Goal: Task Accomplishment & Management: Manage account settings

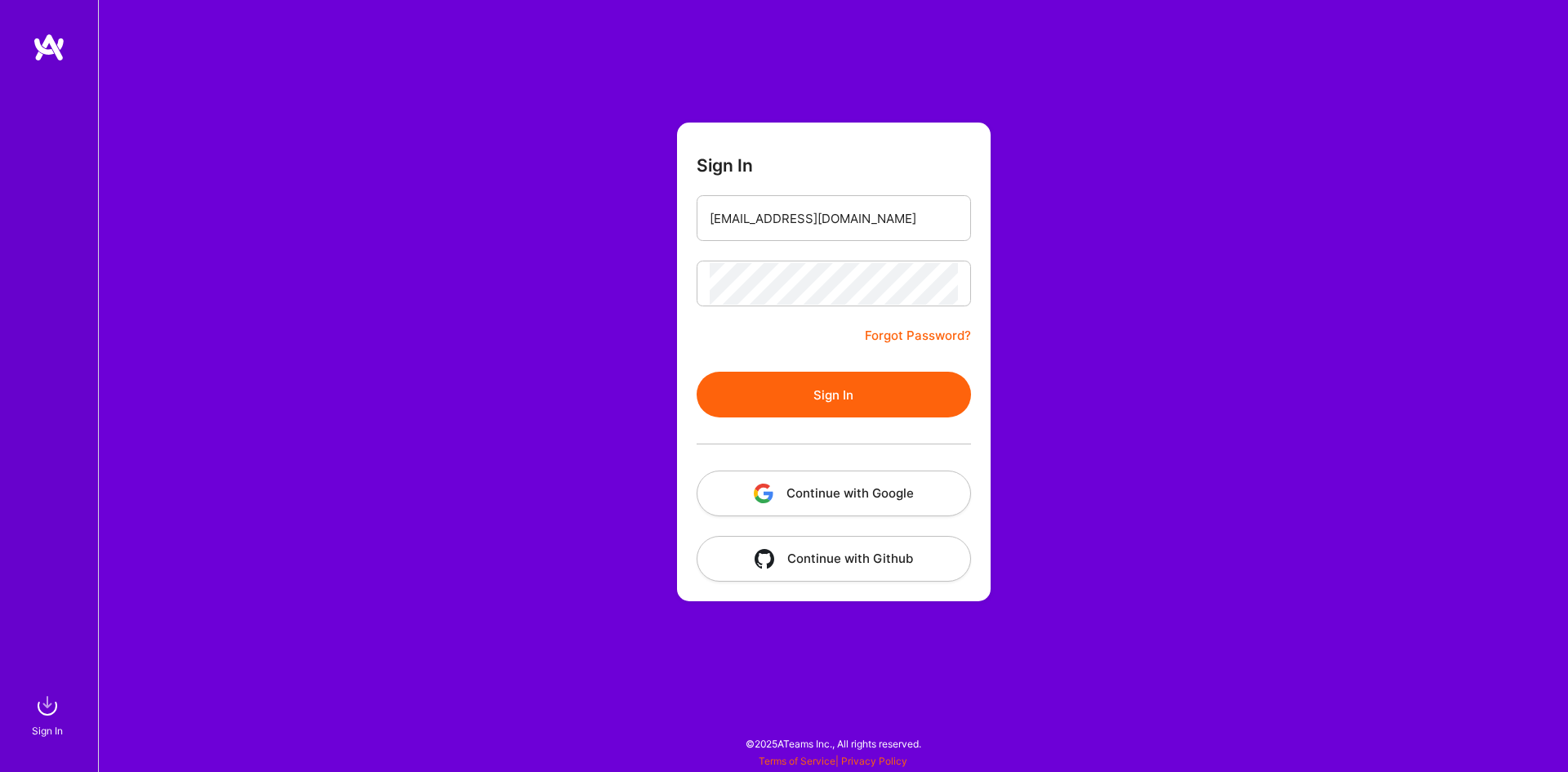
click at [796, 405] on button "Sign In" at bounding box center [834, 394] width 274 height 46
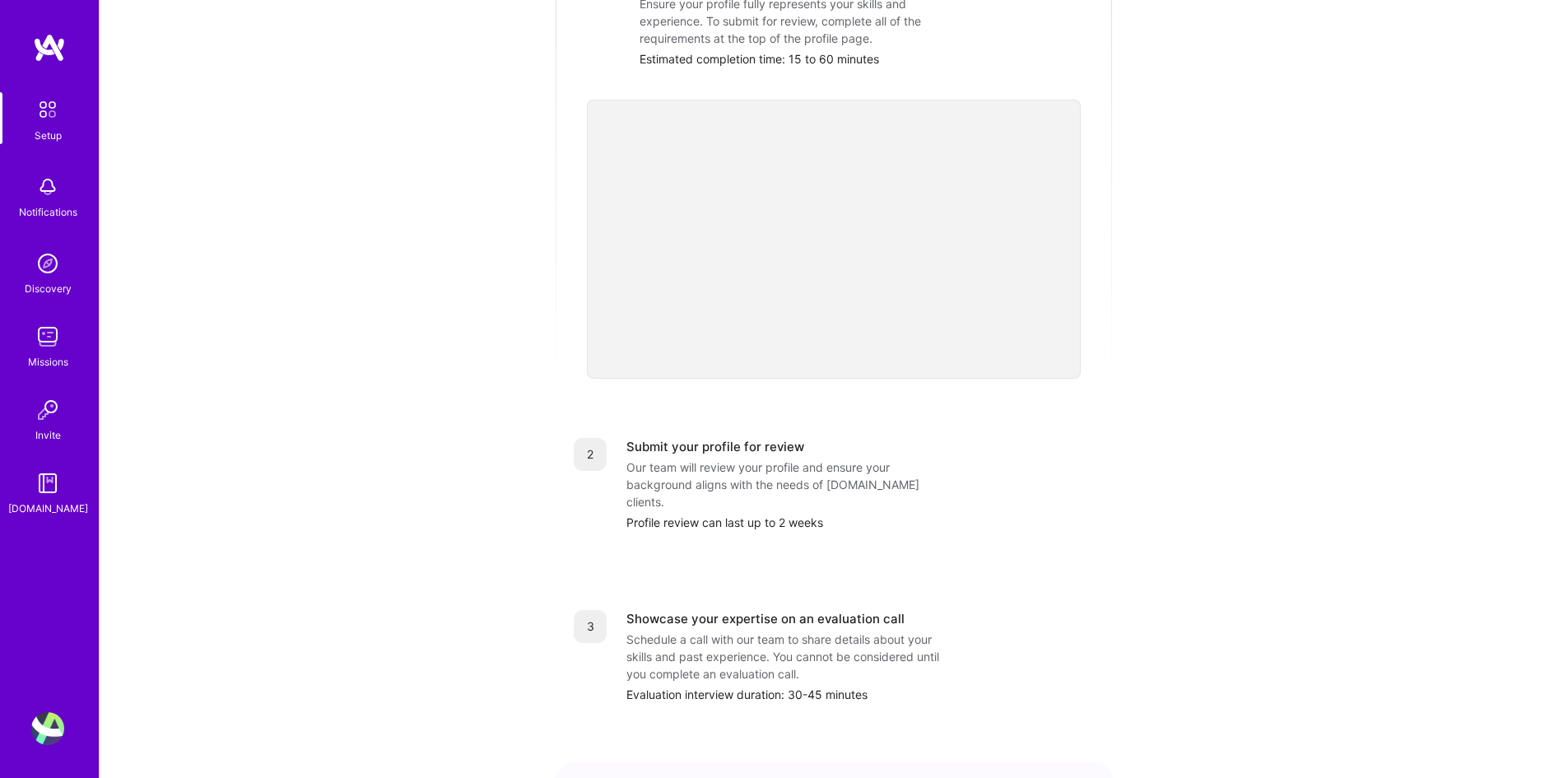
scroll to position [61, 0]
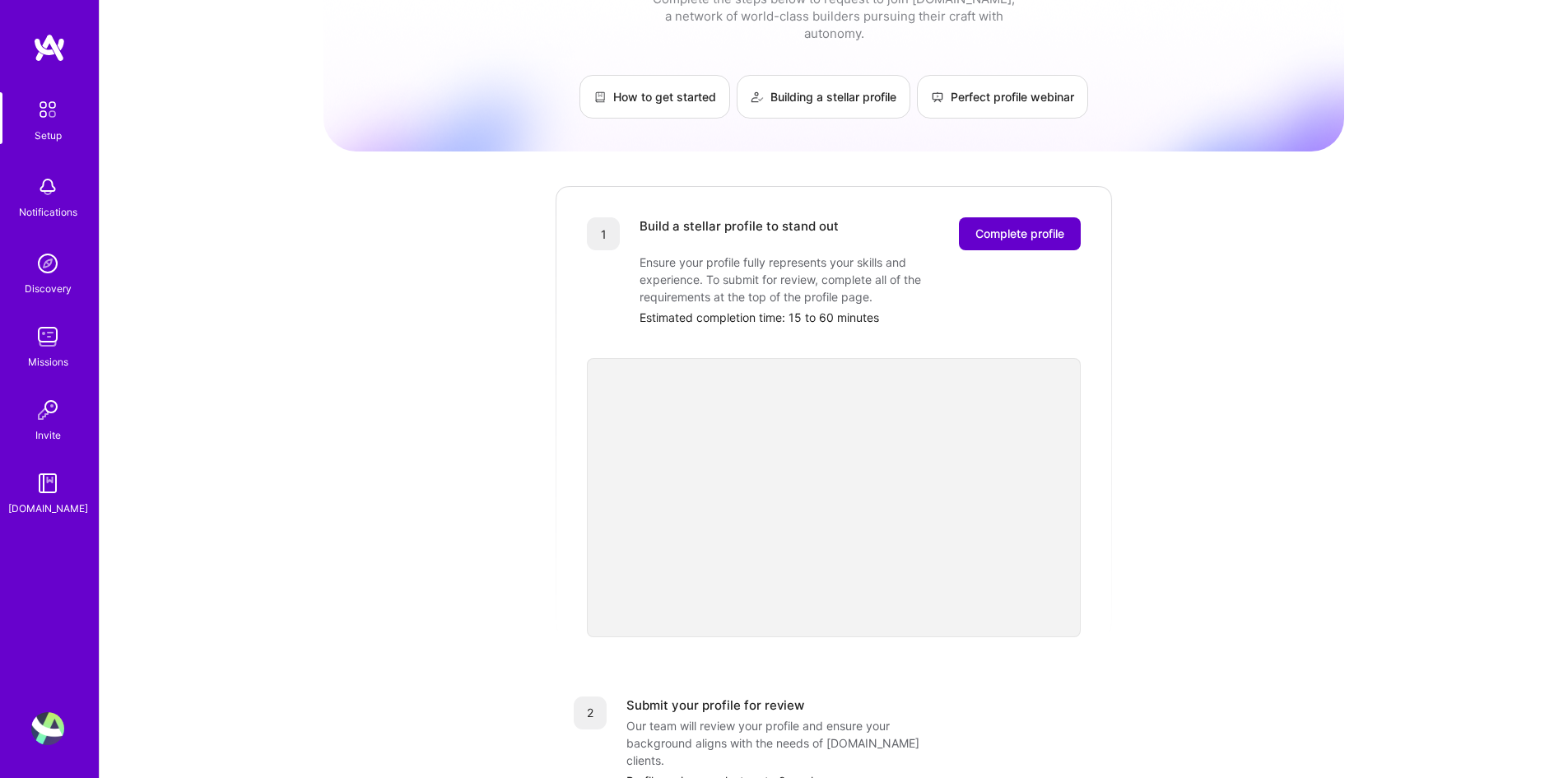
click at [1031, 226] on span "Complete profile" at bounding box center [1019, 233] width 89 height 16
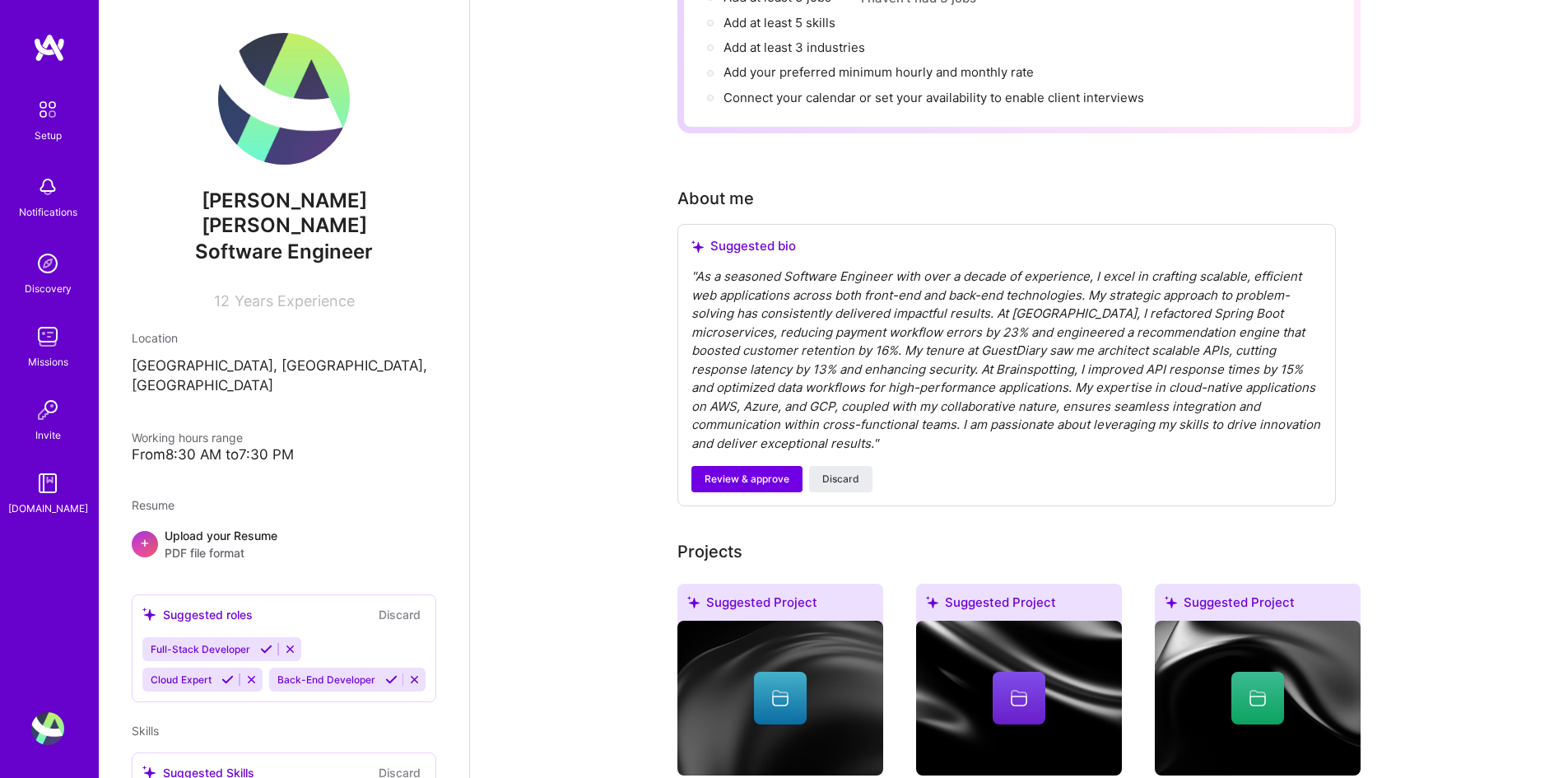
scroll to position [412, 0]
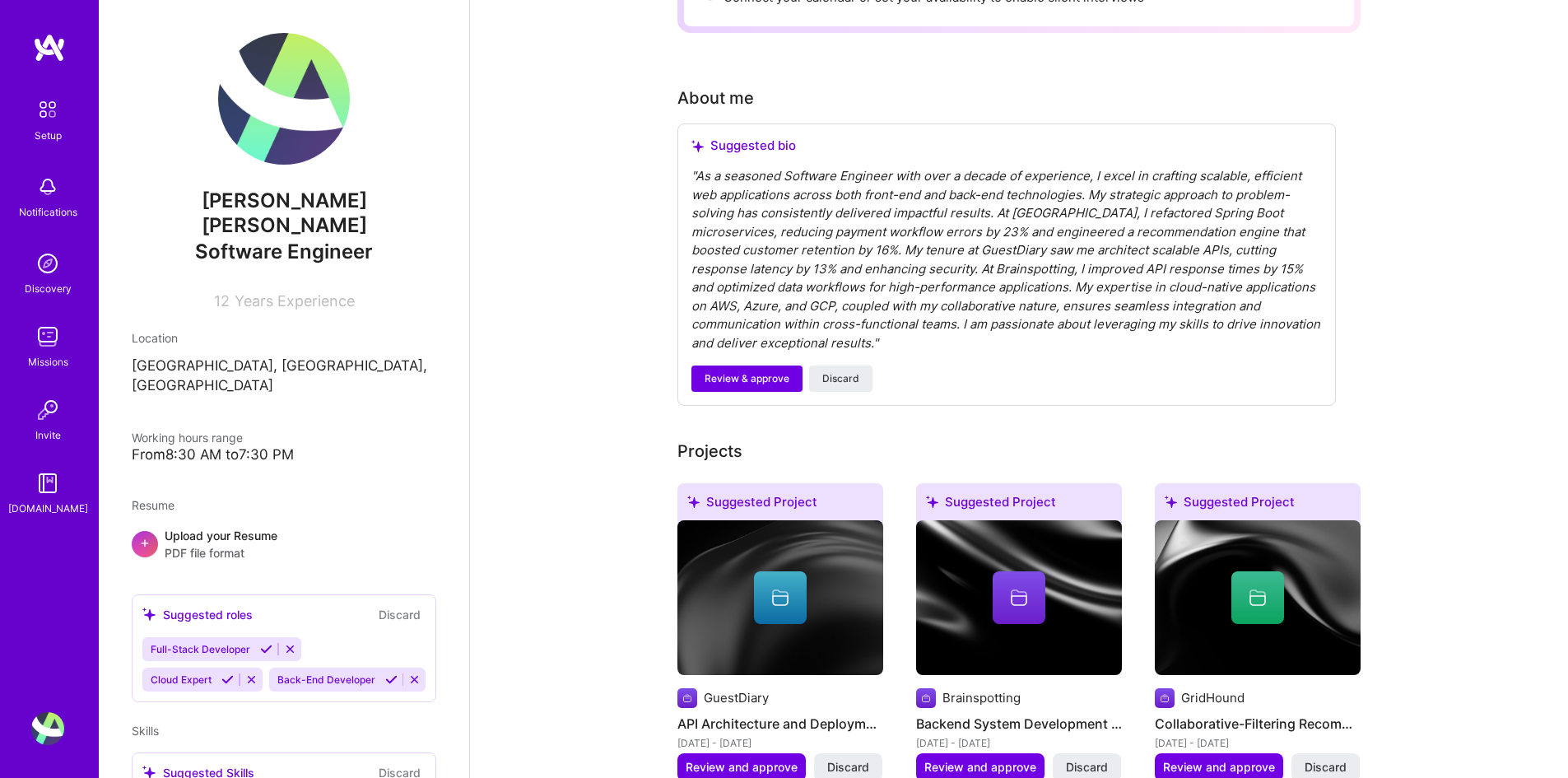
click at [1455, 396] on div "Complete your profile to take the first step in unlocking full [DOMAIN_NAME] ac…" at bounding box center [1018, 659] width 1098 height 2009
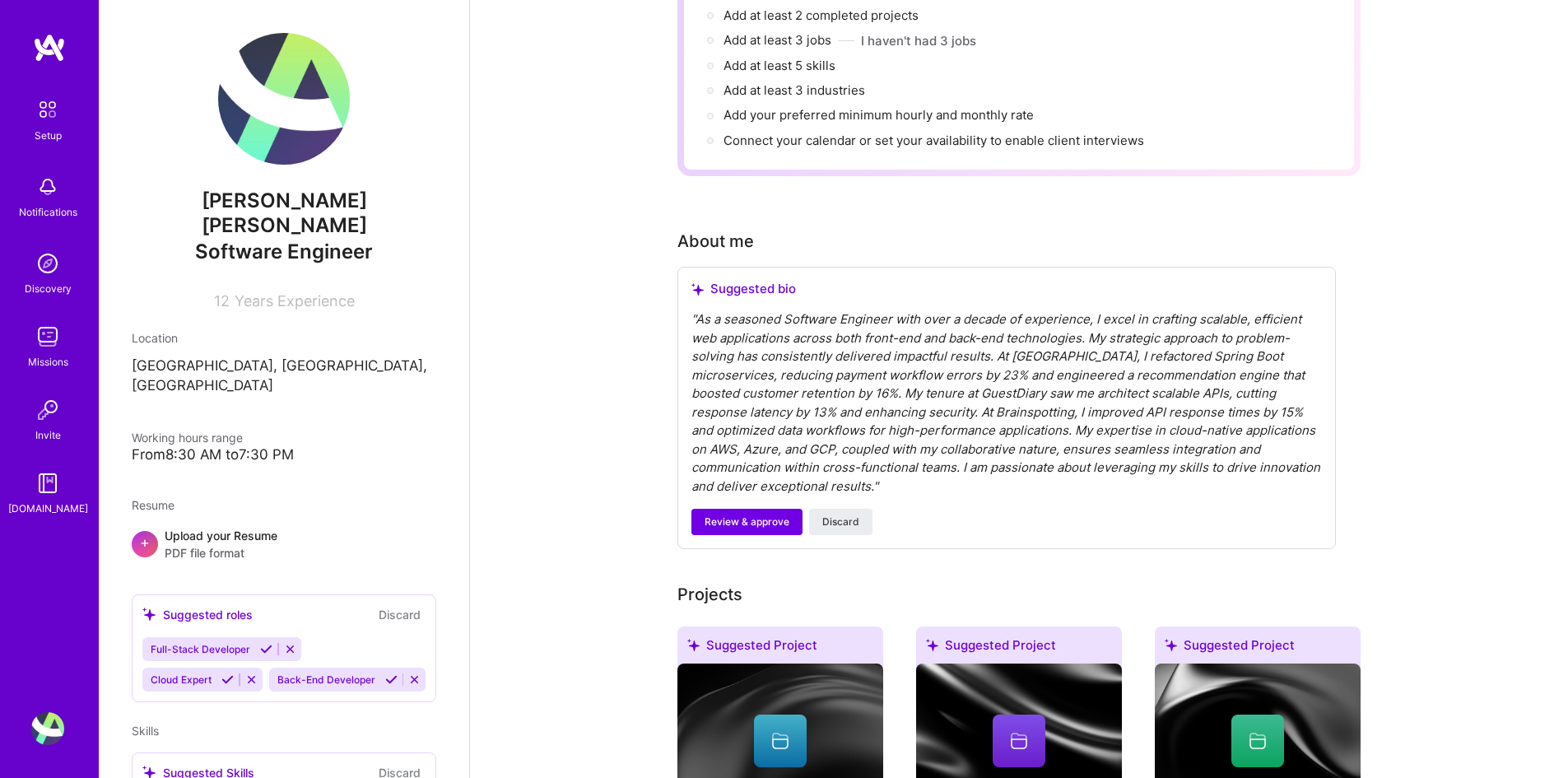
scroll to position [247, 0]
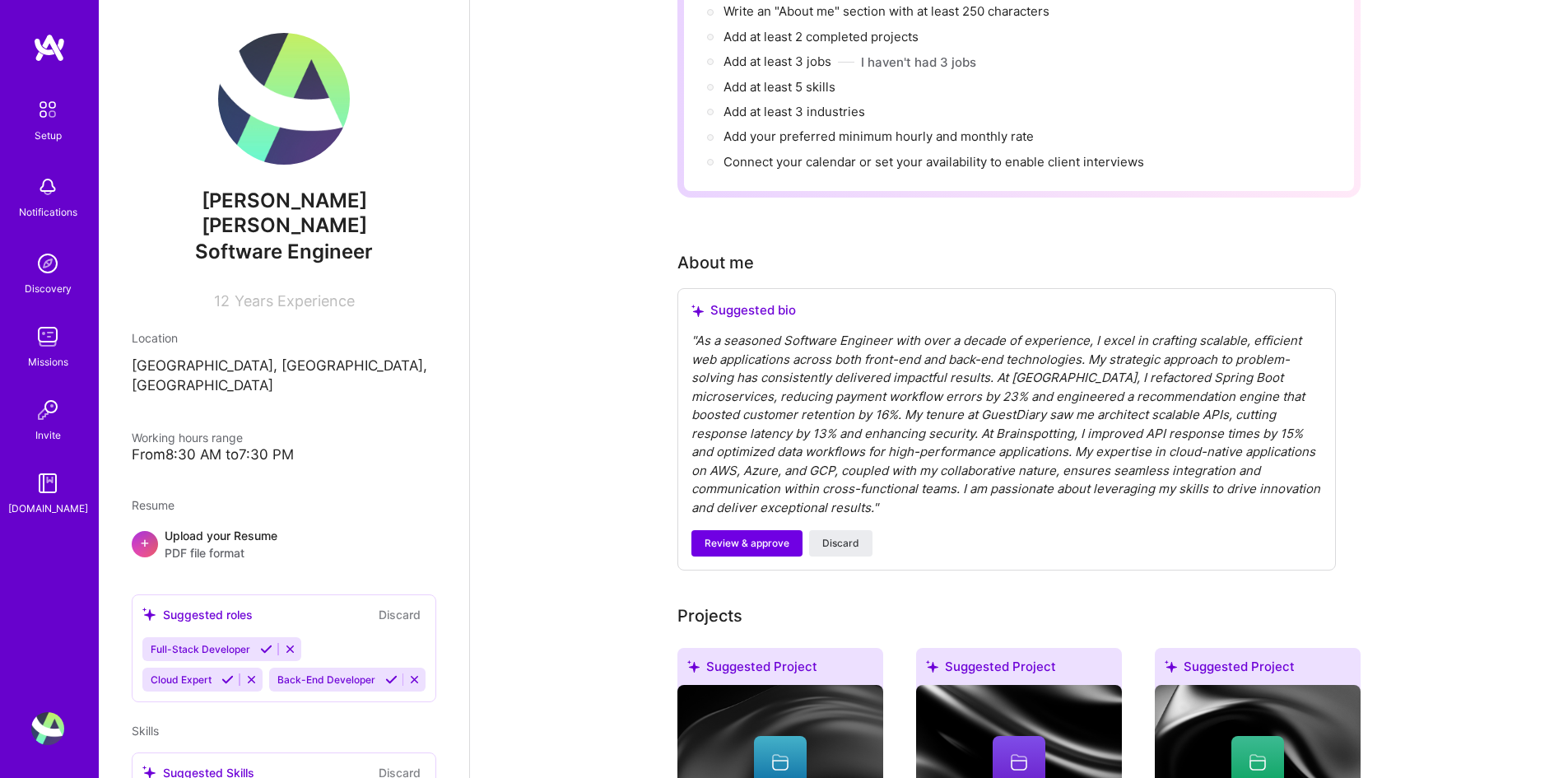
click at [890, 475] on div "" As a seasoned Software Engineer with over a decade of experience, I excel in …" at bounding box center [1006, 424] width 631 height 185
click at [887, 487] on div "" As a seasoned Software Engineer with over a decade of experience, I excel in …" at bounding box center [1006, 424] width 631 height 185
click at [863, 481] on div "" As a seasoned Software Engineer with over a decade of experience, I excel in …" at bounding box center [1006, 424] width 631 height 185
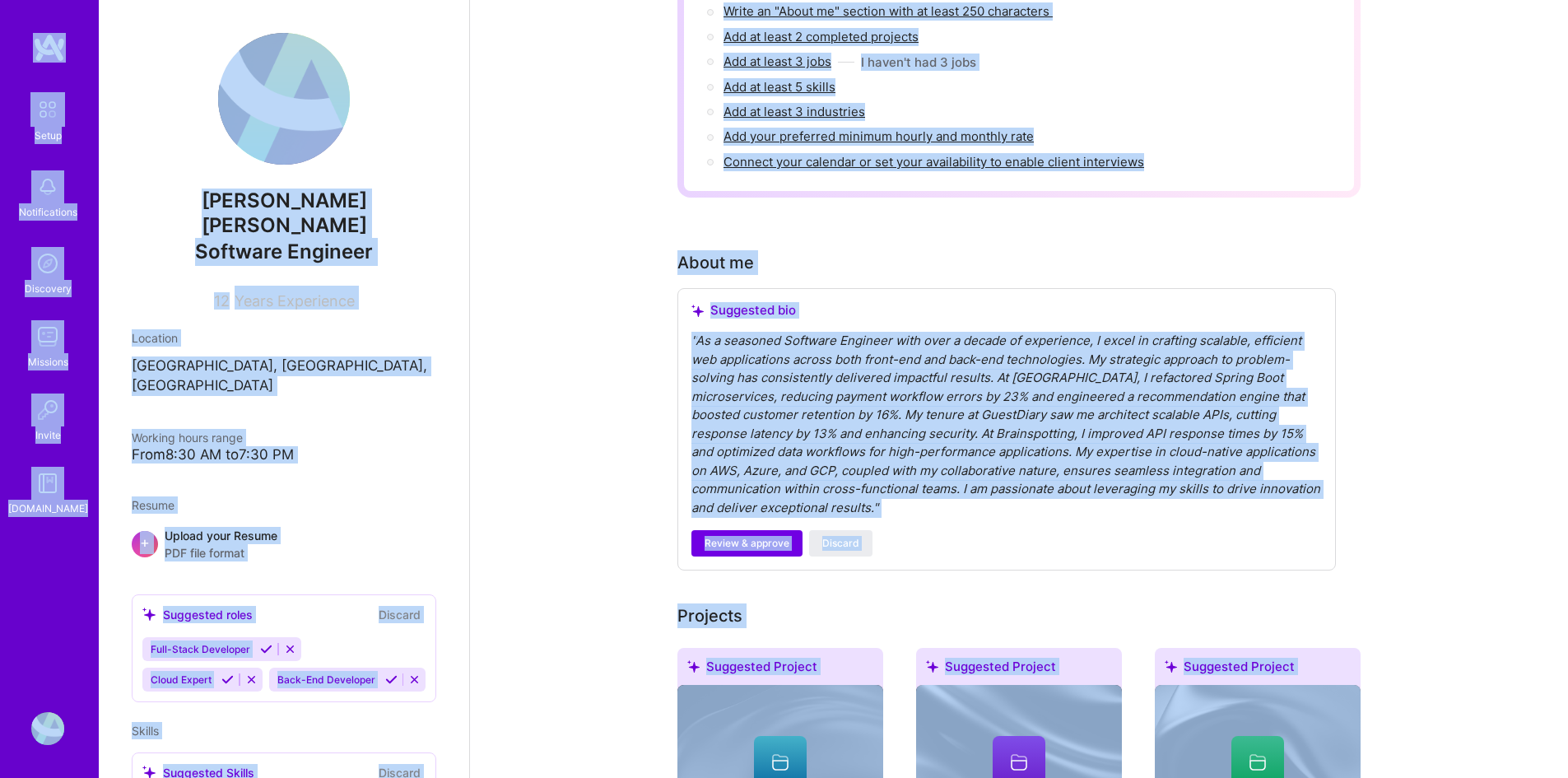
click at [806, 459] on div "" As a seasoned Software Engineer with over a decade of experience, I excel in …" at bounding box center [1006, 424] width 631 height 185
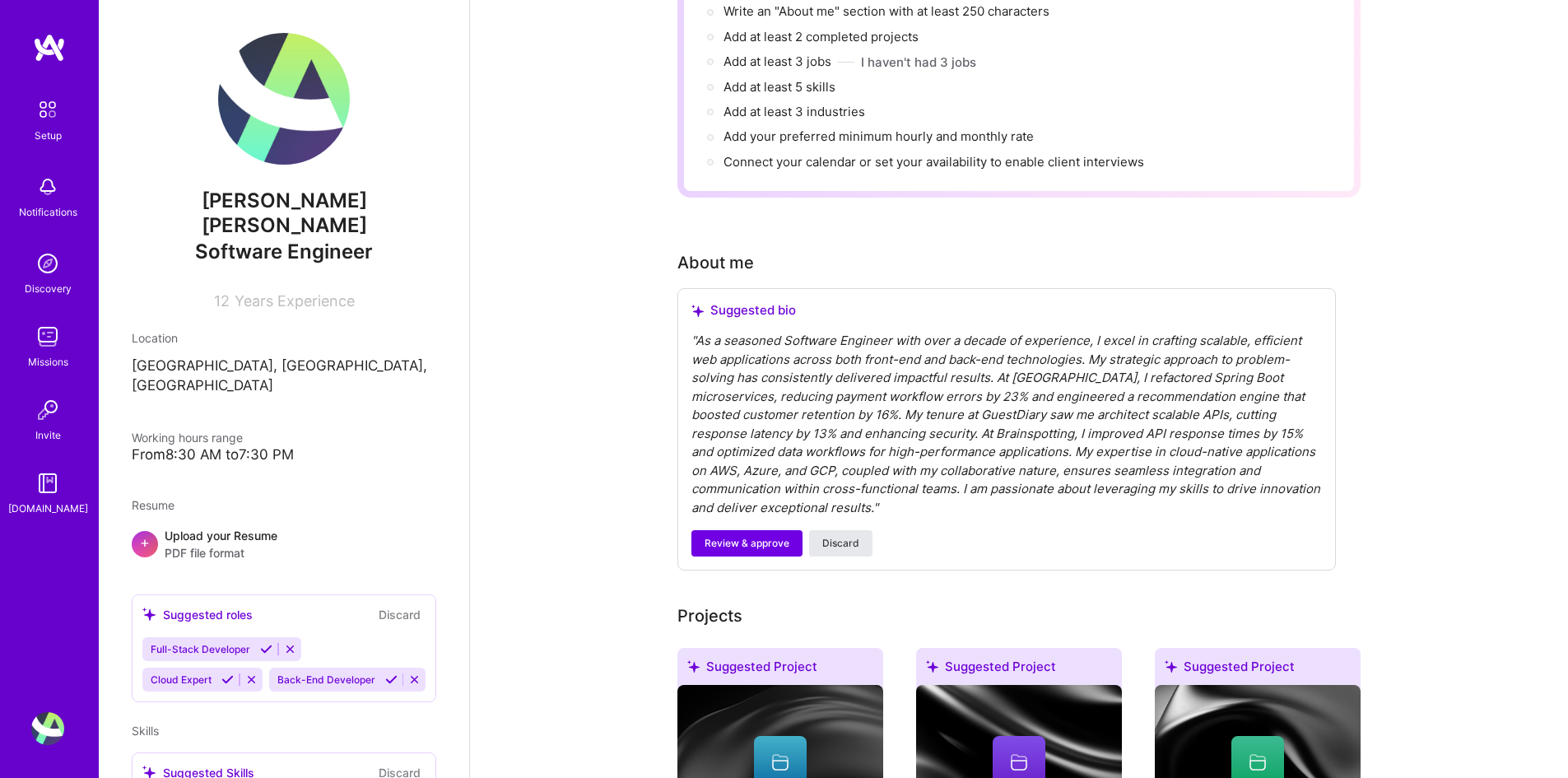
click at [834, 536] on span "Discard" at bounding box center [840, 543] width 37 height 14
click at [797, 331] on div "" As a seasoned Software Engineer with over a decade of experience, I excel in …" at bounding box center [1006, 424] width 631 height 185
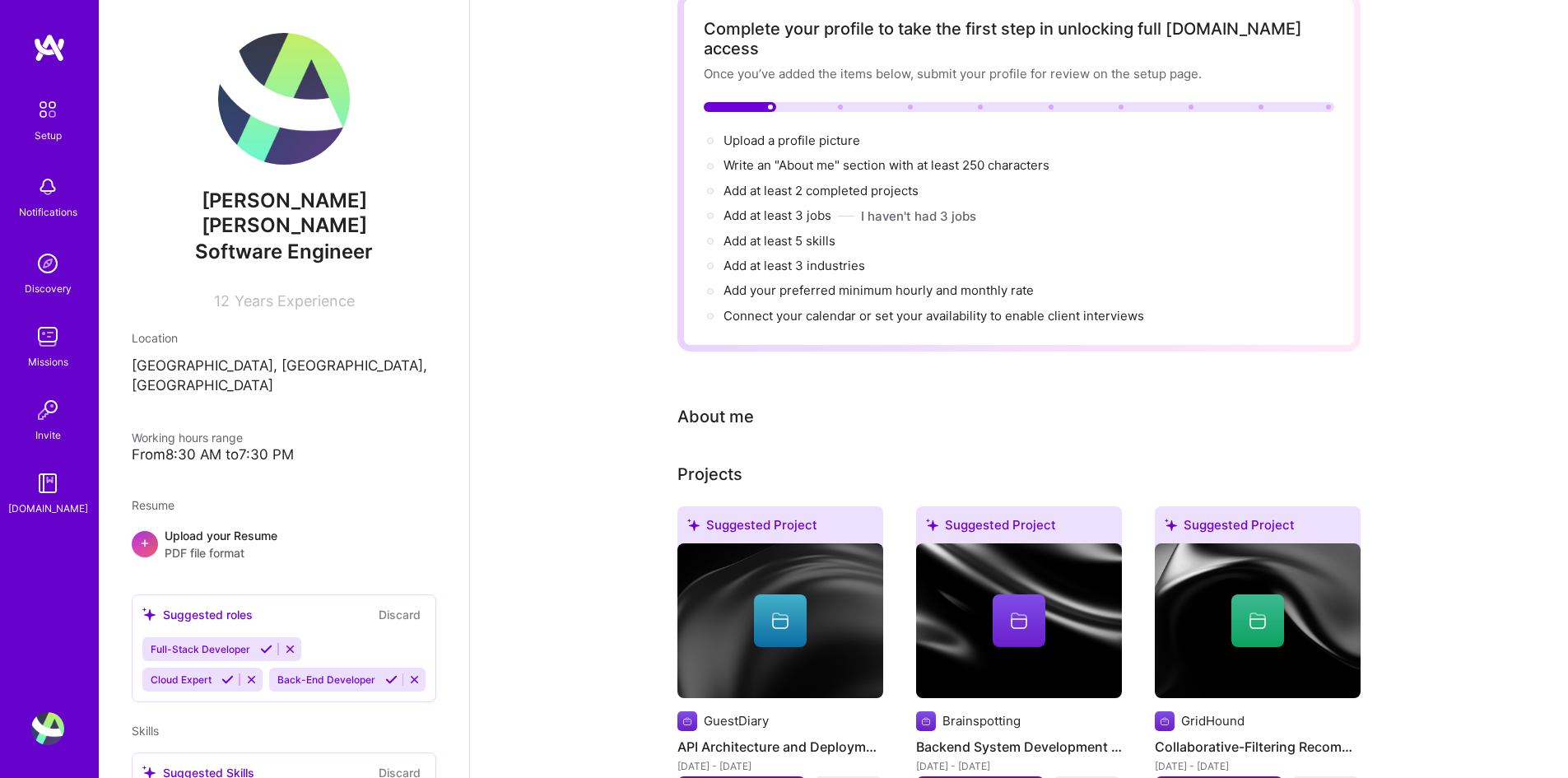
scroll to position [412, 0]
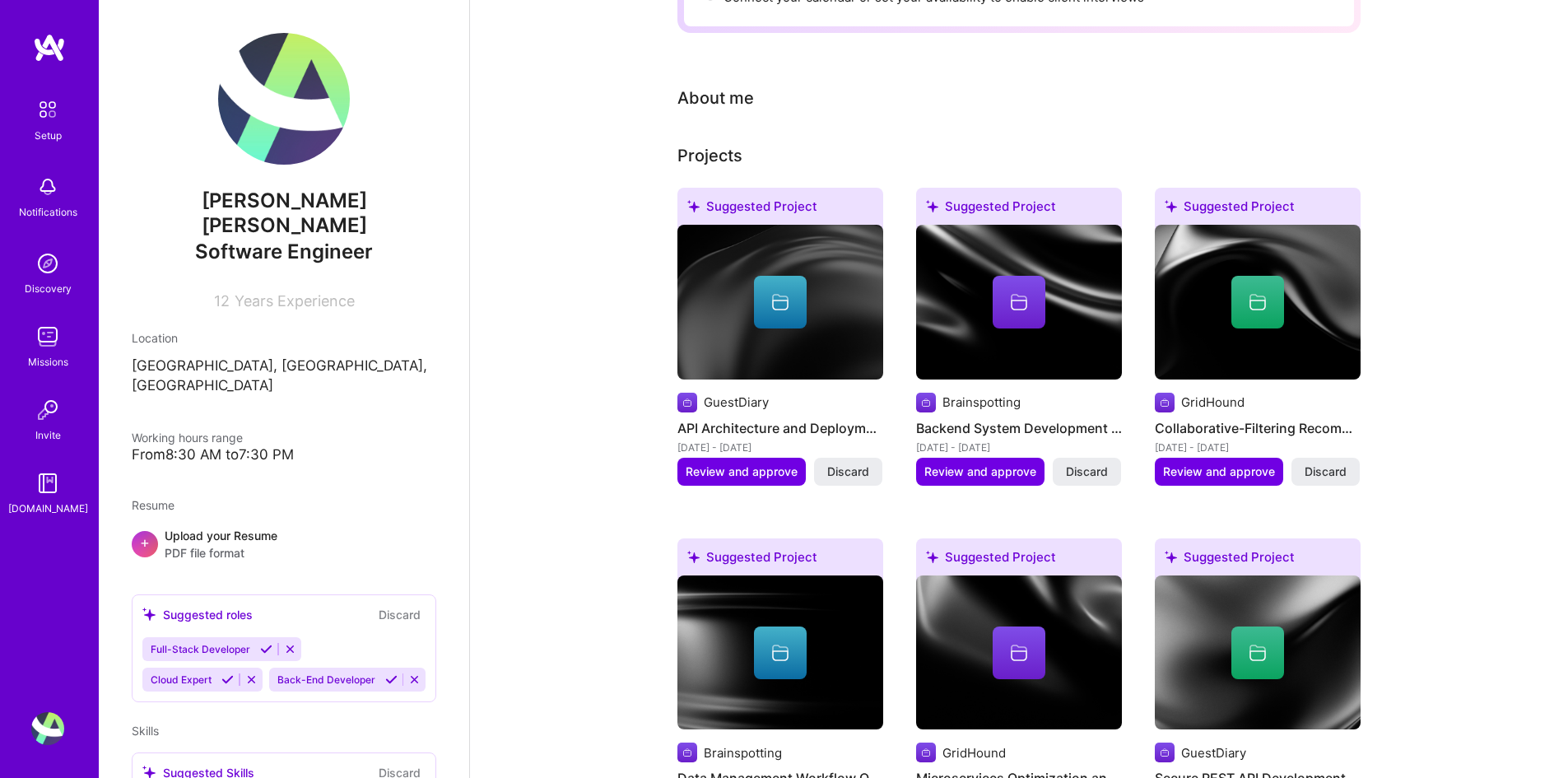
click at [719, 85] on div "About me" at bounding box center [716, 97] width 77 height 25
click at [721, 143] on div "Projects" at bounding box center [710, 155] width 65 height 25
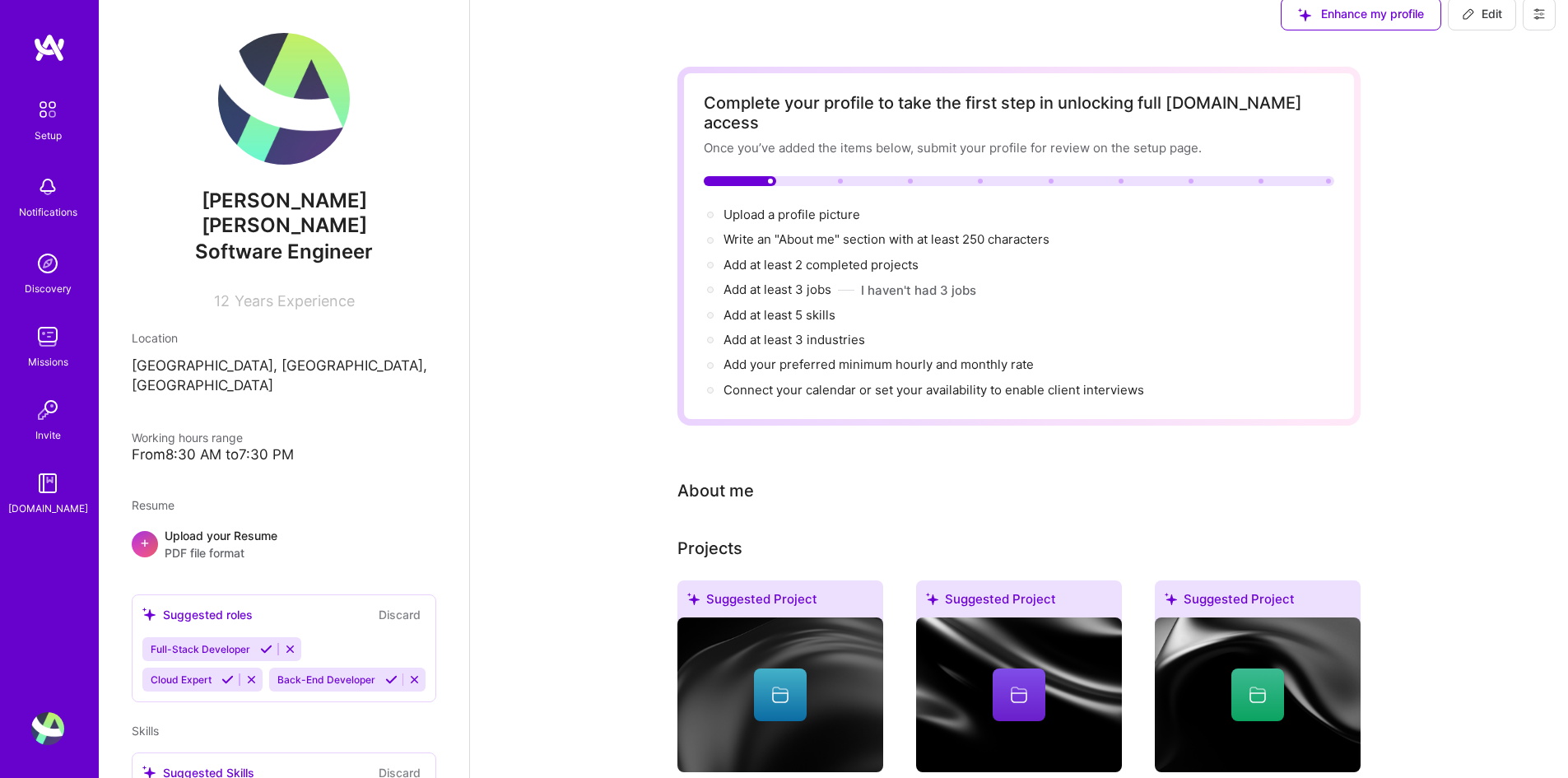
scroll to position [0, 0]
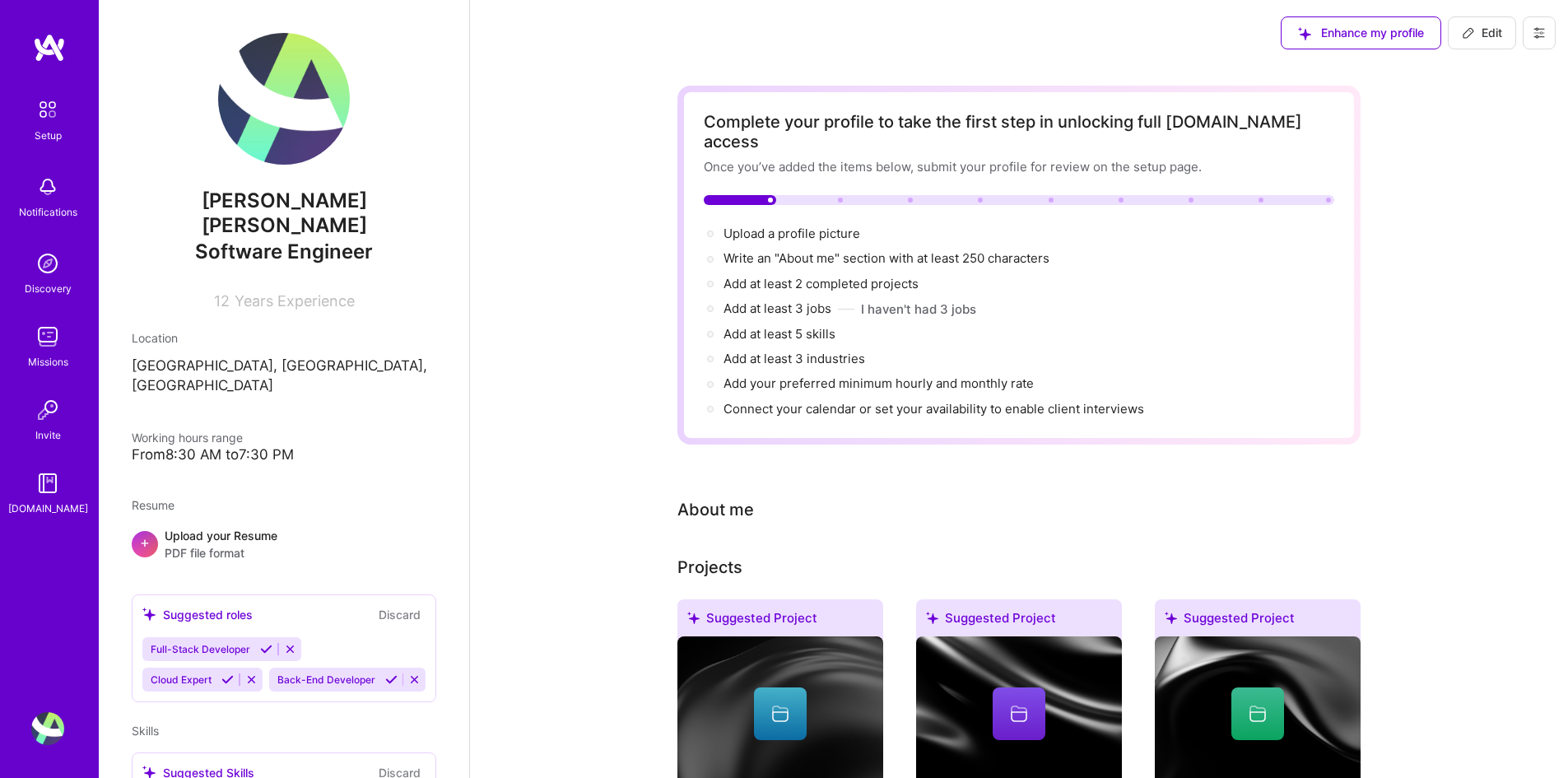
click at [1369, 32] on span "Enhance my profile" at bounding box center [1361, 32] width 126 height 16
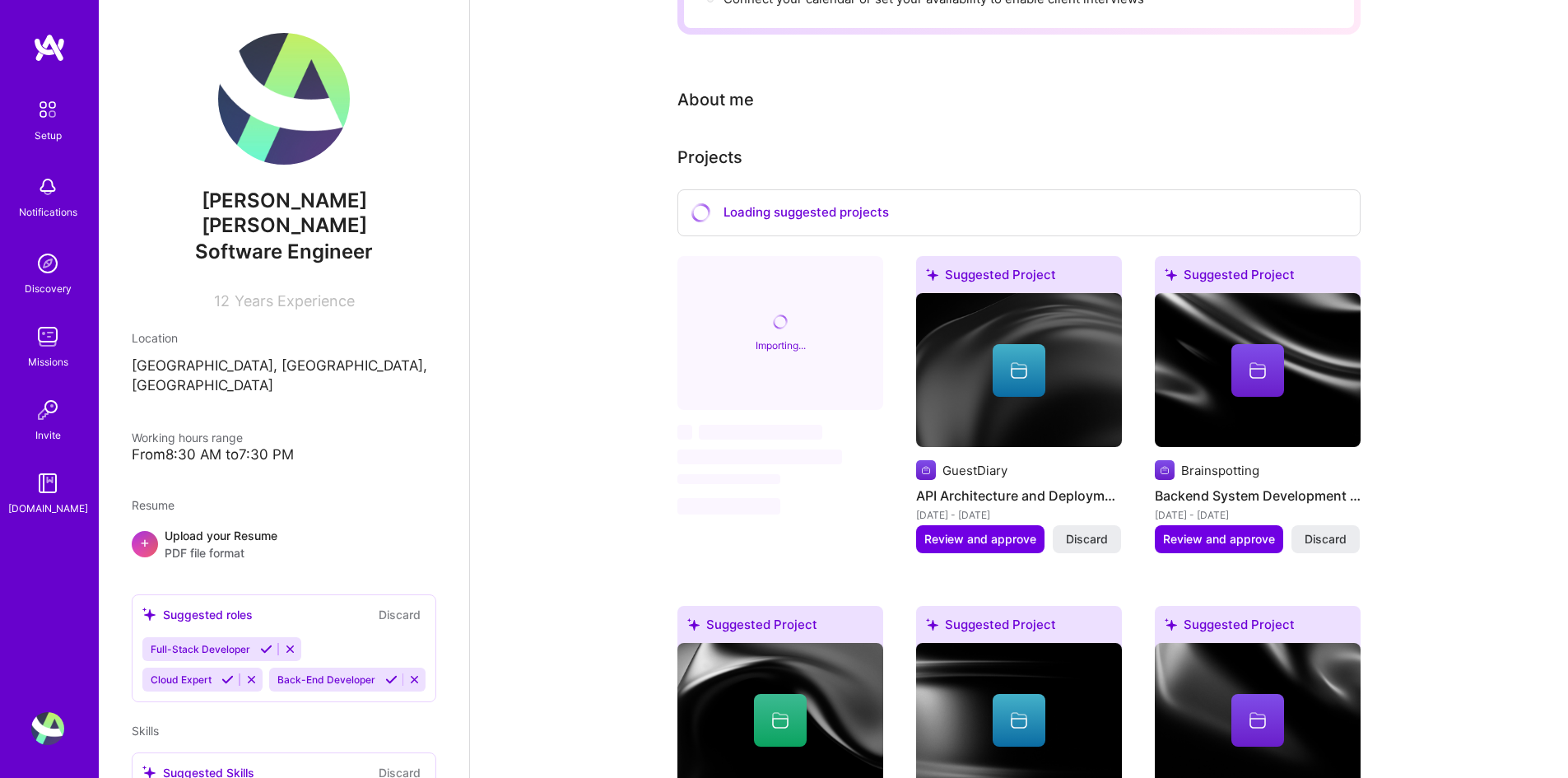
scroll to position [412, 0]
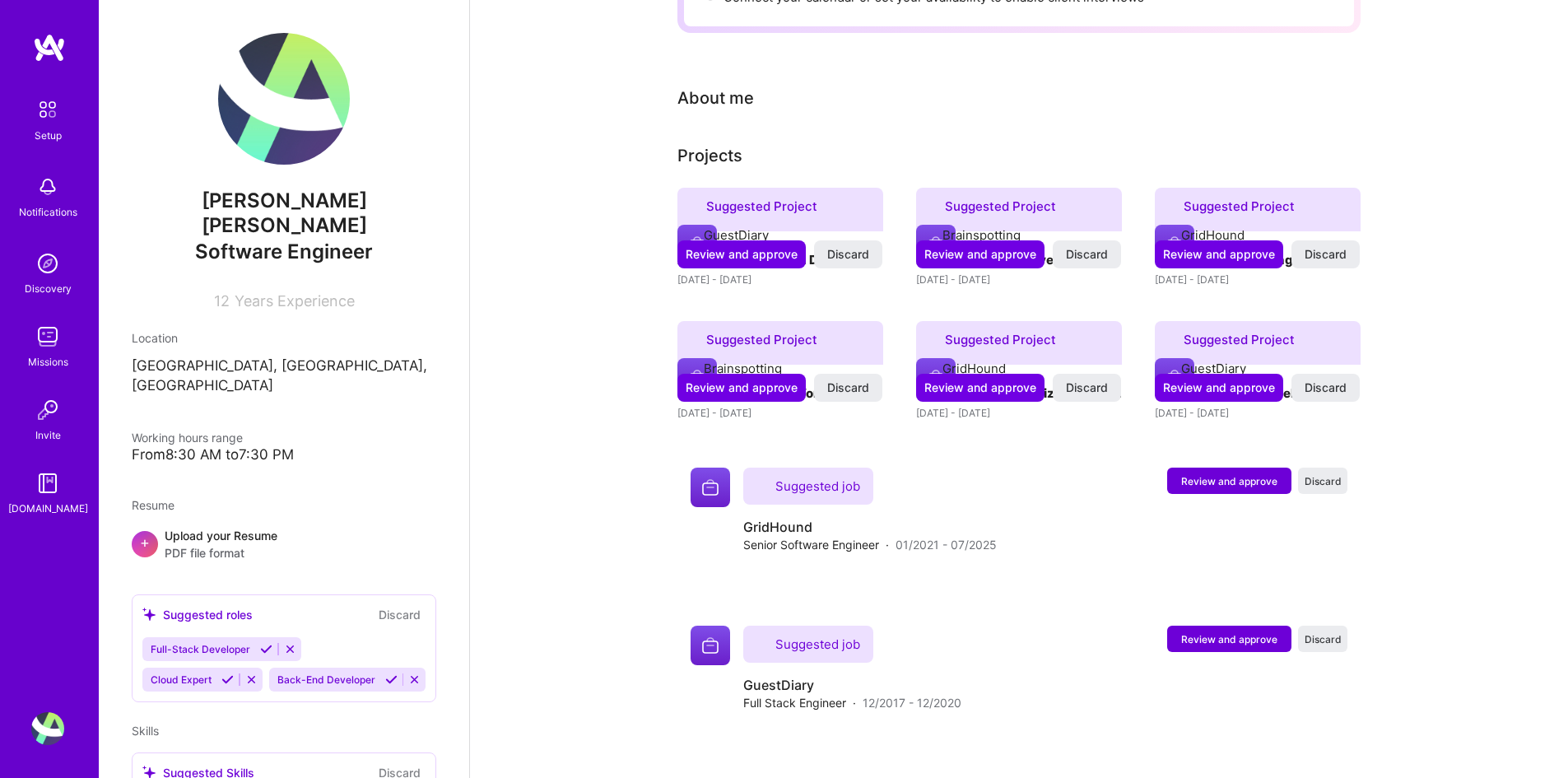
click at [233, 527] on div "Upload your Resume PDF file format" at bounding box center [221, 544] width 112 height 35
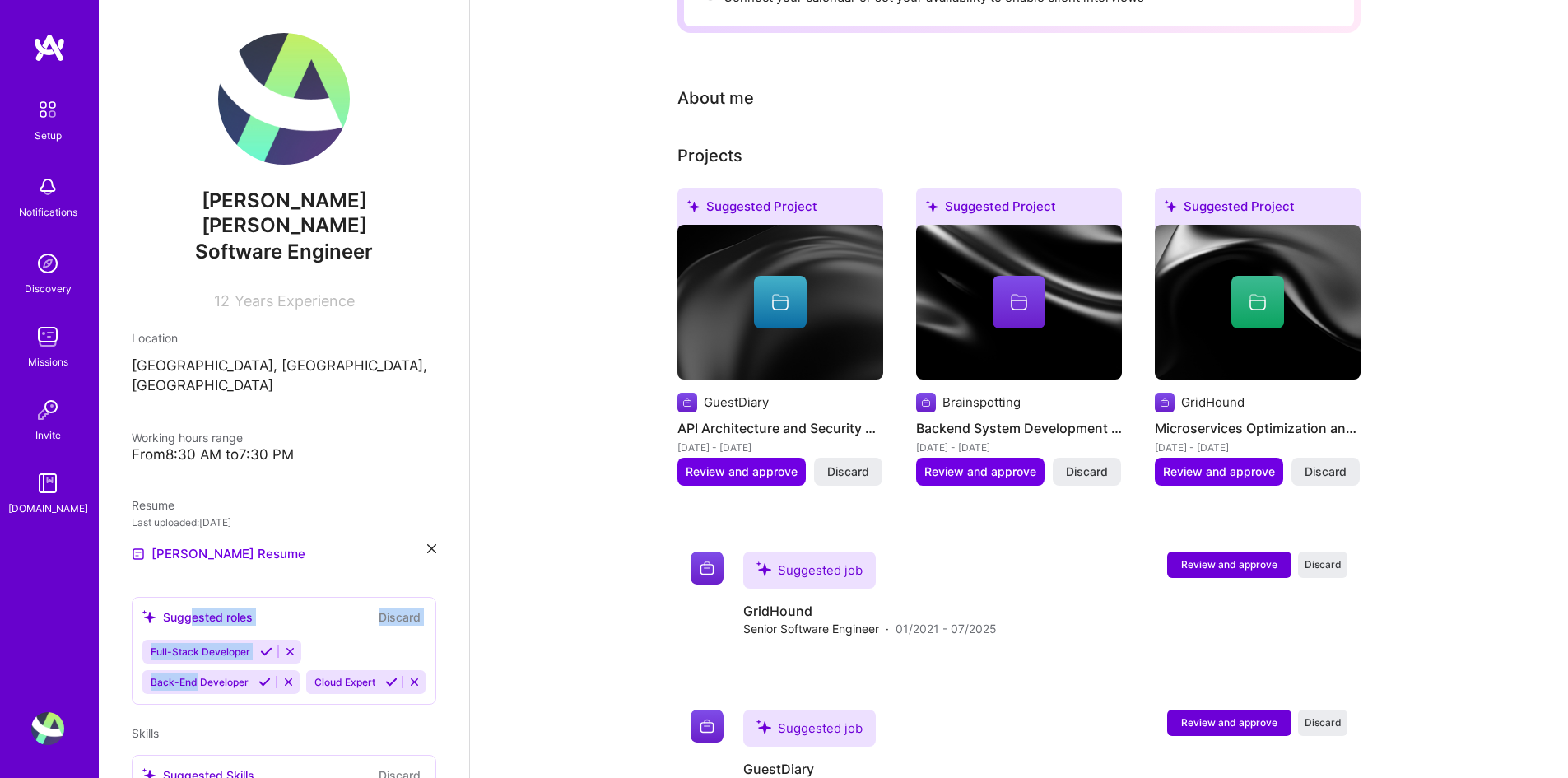
drag, startPoint x: 193, startPoint y: 622, endPoint x: 190, endPoint y: 569, distance: 53.1
click at [190, 596] on div "Suggested roles Discard Full-Stack Developer Back-End Developer Cloud Expert" at bounding box center [284, 650] width 304 height 108
click at [324, 640] on div "Full-Stack Developer Back-End Developer Cloud Expert" at bounding box center [284, 666] width 283 height 55
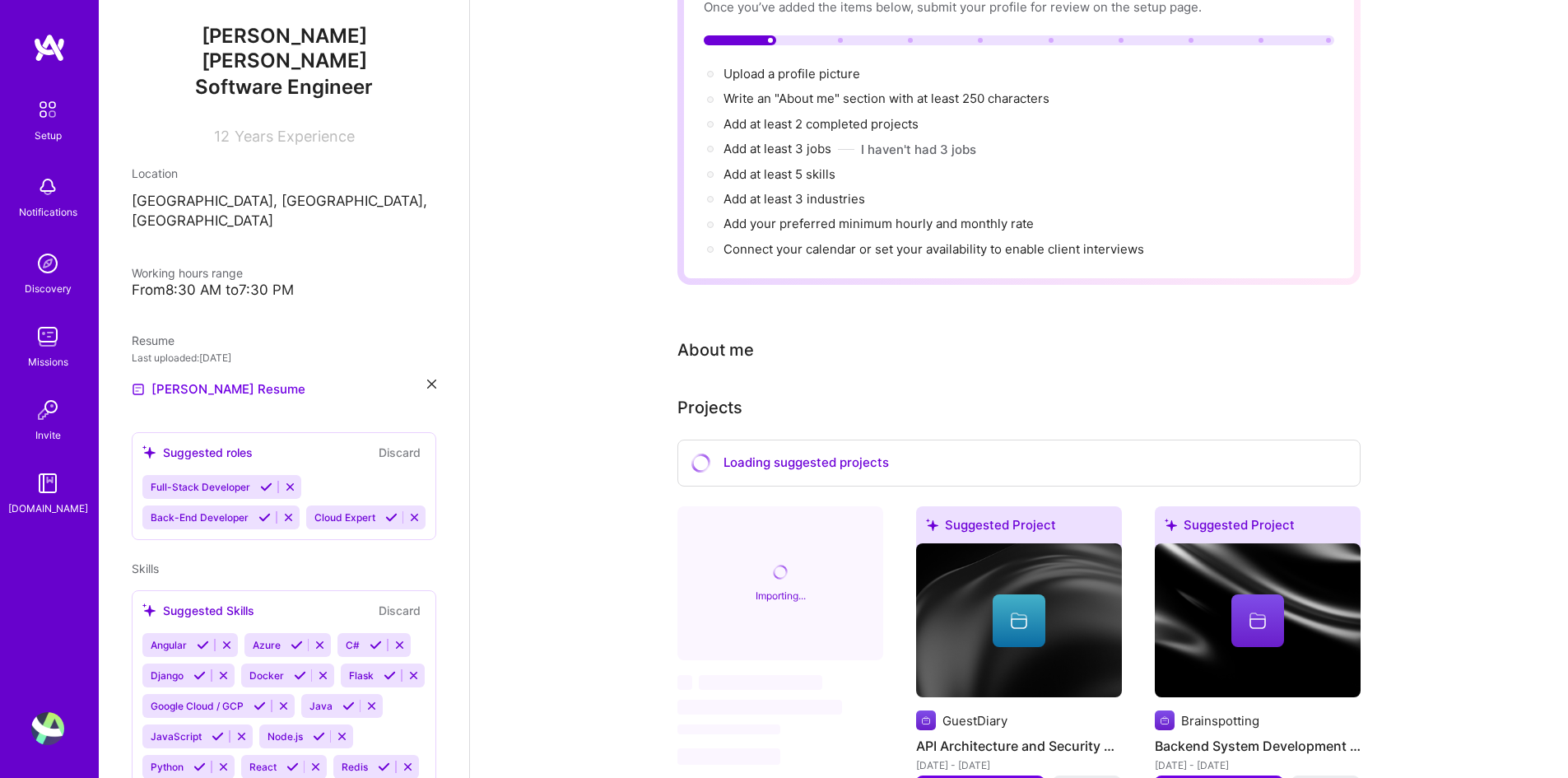
scroll to position [0, 0]
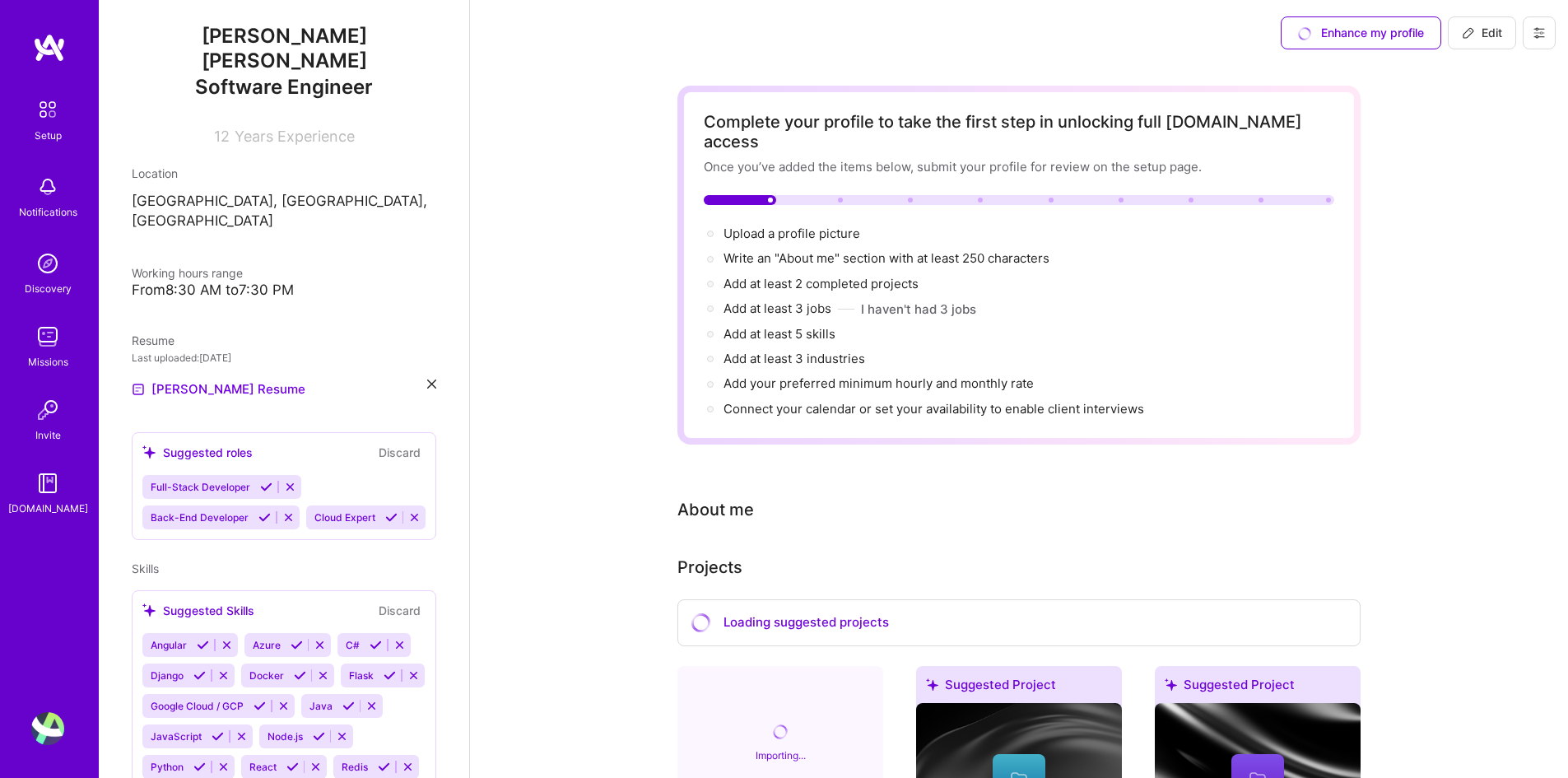
click at [1490, 36] on span "Edit" at bounding box center [1481, 32] width 40 height 16
select select "US"
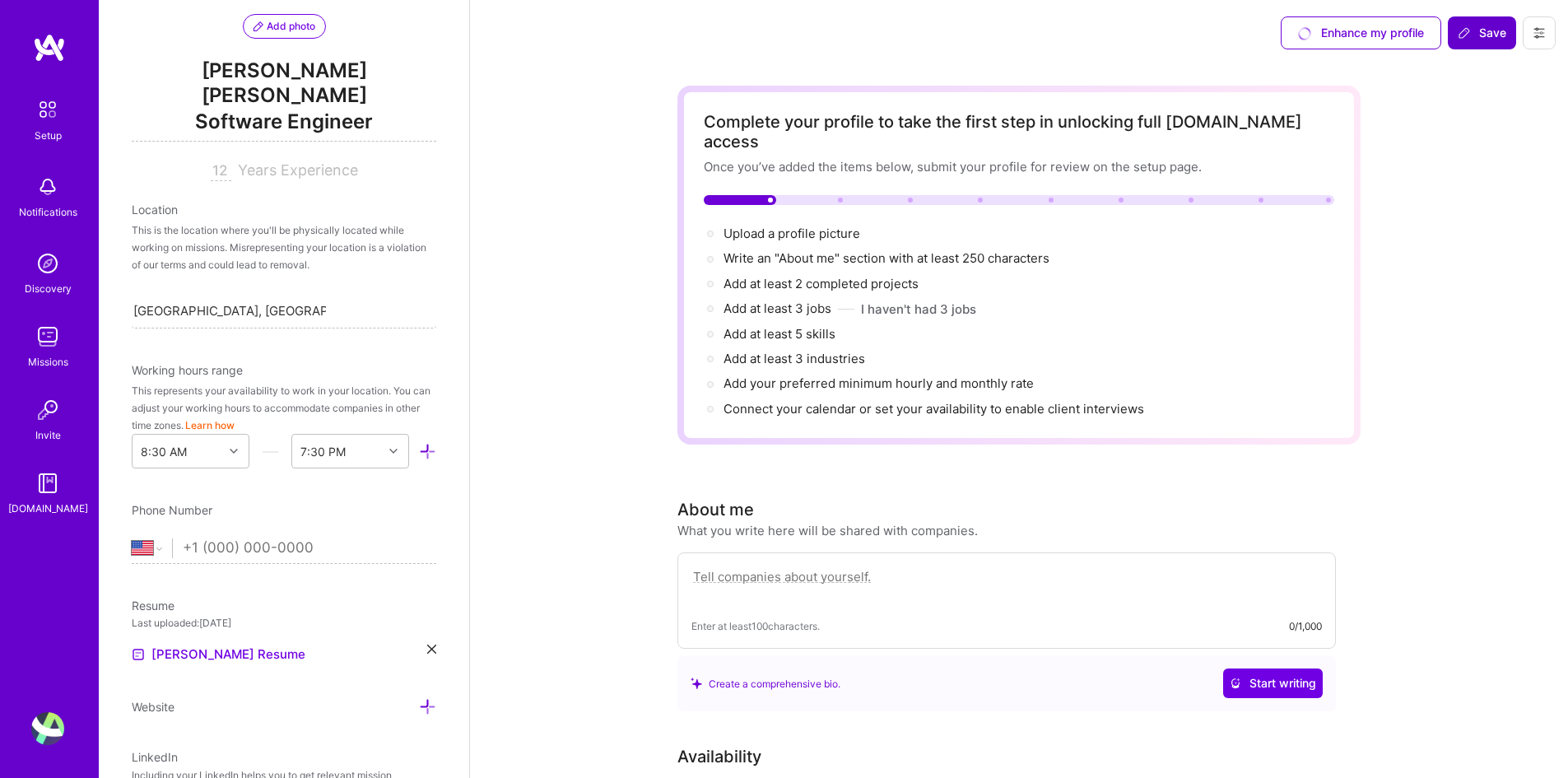
scroll to position [575, 0]
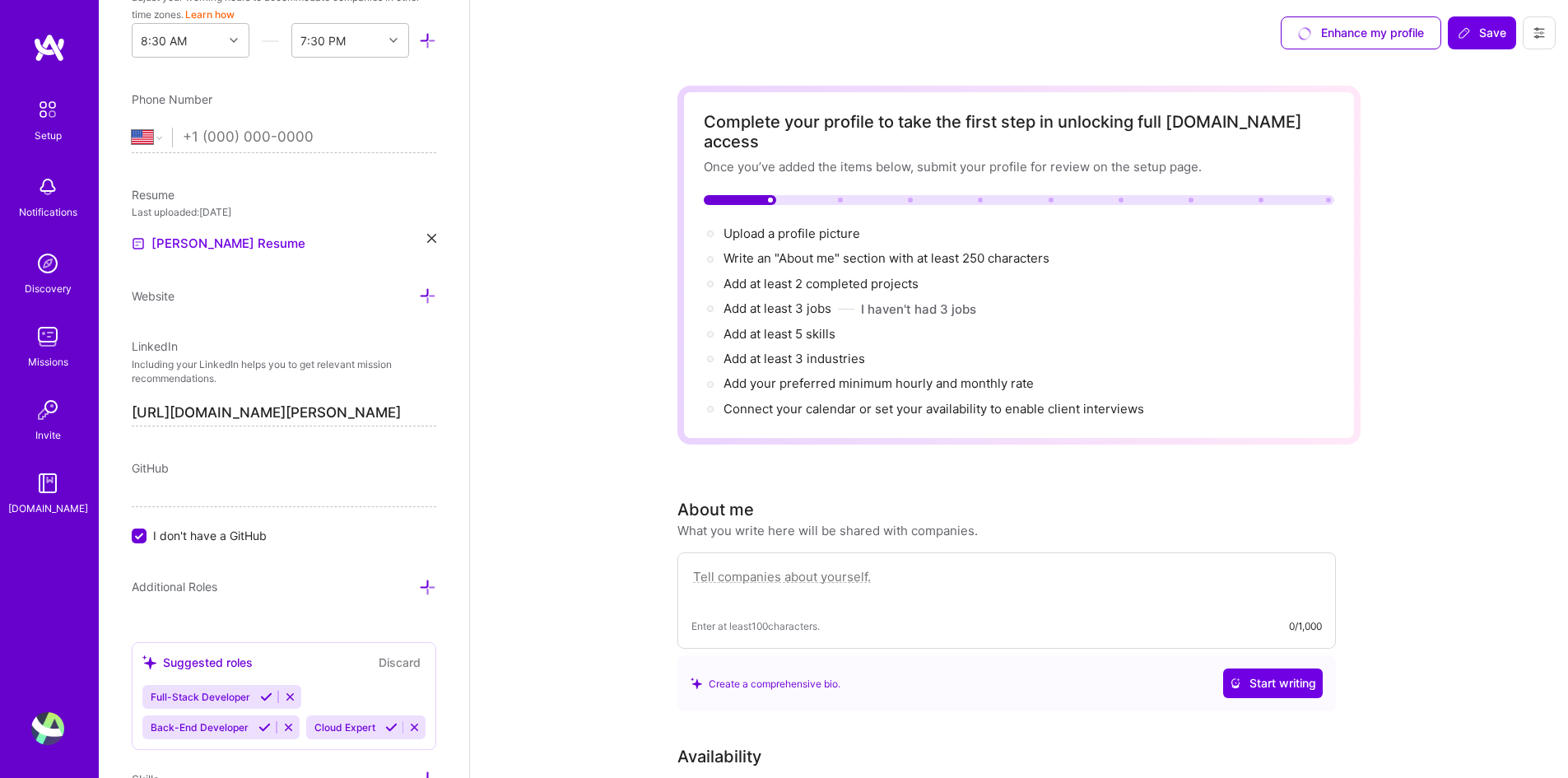
click at [729, 566] on textarea at bounding box center [1006, 585] width 631 height 37
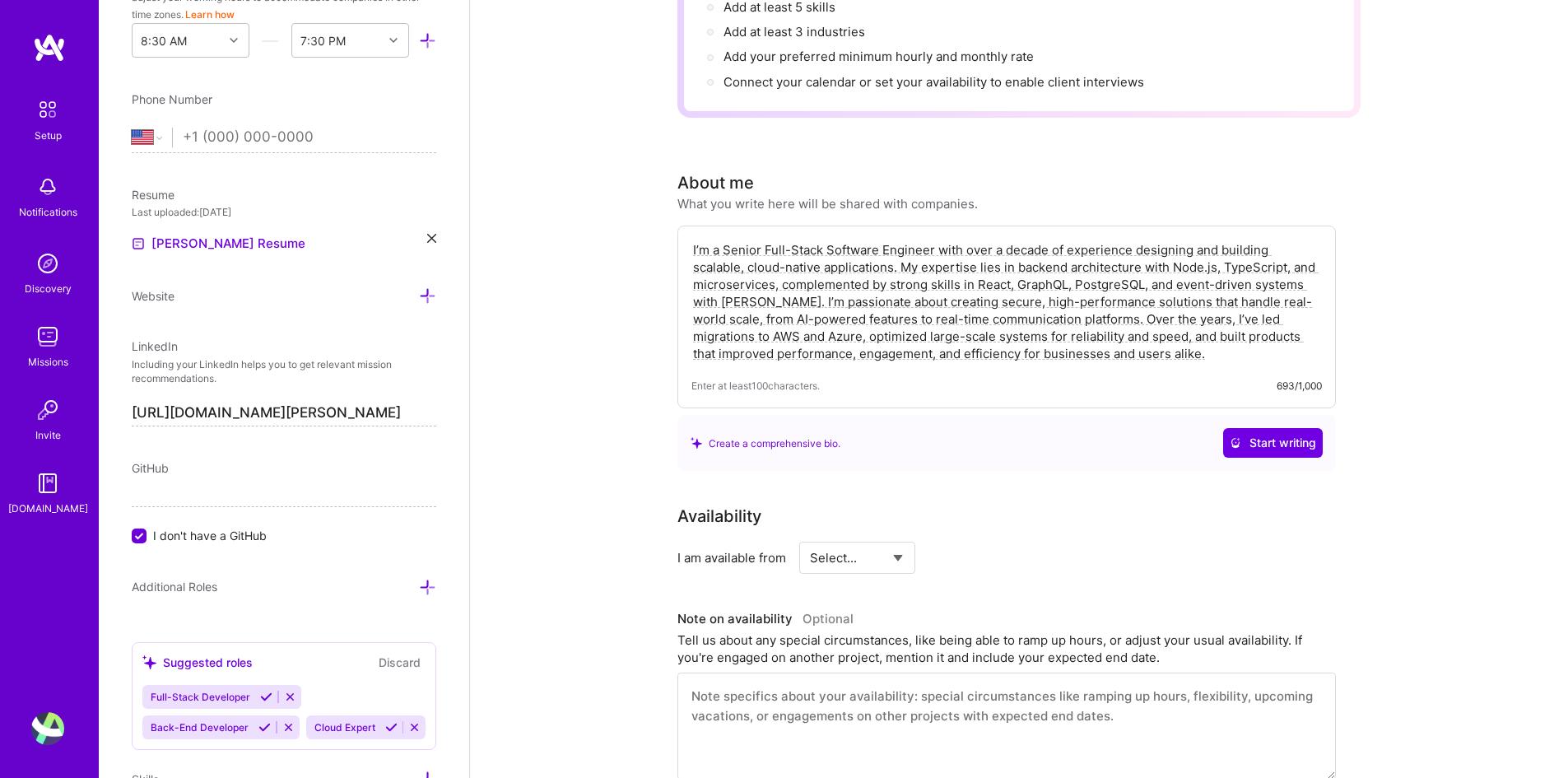
scroll to position [329, 0]
type textarea "I’m a Senior Full-Stack Software Engineer with over a decade of experience desi…"
click at [1267, 432] on span "Start writing" at bounding box center [1272, 440] width 86 height 16
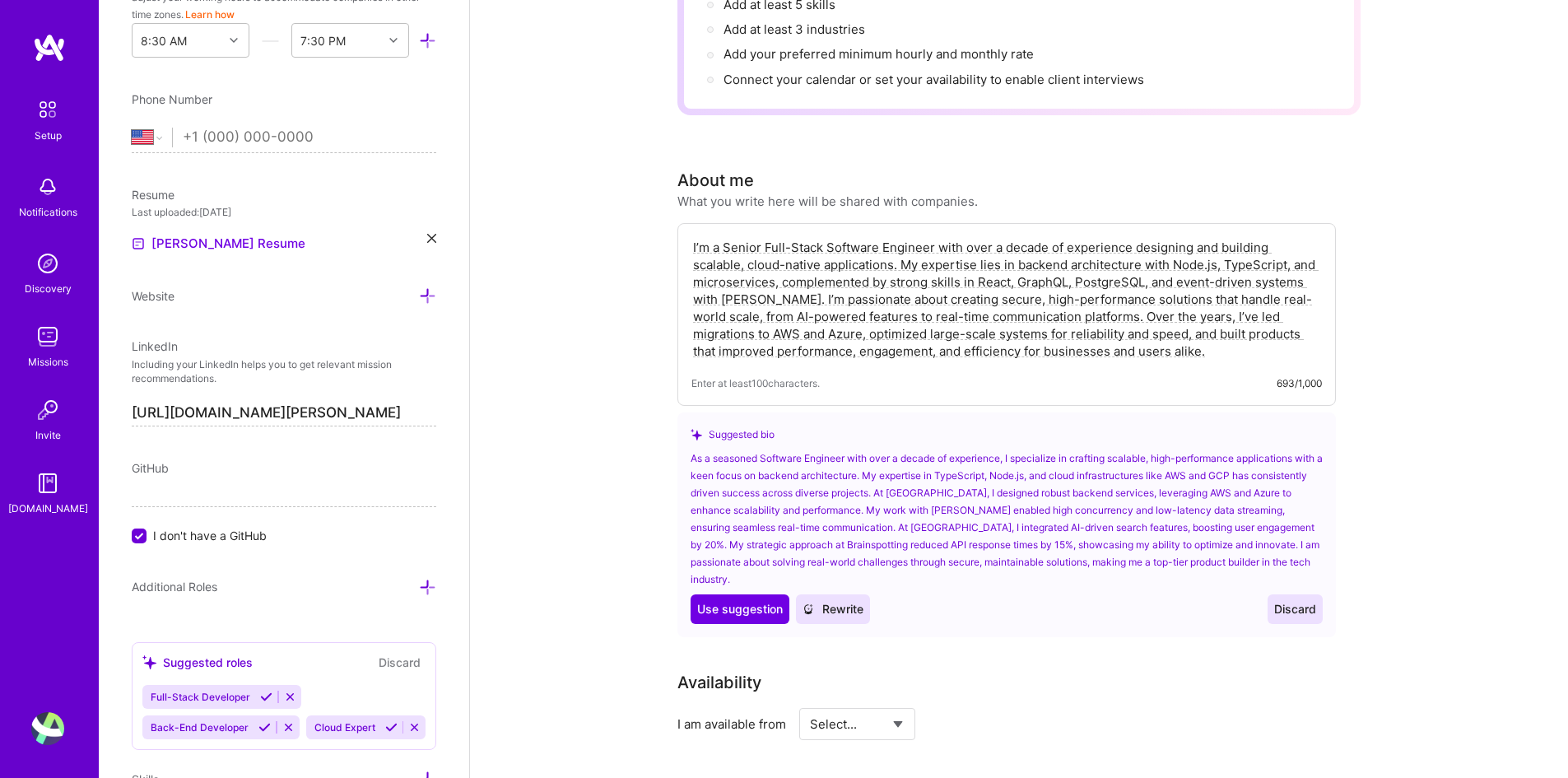
click at [1306, 601] on span "Discard" at bounding box center [1294, 608] width 42 height 16
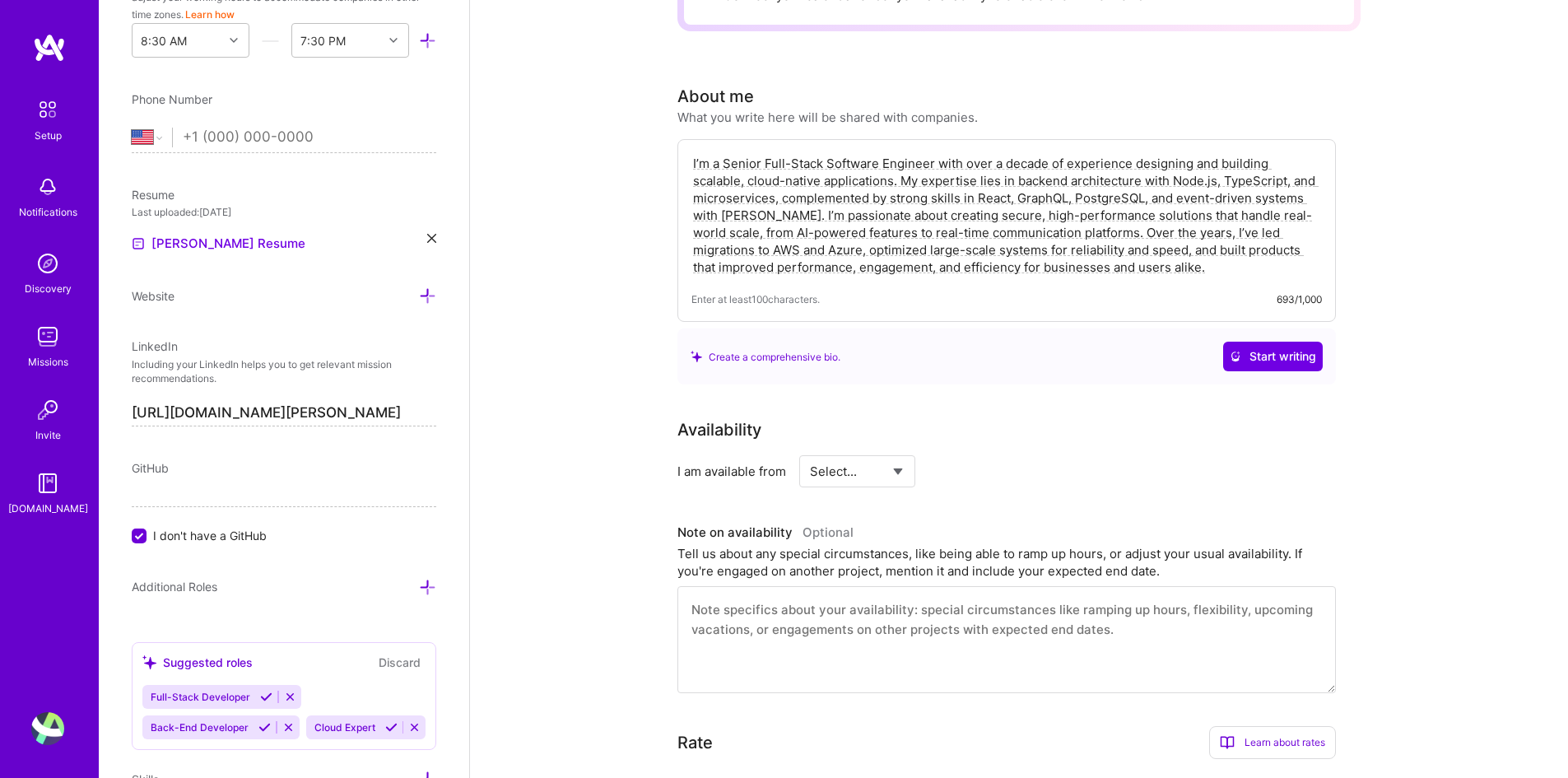
scroll to position [493, 0]
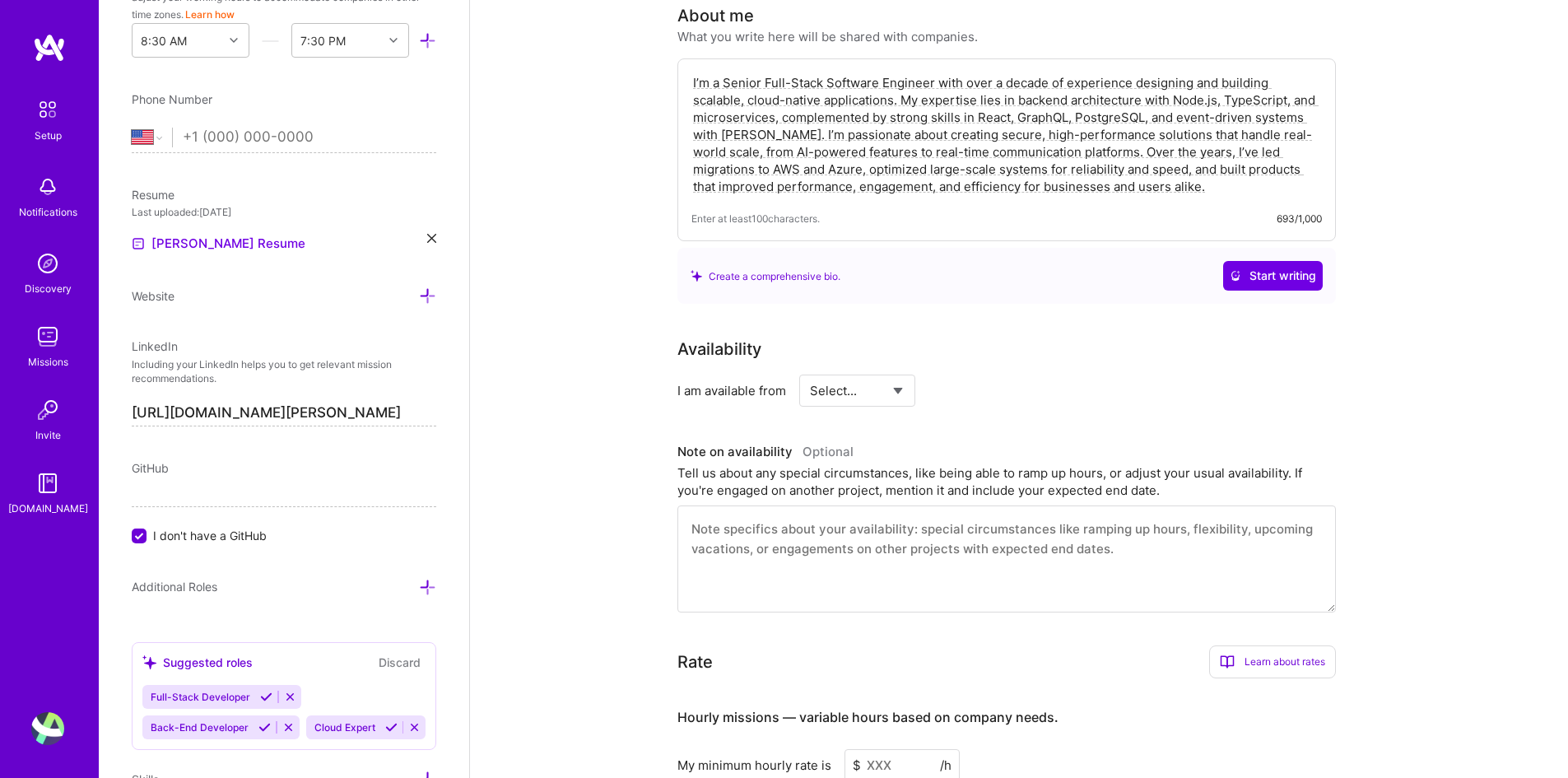
click at [862, 375] on select "Select... Right Now Future Date Not Available" at bounding box center [856, 390] width 95 height 42
select select "Right Now"
click at [810, 370] on select "Select... Right Now Future Date Not Available" at bounding box center [856, 390] width 95 height 42
click at [998, 380] on input at bounding box center [1007, 390] width 99 height 32
click at [1003, 440] on h3 "Note on availability Optional" at bounding box center [1006, 452] width 659 height 25
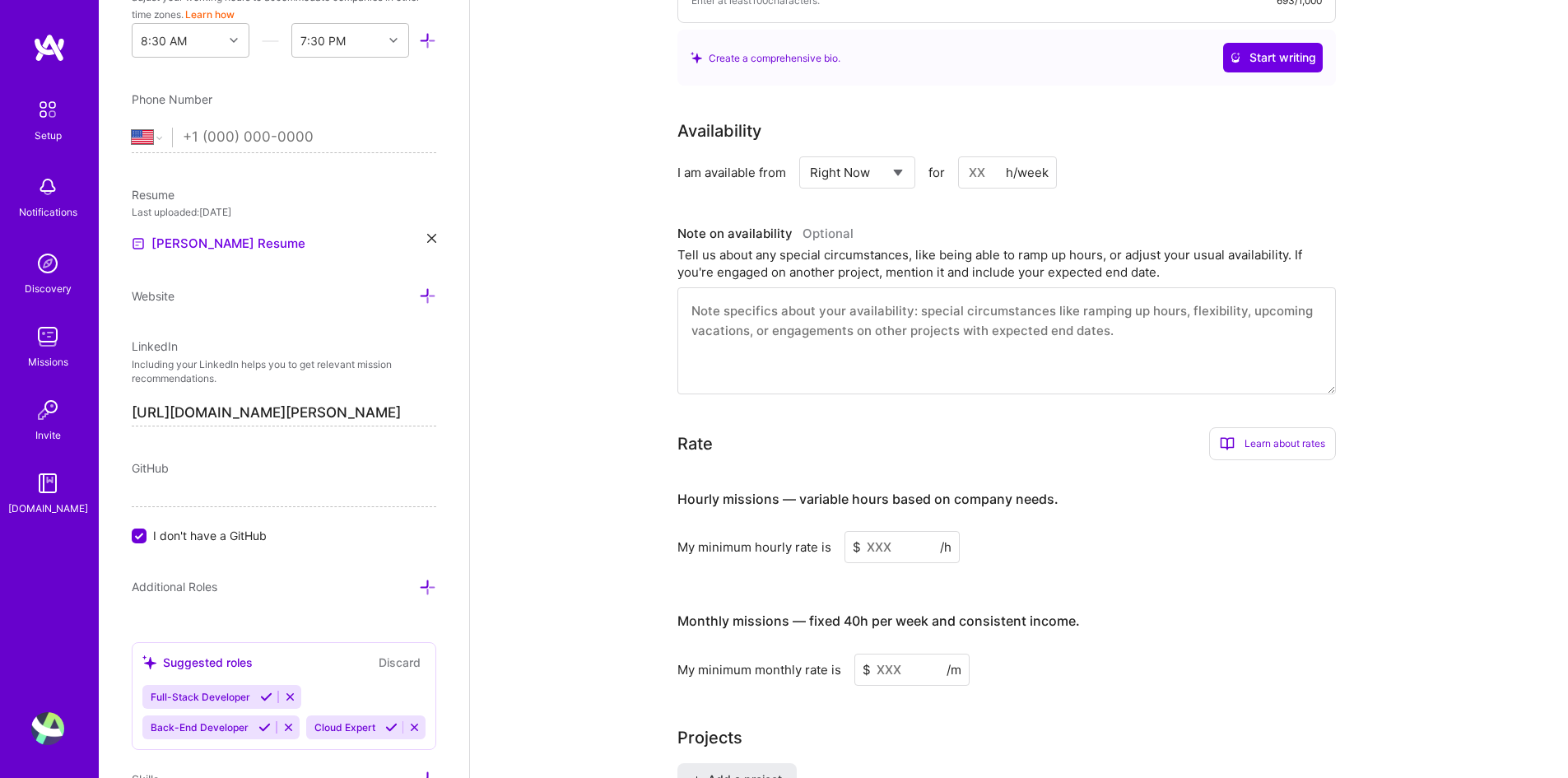
scroll to position [741, 0]
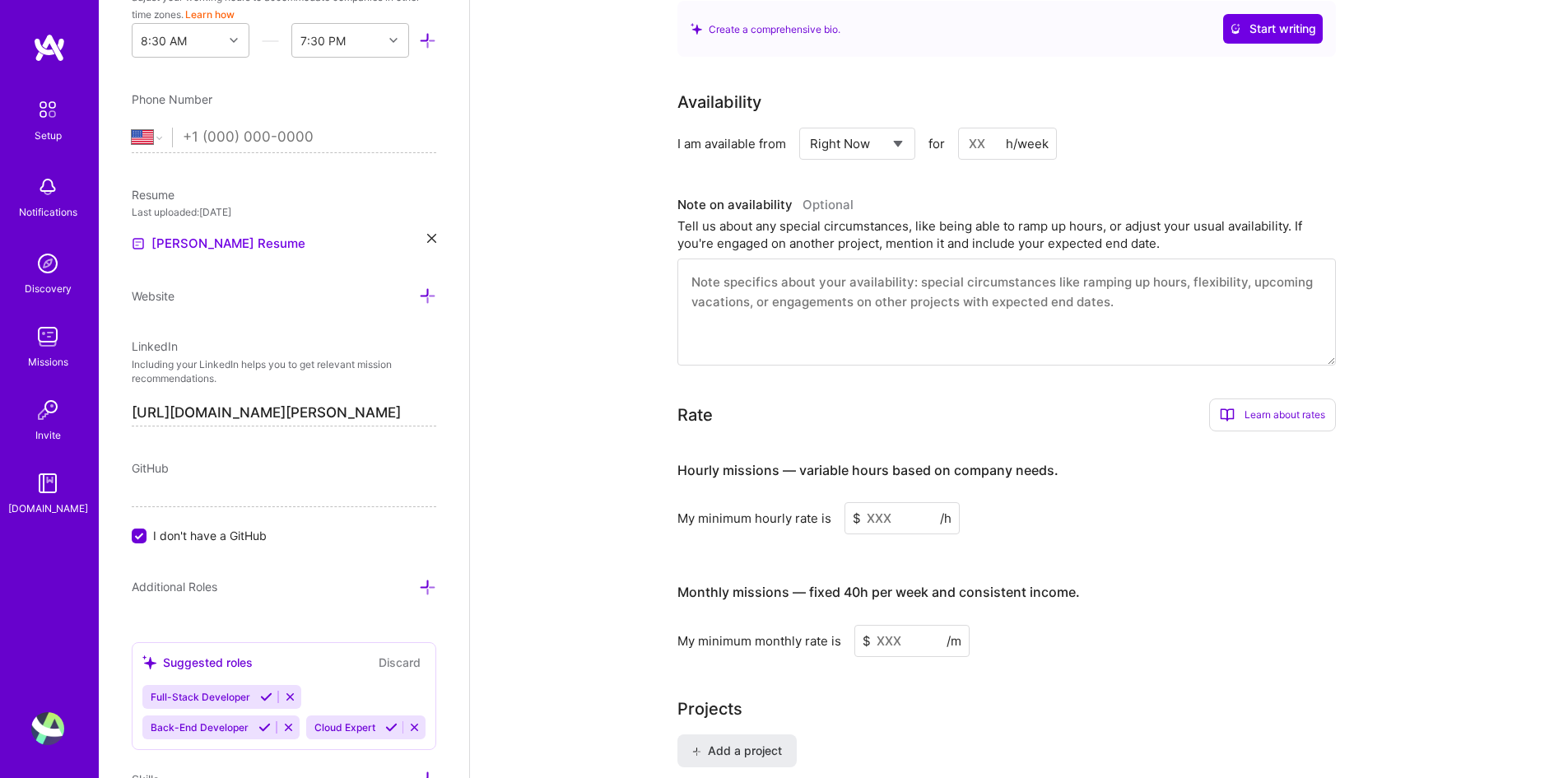
click at [804, 267] on textarea at bounding box center [1006, 312] width 659 height 107
type textarea "My contract with GridHound was ended a few months ago so I can start w"
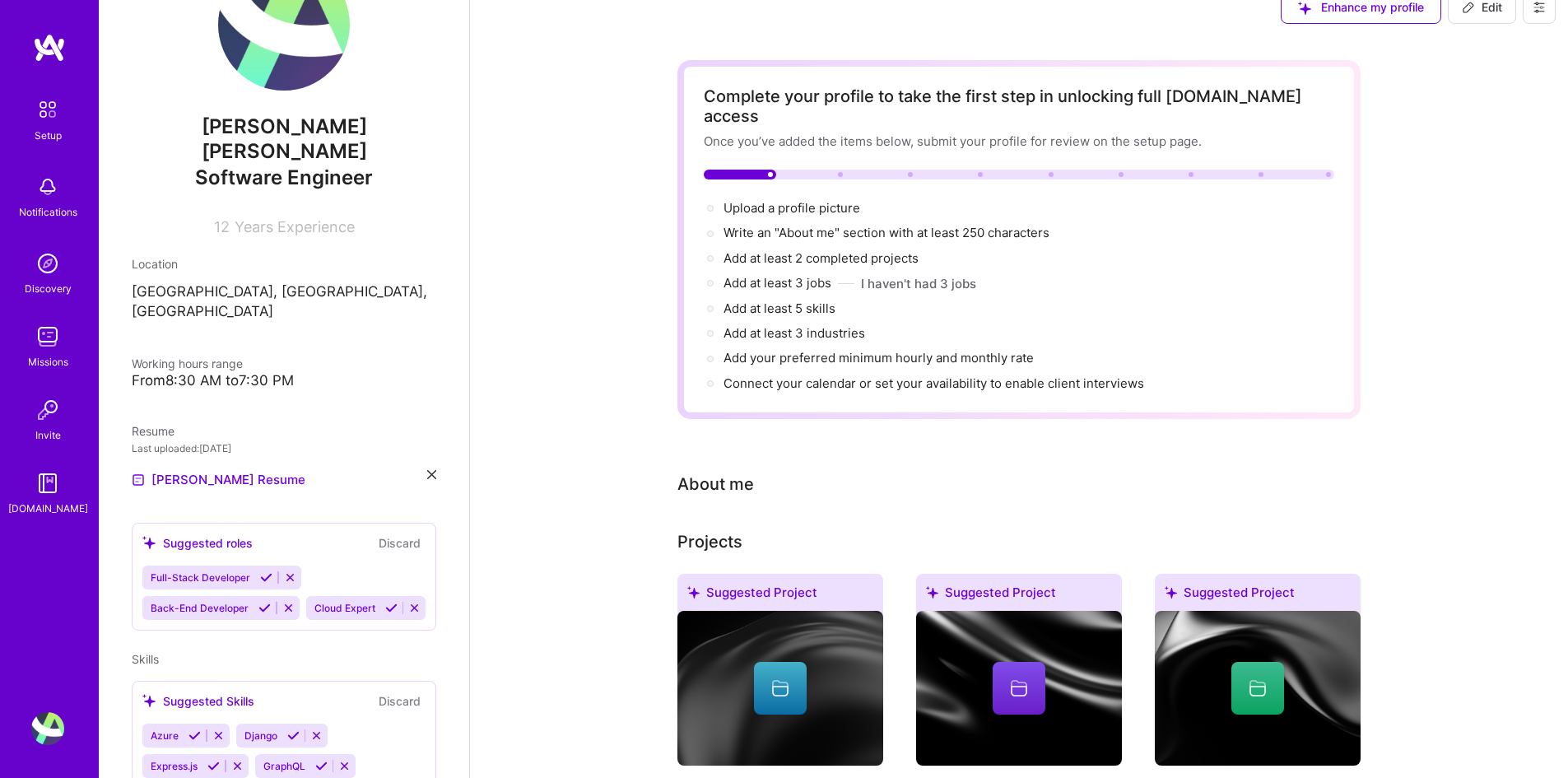
scroll to position [0, 0]
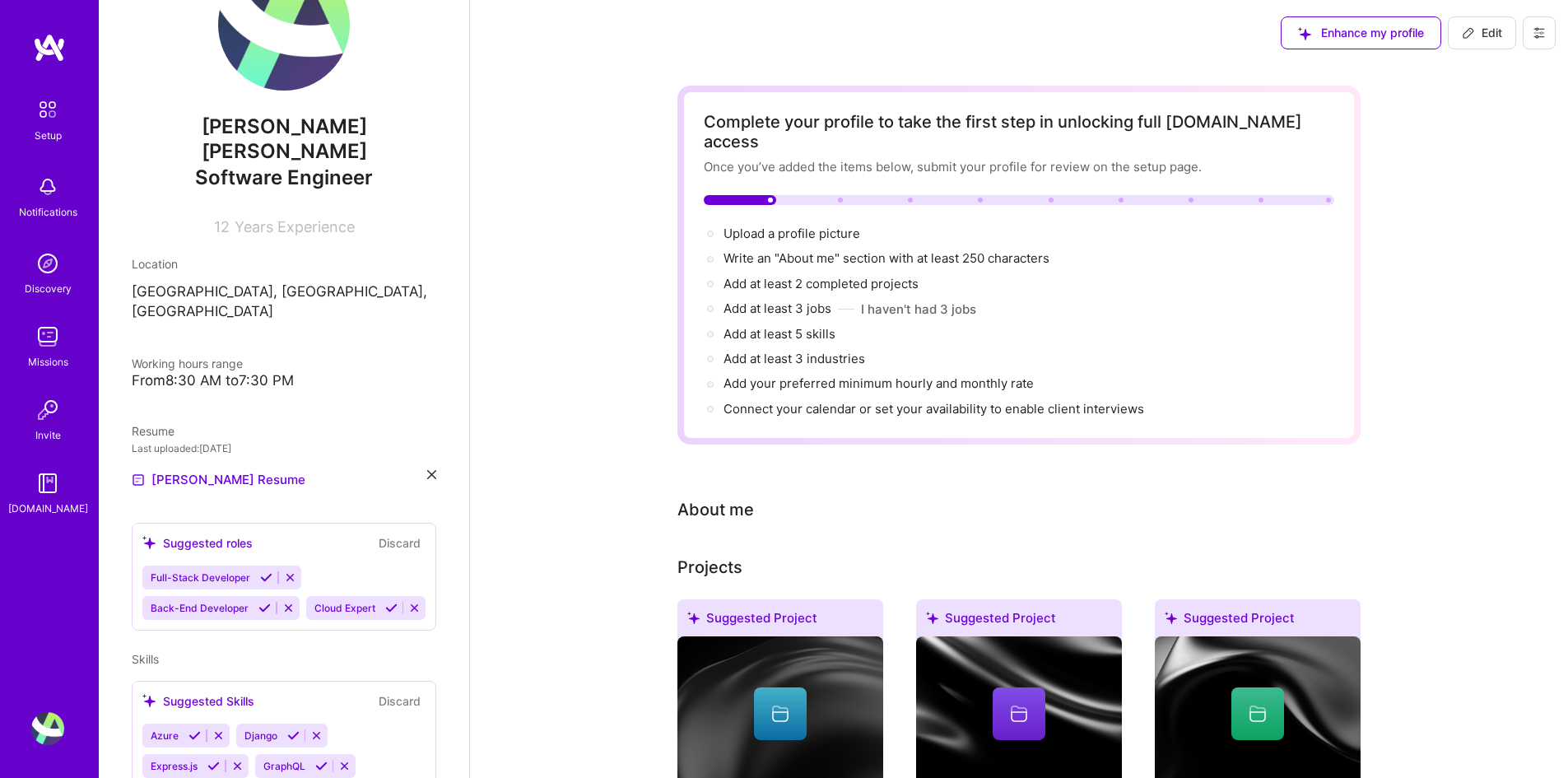
click at [1499, 32] on span "Edit" at bounding box center [1481, 32] width 40 height 16
select select "US"
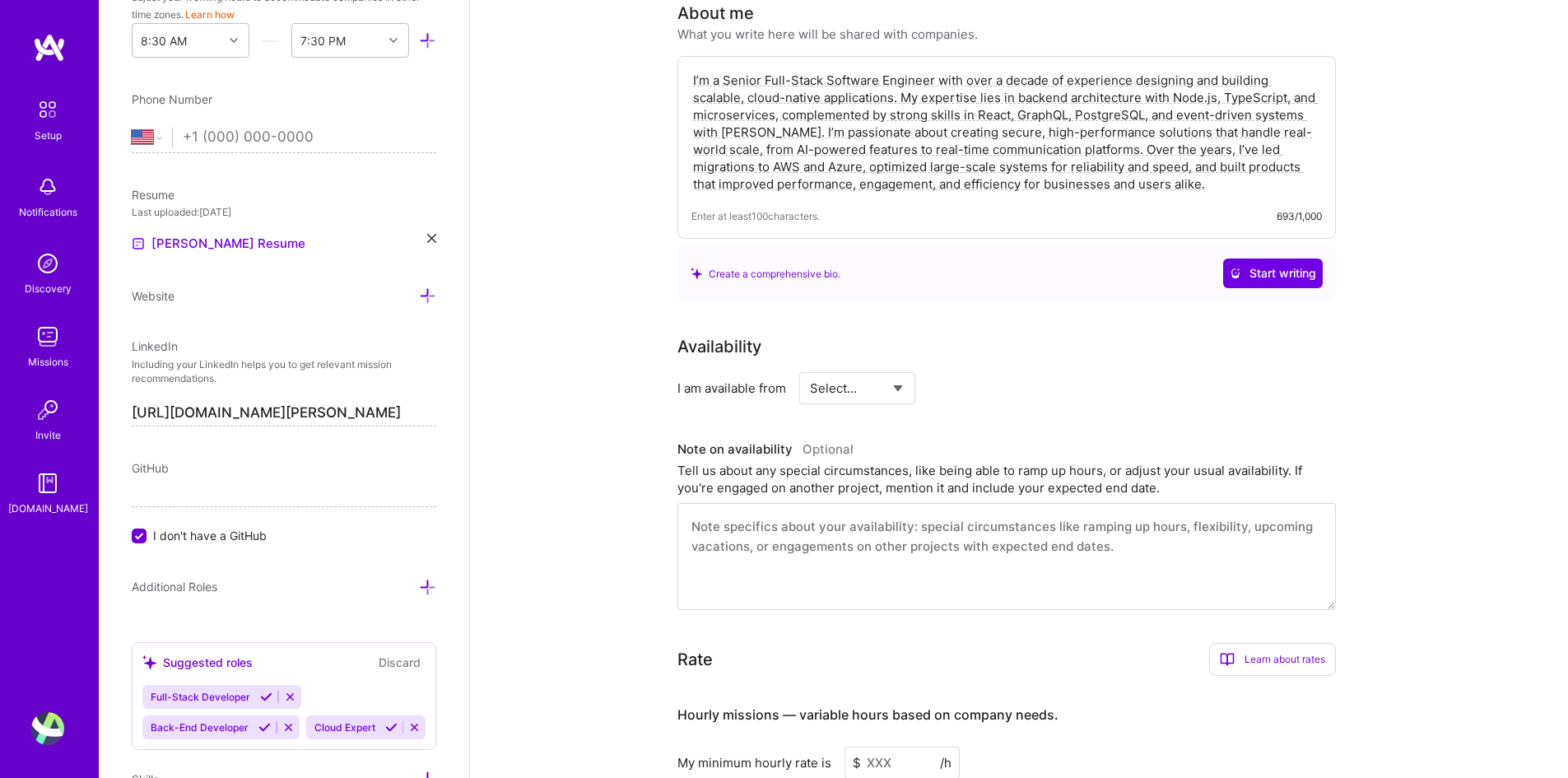
scroll to position [659, 0]
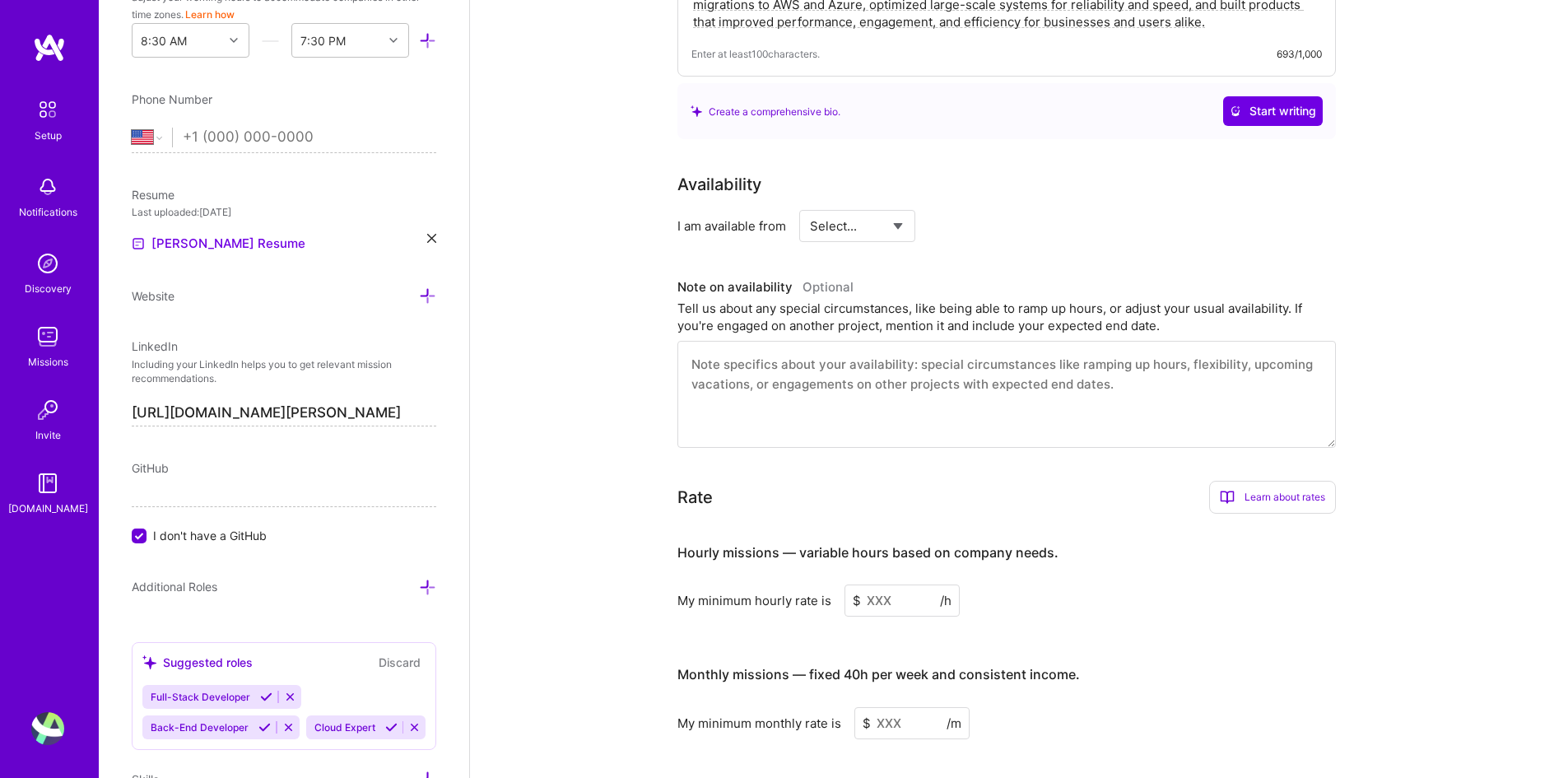
type textarea "I’m a Senior Full-Stack Software Engineer with over a decade of experience desi…"
click at [859, 349] on textarea at bounding box center [1006, 395] width 659 height 107
click at [1156, 346] on textarea "My contract with GridHound was just ended a few months ago, so I can start work…" at bounding box center [1006, 395] width 659 height 107
type textarea "My contract with GridHound was just ended a few months ago, so I can start imme…"
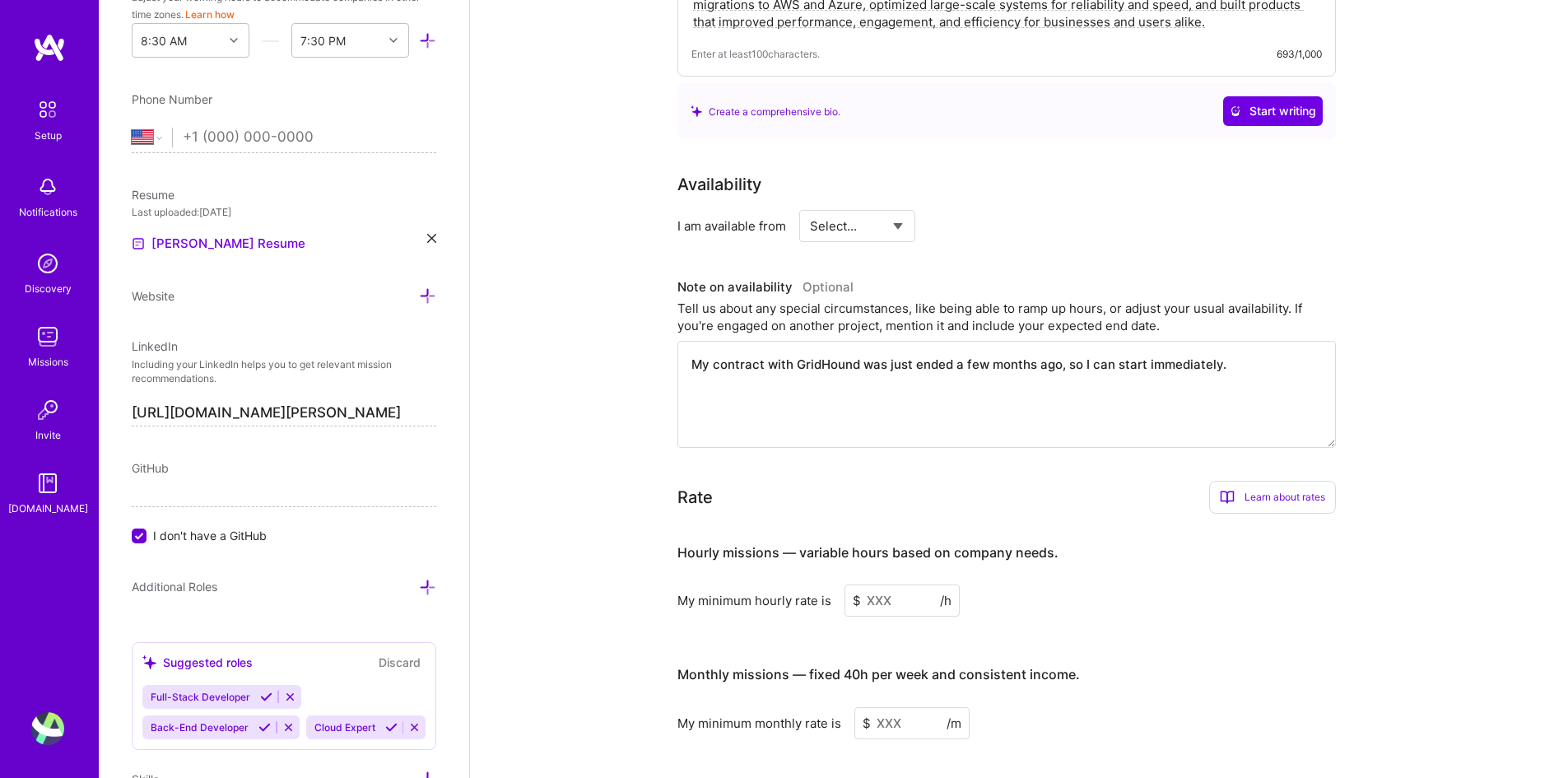
click at [1151, 481] on div "Rate Learn about rates Hourly Rate What is hourly rate? This model involves pay…" at bounding box center [1006, 497] width 659 height 33
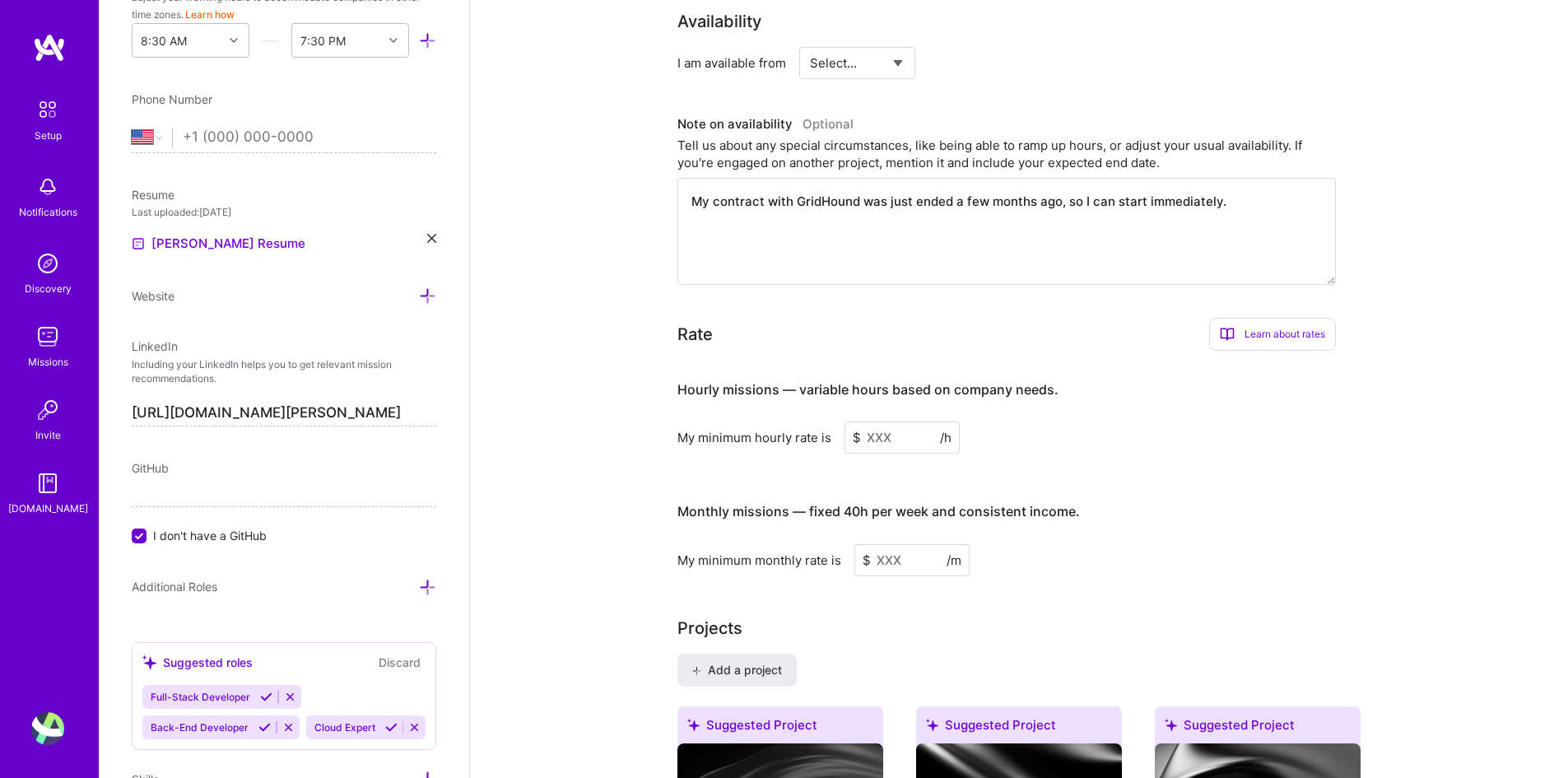
scroll to position [823, 0]
click at [885, 419] on input at bounding box center [902, 435] width 115 height 32
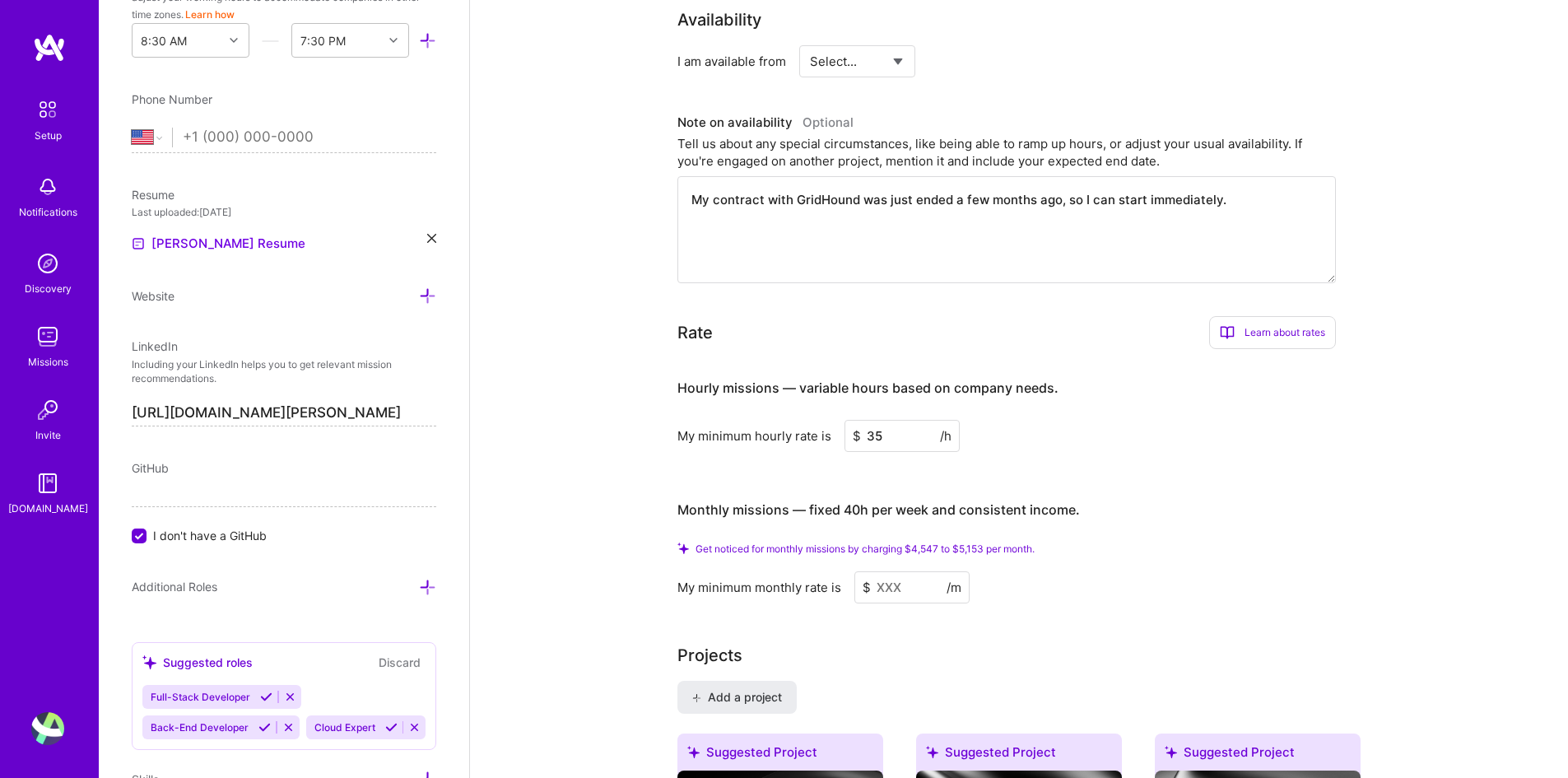
type input "35"
click at [1196, 542] on div "Get noticed for monthly missions by charging $4,547 to $5,153 per month." at bounding box center [1006, 548] width 659 height 12
click at [902, 571] on input at bounding box center [911, 587] width 115 height 32
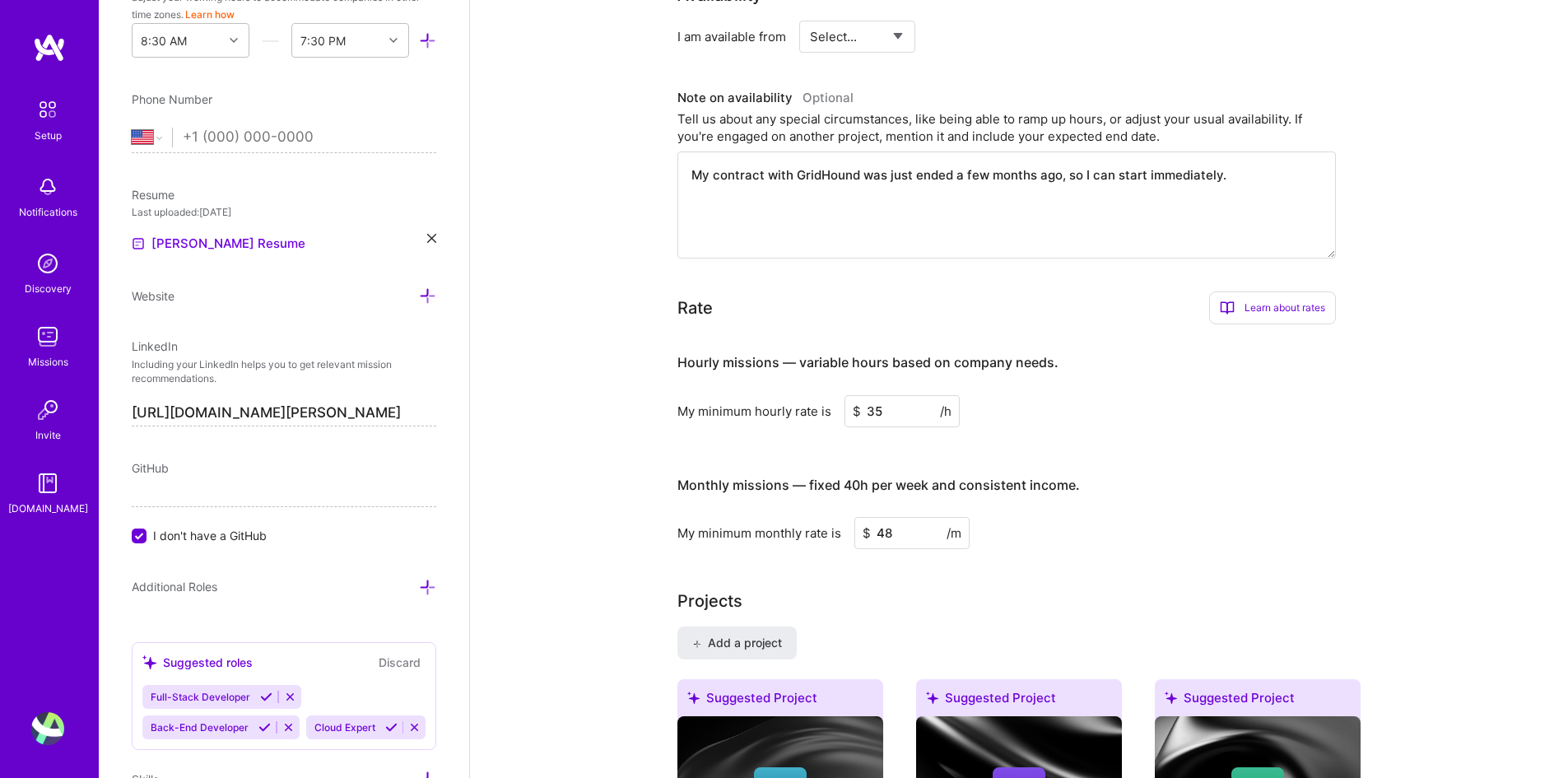
type input "4"
type input "5000"
click at [1061, 562] on div "Complete your profile to take the first step in unlocking full [DOMAIN_NAME] ac…" at bounding box center [1018, 418] width 683 height 2312
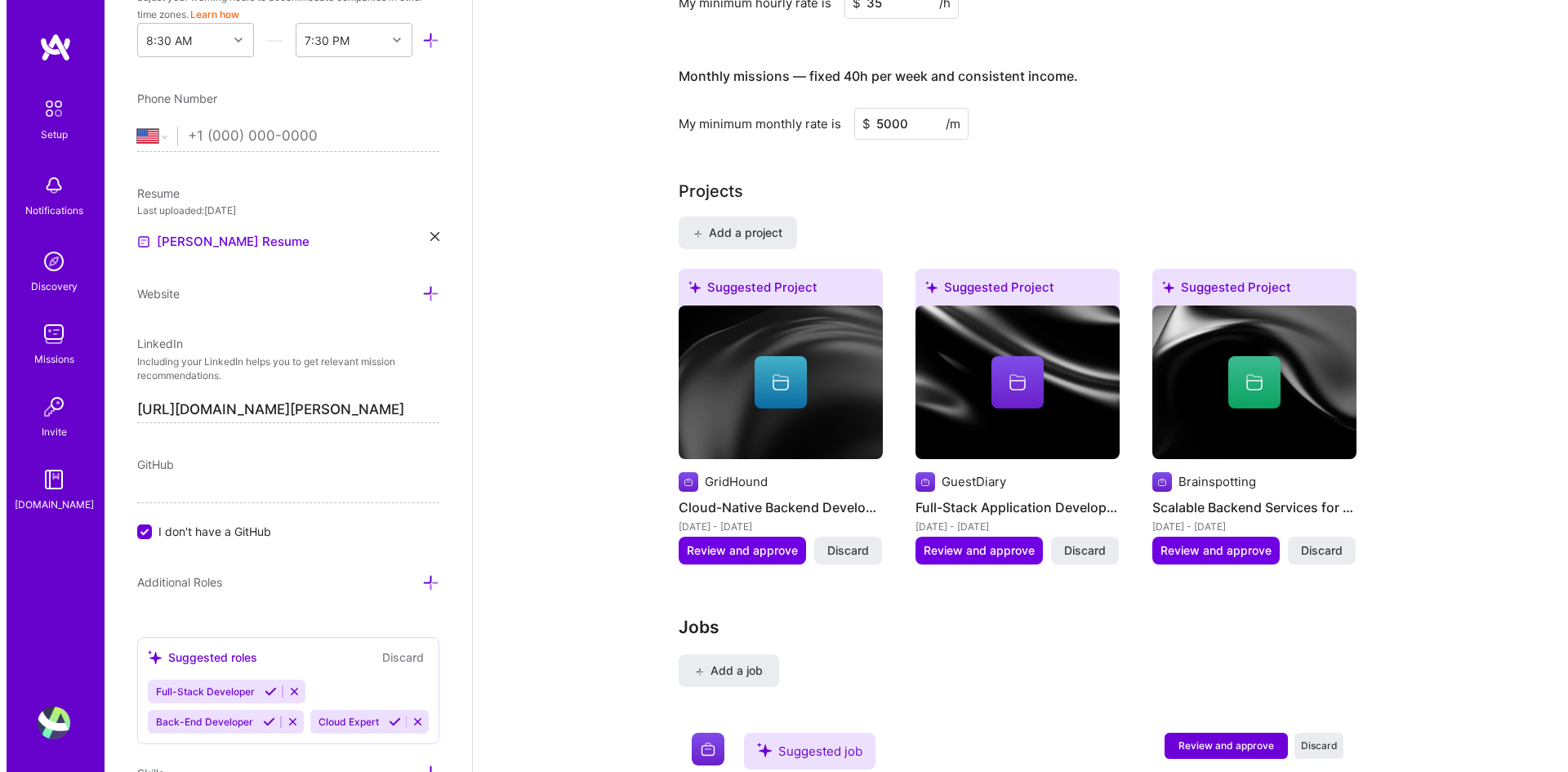
scroll to position [1224, 0]
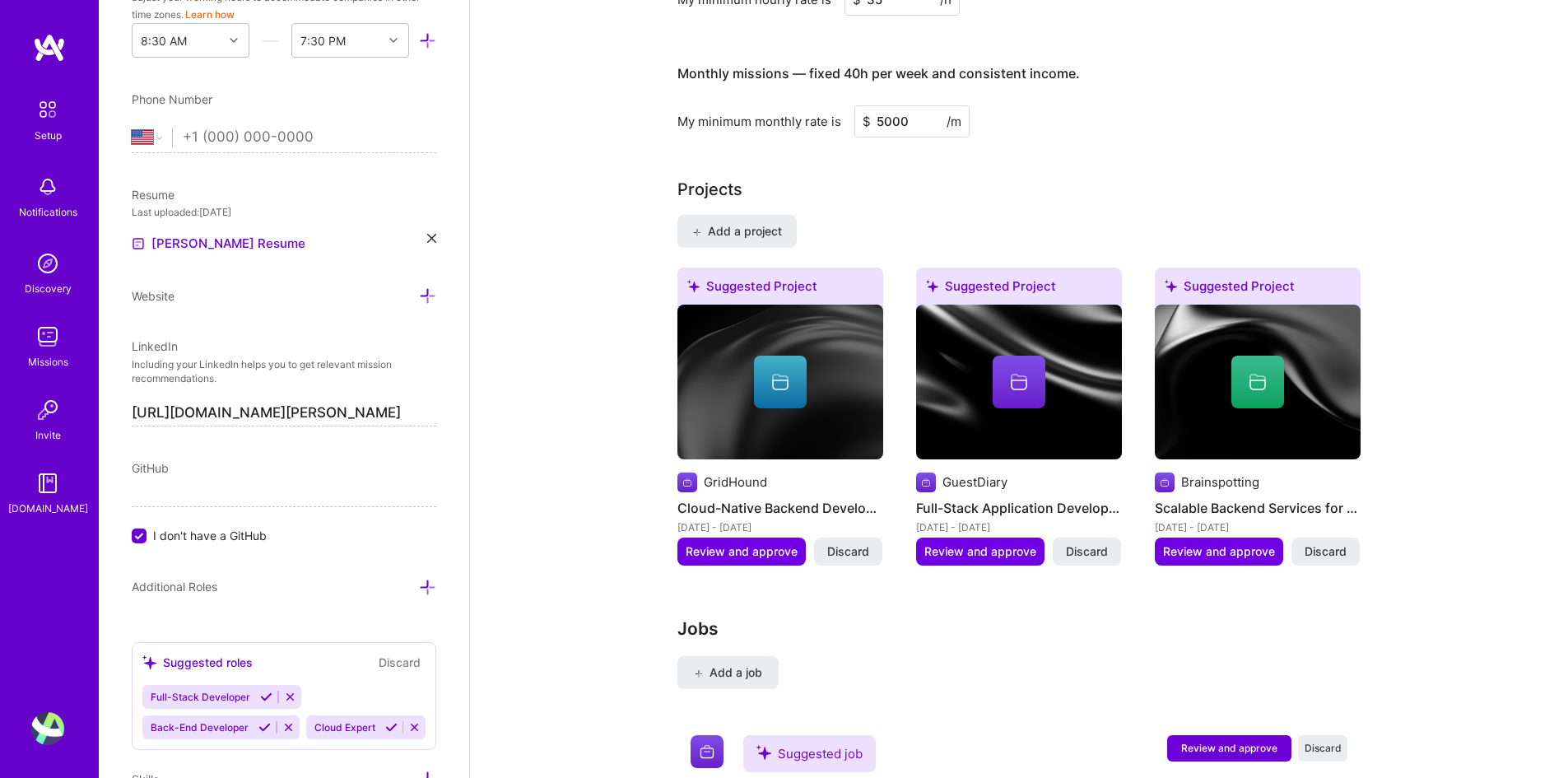
click at [1324, 618] on h3 "Jobs" at bounding box center [1018, 628] width 683 height 20
click at [771, 543] on span "Review and approve" at bounding box center [741, 550] width 112 height 16
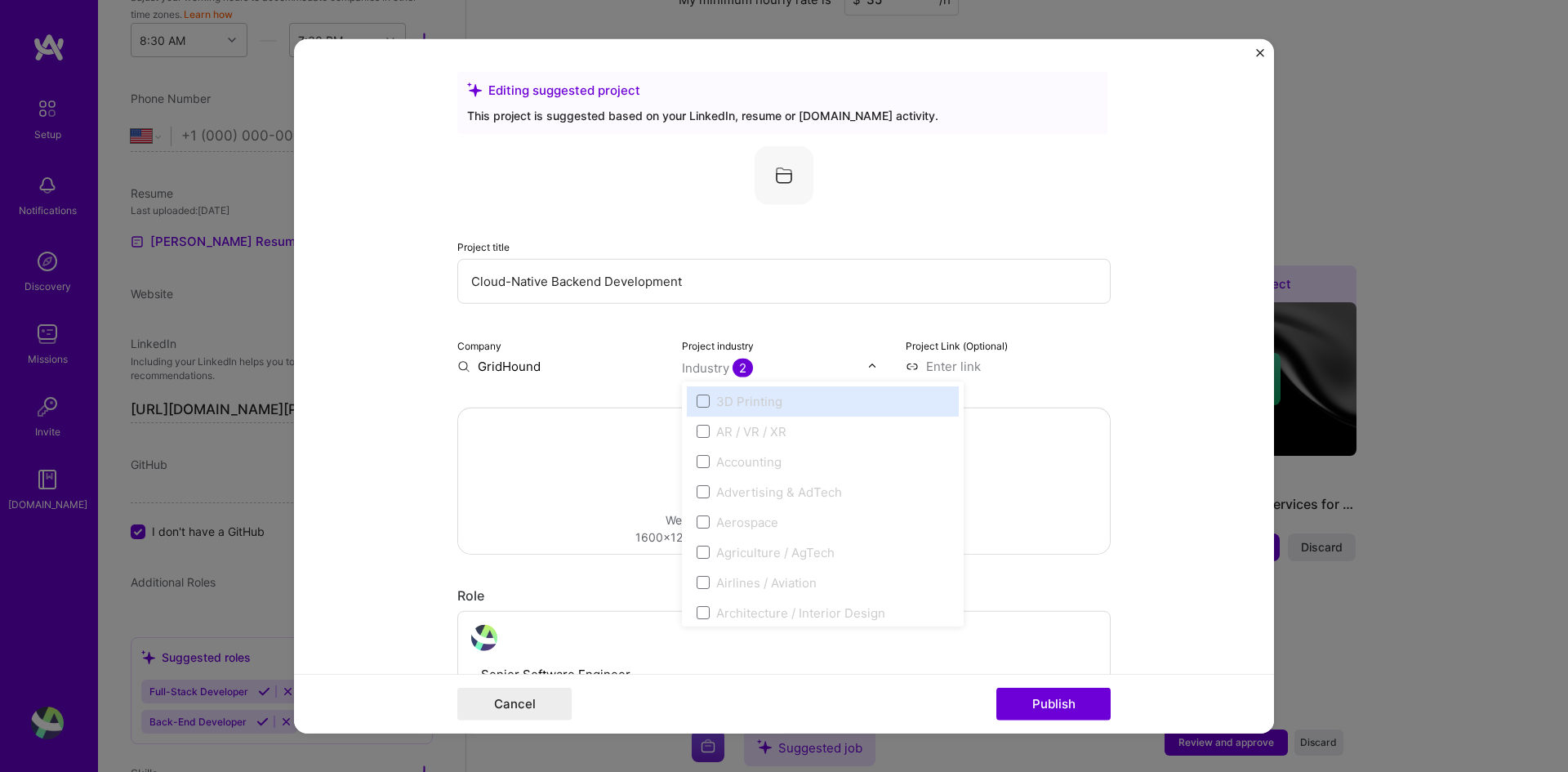
click at [722, 368] on div "Industry 2" at bounding box center [717, 367] width 71 height 17
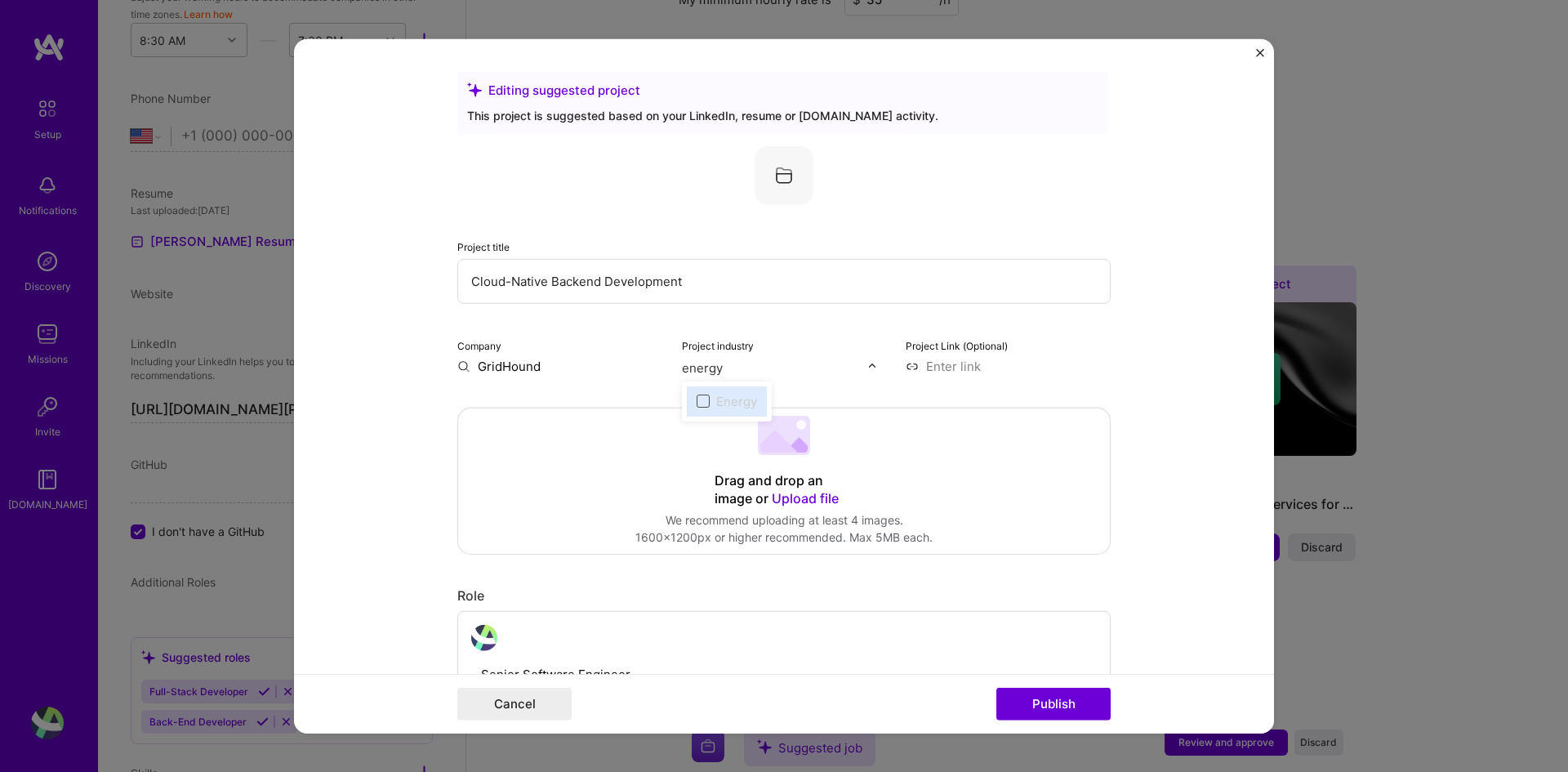
click at [699, 404] on span at bounding box center [703, 400] width 13 height 13
click at [699, 397] on span at bounding box center [703, 400] width 13 height 13
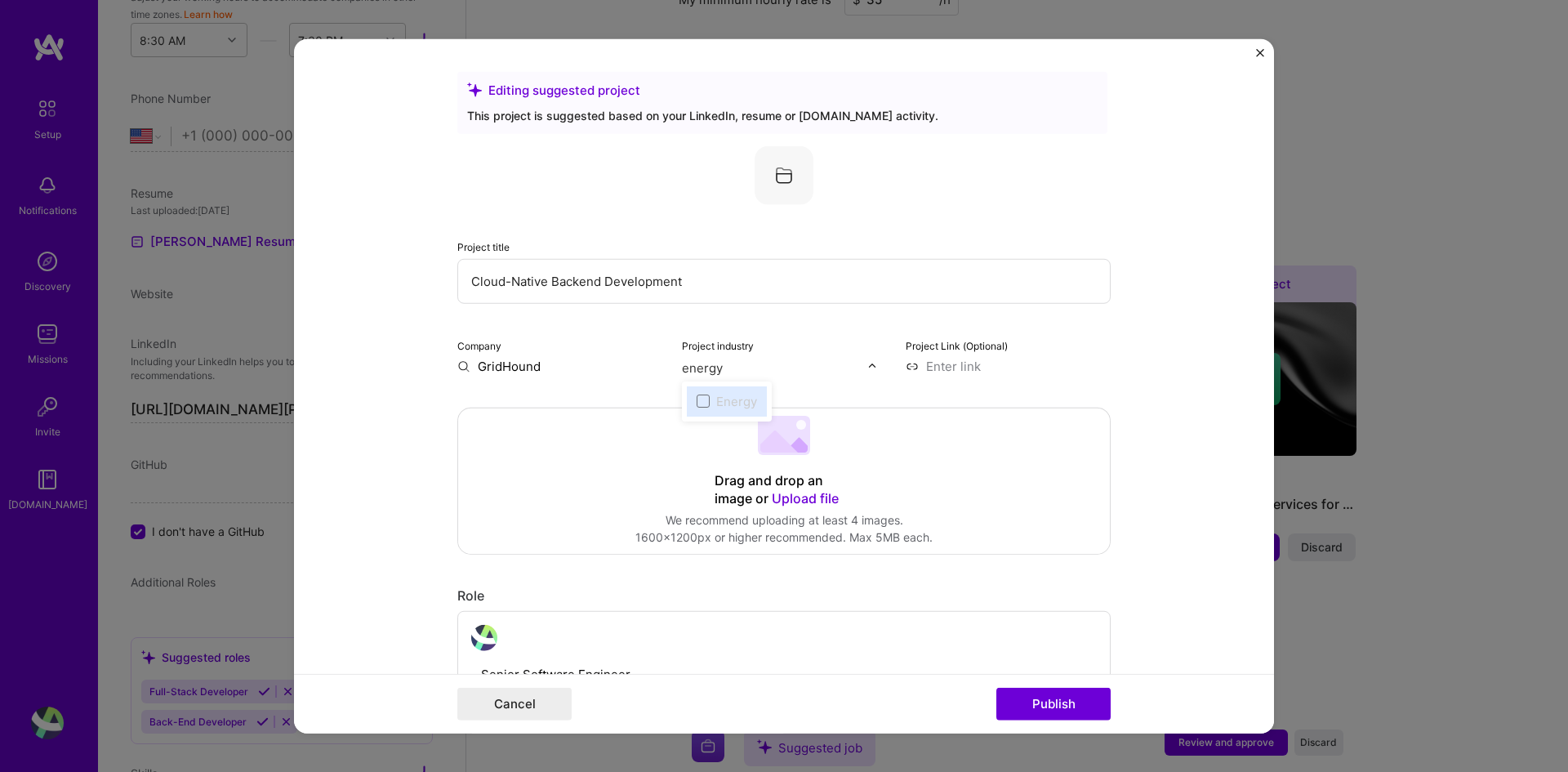
drag, startPoint x: 699, startPoint y: 397, endPoint x: 732, endPoint y: 400, distance: 33.1
click at [701, 397] on span at bounding box center [703, 400] width 13 height 13
type input "energ"
click at [540, 369] on input "GridHound" at bounding box center [560, 365] width 205 height 17
click at [737, 369] on span "2" at bounding box center [743, 367] width 20 height 19
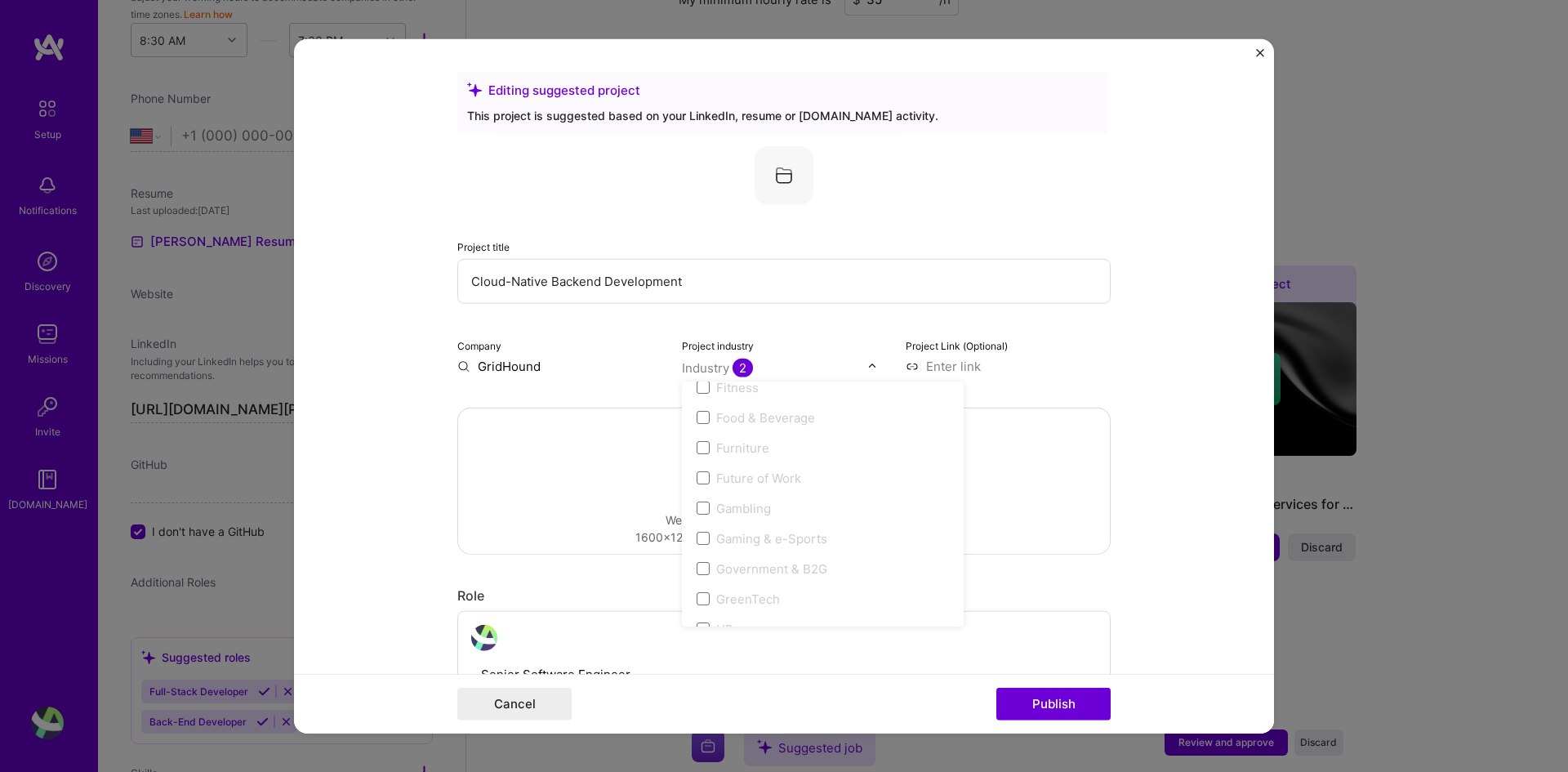
scroll to position [1552, 0]
click at [1140, 393] on form "Editing suggested project This project is suggested based on your LinkedIn, res…" at bounding box center [784, 386] width 980 height 695
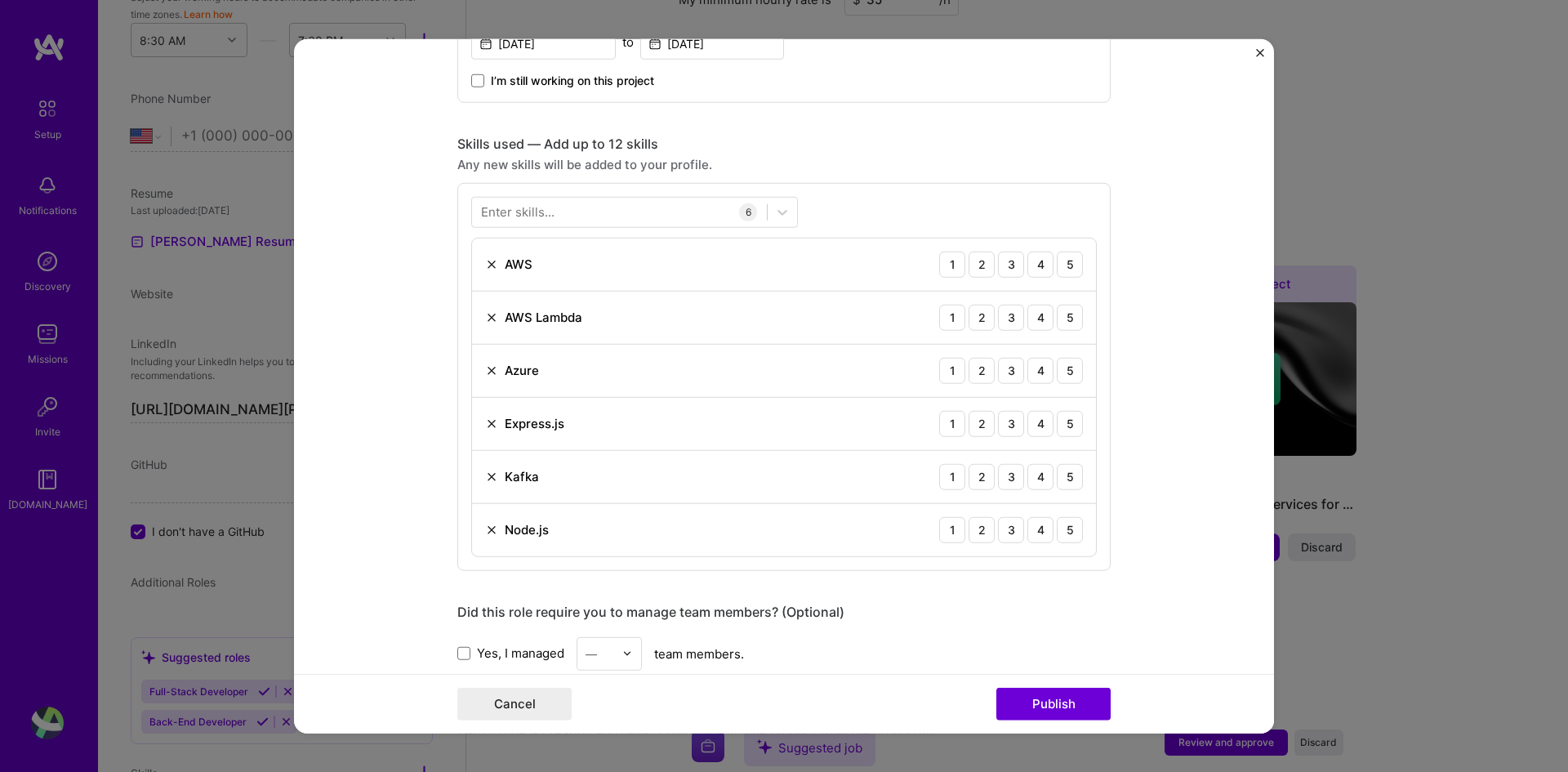
scroll to position [735, 0]
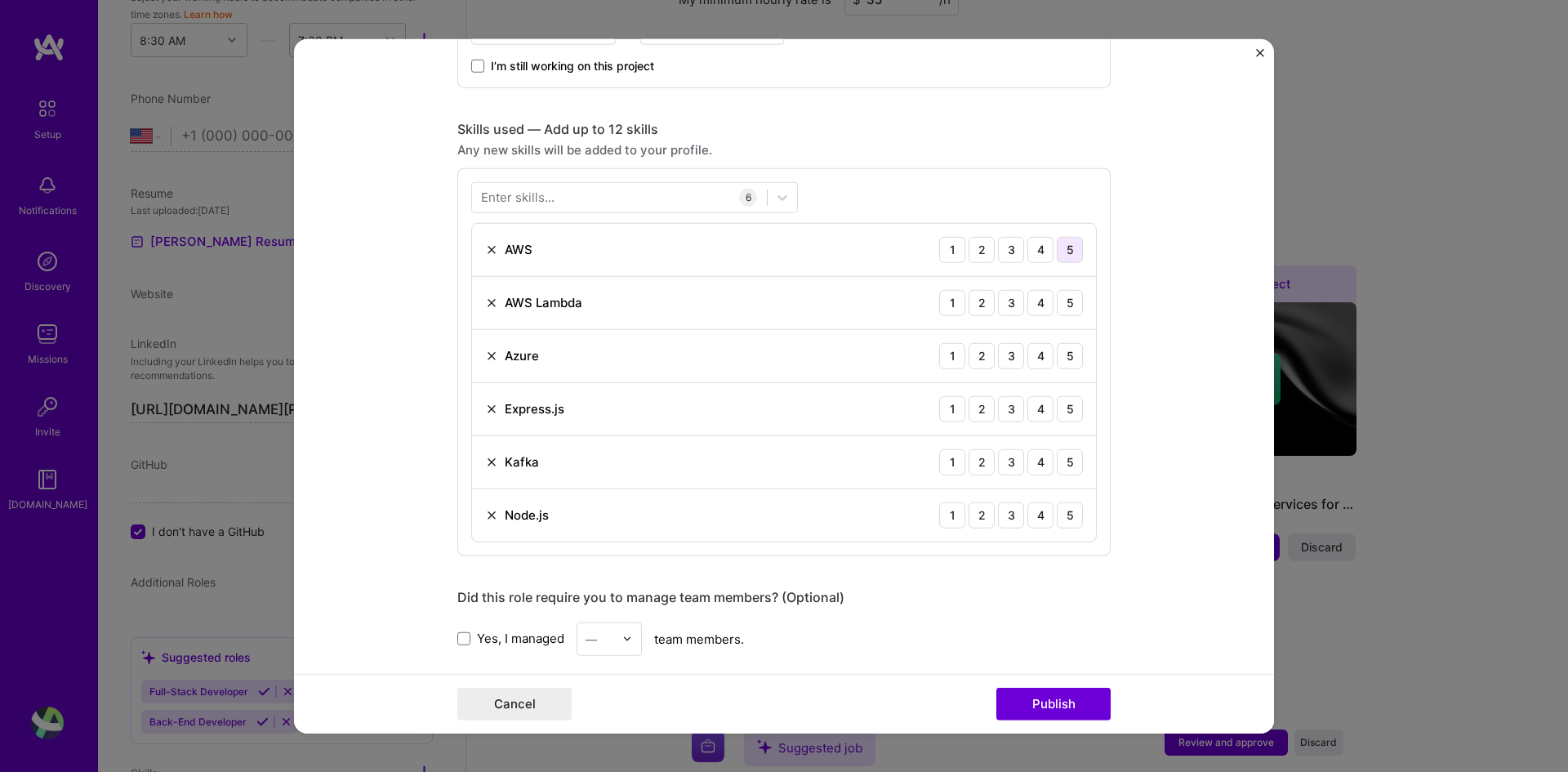
click at [1072, 255] on div "5" at bounding box center [1070, 249] width 26 height 26
click at [1061, 301] on div "5" at bounding box center [1070, 302] width 26 height 26
click at [1058, 359] on div "5" at bounding box center [1070, 355] width 26 height 26
click at [1062, 413] on div "5" at bounding box center [1070, 408] width 26 height 26
click at [1066, 463] on div "5" at bounding box center [1070, 461] width 26 height 26
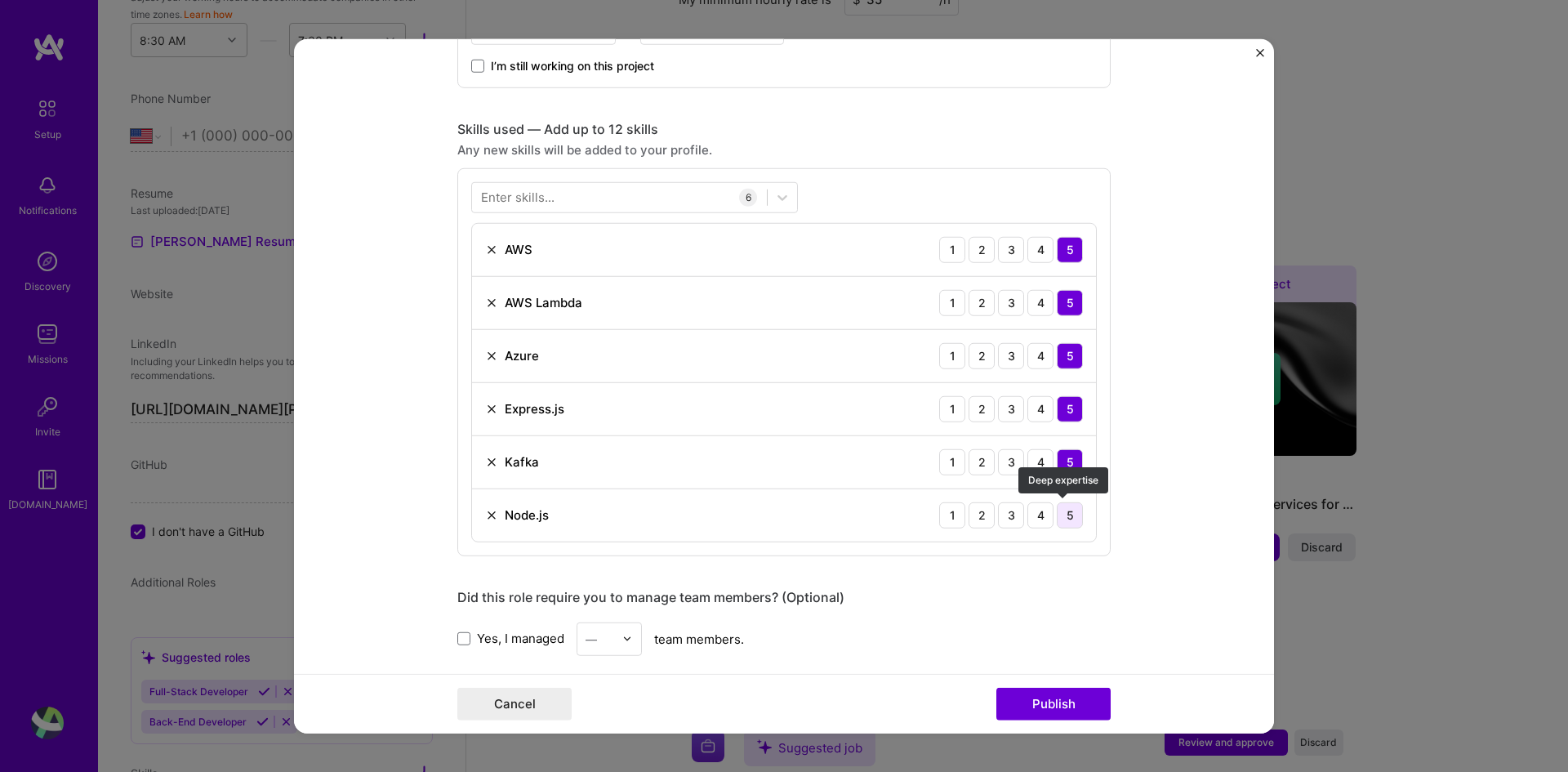
click at [1062, 506] on div "5" at bounding box center [1070, 514] width 26 height 26
click at [450, 631] on form "Editing suggested project This project is suggested based on your LinkedIn, res…" at bounding box center [784, 386] width 980 height 695
click at [463, 638] on span at bounding box center [463, 638] width 13 height 13
click at [0, 0] on input "Yes, I managed" at bounding box center [0, 0] width 0 height 0
click at [595, 638] on input "text" at bounding box center [600, 638] width 29 height 17
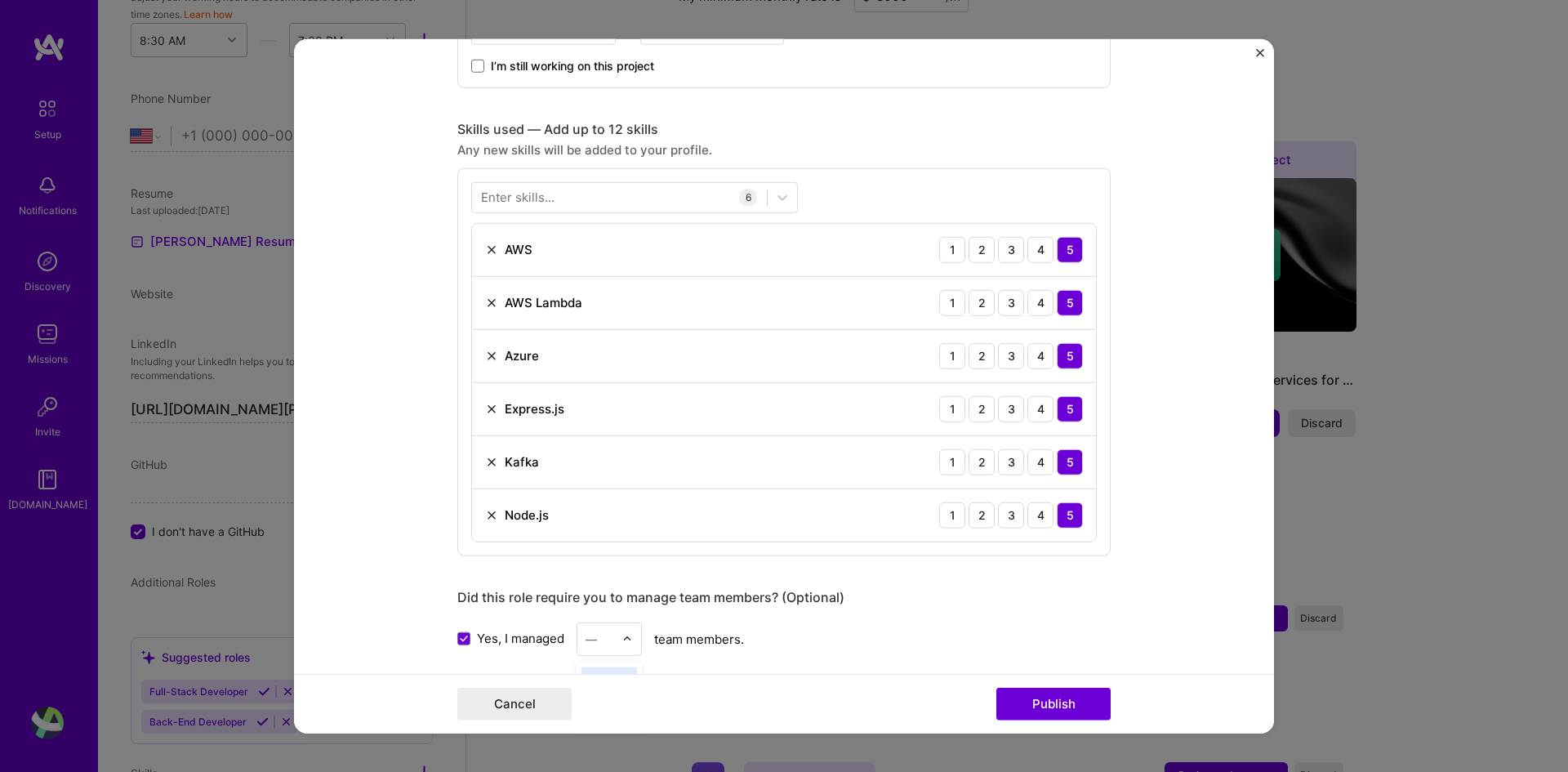
scroll to position [1366, 0]
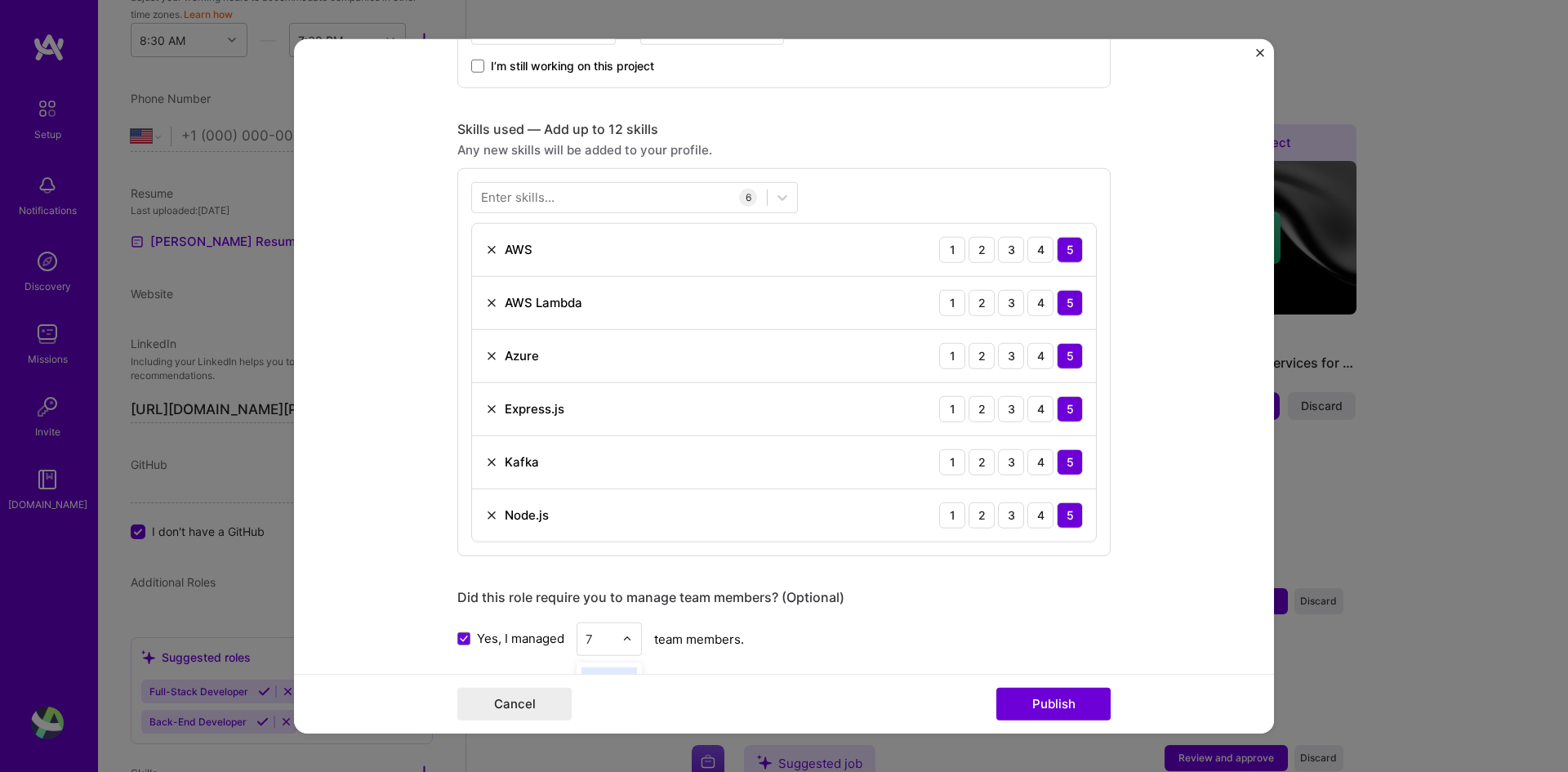
type input "7"
click at [859, 615] on div "Did this role require you to manage team members? (Optional) Yes, I managed — t…" at bounding box center [784, 621] width 654 height 67
click at [588, 647] on div "—" at bounding box center [591, 638] width 12 height 17
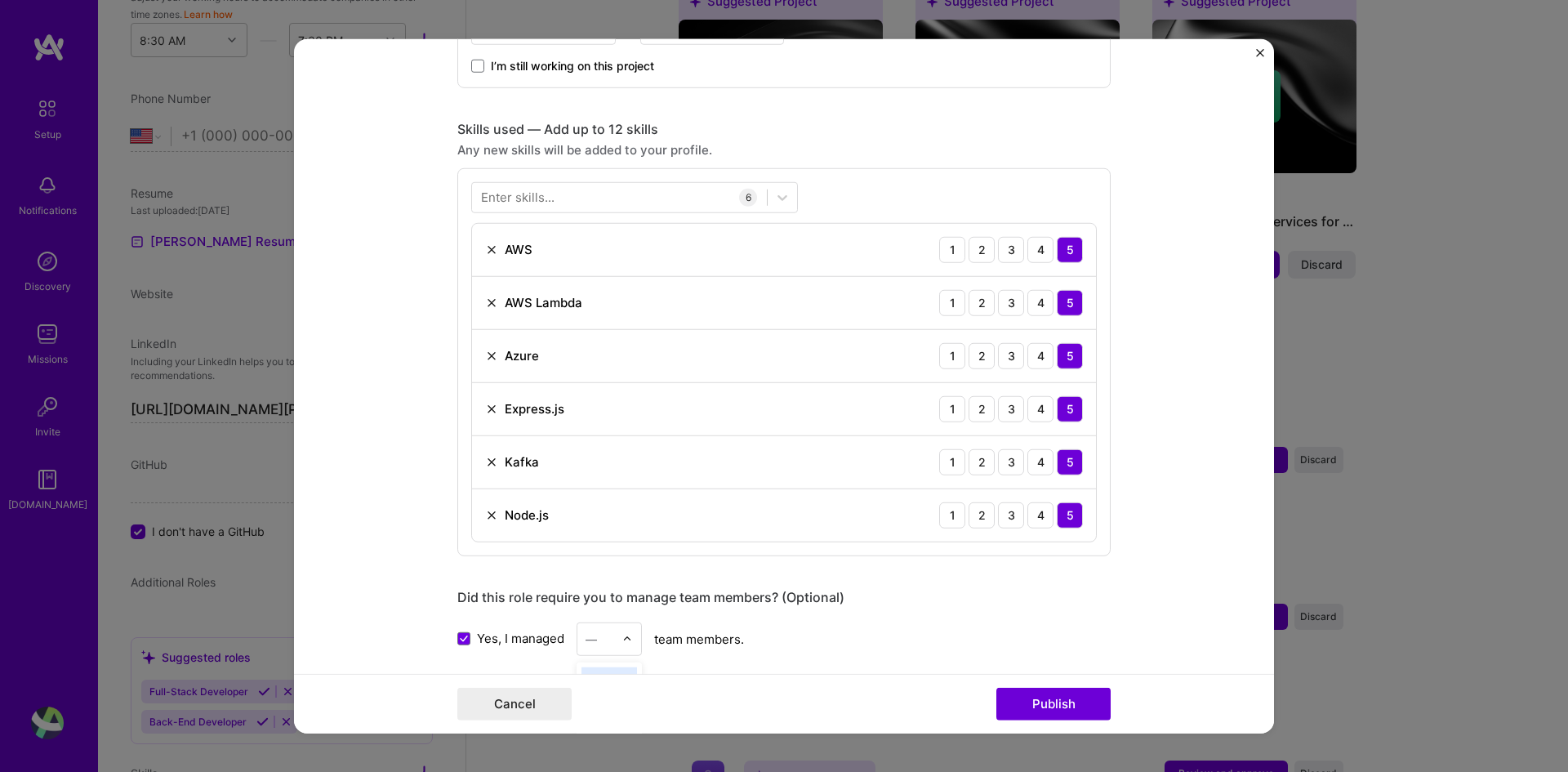
type input "7"
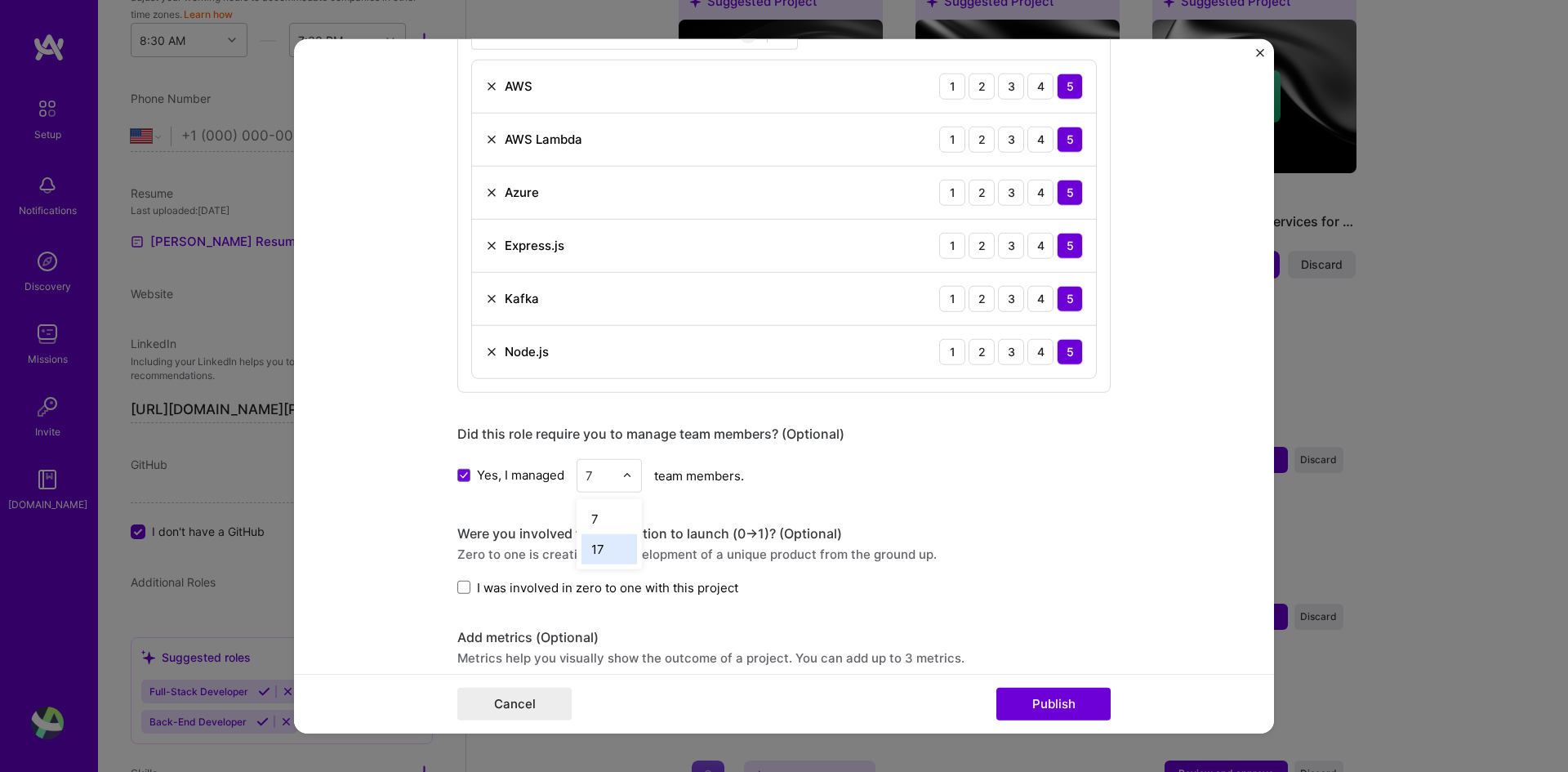
click at [596, 526] on div "7" at bounding box center [610, 518] width 56 height 30
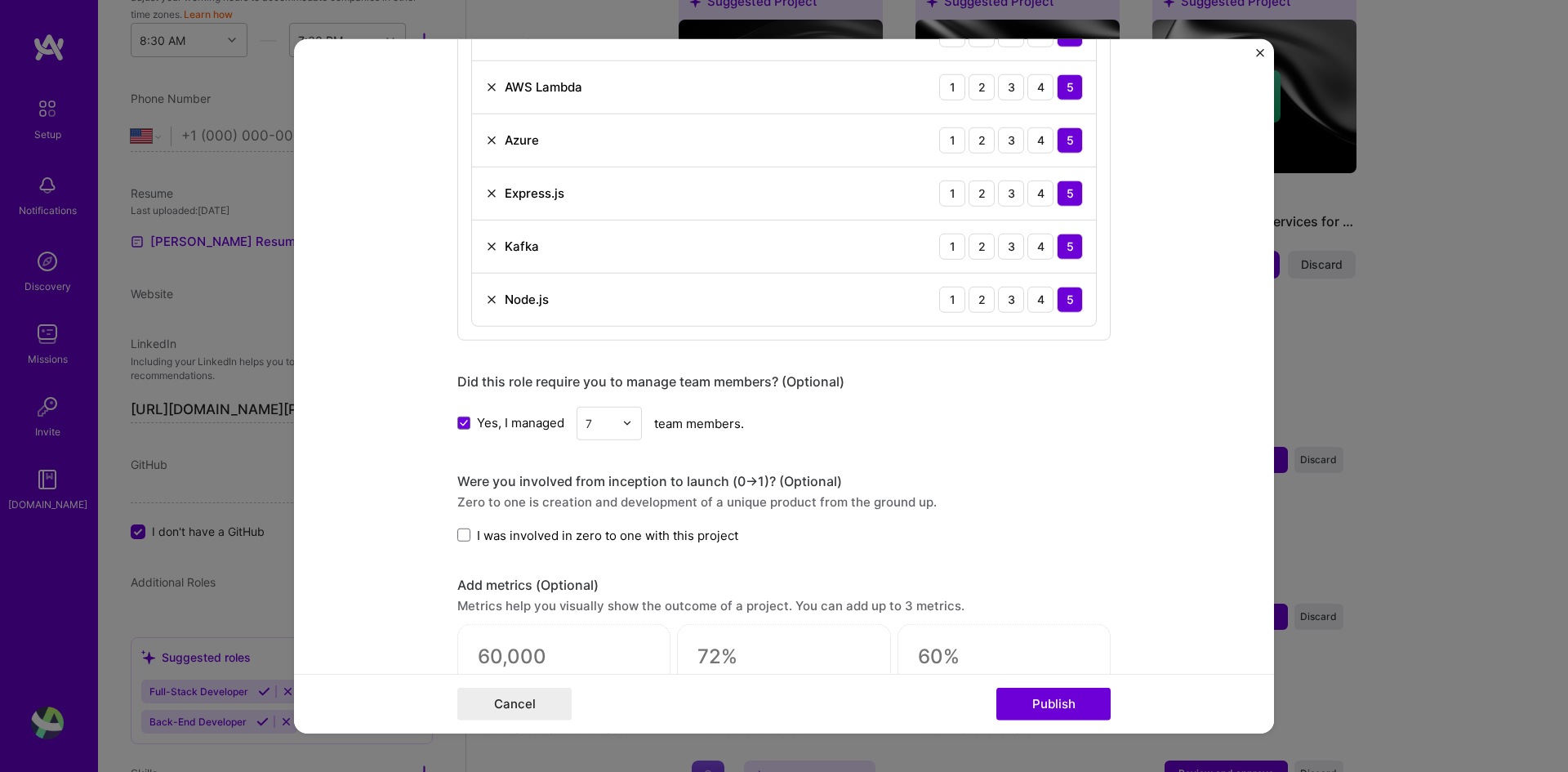
scroll to position [980, 0]
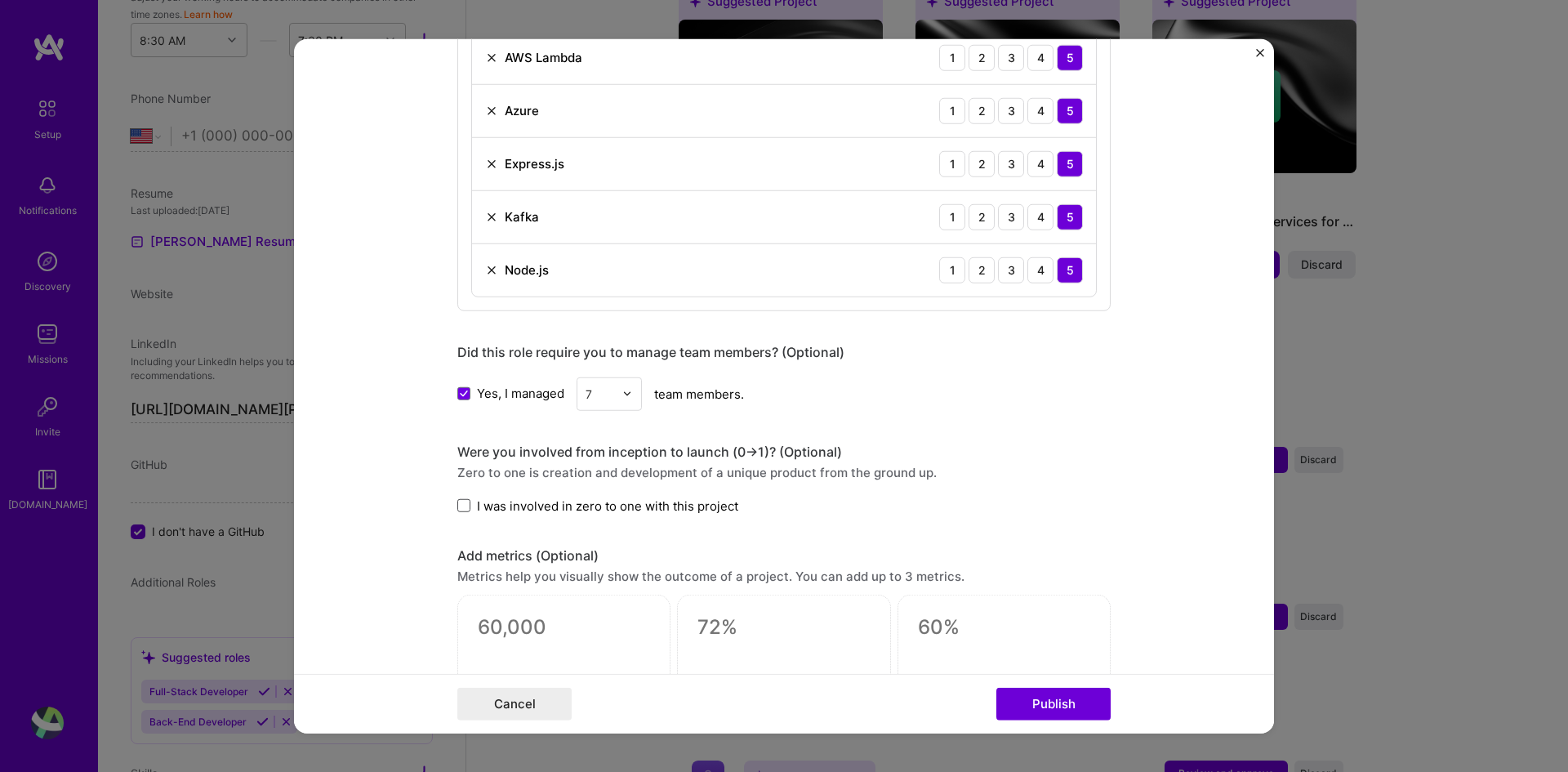
click at [458, 504] on span at bounding box center [463, 505] width 13 height 13
click at [0, 0] on input "I was involved in zero to one with this project" at bounding box center [0, 0] width 0 height 0
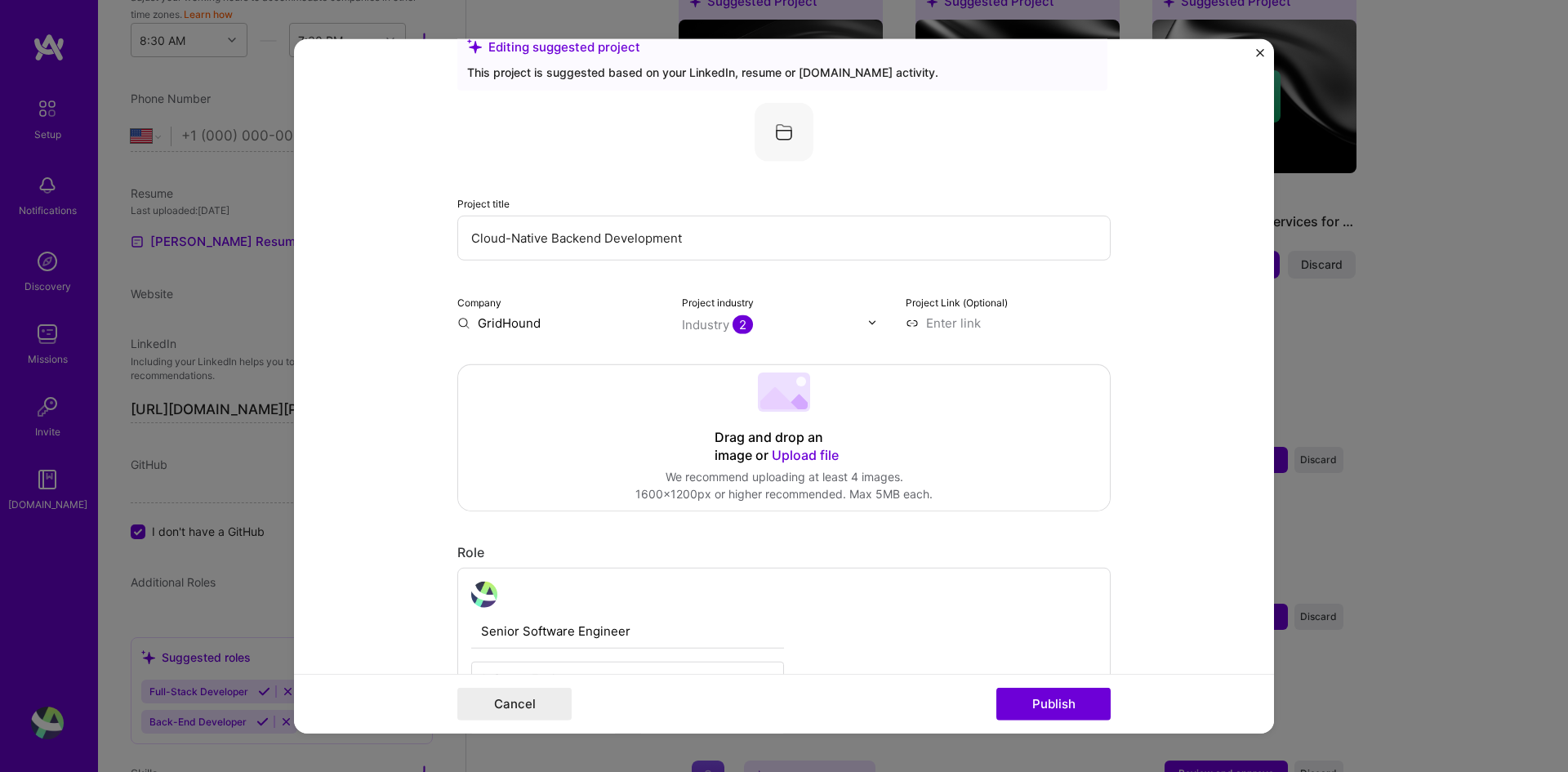
scroll to position [30, 0]
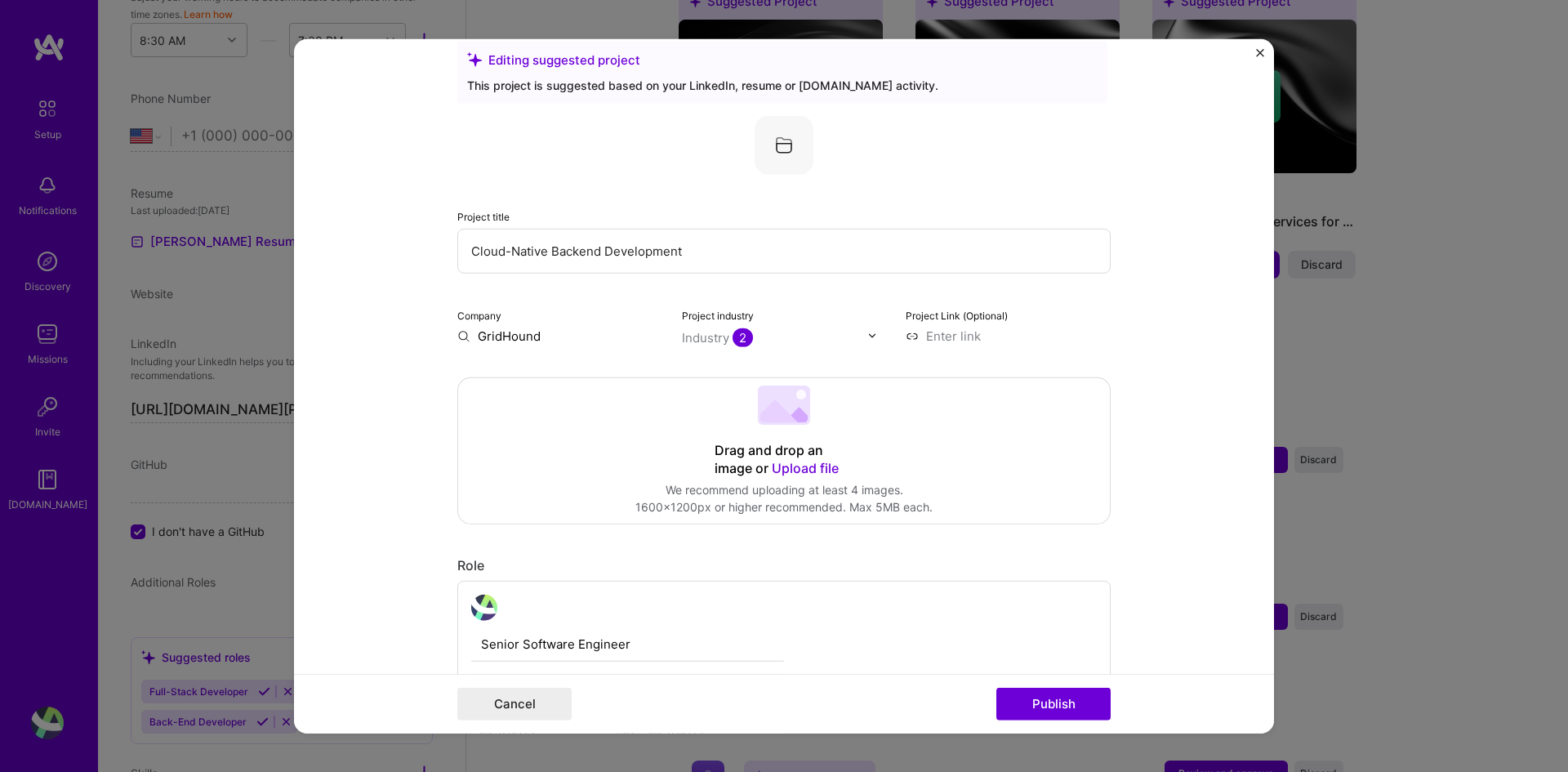
click at [406, 498] on form "Editing suggested project This project is suggested based on your LinkedIn, res…" at bounding box center [784, 386] width 980 height 695
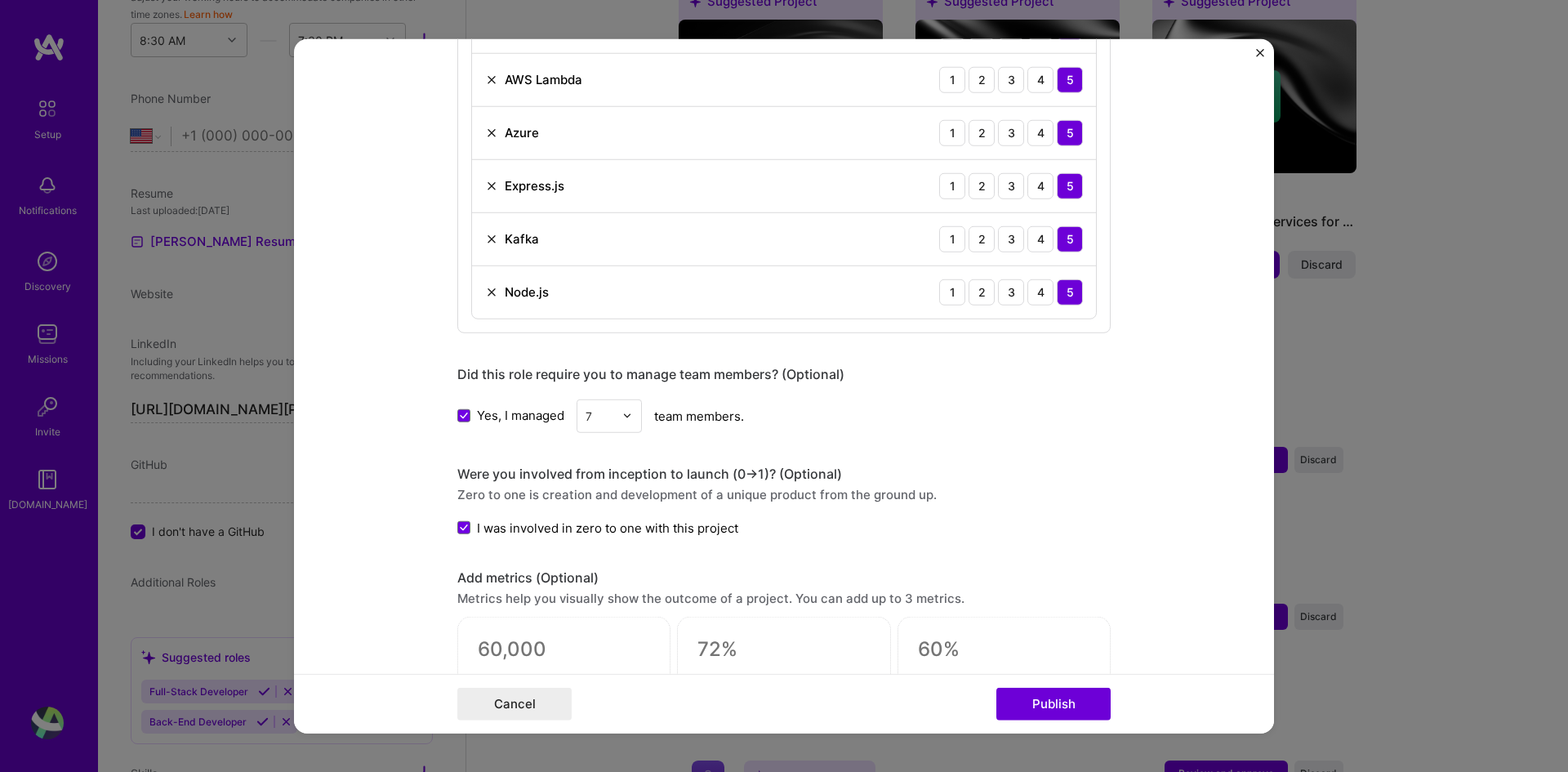
scroll to position [765, 0]
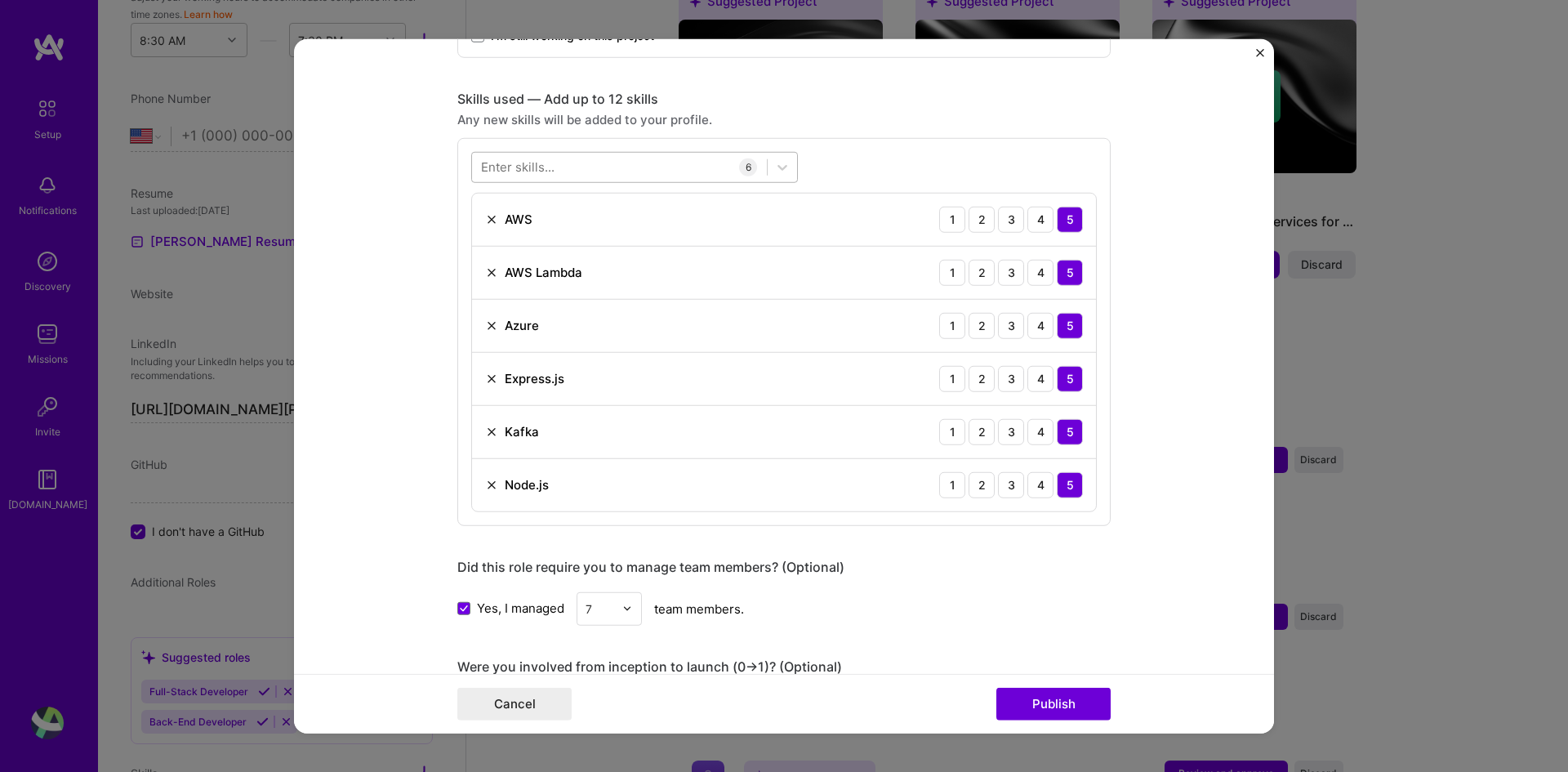
click at [583, 159] on div at bounding box center [619, 167] width 295 height 27
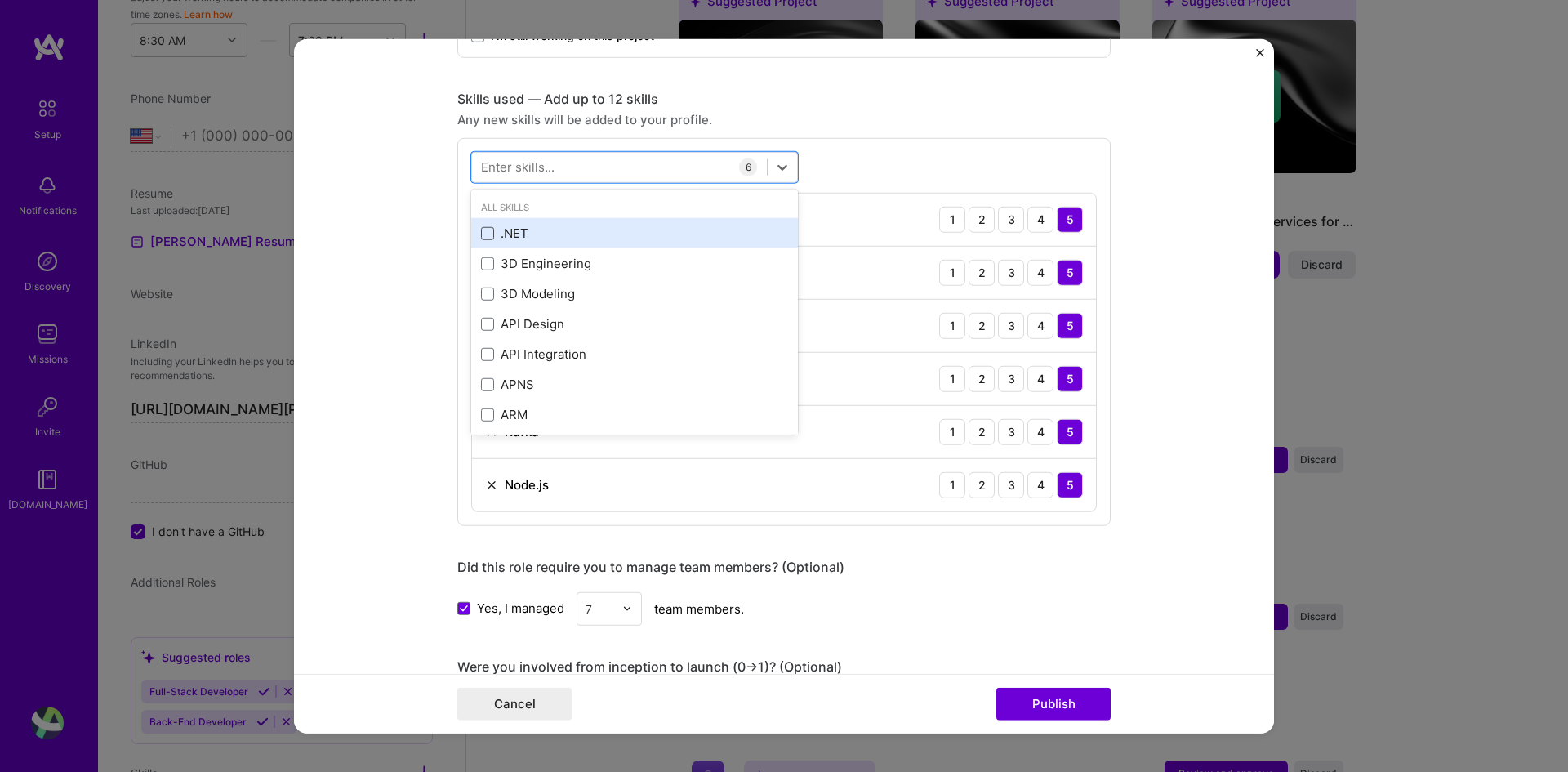
click at [485, 232] on span at bounding box center [487, 233] width 13 height 13
click at [0, 0] on input "checkbox" at bounding box center [0, 0] width 0 height 0
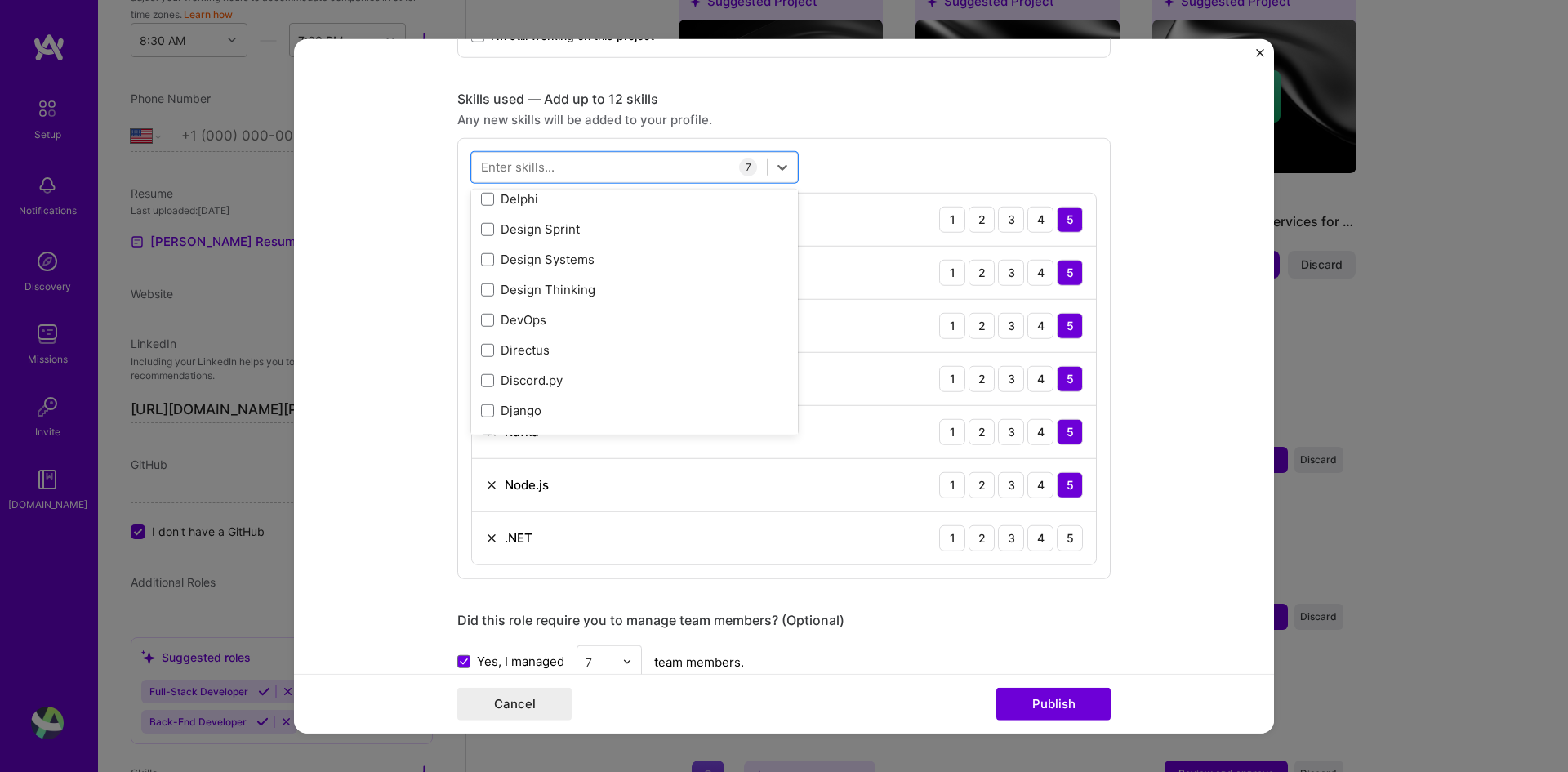
scroll to position [3021, 0]
click at [618, 295] on div "DevOps" at bounding box center [634, 293] width 307 height 17
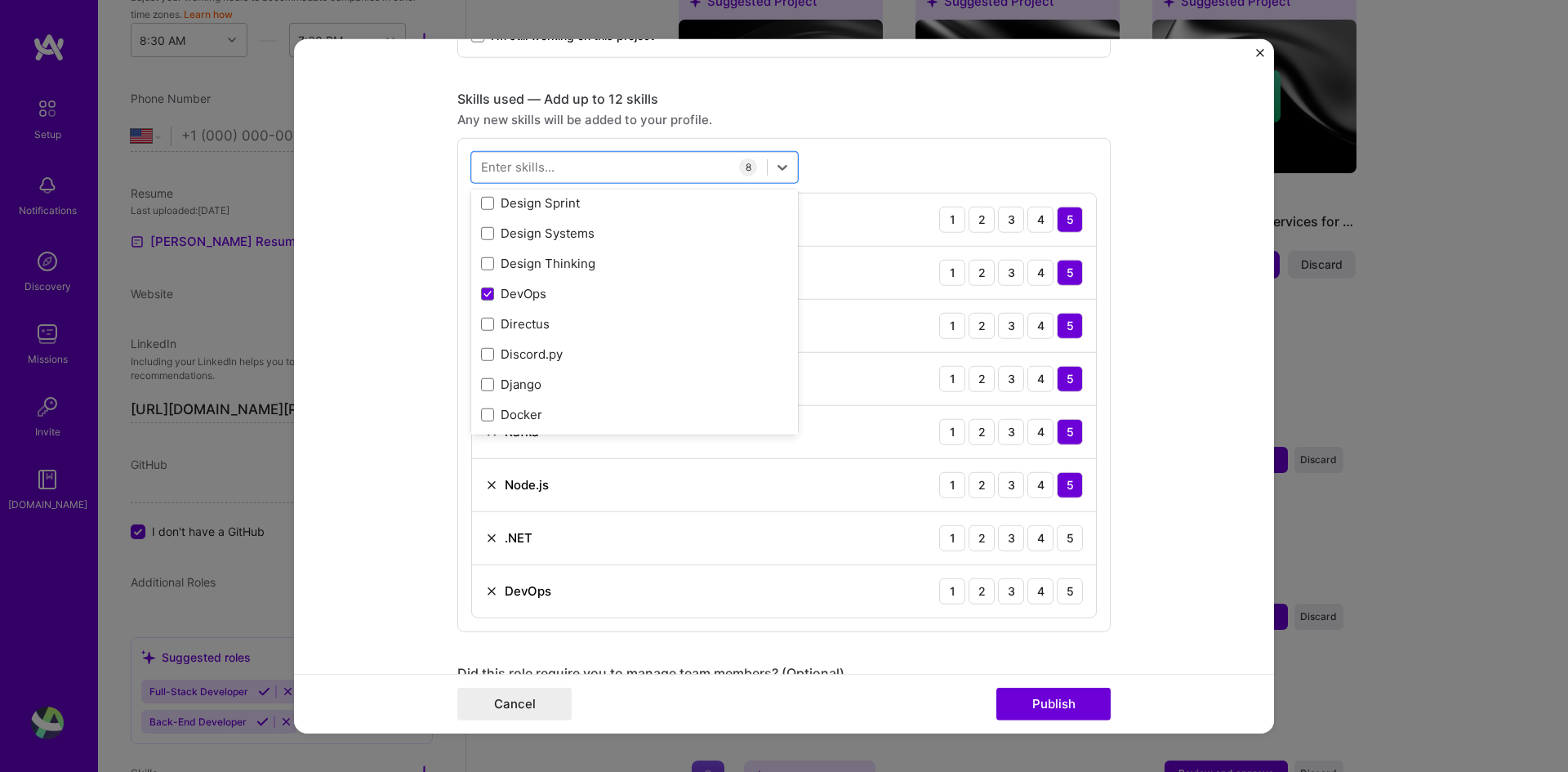
click at [1177, 472] on form "Editing suggested project This project is suggested based on your LinkedIn, res…" at bounding box center [784, 386] width 980 height 695
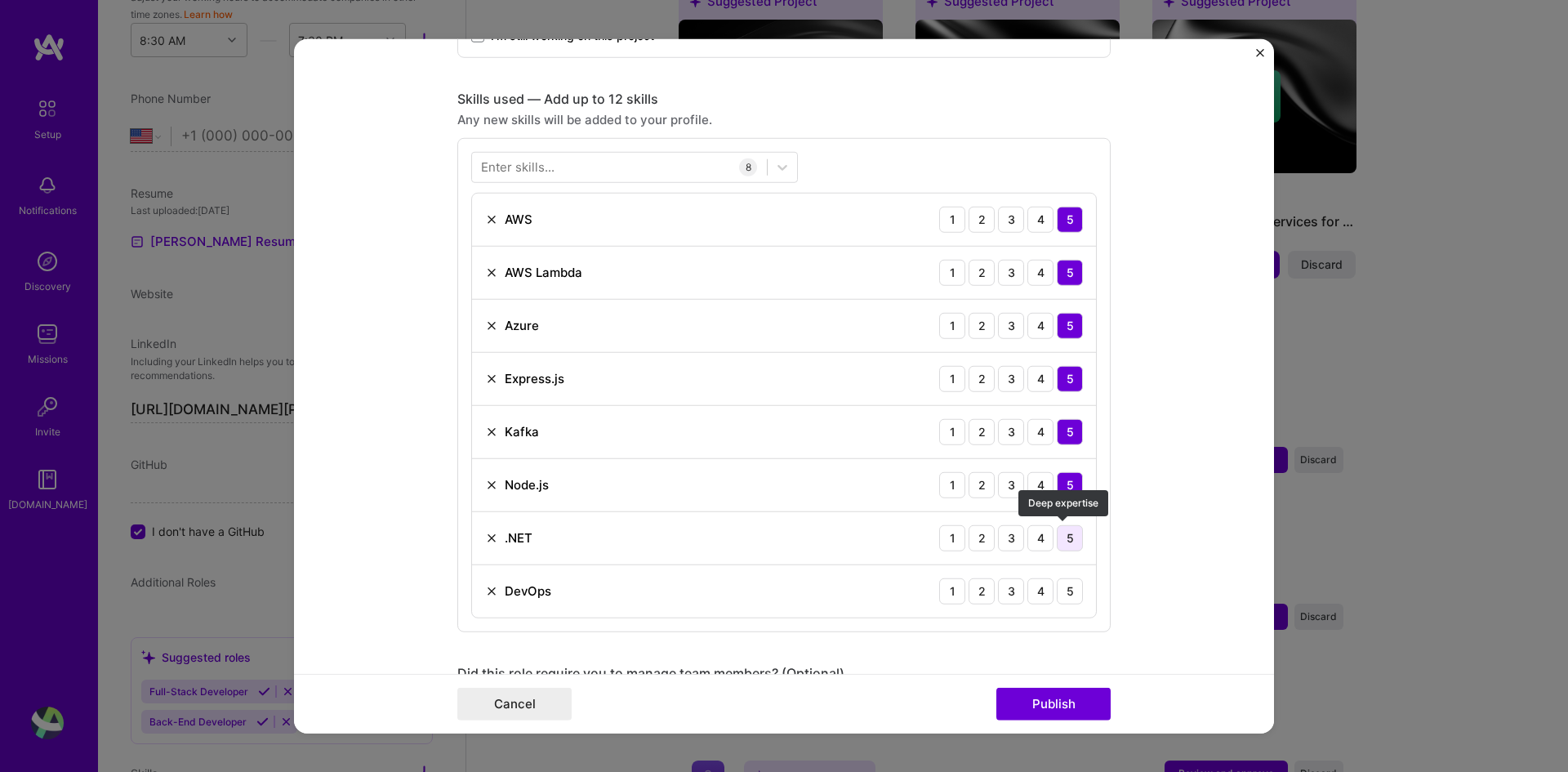
click at [1063, 538] on div "5" at bounding box center [1070, 537] width 26 height 26
click at [1066, 582] on div "5" at bounding box center [1070, 590] width 26 height 26
click at [1058, 704] on button "Publish" at bounding box center [1053, 704] width 114 height 33
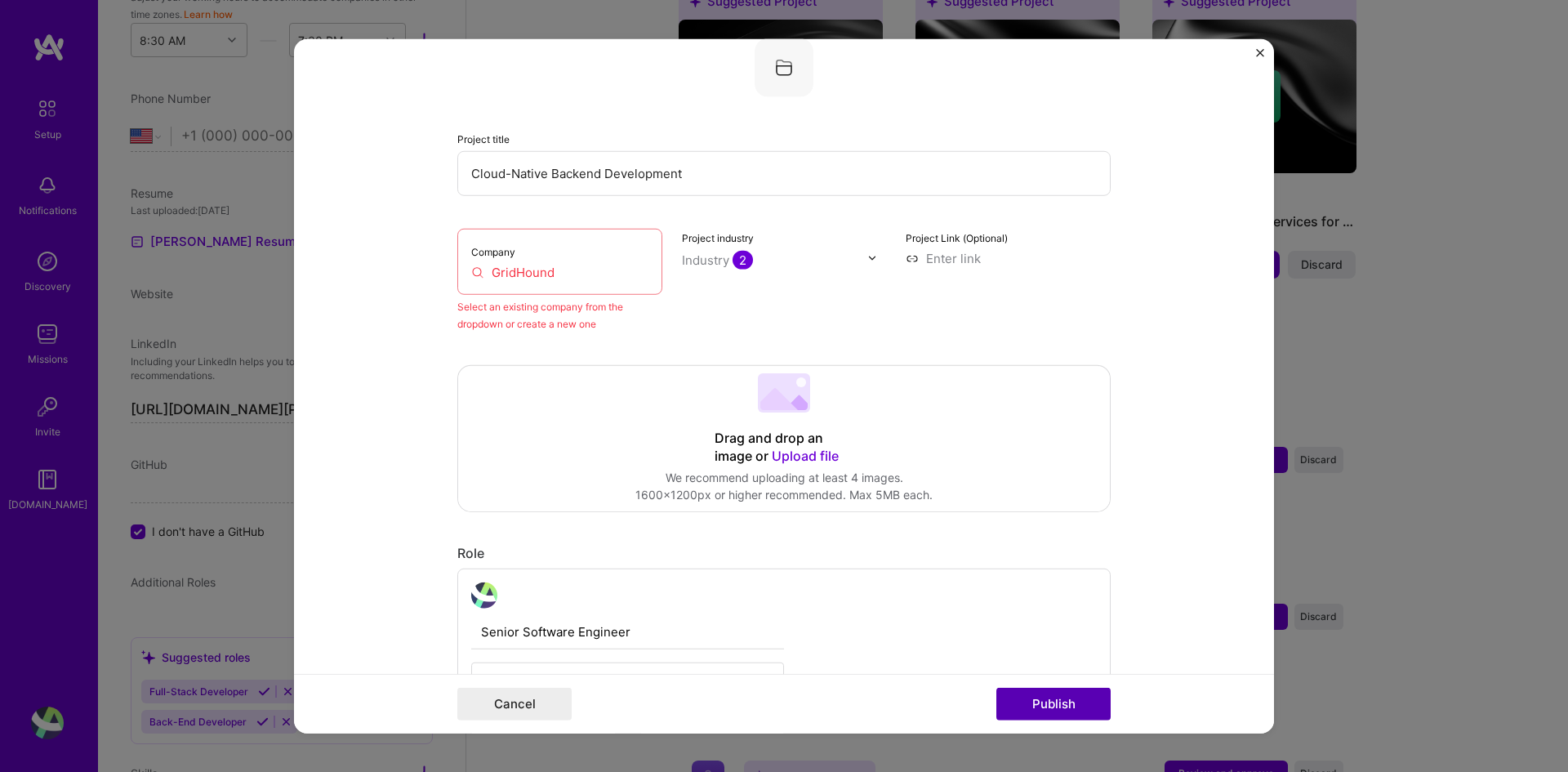
scroll to position [107, 0]
click at [555, 252] on div "Company GridHound" at bounding box center [560, 261] width 205 height 66
click at [511, 262] on div "Company GridHound" at bounding box center [560, 261] width 205 height 66
click at [494, 270] on input "GridHound" at bounding box center [560, 272] width 178 height 17
click at [486, 271] on input "GridHound" at bounding box center [560, 272] width 178 height 17
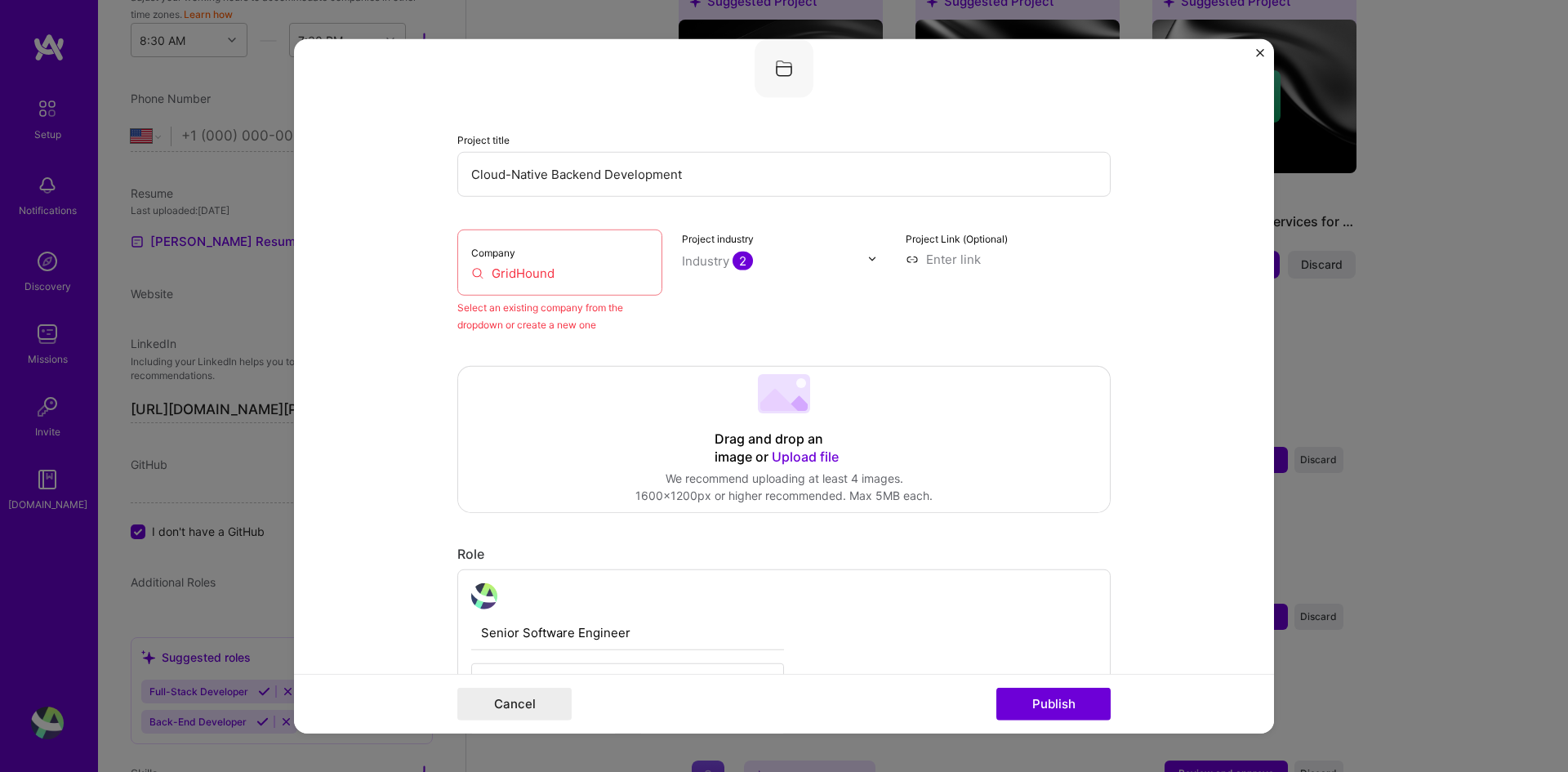
drag, startPoint x: 490, startPoint y: 271, endPoint x: 571, endPoint y: 271, distance: 81.0
click at [571, 271] on input "GridHound" at bounding box center [560, 272] width 178 height 17
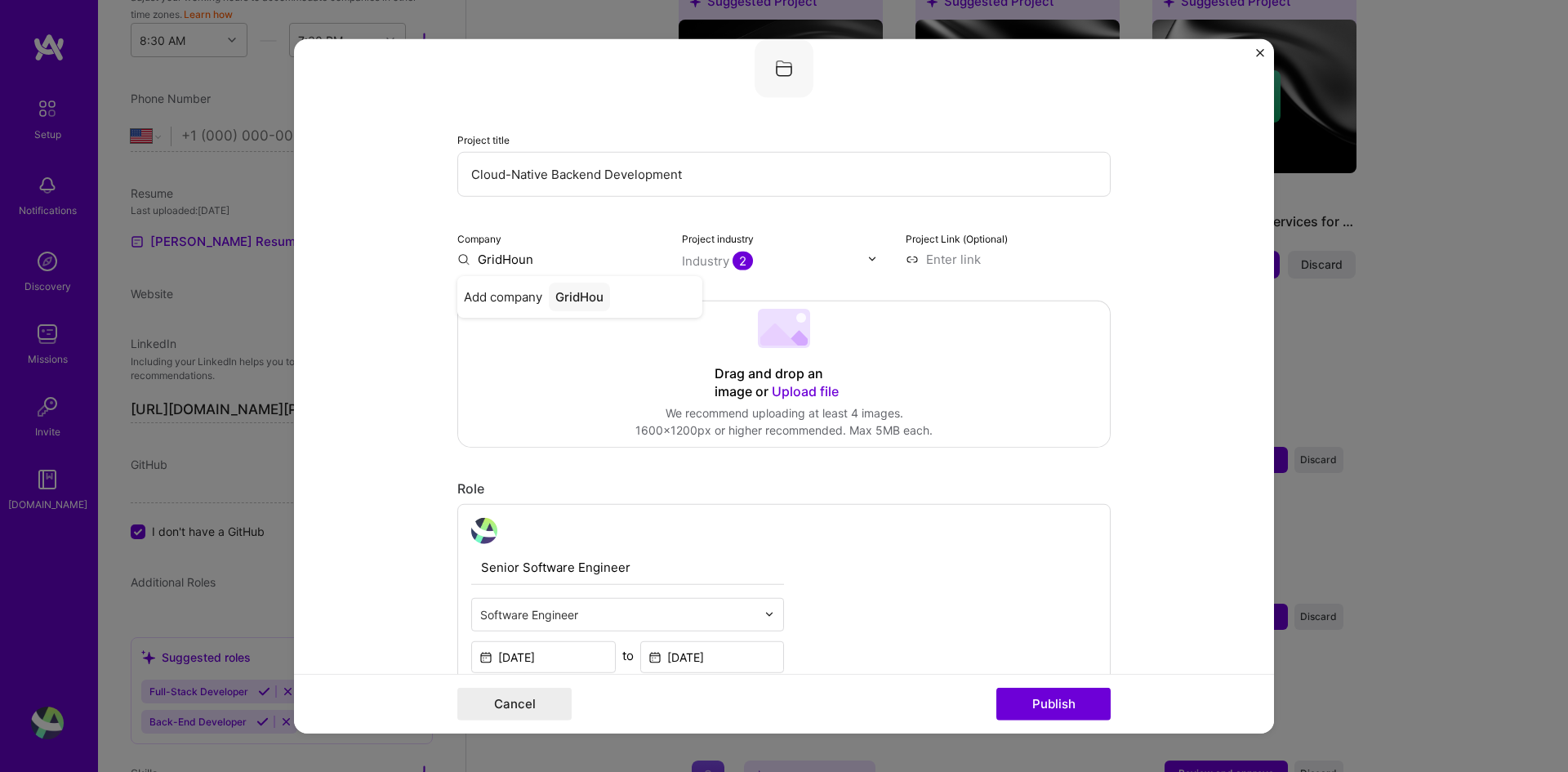
type input "GridHound"
click at [572, 295] on div "GridHound" at bounding box center [587, 296] width 76 height 29
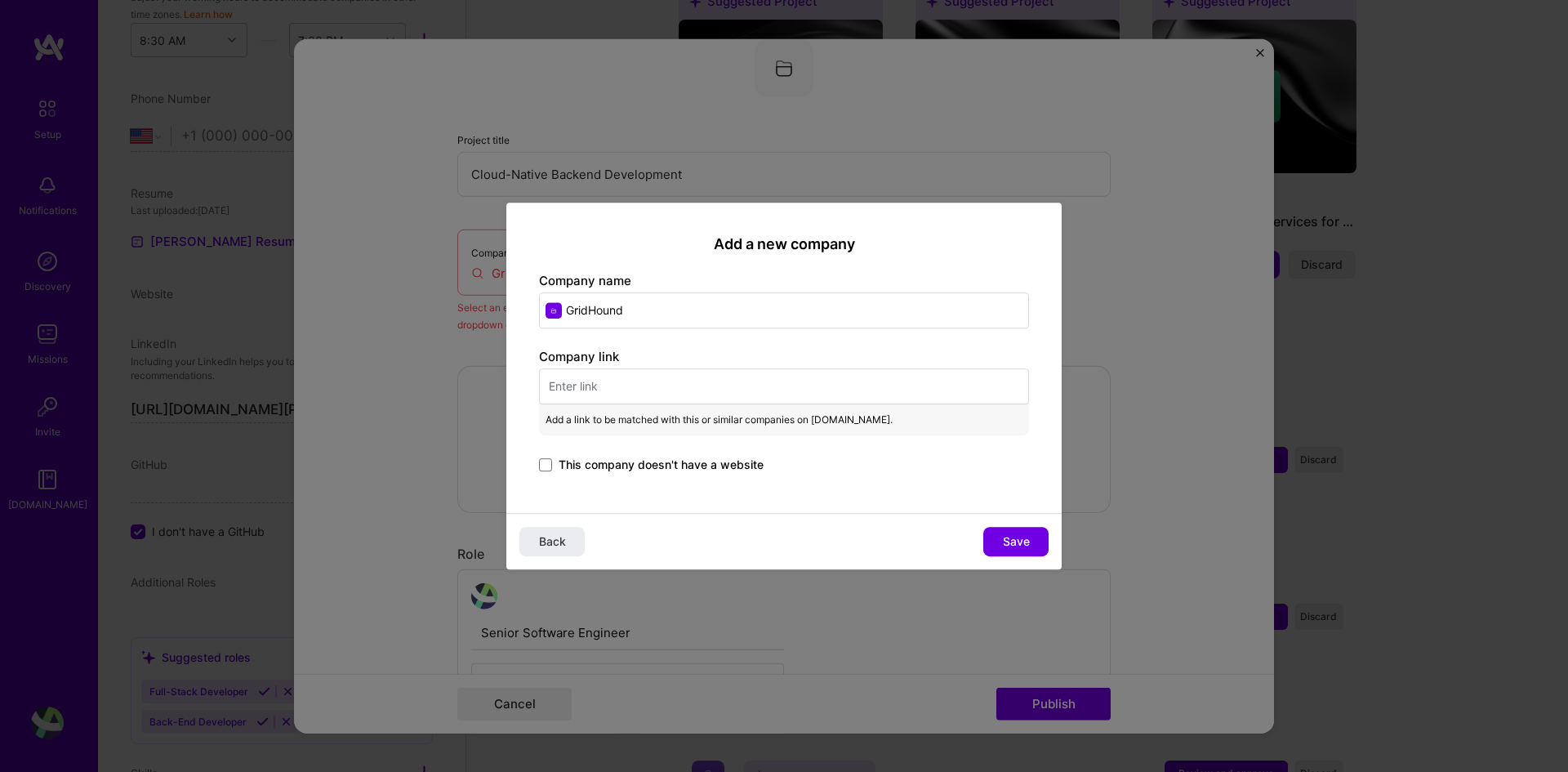
click at [651, 386] on input "text" at bounding box center [783, 386] width 490 height 36
paste input "[URL][DOMAIN_NAME]"
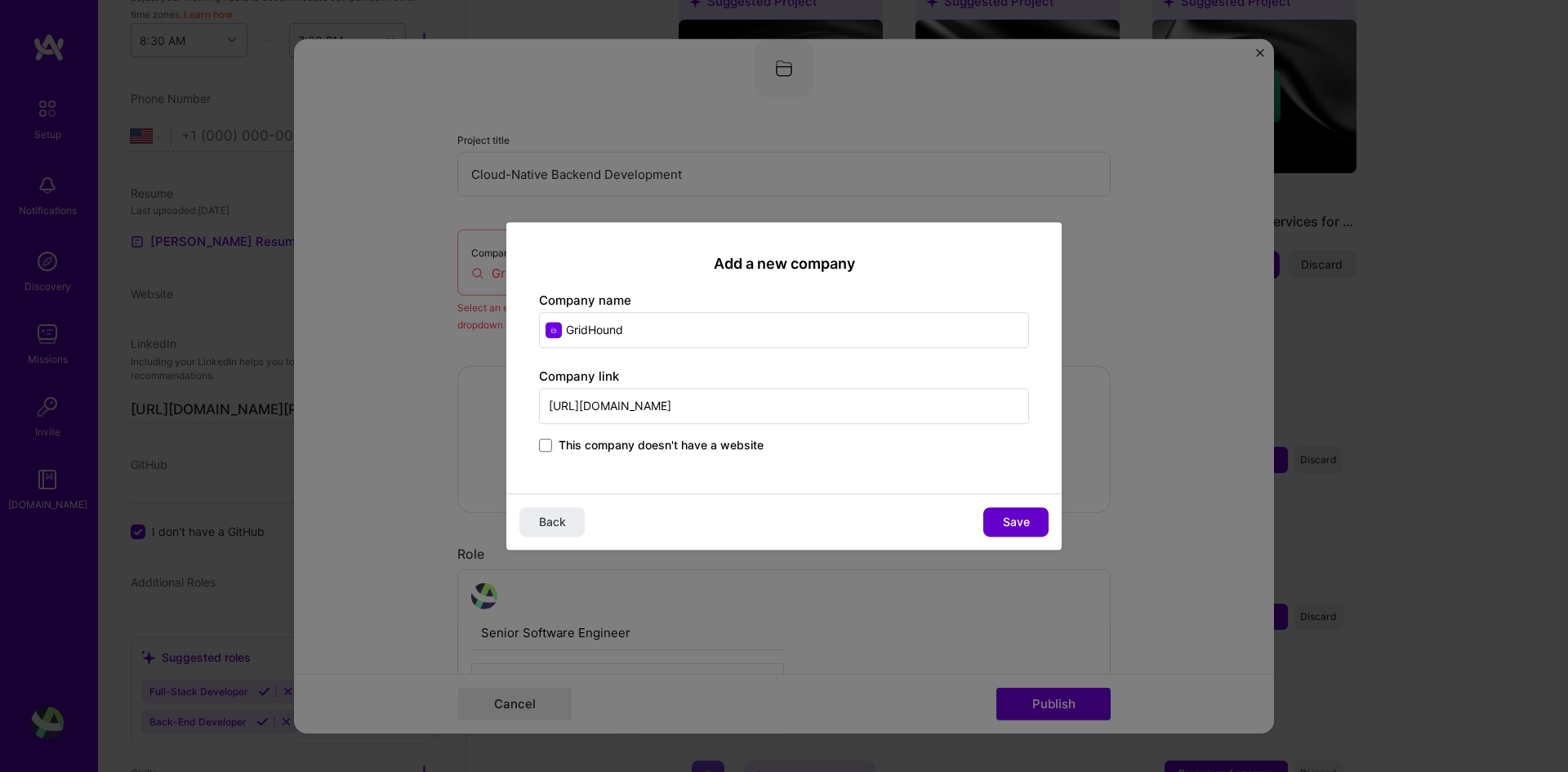
type input "[URL][DOMAIN_NAME]"
click at [1017, 516] on span "Save" at bounding box center [1017, 521] width 27 height 16
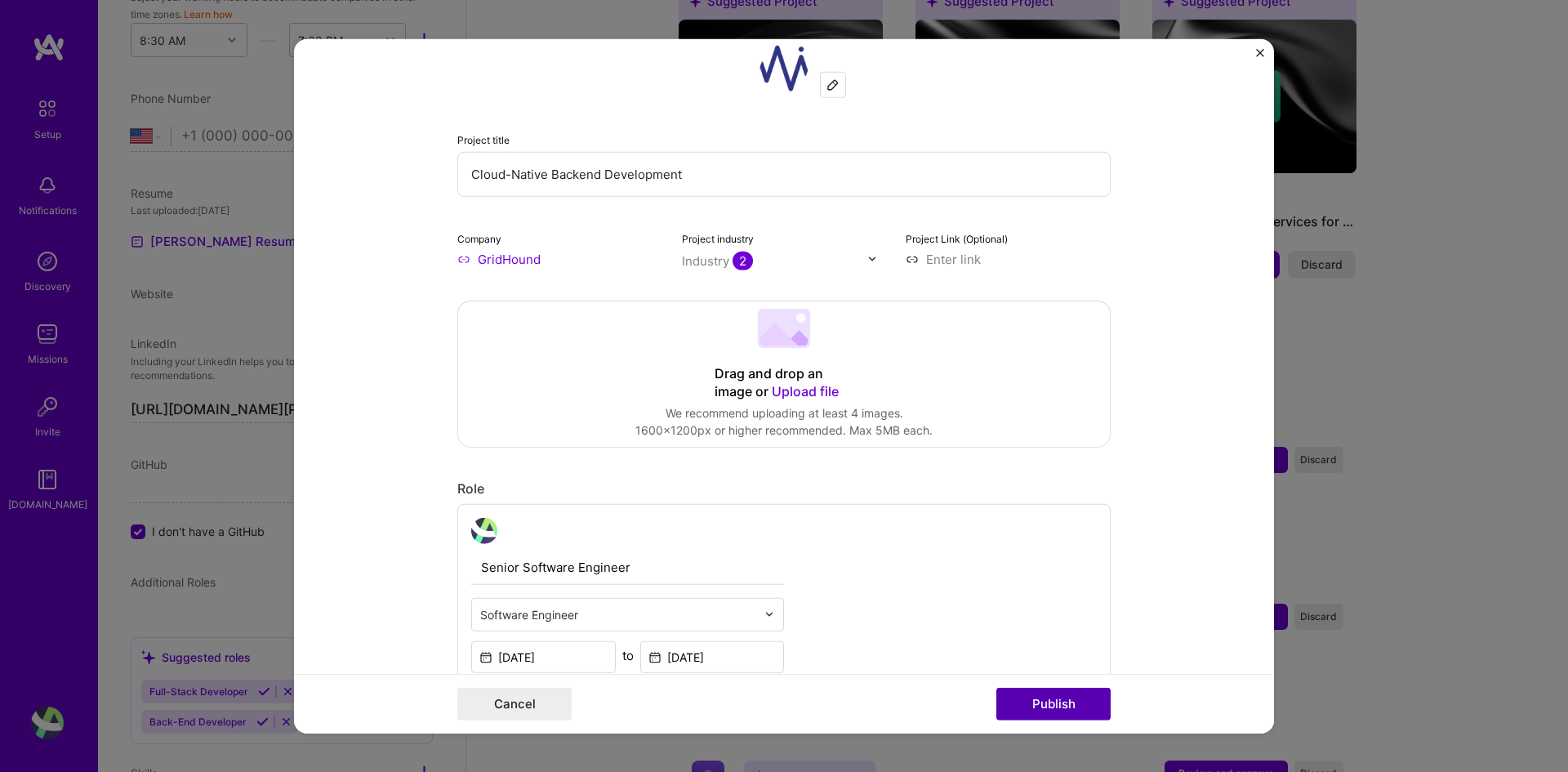
click at [1057, 698] on button "Publish" at bounding box center [1053, 704] width 114 height 33
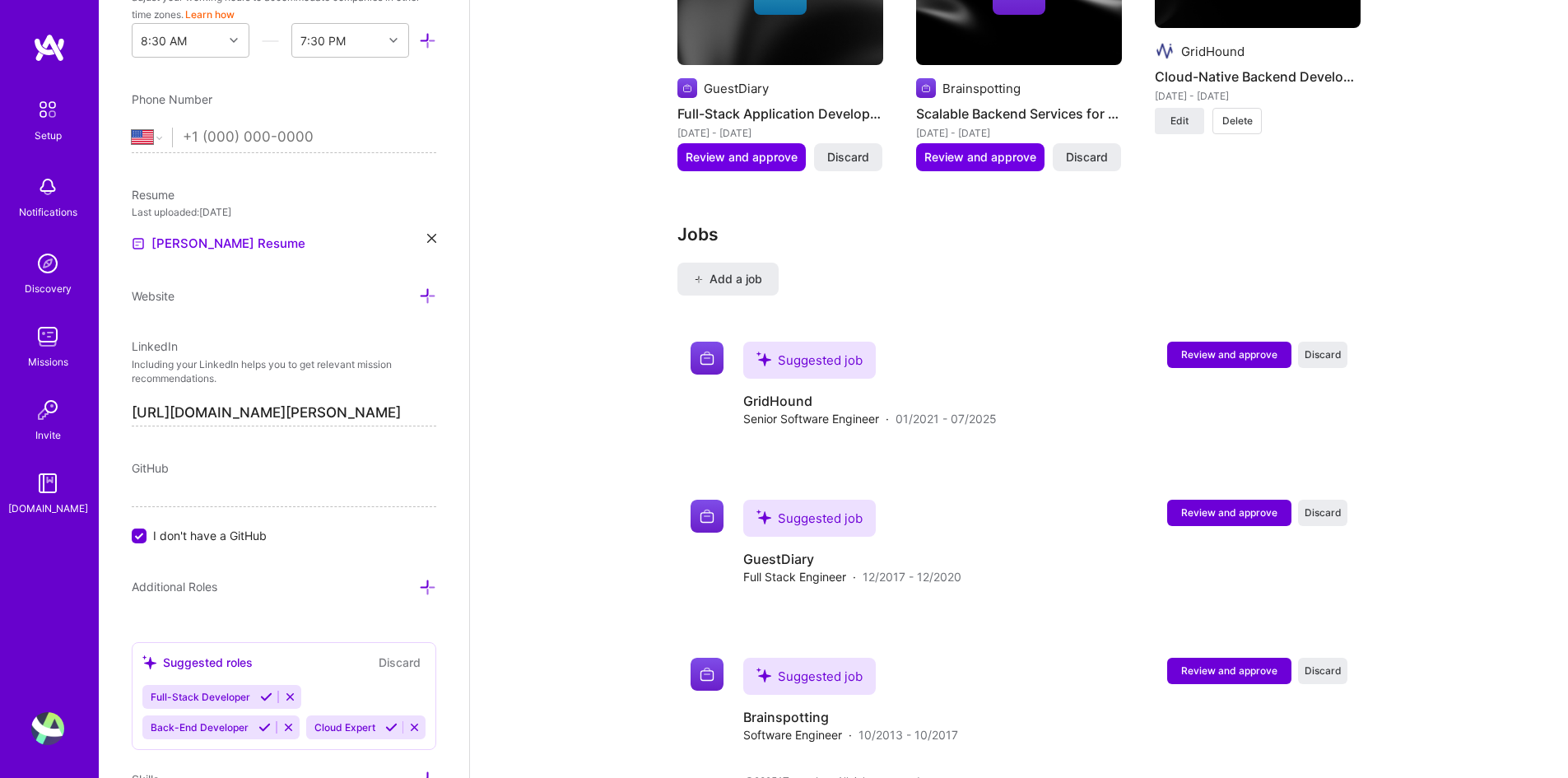
scroll to position [1615, 0]
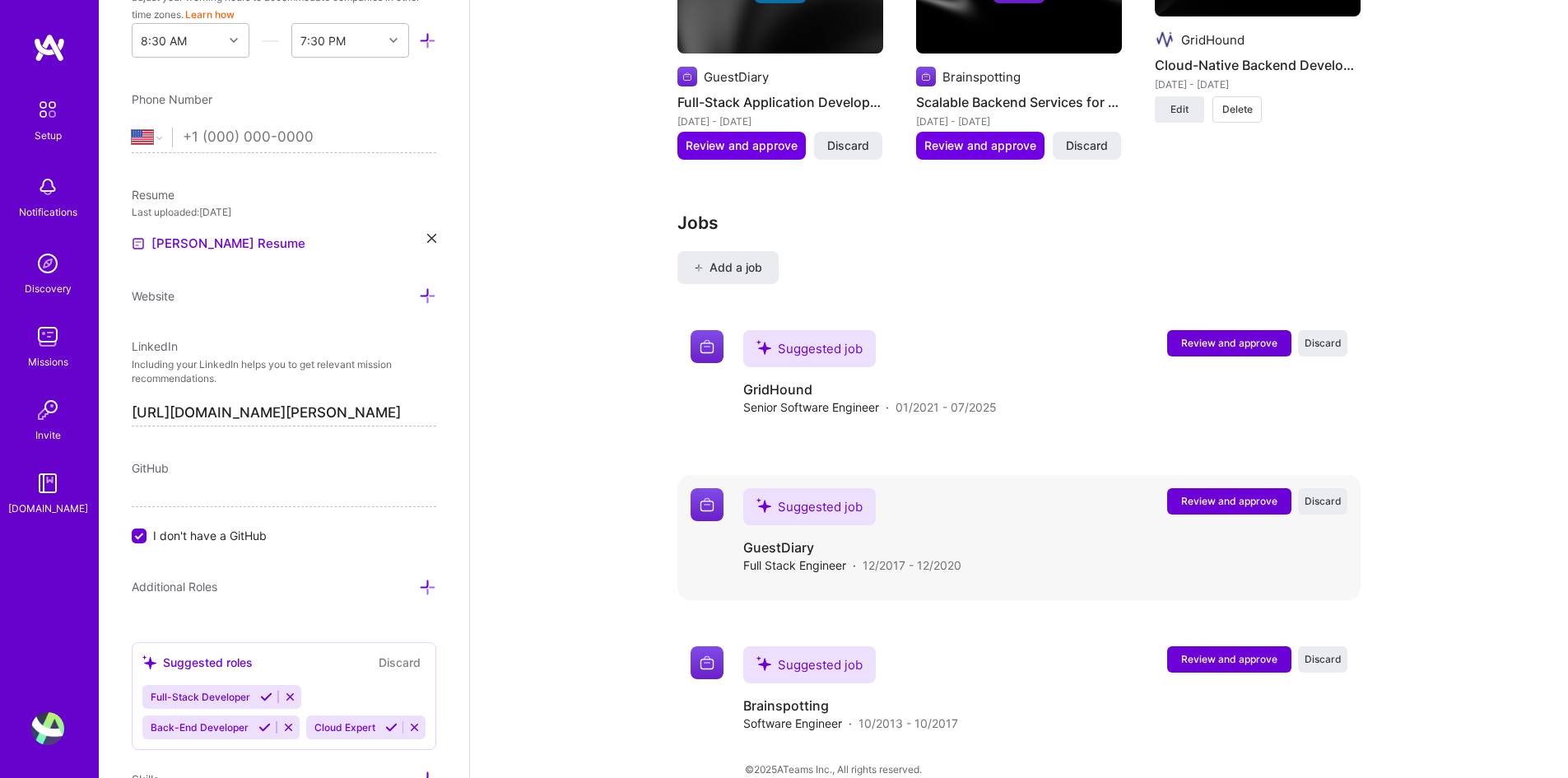
click at [1081, 488] on div "Suggested job GuestDiary Full Stack Engineer · 12/2017 - 12/2020 Review and app…" at bounding box center [1045, 531] width 604 height 85
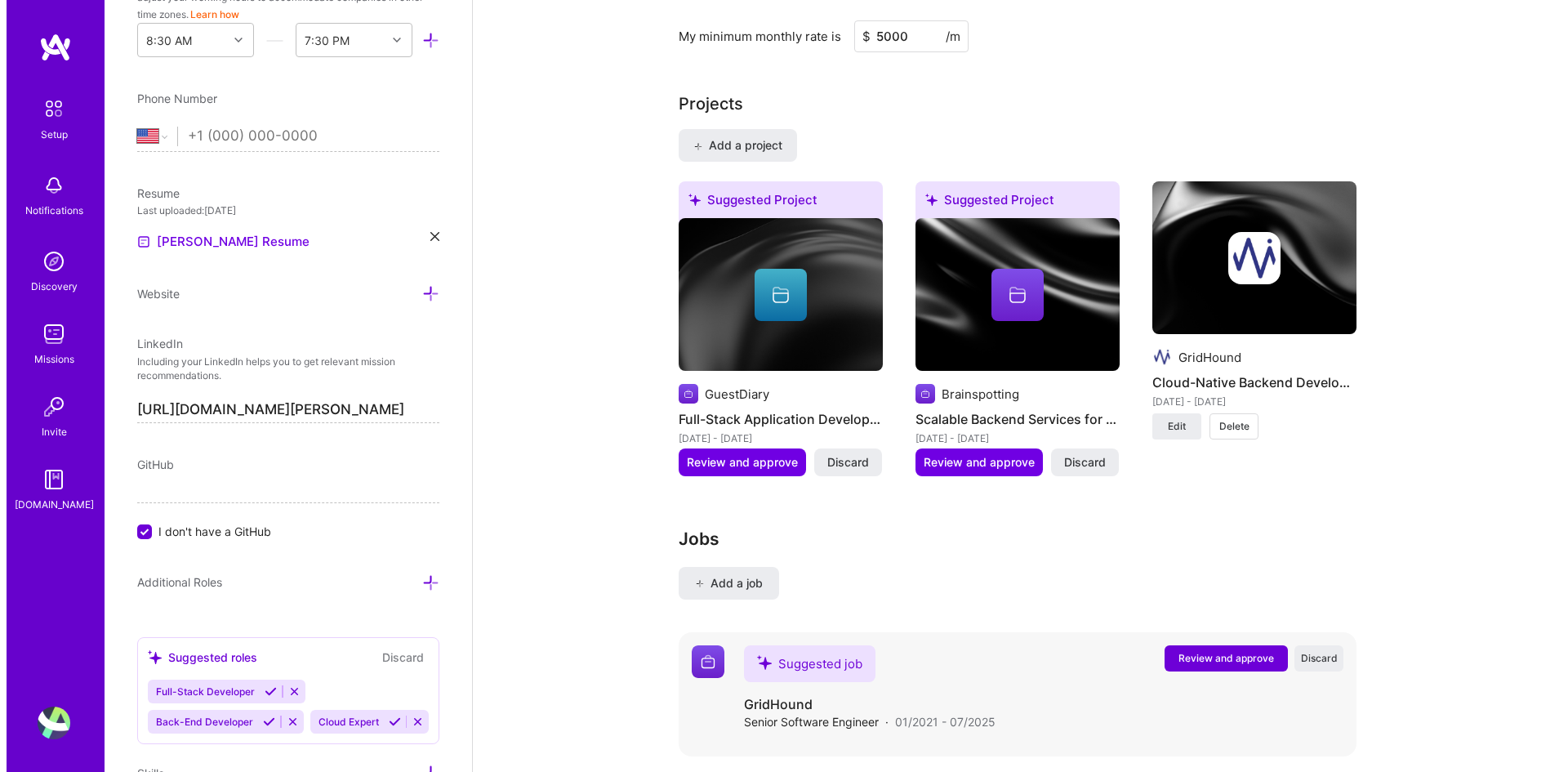
scroll to position [1275, 0]
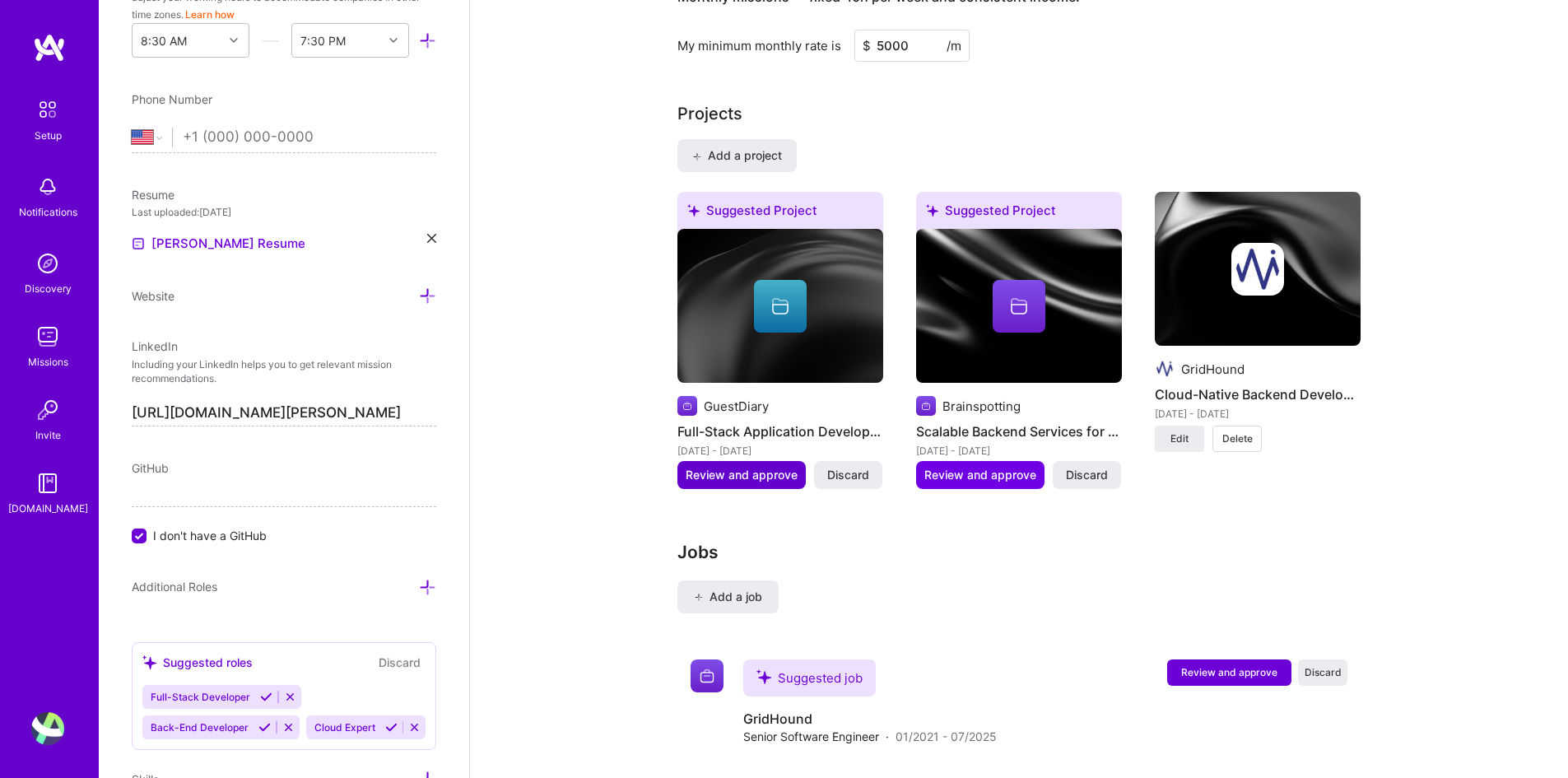
click at [762, 467] on span "Review and approve" at bounding box center [741, 475] width 112 height 16
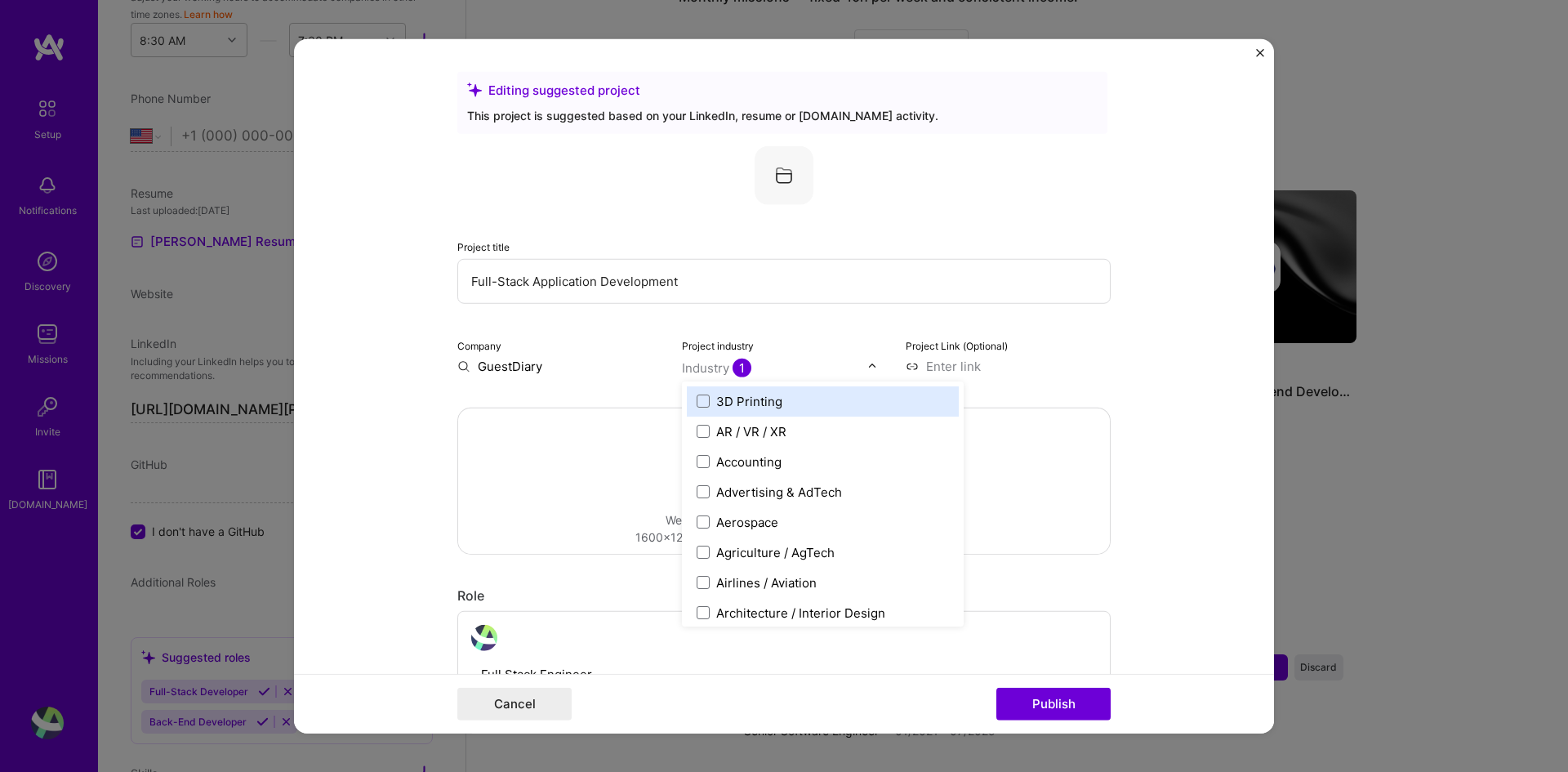
click at [782, 369] on input "text" at bounding box center [775, 367] width 186 height 17
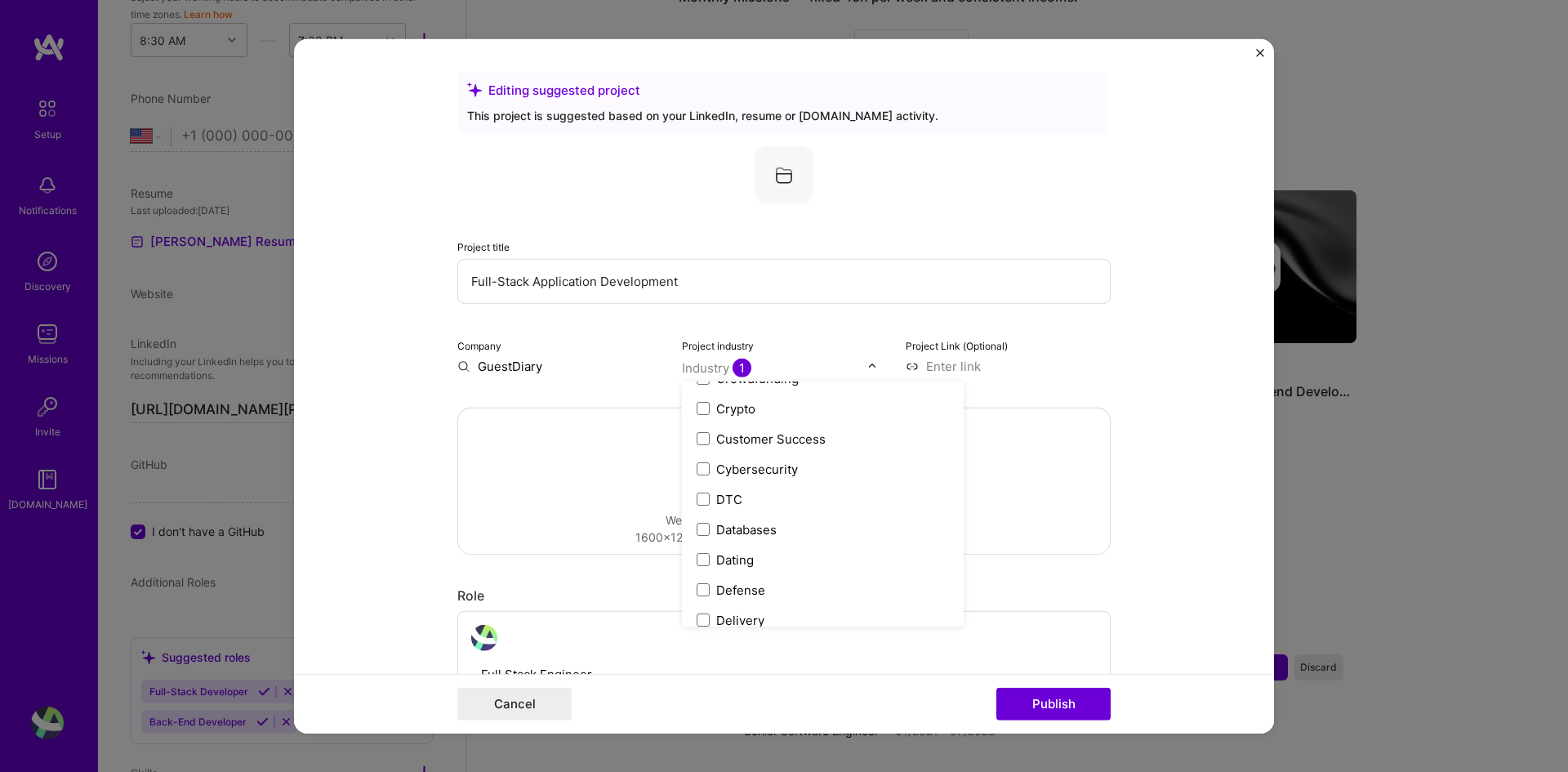
scroll to position [1388, 0]
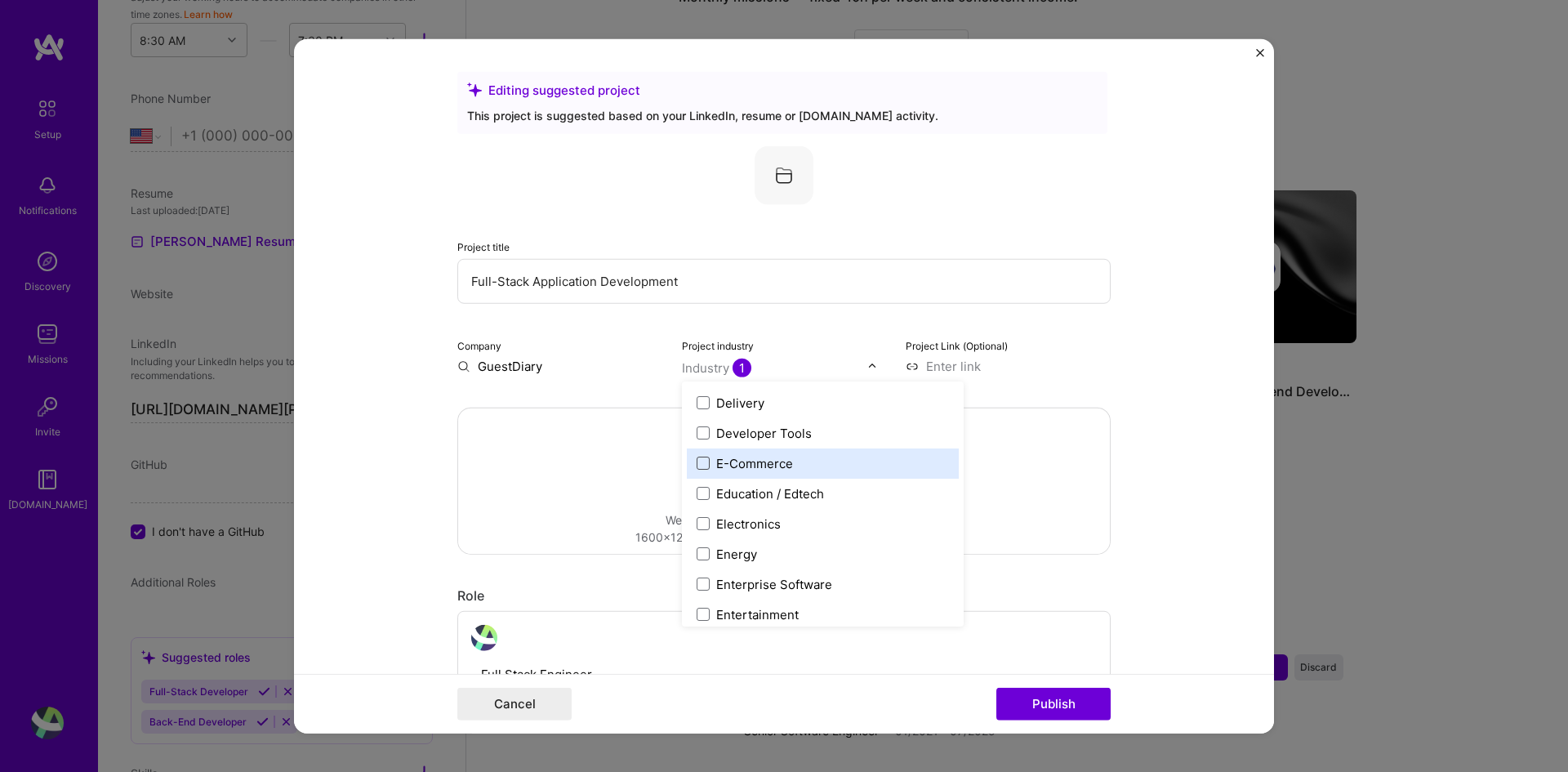
click at [700, 464] on span at bounding box center [703, 463] width 13 height 13
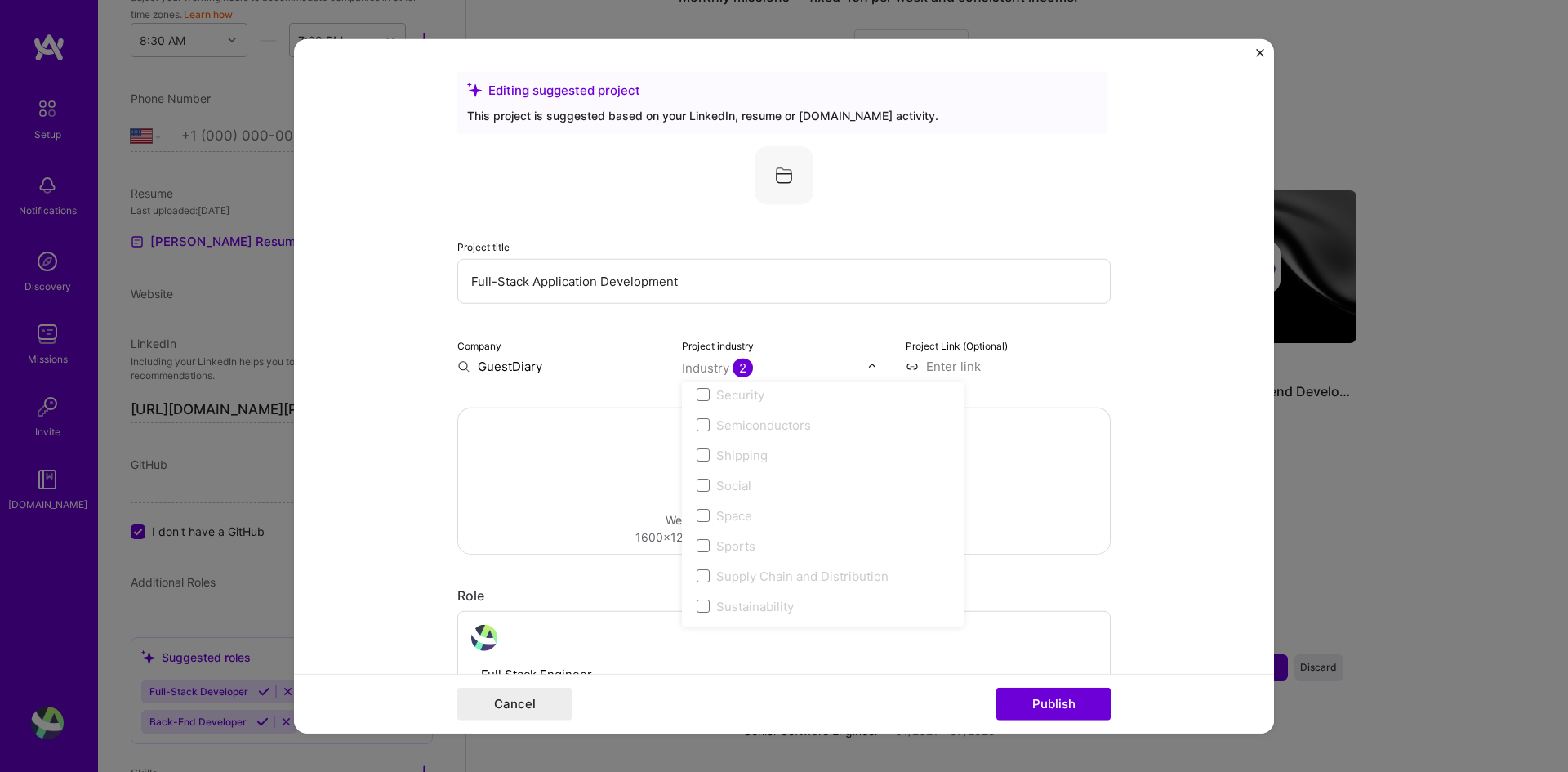
scroll to position [3145, 0]
click at [1024, 511] on div "Drag and drop an image or Upload file Upload file We recommend uploading at lea…" at bounding box center [784, 480] width 652 height 145
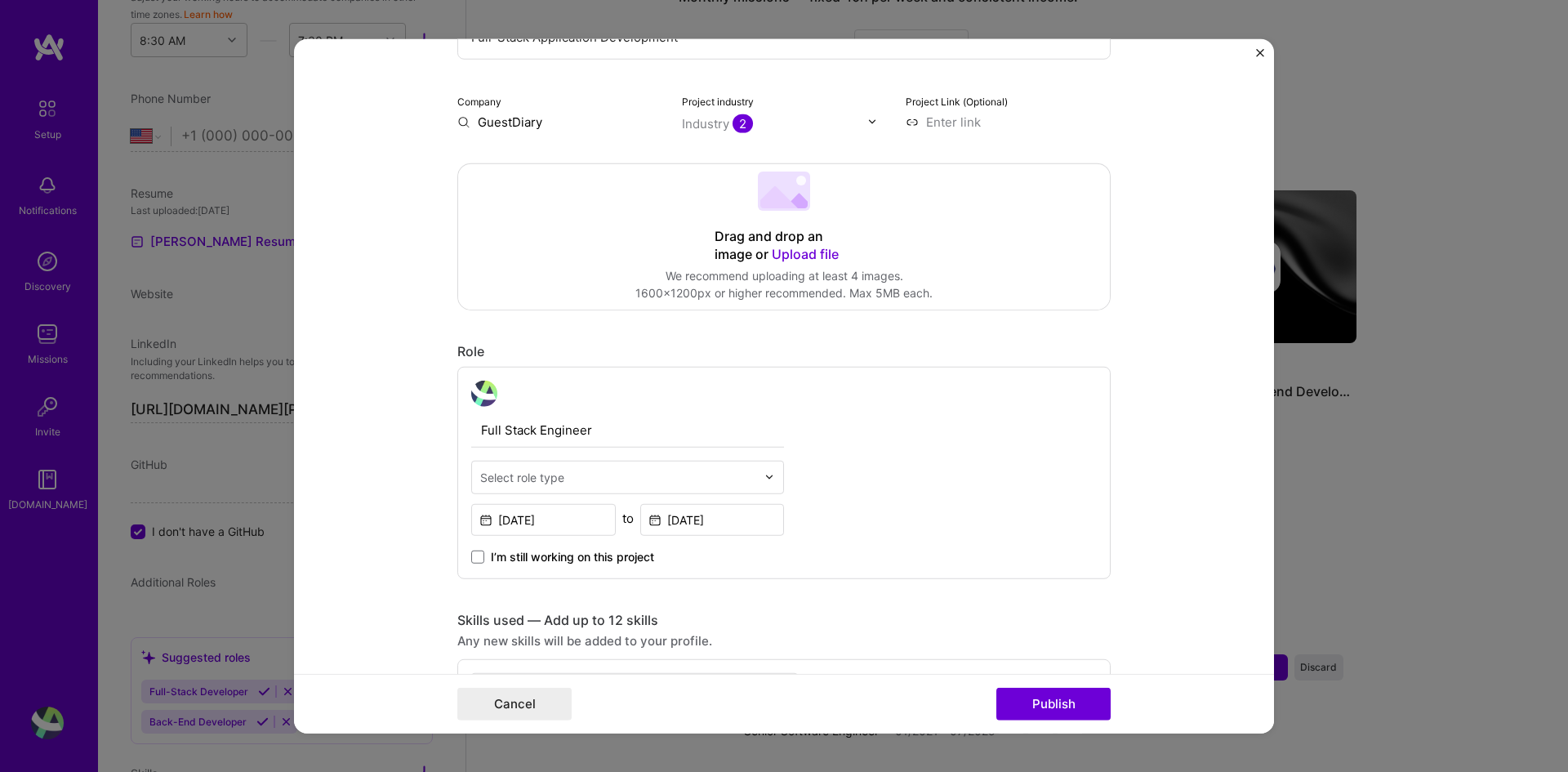
scroll to position [245, 0]
click at [701, 478] on input "text" at bounding box center [618, 475] width 276 height 17
click at [559, 475] on div "Select role type" at bounding box center [522, 475] width 84 height 17
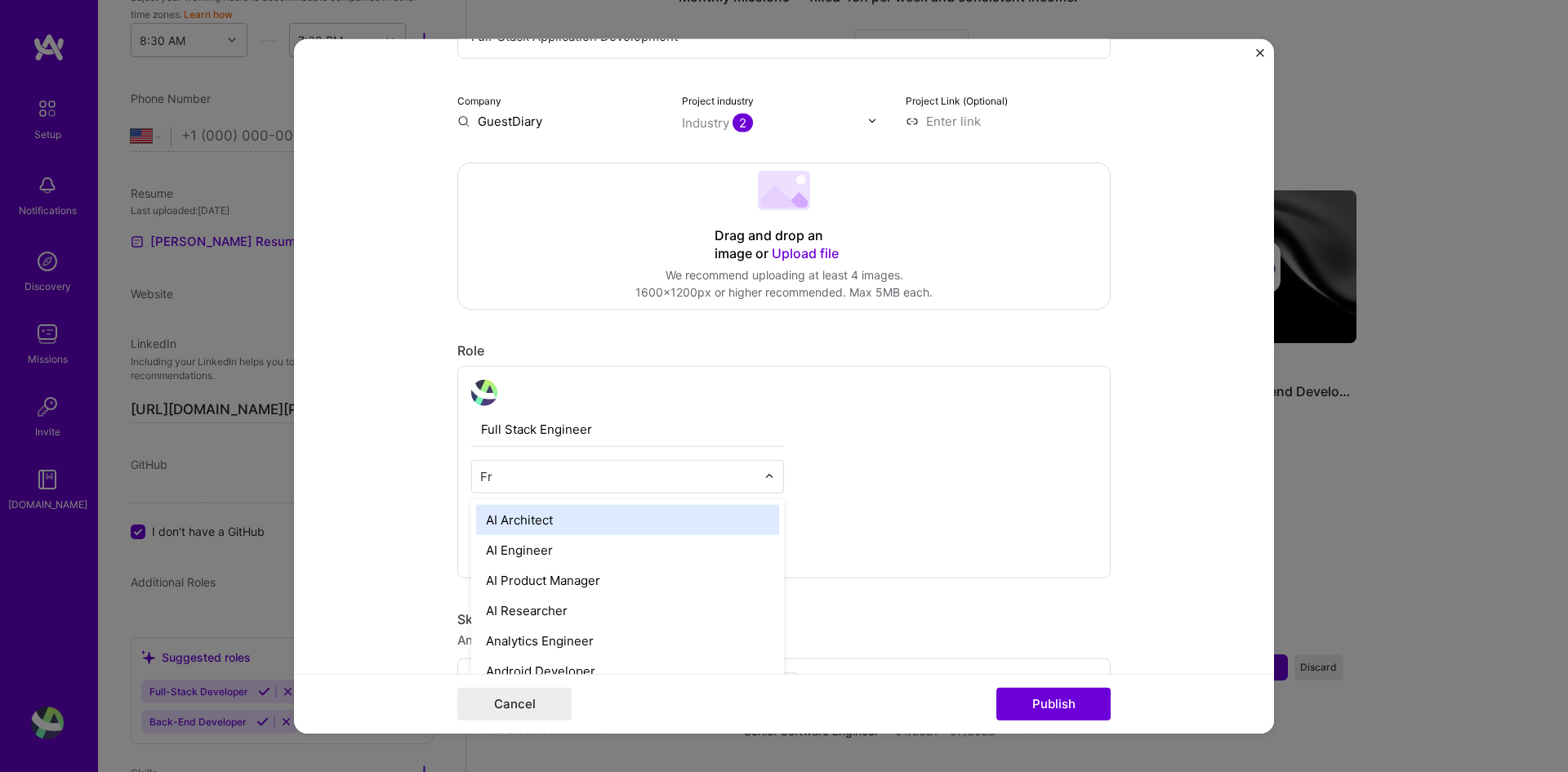
type input "Fro"
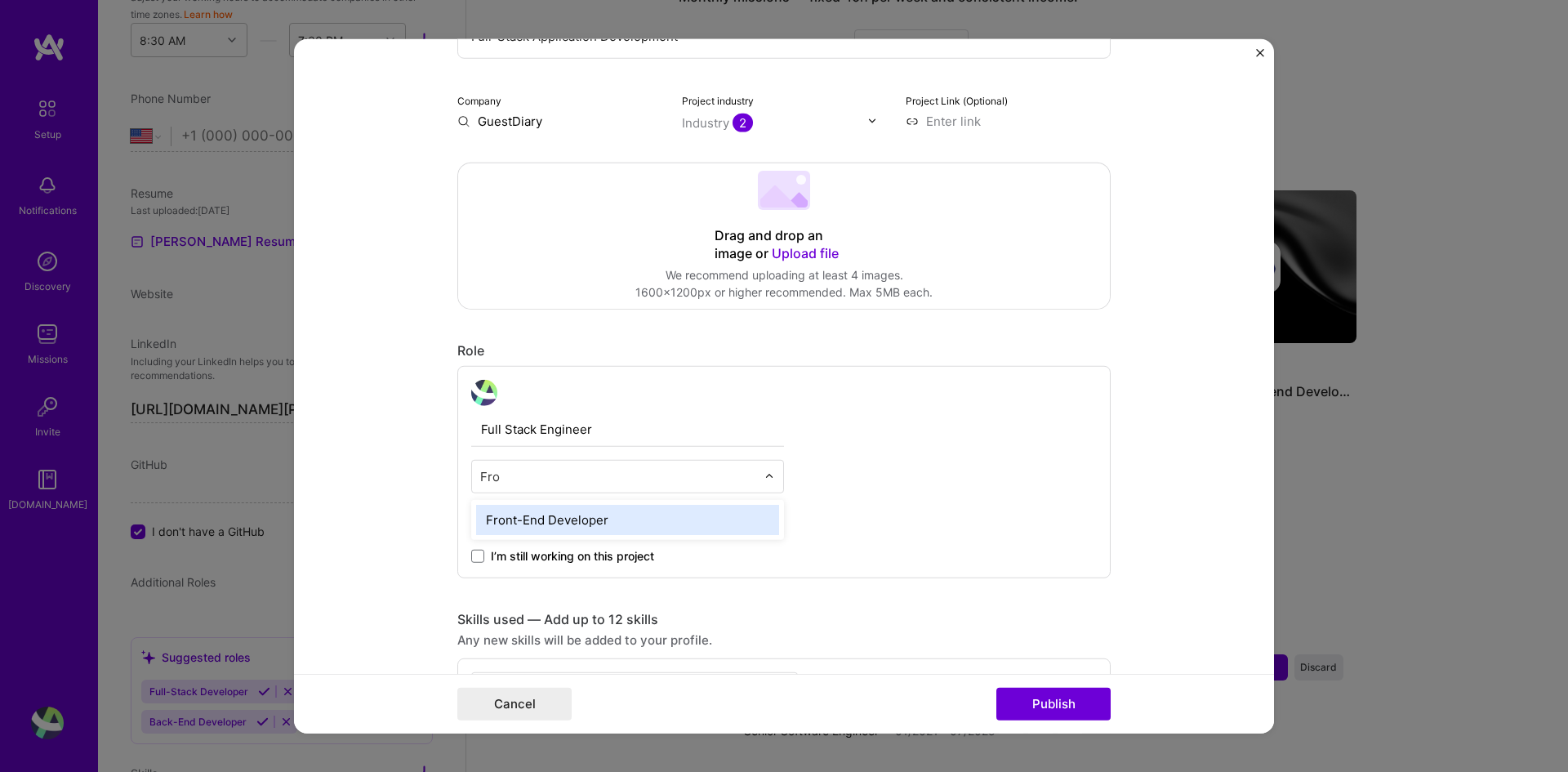
click at [611, 518] on div "Front-End Developer" at bounding box center [628, 519] width 303 height 30
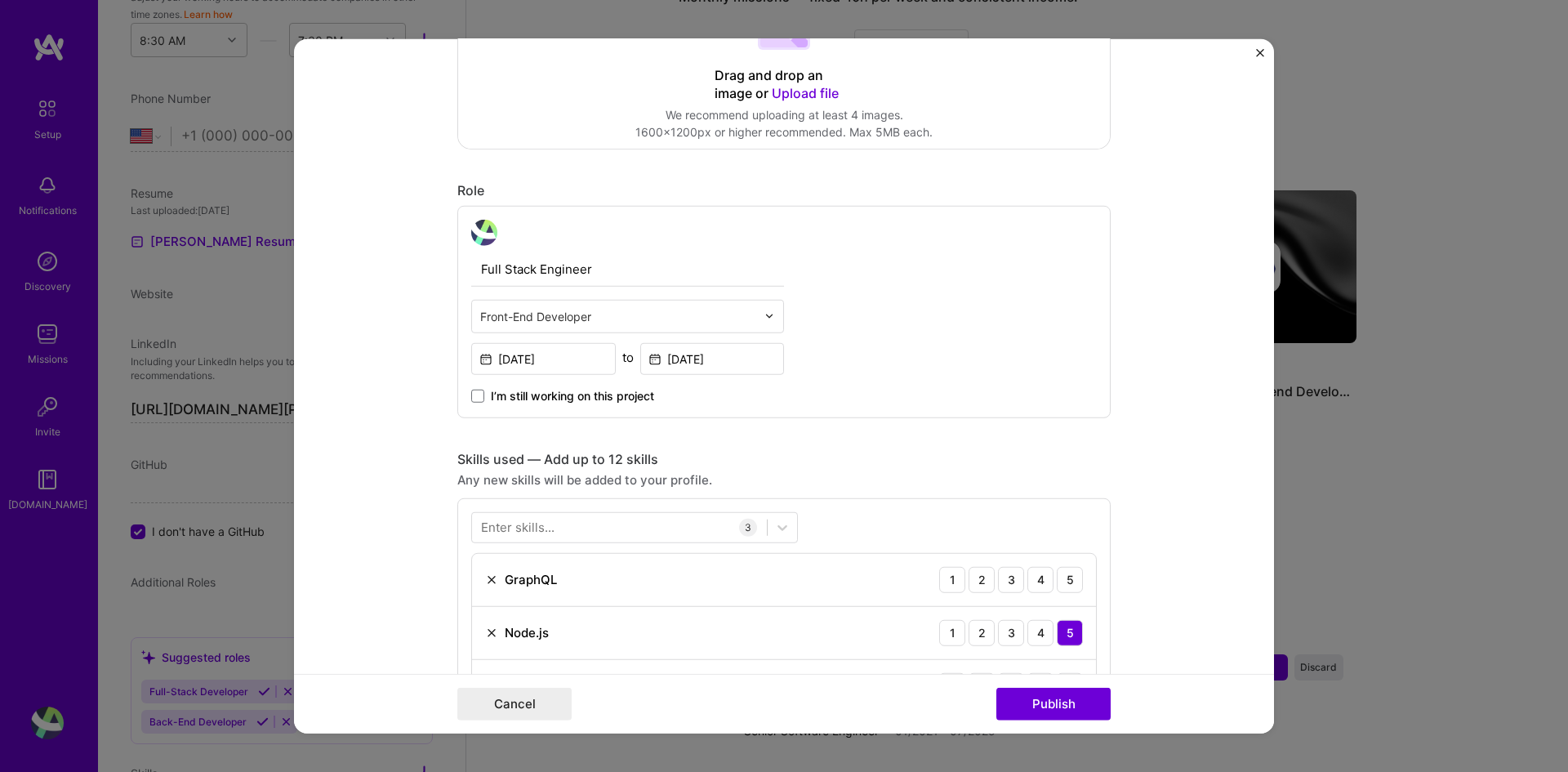
scroll to position [408, 0]
click at [591, 311] on input "text" at bounding box center [618, 312] width 276 height 17
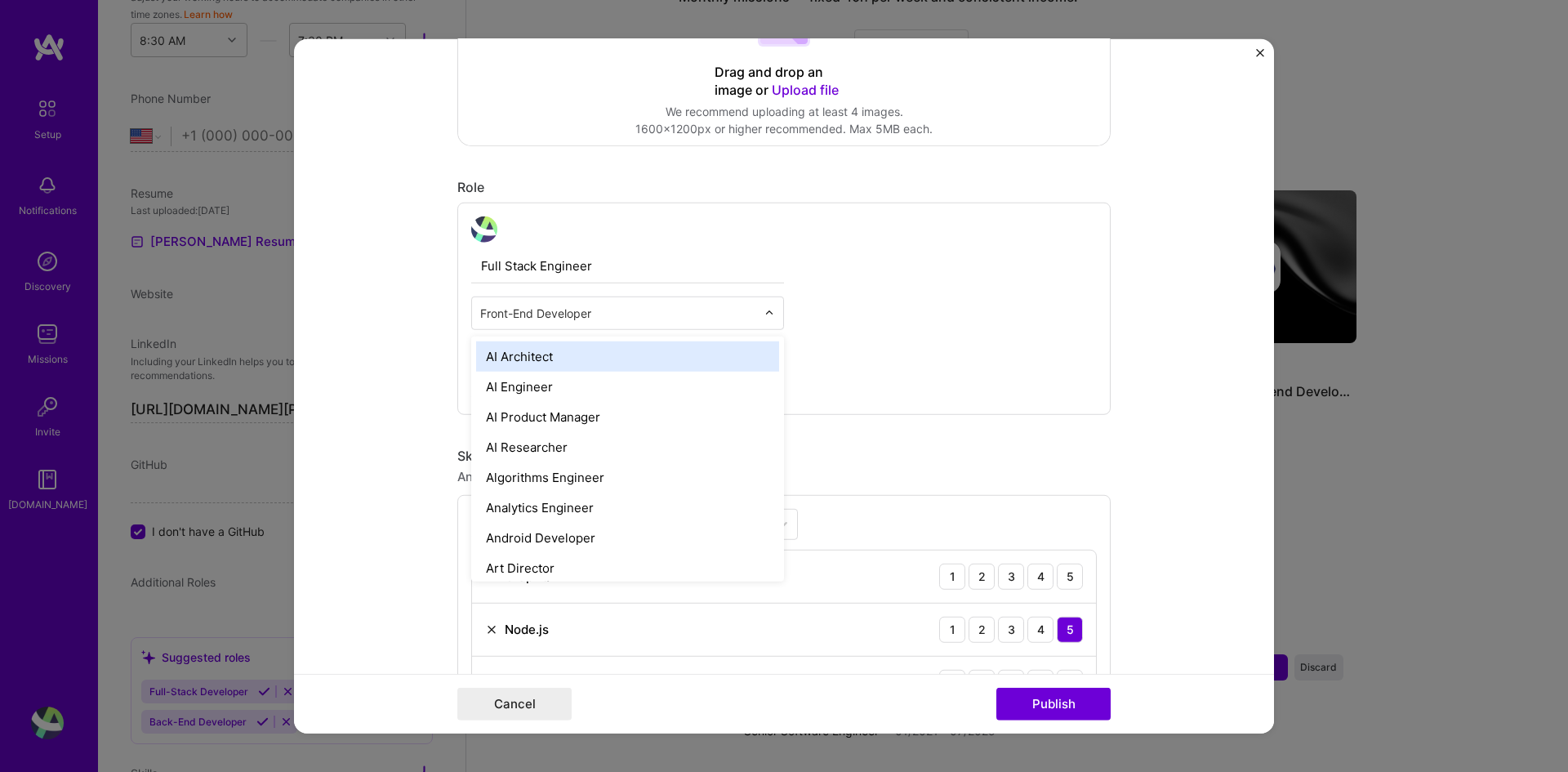
drag, startPoint x: 606, startPoint y: 319, endPoint x: 461, endPoint y: 319, distance: 145.0
click at [461, 319] on div "Full Stack Engineer option Front-End Developer, selected. option AI Architect f…" at bounding box center [784, 308] width 654 height 212
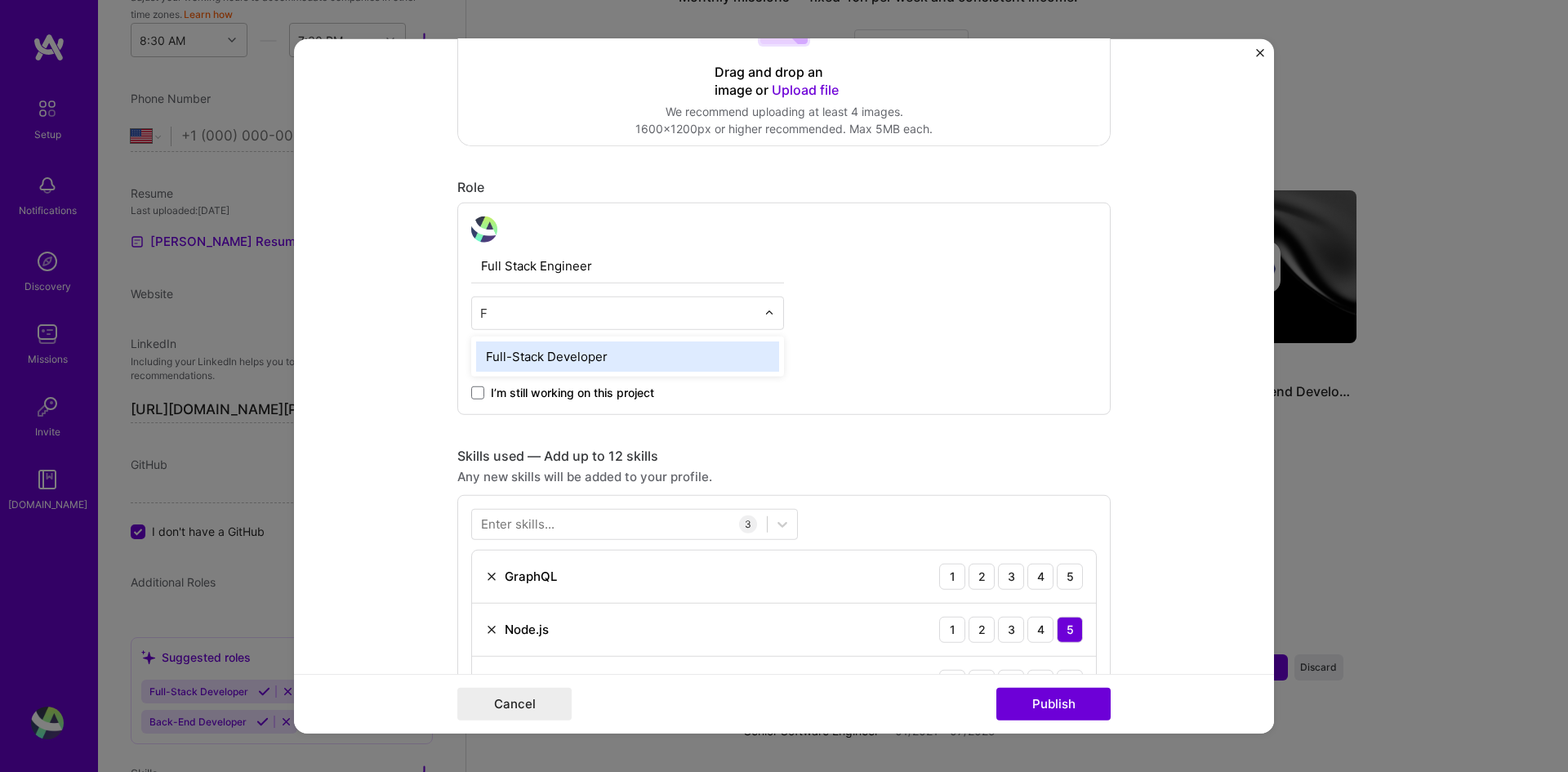
type input "Fu"
click at [541, 355] on div "Full-Stack Developer" at bounding box center [628, 356] width 303 height 30
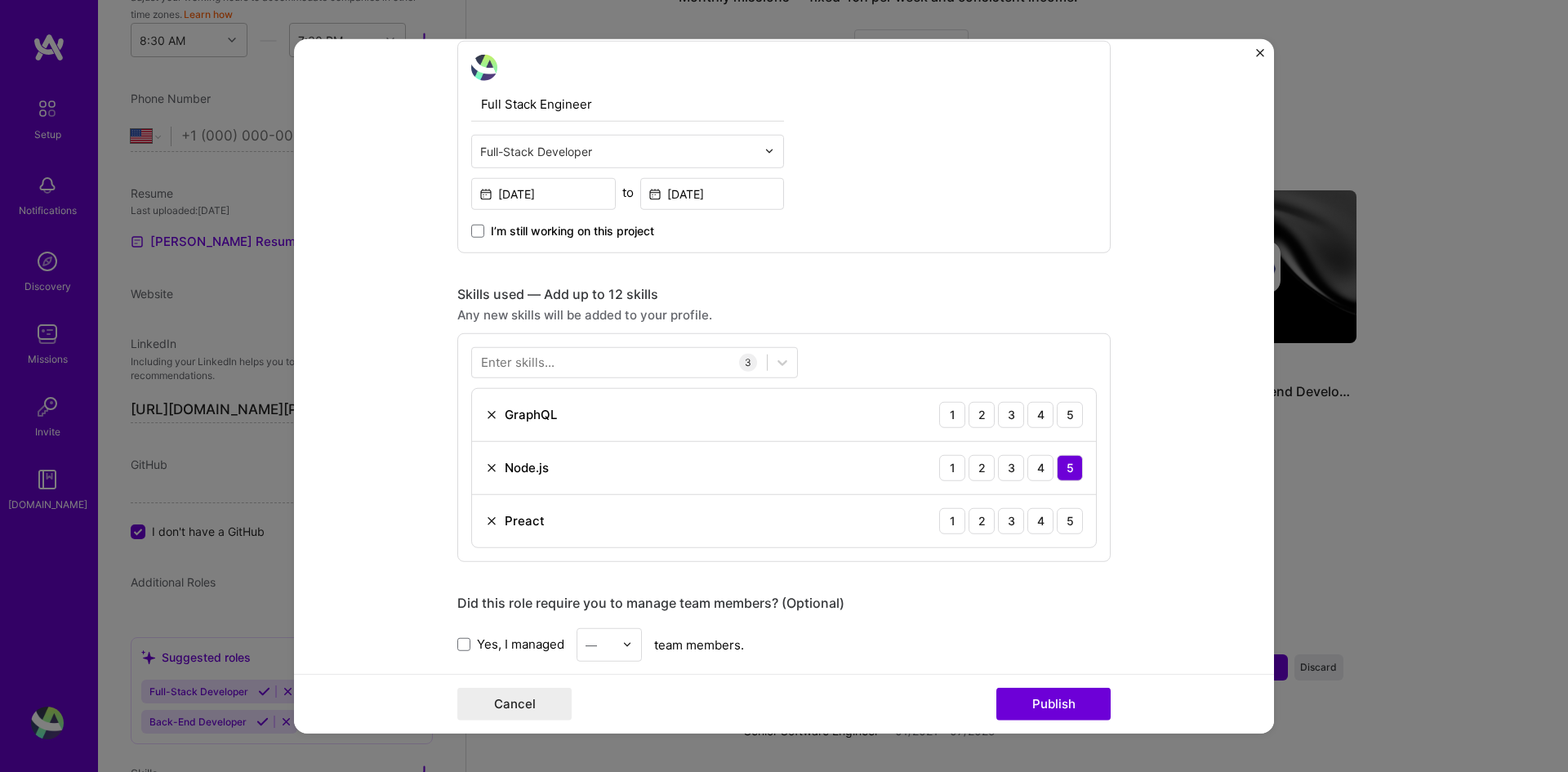
scroll to position [572, 0]
click at [1057, 416] on div "5" at bounding box center [1070, 412] width 26 height 26
click at [485, 518] on img at bounding box center [491, 517] width 13 height 13
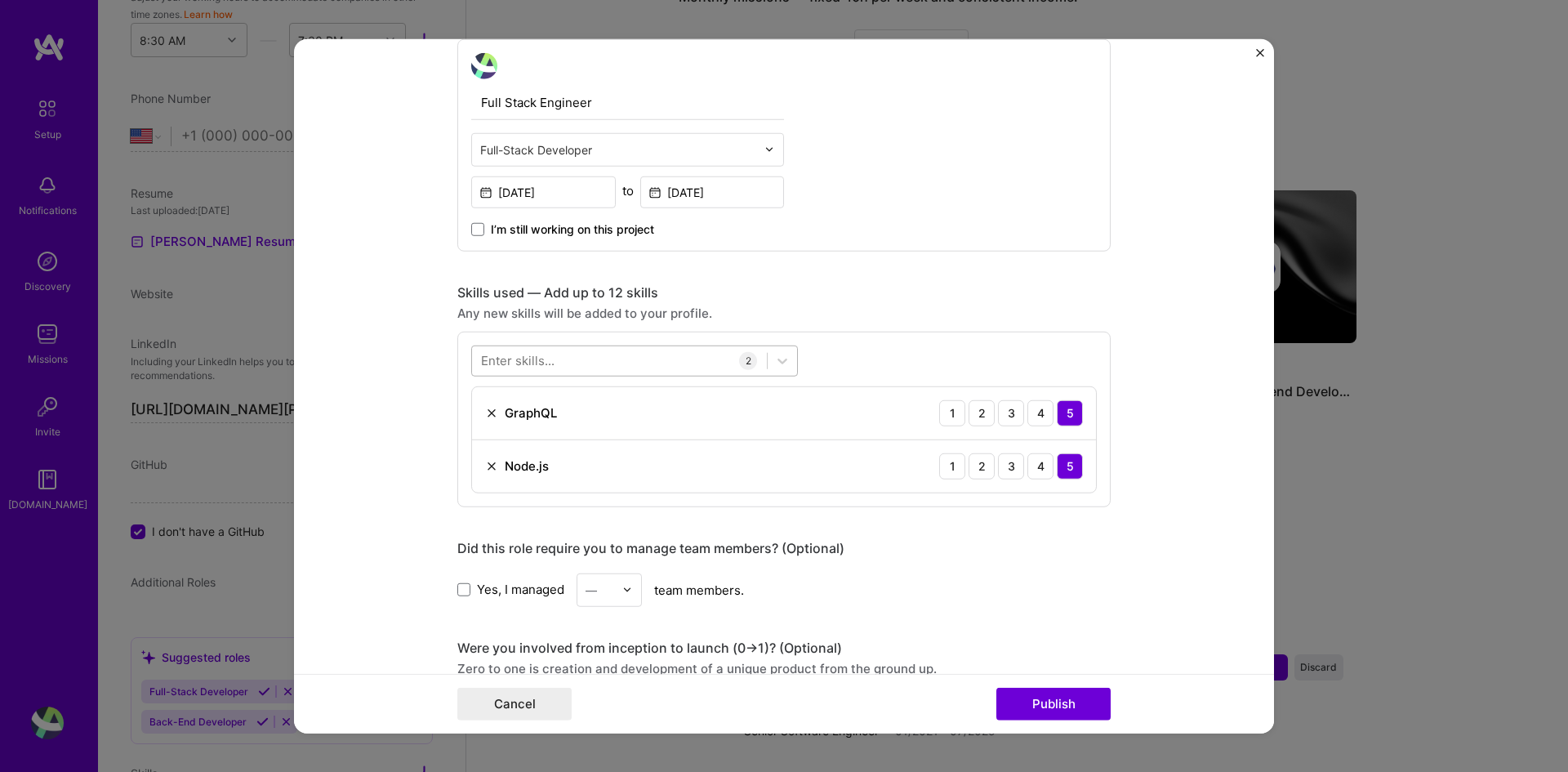
click at [562, 363] on div at bounding box center [619, 360] width 295 height 27
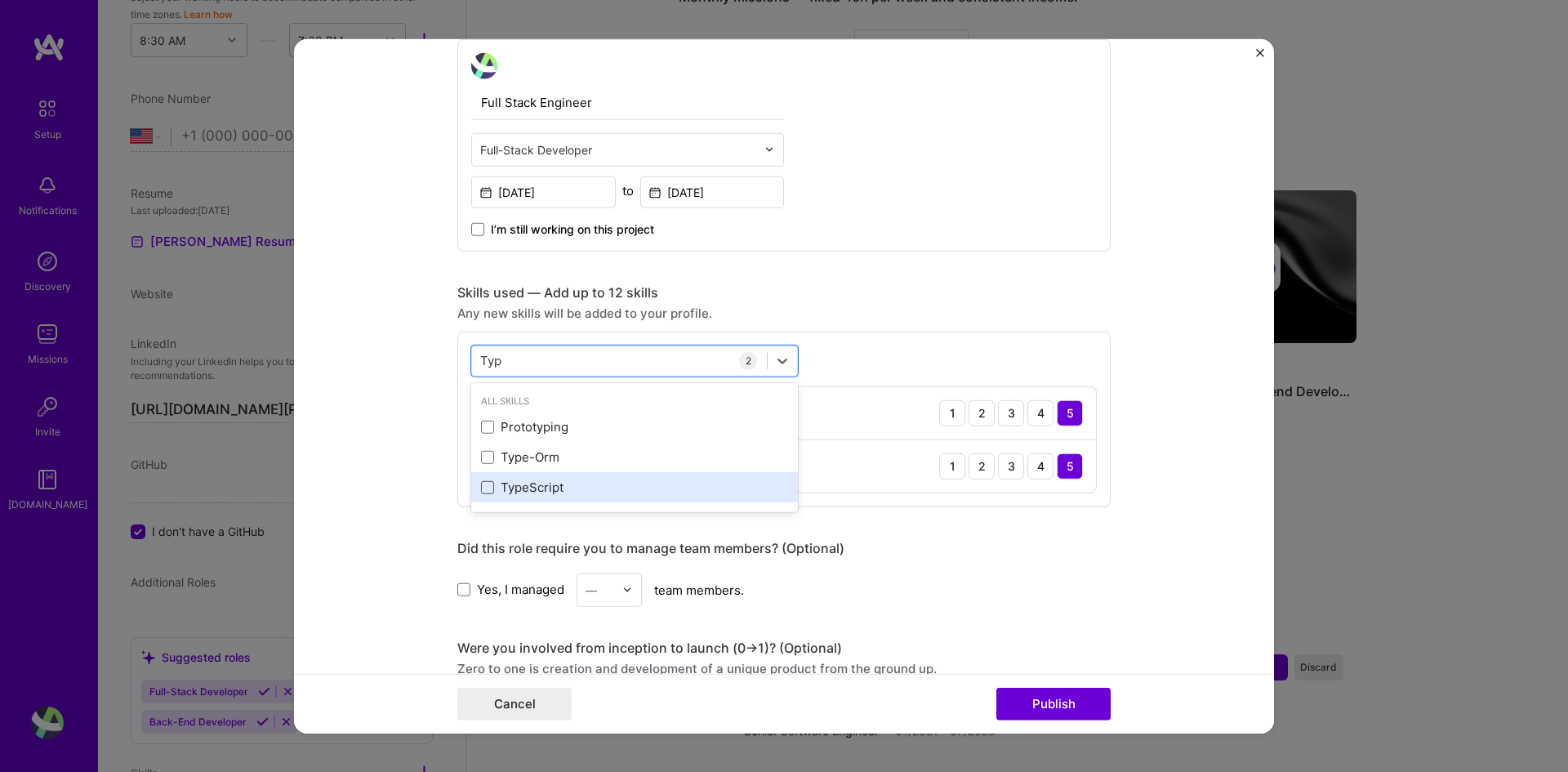
click at [481, 487] on span at bounding box center [487, 487] width 13 height 13
click at [0, 0] on input "checkbox" at bounding box center [0, 0] width 0 height 0
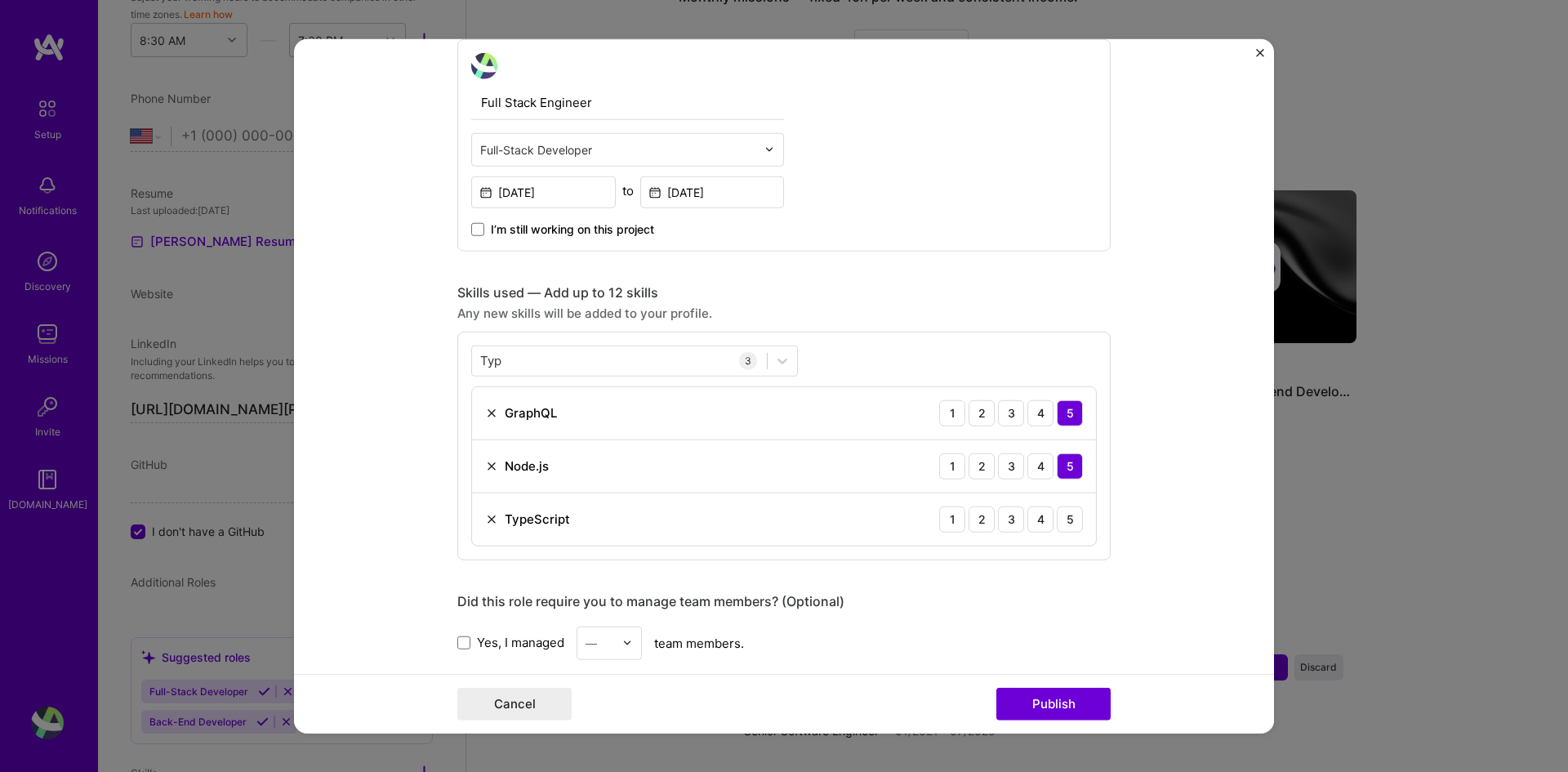
click at [389, 397] on form "Editing suggested project This project is suggested based on your LinkedIn, res…" at bounding box center [784, 386] width 980 height 695
click at [527, 365] on div "Typ Typ" at bounding box center [619, 360] width 295 height 27
drag, startPoint x: 527, startPoint y: 365, endPoint x: 505, endPoint y: 362, distance: 22.2
click at [441, 349] on form "Editing suggested project This project is suggested based on your LinkedIn, res…" at bounding box center [784, 386] width 980 height 695
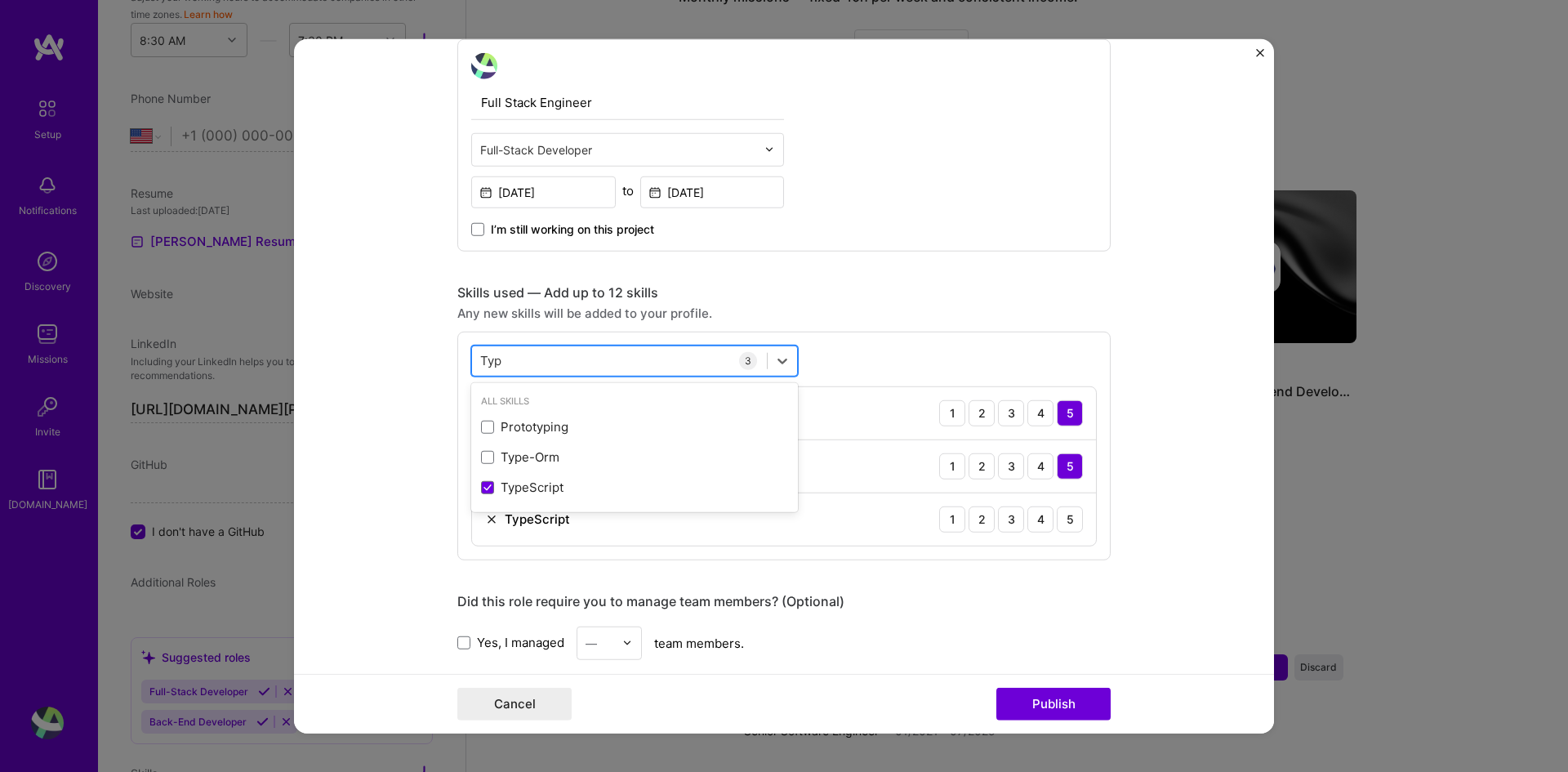
drag, startPoint x: 533, startPoint y: 364, endPoint x: 474, endPoint y: 364, distance: 59.0
click at [473, 364] on div "Typ Typ" at bounding box center [619, 360] width 295 height 27
type input "D"
click at [526, 427] on div "MySQL" at bounding box center [634, 426] width 307 height 17
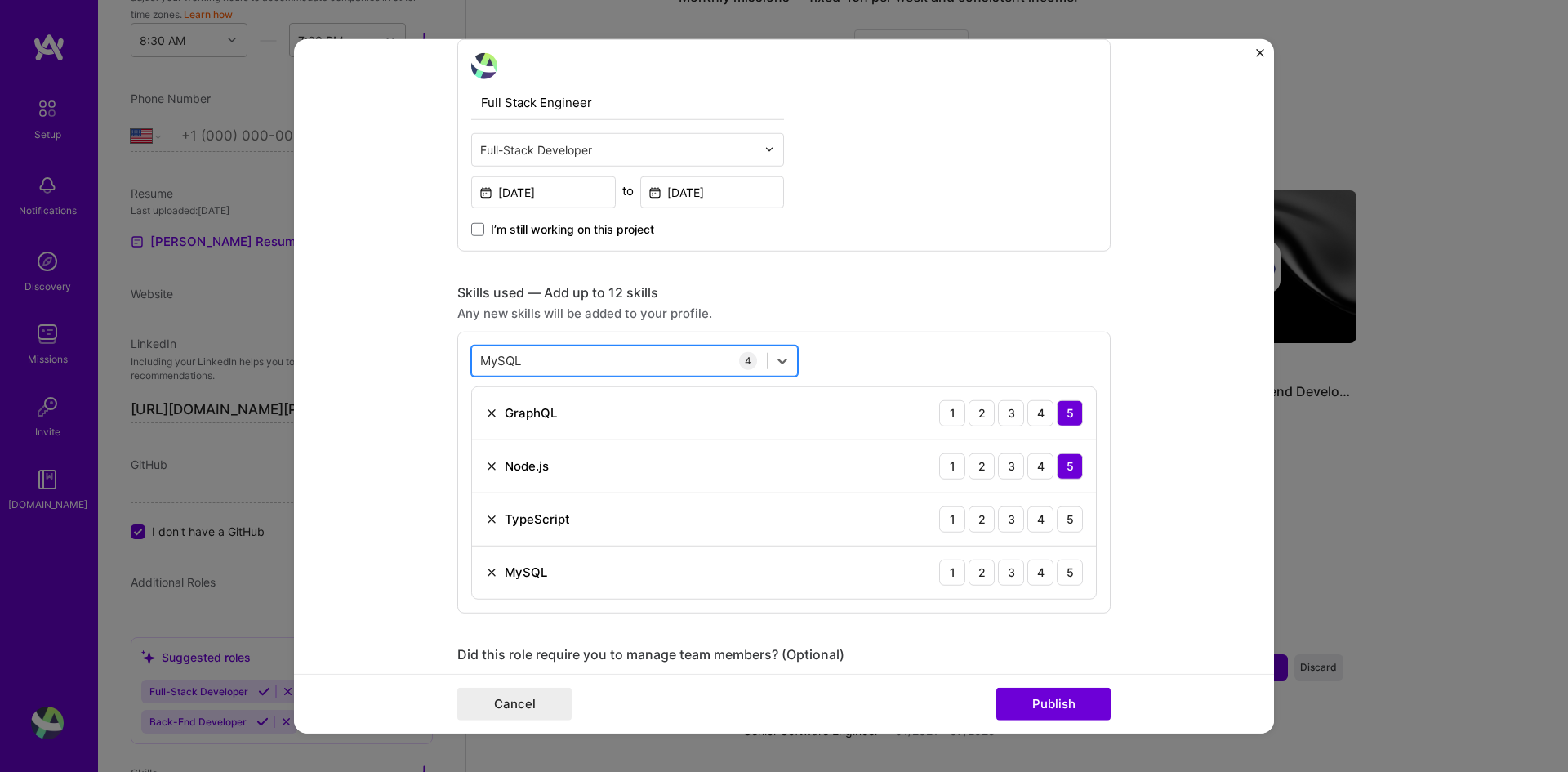
click at [546, 369] on div "MySQL MySQL" at bounding box center [619, 360] width 295 height 27
drag, startPoint x: 535, startPoint y: 359, endPoint x: 464, endPoint y: 357, distance: 71.0
click at [471, 357] on div "MySQL MySQL" at bounding box center [634, 360] width 326 height 31
drag, startPoint x: 524, startPoint y: 363, endPoint x: 429, endPoint y: 351, distance: 95.8
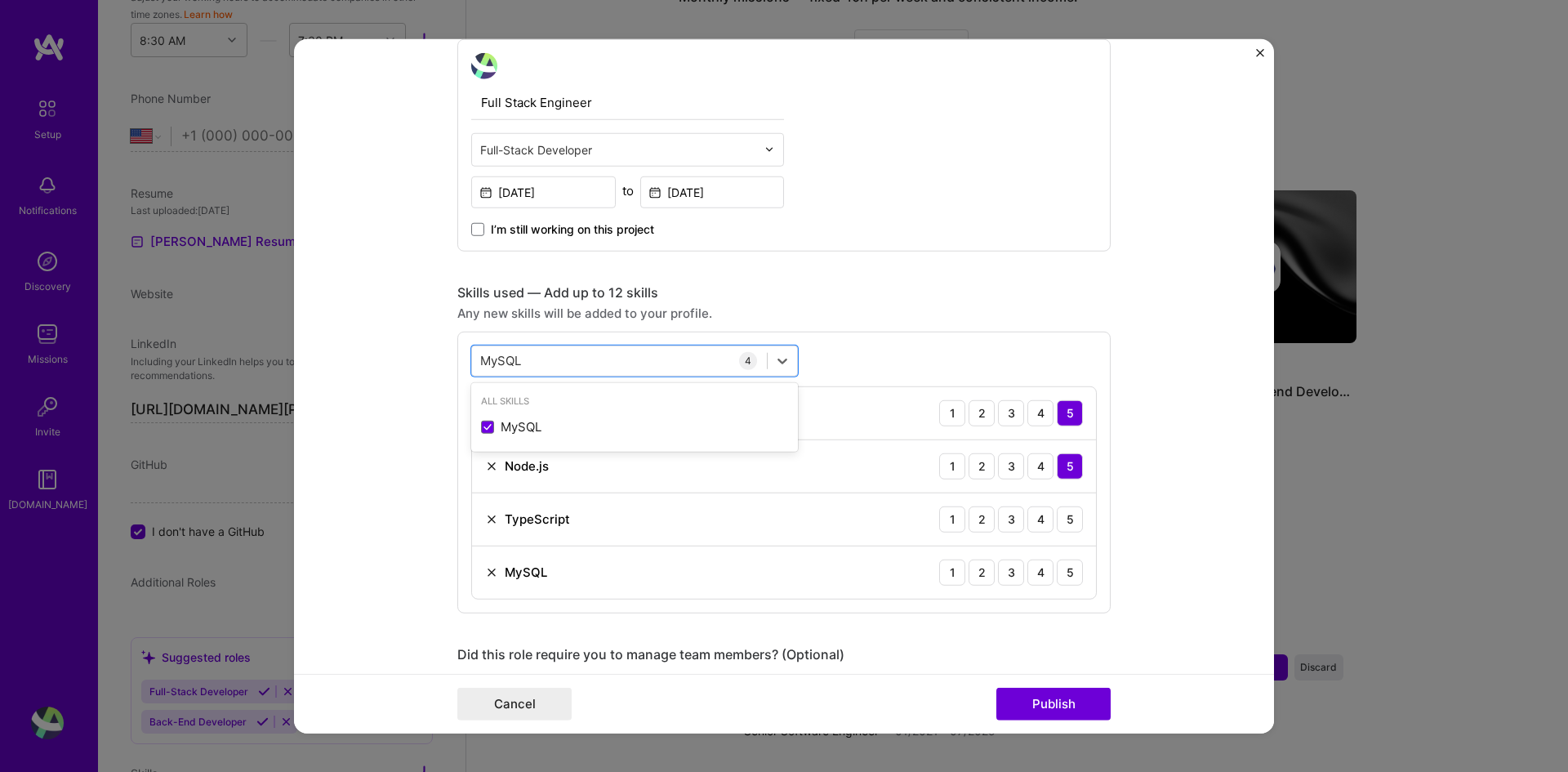
click at [423, 351] on form "Editing suggested project This project is suggested based on your LinkedIn, res…" at bounding box center [784, 386] width 980 height 695
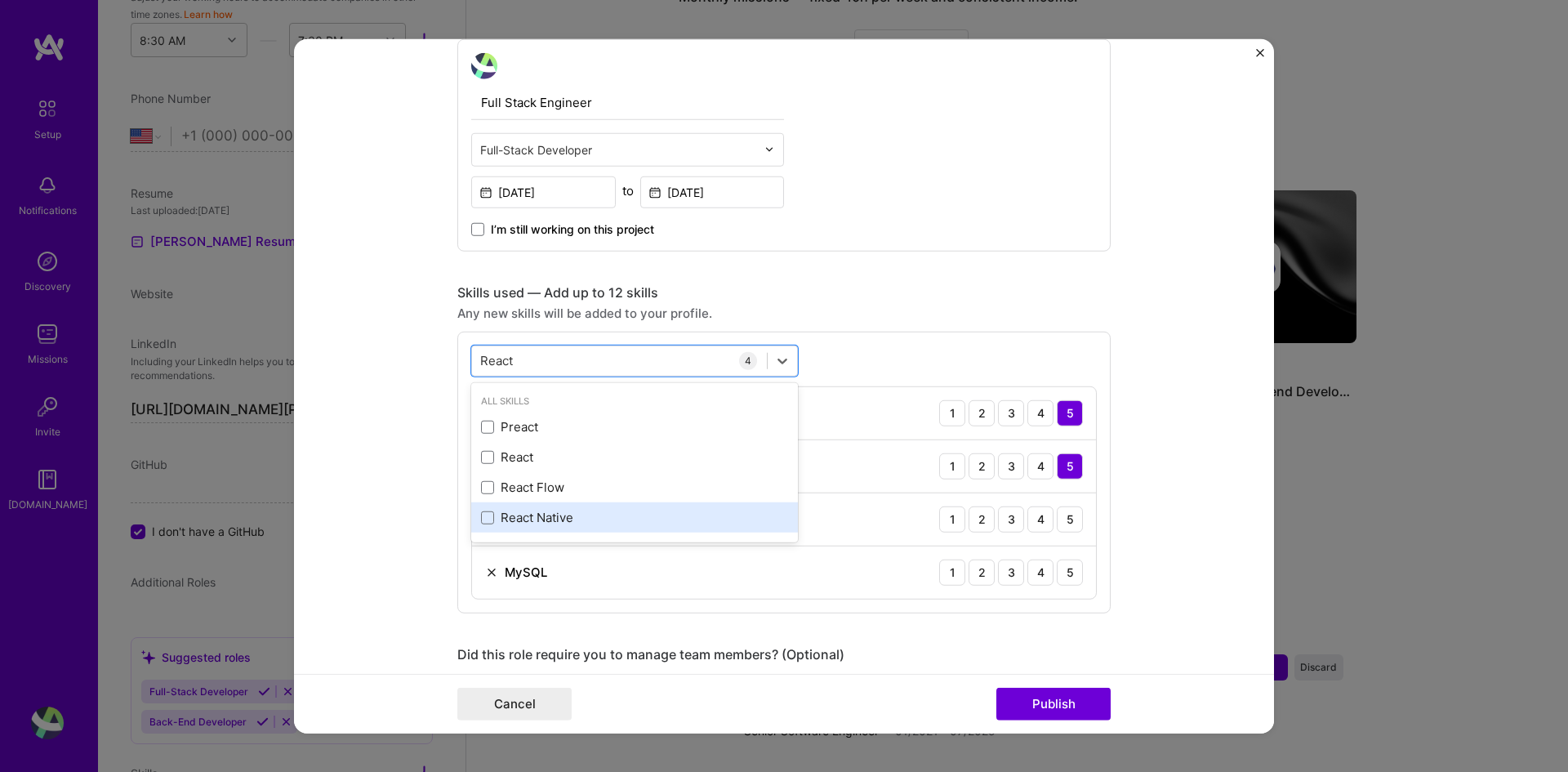
click at [567, 508] on div "React Native" at bounding box center [634, 517] width 326 height 30
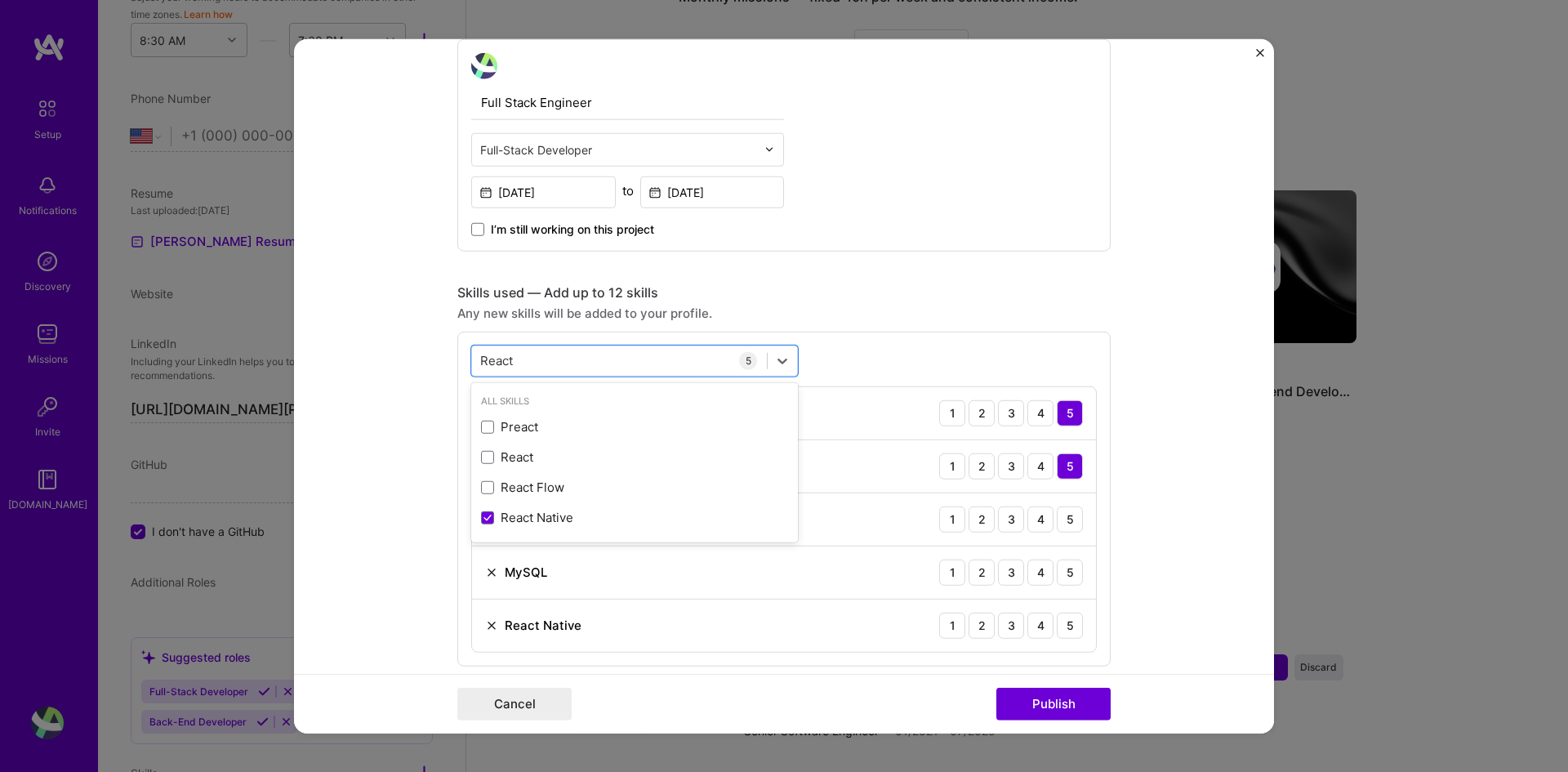
click at [348, 512] on form "Editing suggested project This project is suggested based on your LinkedIn, res…" at bounding box center [784, 386] width 980 height 695
click at [543, 363] on div "React React" at bounding box center [619, 360] width 295 height 27
drag, startPoint x: 529, startPoint y: 357, endPoint x: 472, endPoint y: 358, distance: 57.0
click at [472, 358] on div "React React" at bounding box center [619, 360] width 295 height 27
drag, startPoint x: 552, startPoint y: 364, endPoint x: 464, endPoint y: 355, distance: 88.5
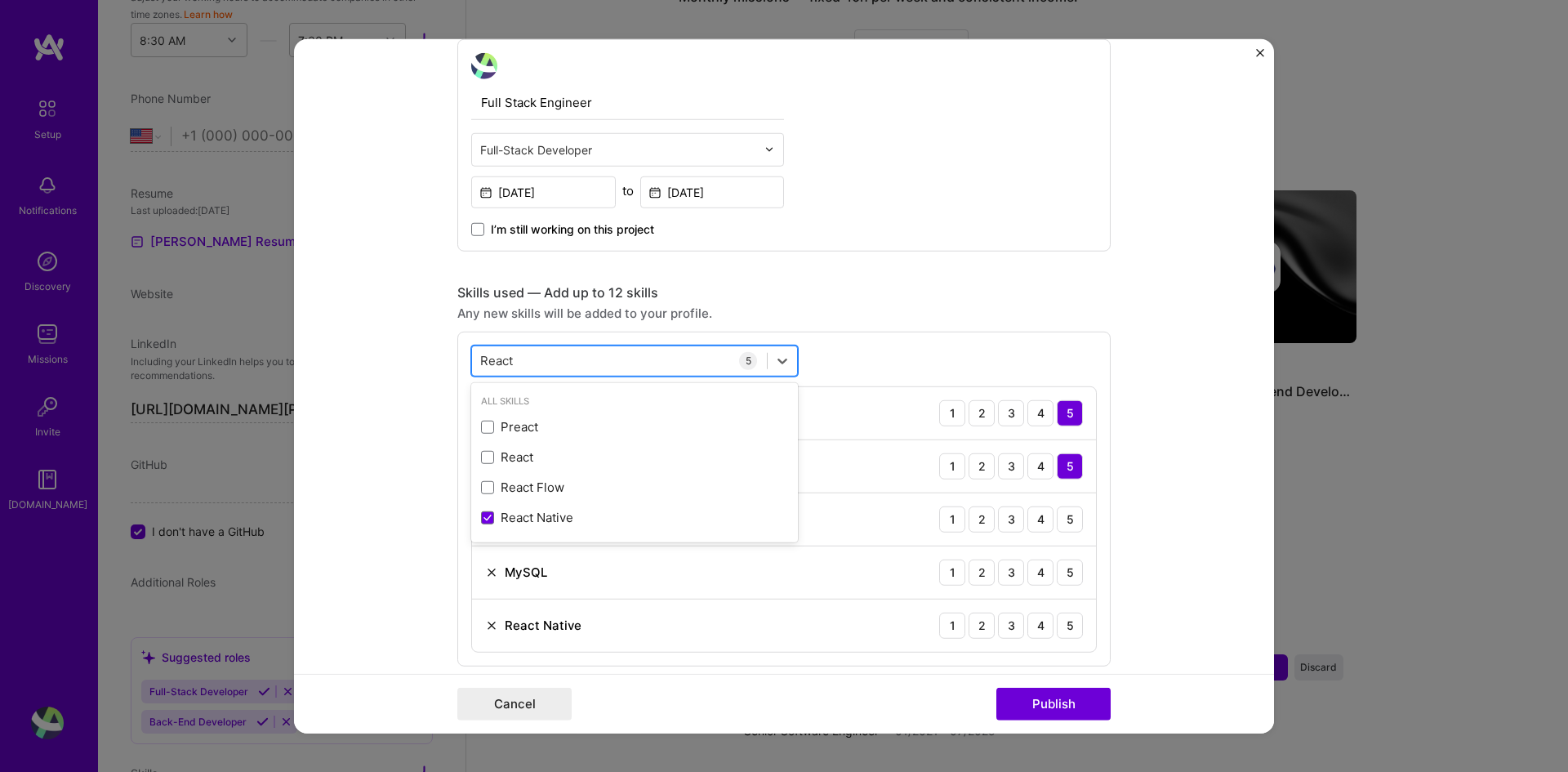
click at [471, 355] on div "React React" at bounding box center [634, 360] width 326 height 31
click at [516, 364] on div "React React" at bounding box center [619, 360] width 295 height 27
click at [517, 364] on div "React React" at bounding box center [619, 360] width 295 height 27
type input "R"
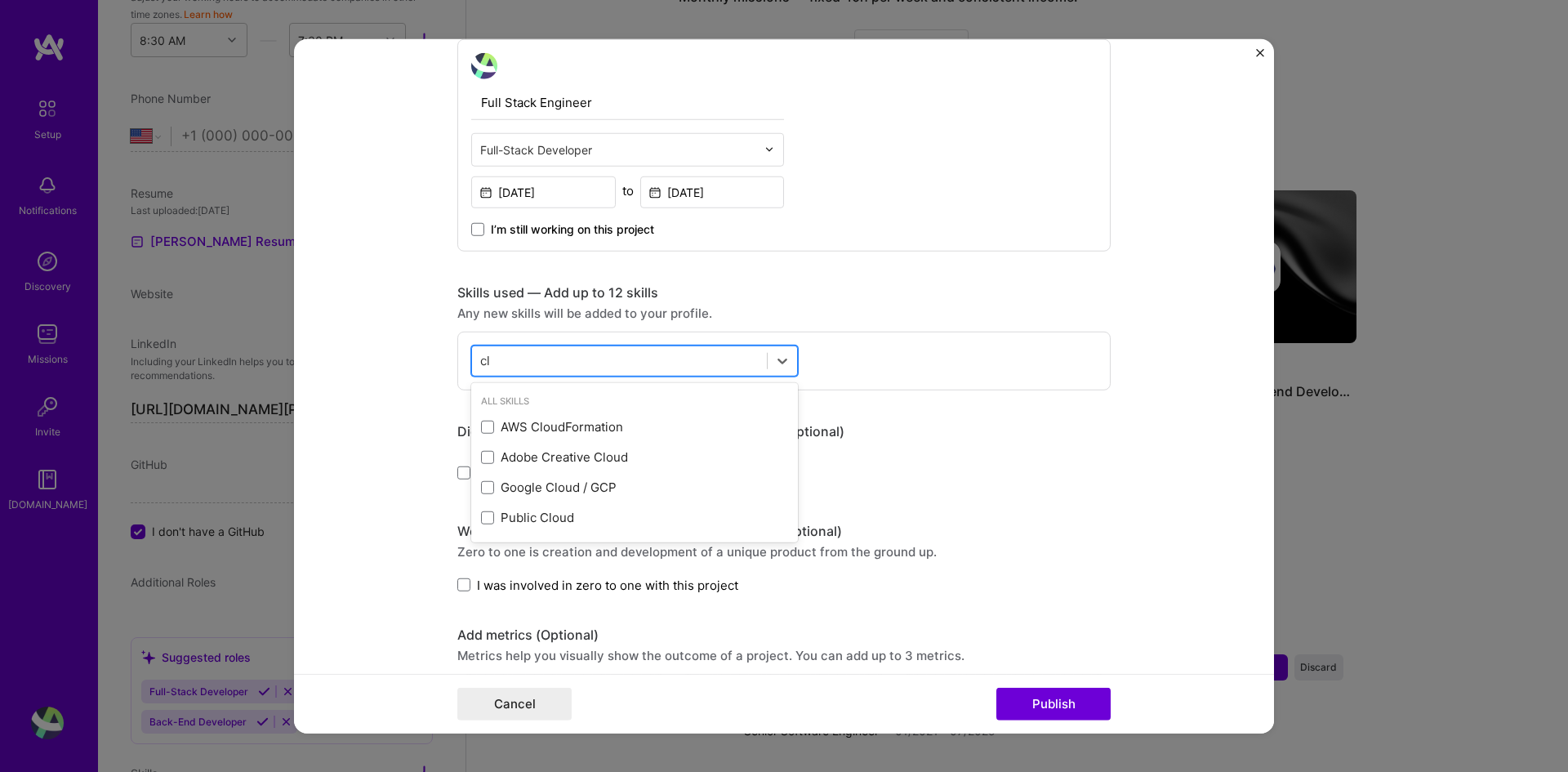
type input "c"
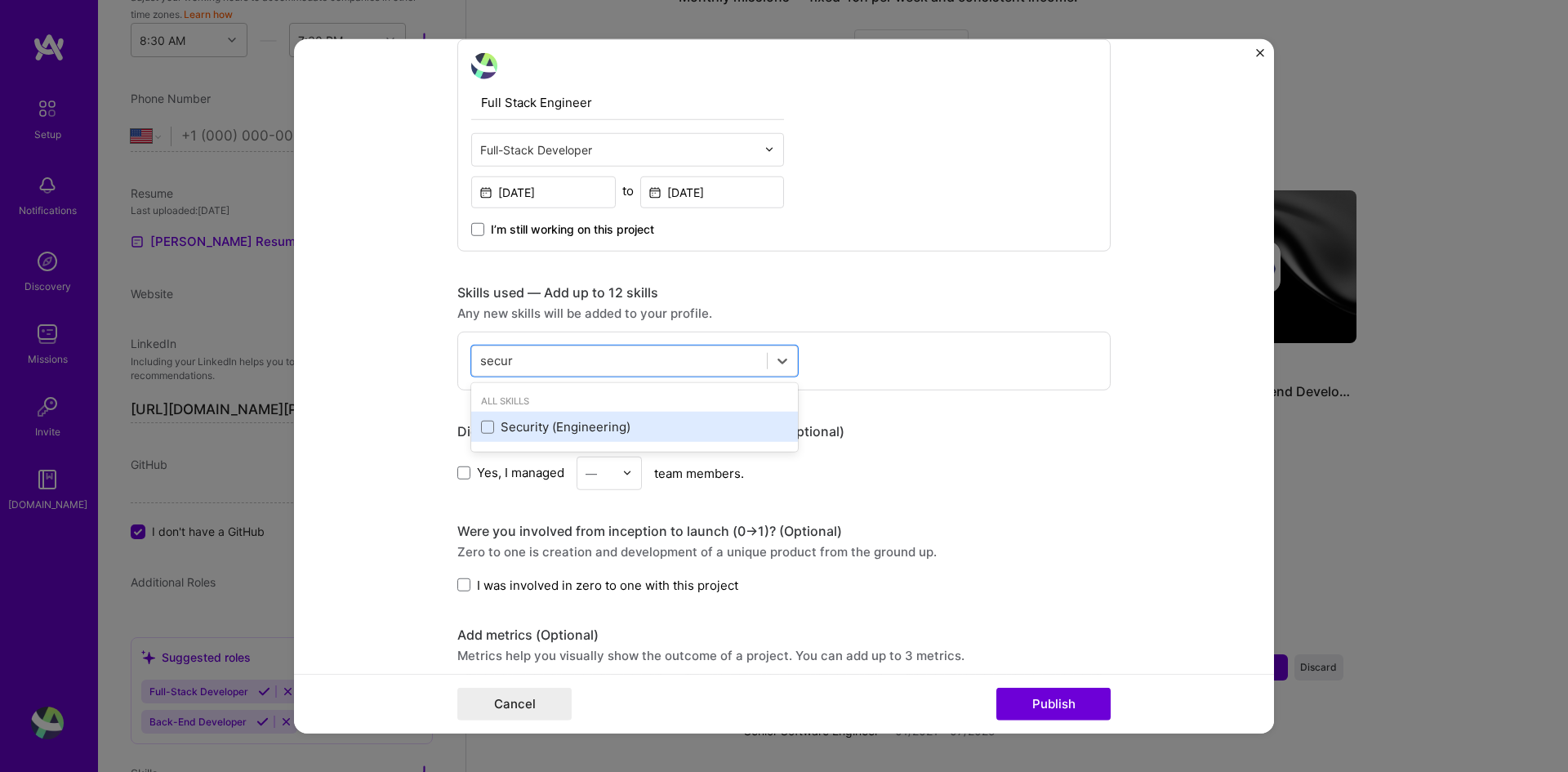
click at [508, 435] on div "Security (Engineering)" at bounding box center [634, 426] width 307 height 17
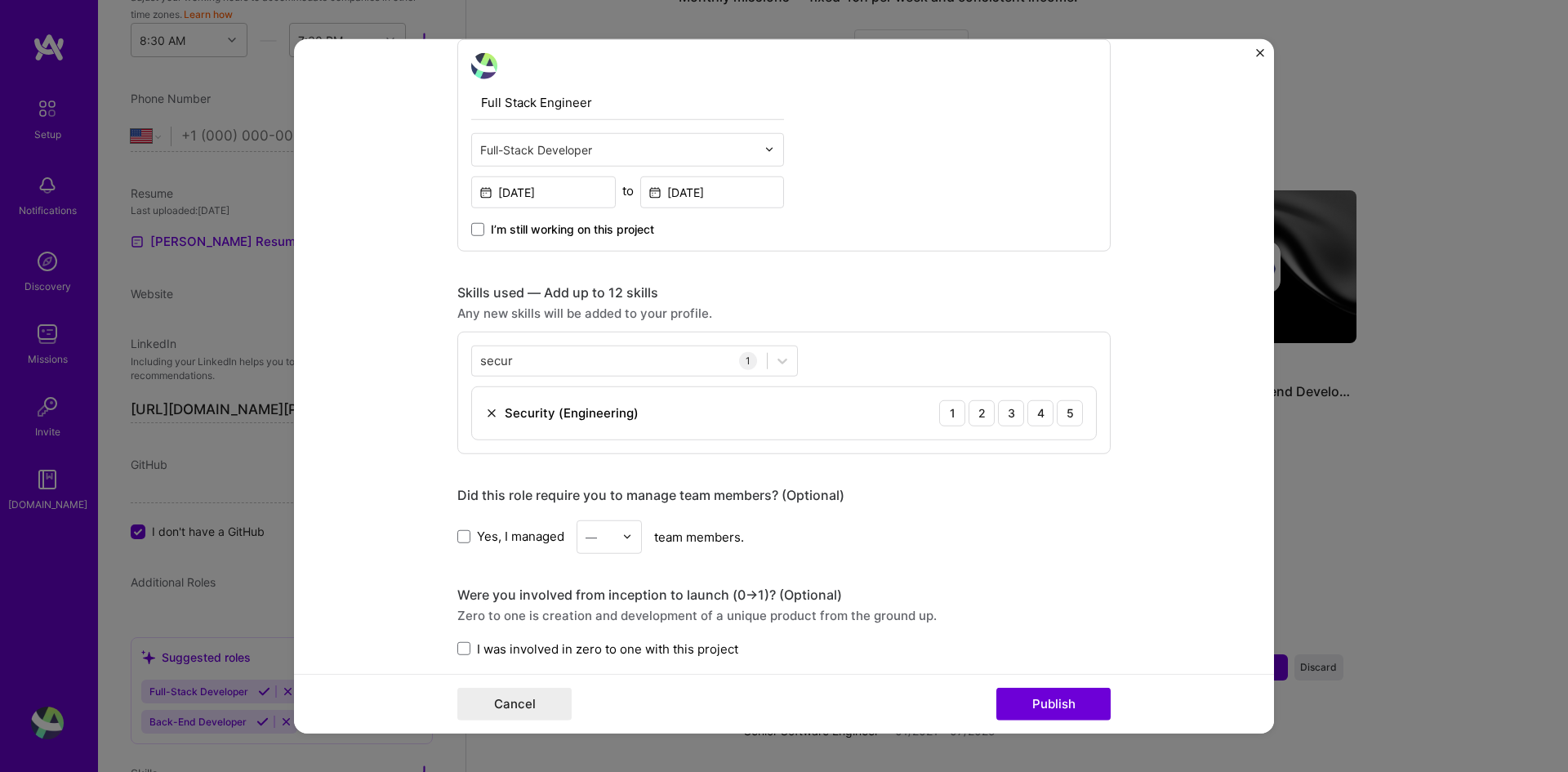
click at [948, 512] on div "Did this role require you to manage team members? (Optional) Yes, I managed — t…" at bounding box center [784, 519] width 654 height 67
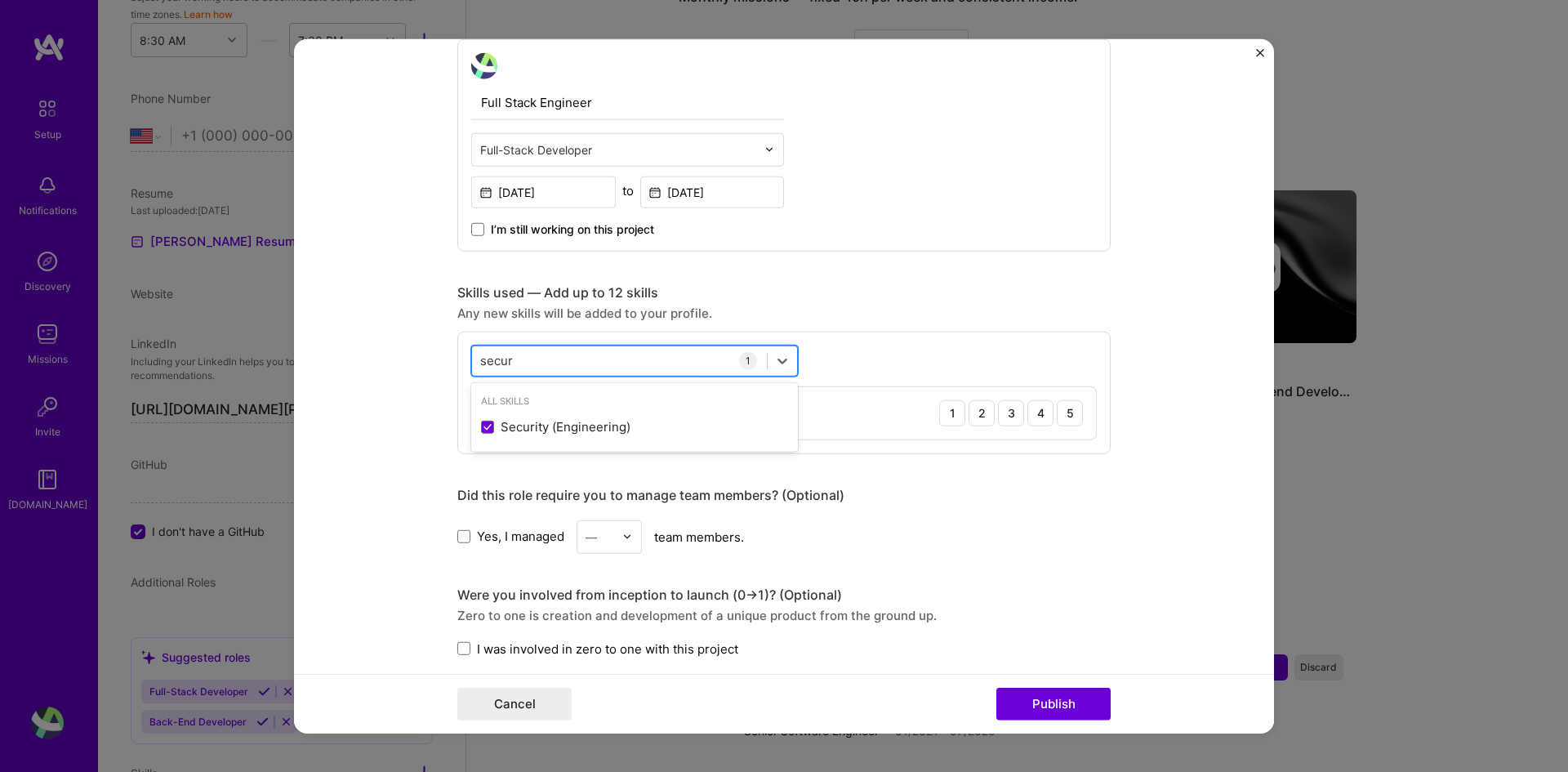
click at [521, 359] on div "secur secur" at bounding box center [619, 360] width 295 height 27
drag, startPoint x: 518, startPoint y: 358, endPoint x: 433, endPoint y: 358, distance: 85.0
click at [433, 358] on form "Editing suggested project This project is suggested based on your LinkedIn, res…" at bounding box center [784, 386] width 980 height 695
click at [573, 364] on div "secur secur" at bounding box center [619, 360] width 295 height 27
type input "s"
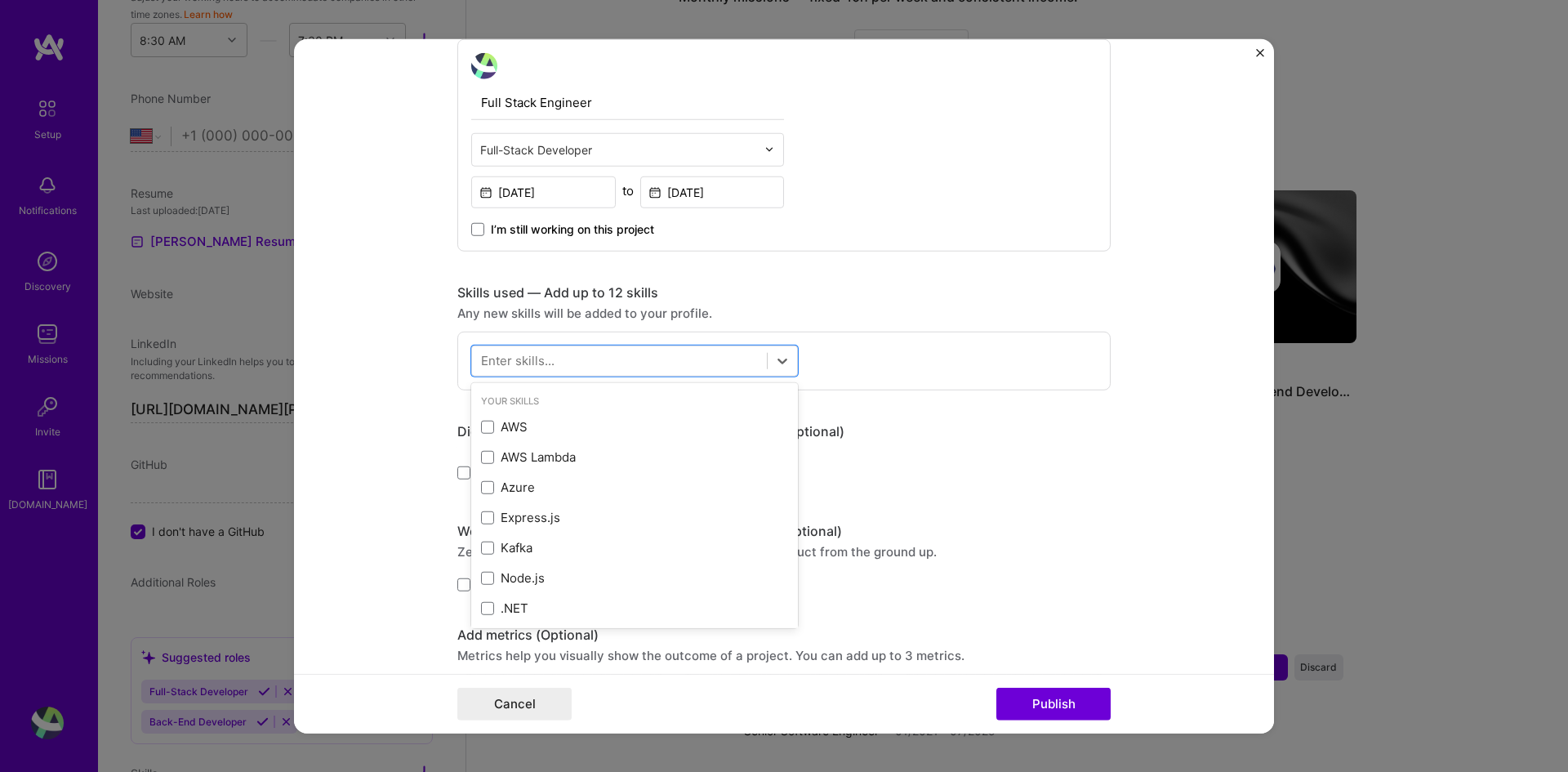
click at [373, 418] on form "Editing suggested project This project is suggested based on your LinkedIn, res…" at bounding box center [784, 386] width 980 height 695
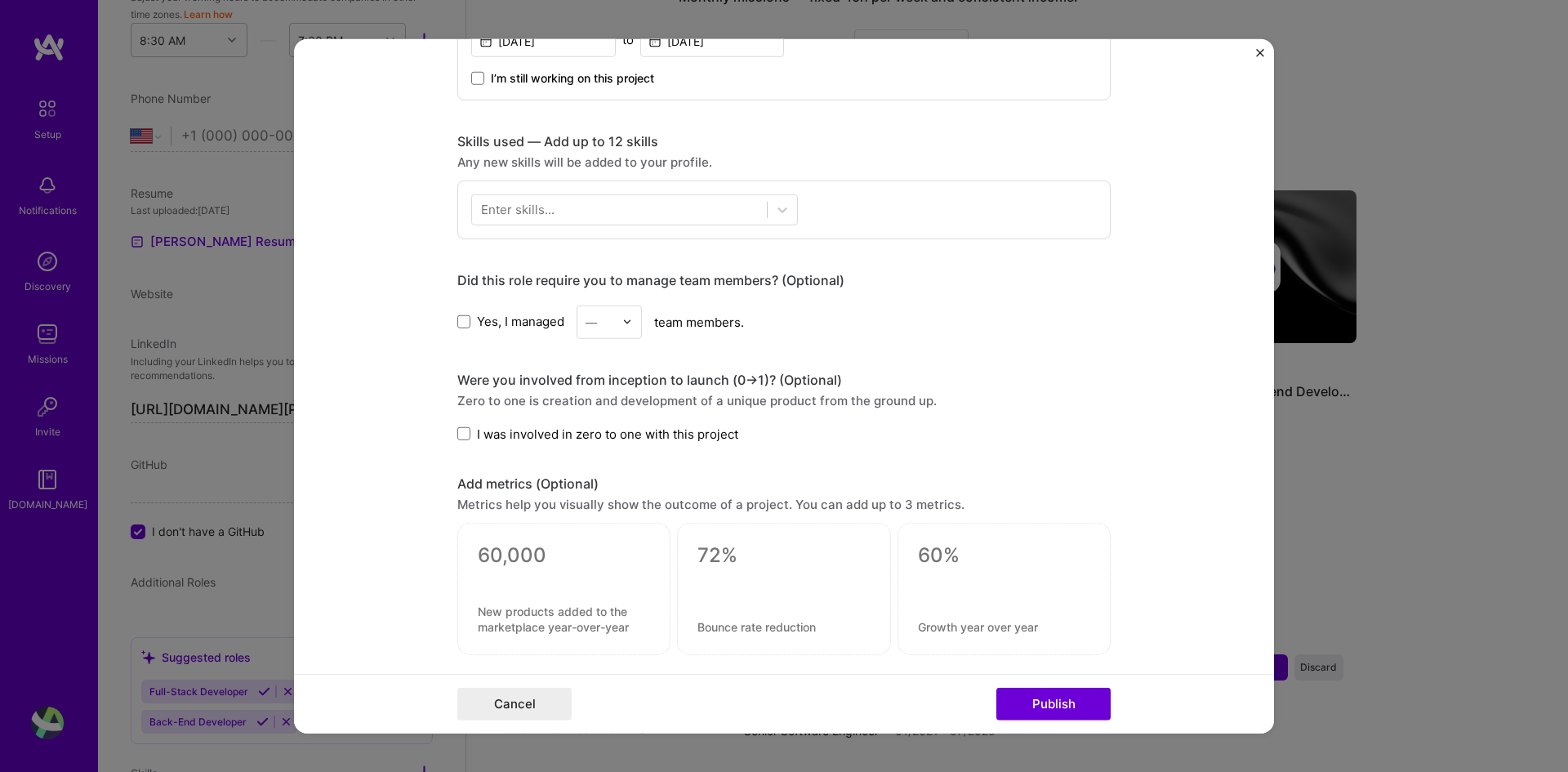
scroll to position [735, 0]
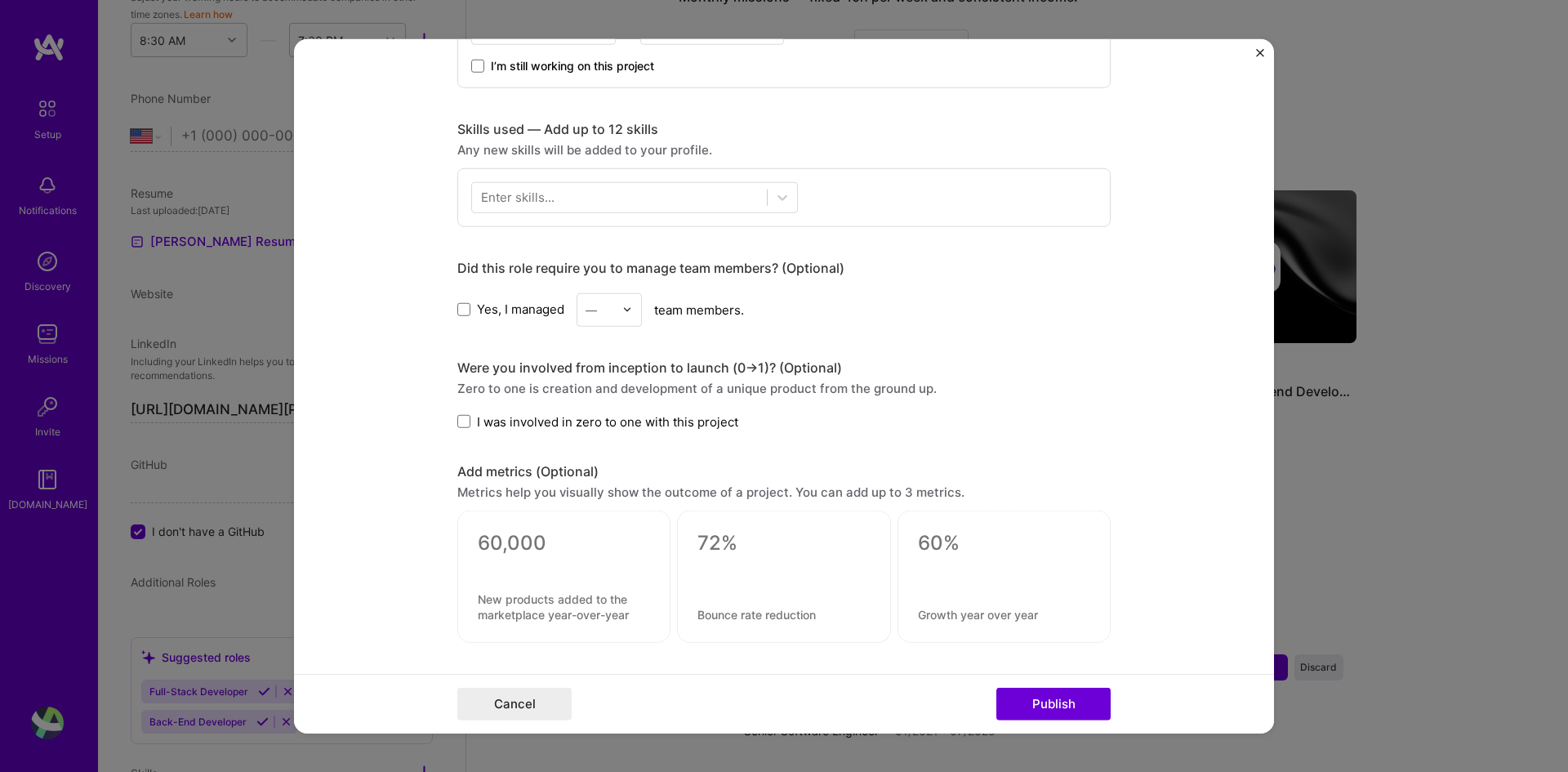
click at [500, 196] on div "Enter skills..." at bounding box center [518, 197] width 74 height 17
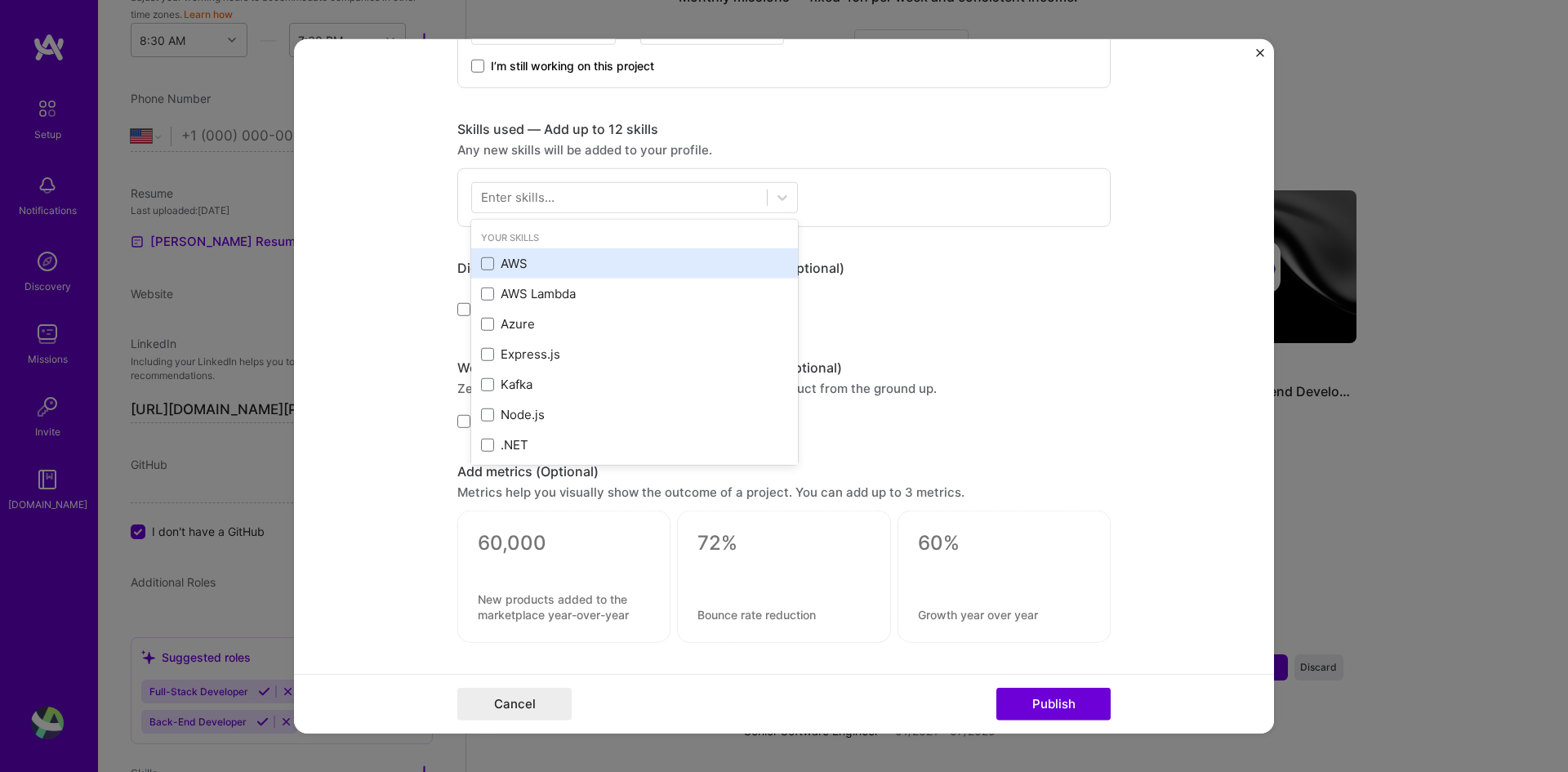
click at [525, 259] on div "AWS" at bounding box center [634, 263] width 307 height 17
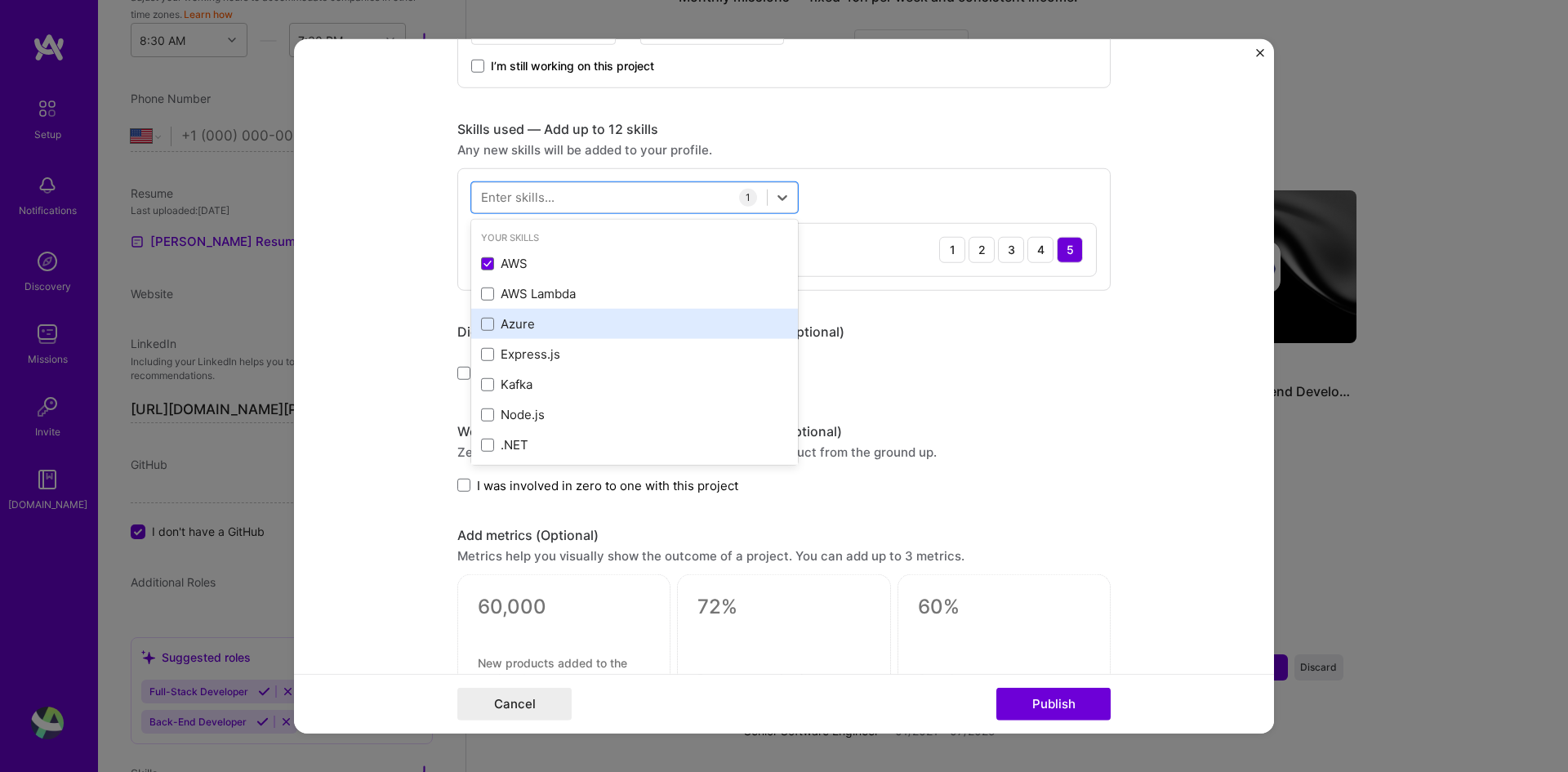
click at [527, 320] on div "Azure" at bounding box center [634, 324] width 307 height 17
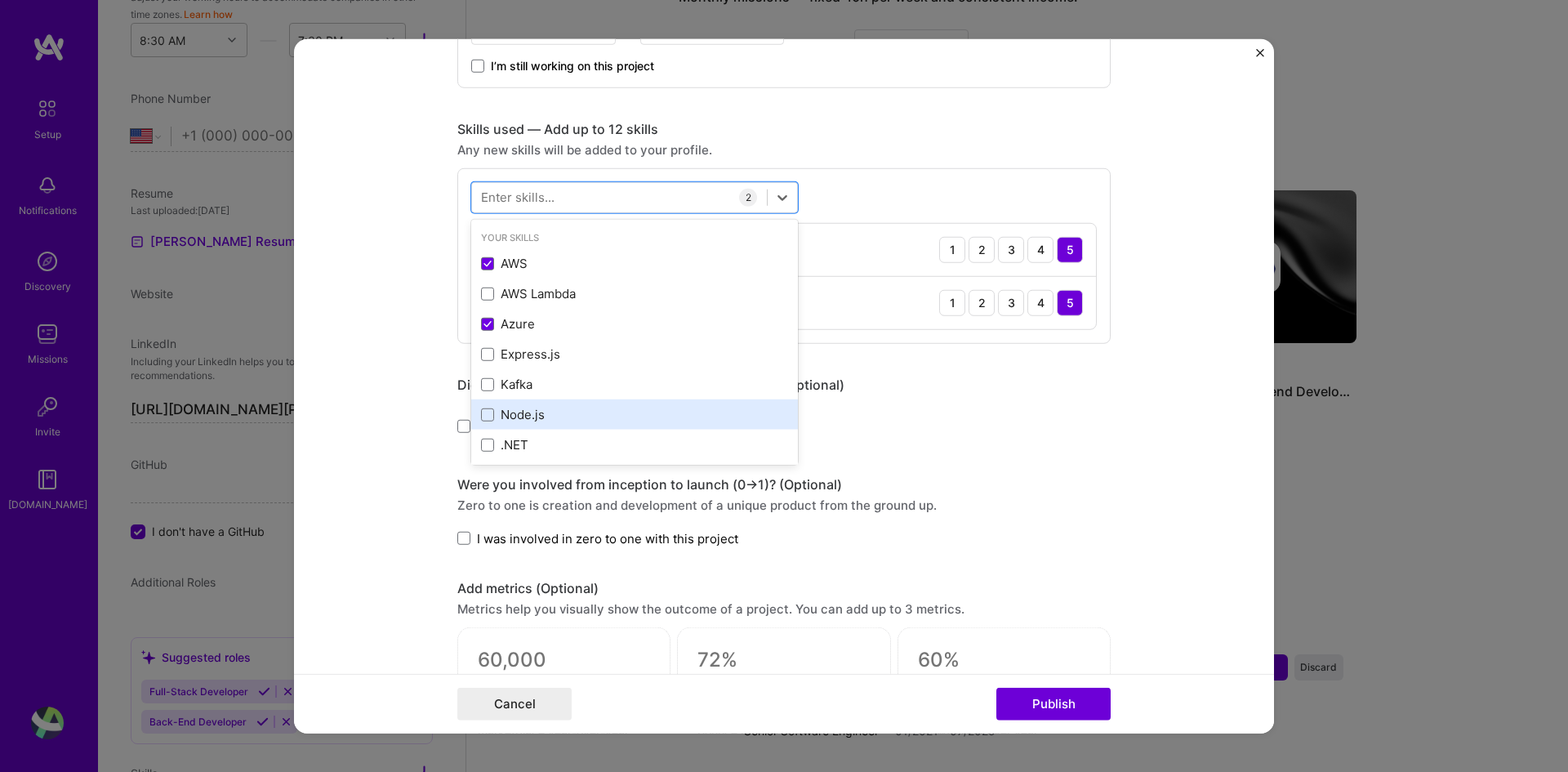
click at [549, 412] on div "Node.js" at bounding box center [634, 414] width 307 height 17
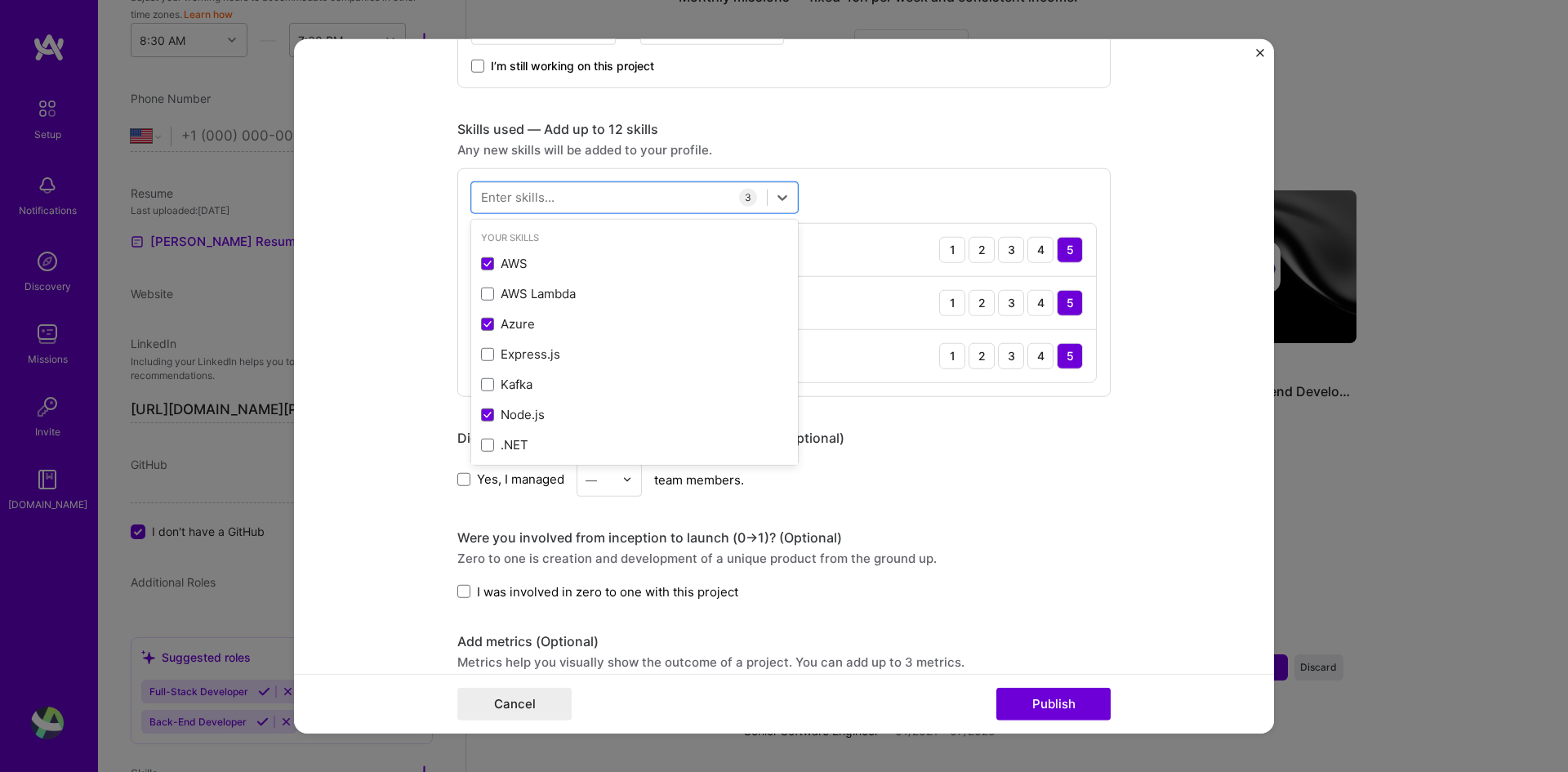
click at [541, 198] on div "Enter skills..." at bounding box center [518, 197] width 74 height 17
click at [508, 200] on div "Enter skills..." at bounding box center [518, 197] width 74 height 17
click at [498, 197] on div "Enter skills..." at bounding box center [518, 197] width 74 height 17
click at [498, 200] on div "Enter skills..." at bounding box center [518, 197] width 74 height 17
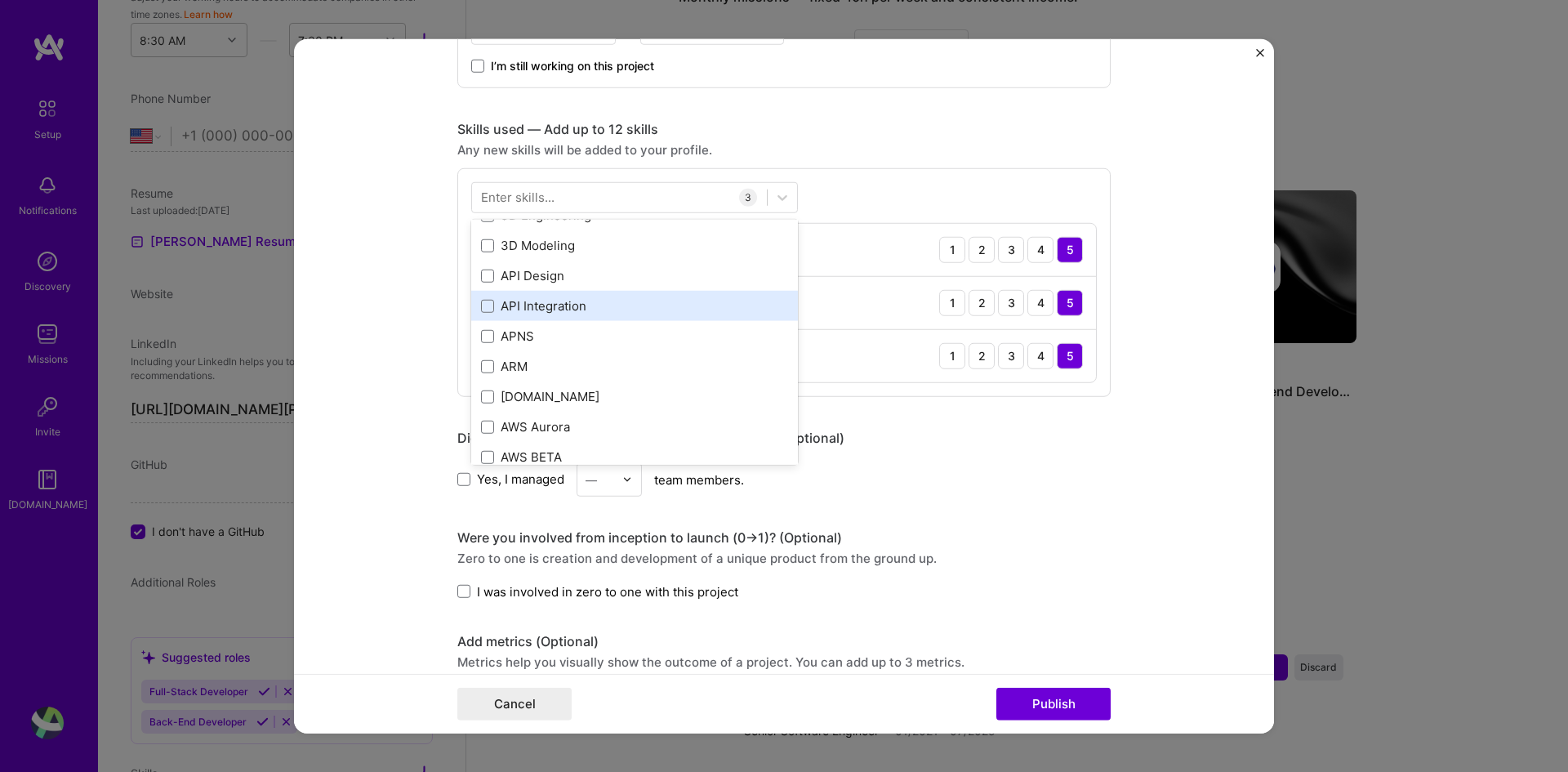
scroll to position [326, 0]
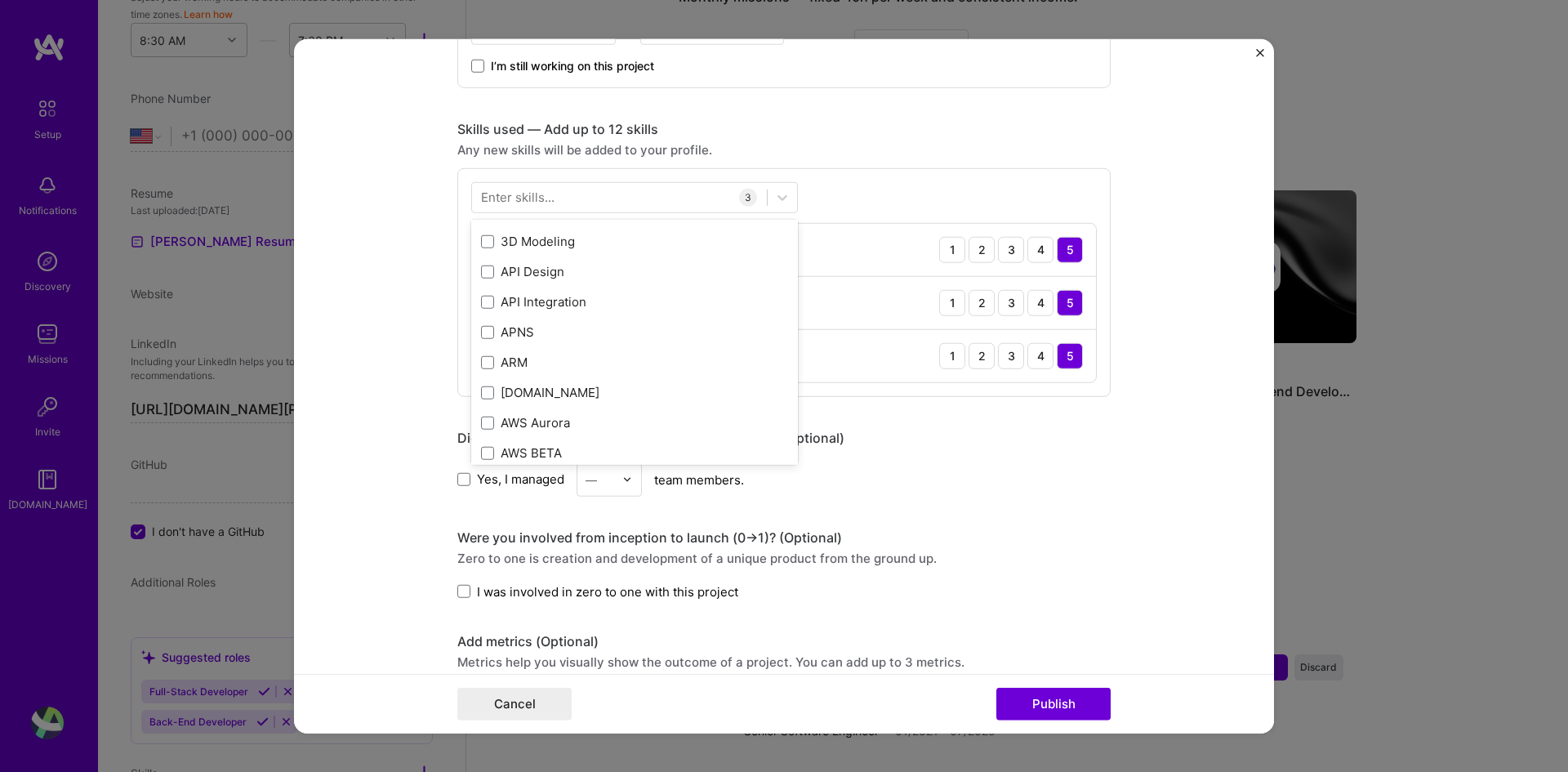
click at [828, 202] on div "Your Skills AWS AWS Lambda Azure Express.[PERSON_NAME] Node.js .NET DevOps All …" at bounding box center [784, 282] width 654 height 228
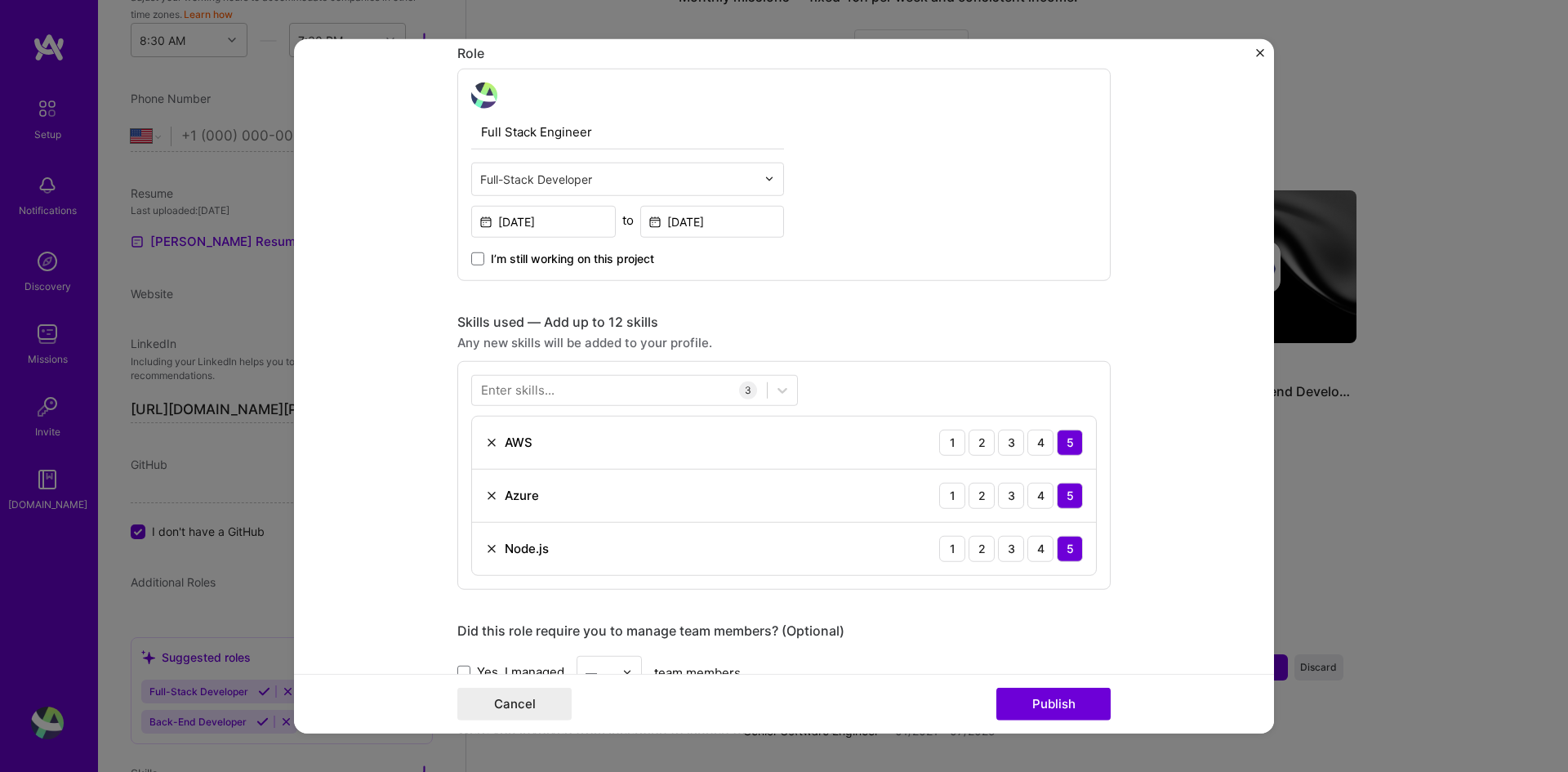
scroll to position [572, 0]
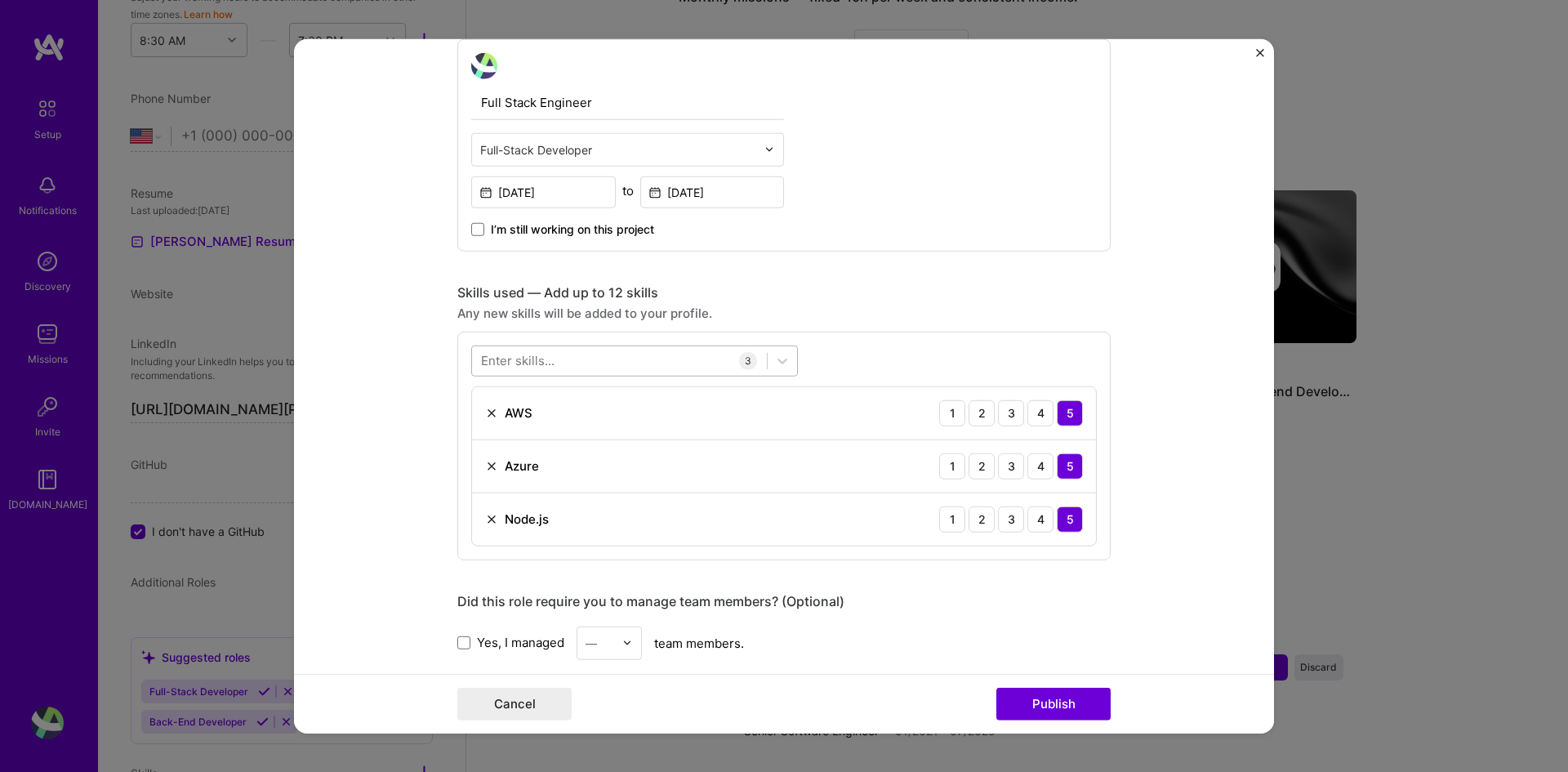
click at [622, 363] on div at bounding box center [619, 360] width 295 height 27
click at [501, 362] on div "Enter skills..." at bounding box center [518, 360] width 74 height 17
click at [483, 362] on div "Enter skills..." at bounding box center [518, 360] width 74 height 17
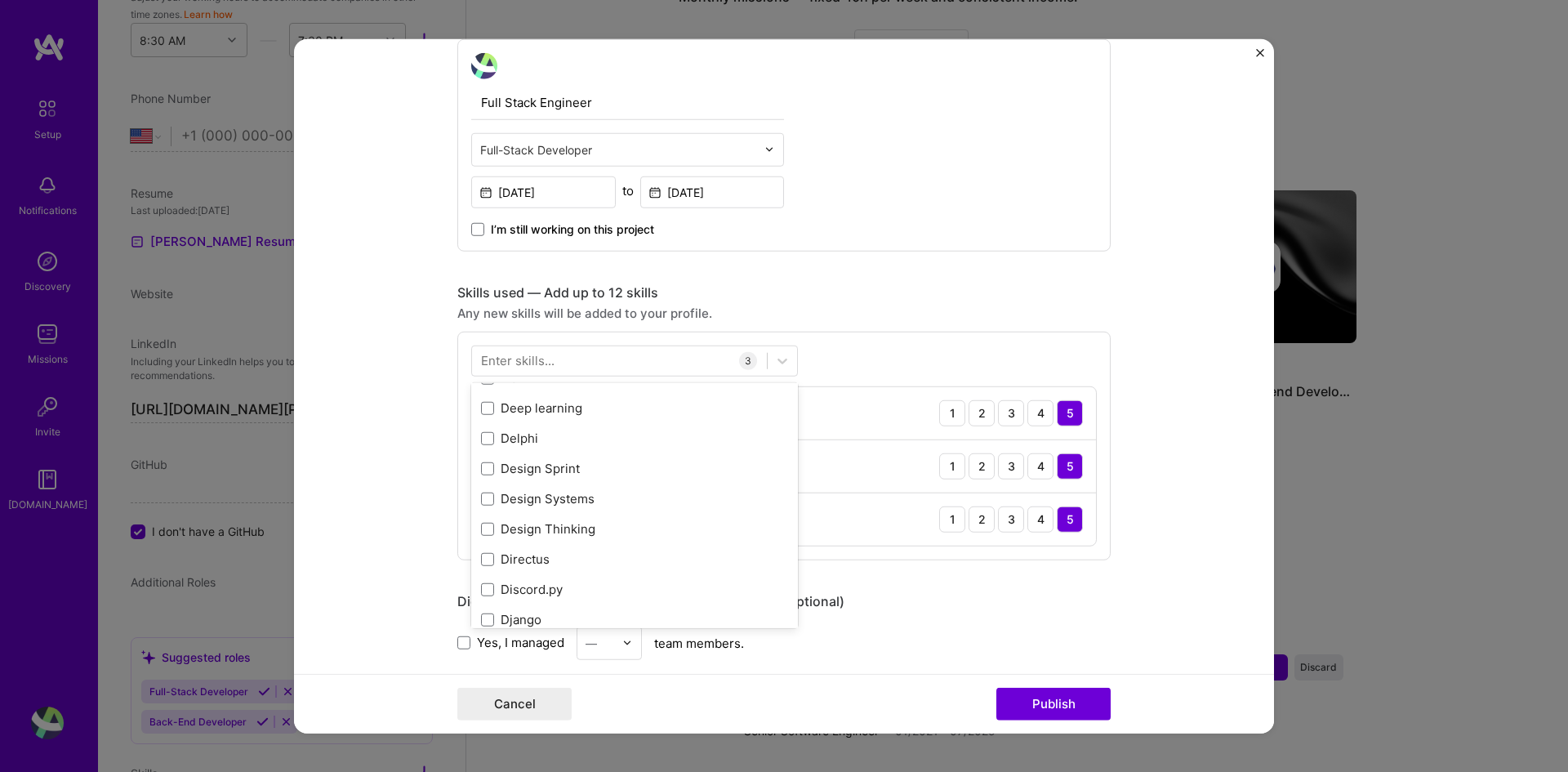
scroll to position [3593, 0]
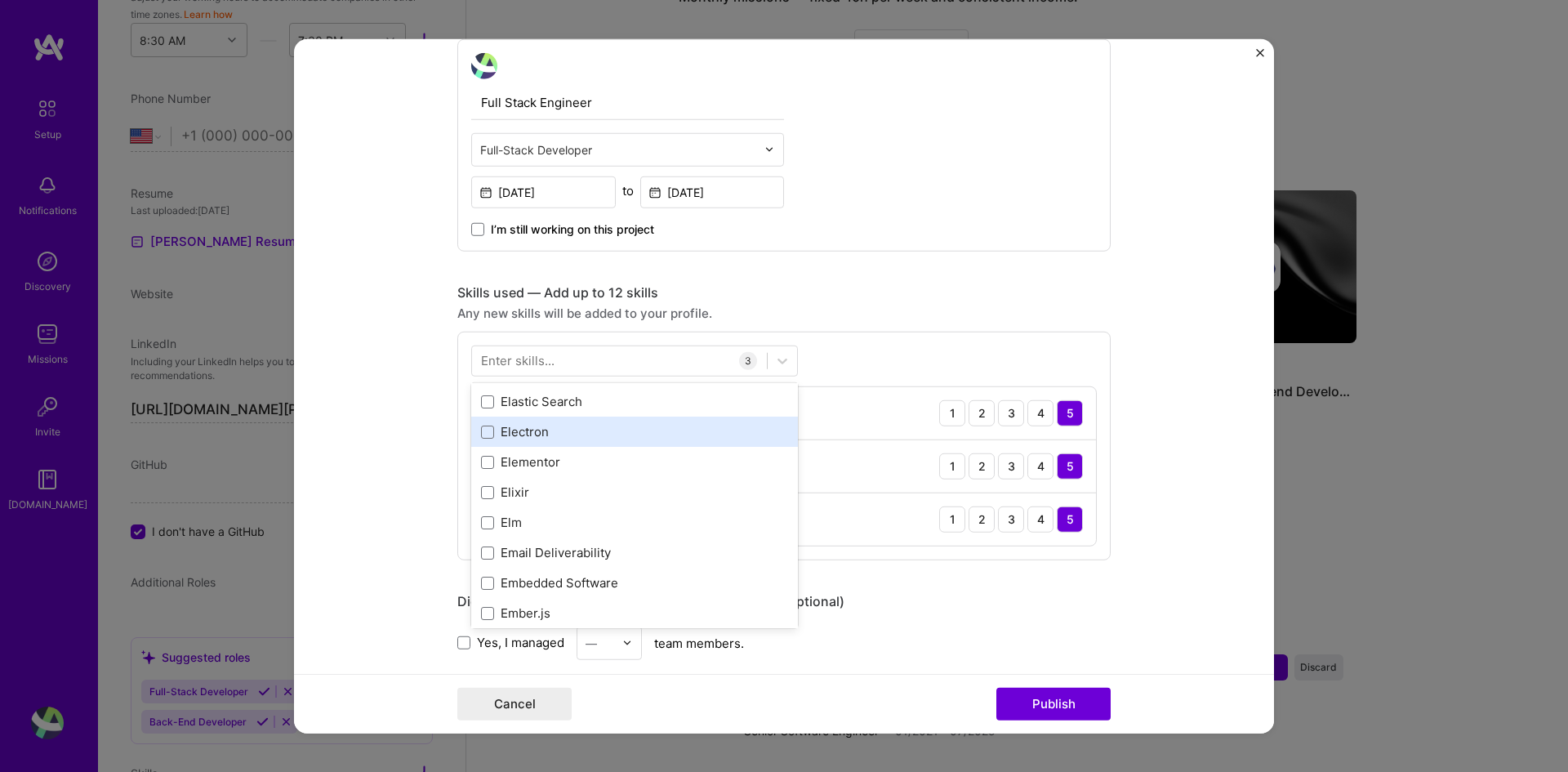
click at [617, 426] on div "Your Skills AWS AWS Lambda Azure Express.[PERSON_NAME] Node.js .NET DevOps All …" at bounding box center [634, 505] width 326 height 245
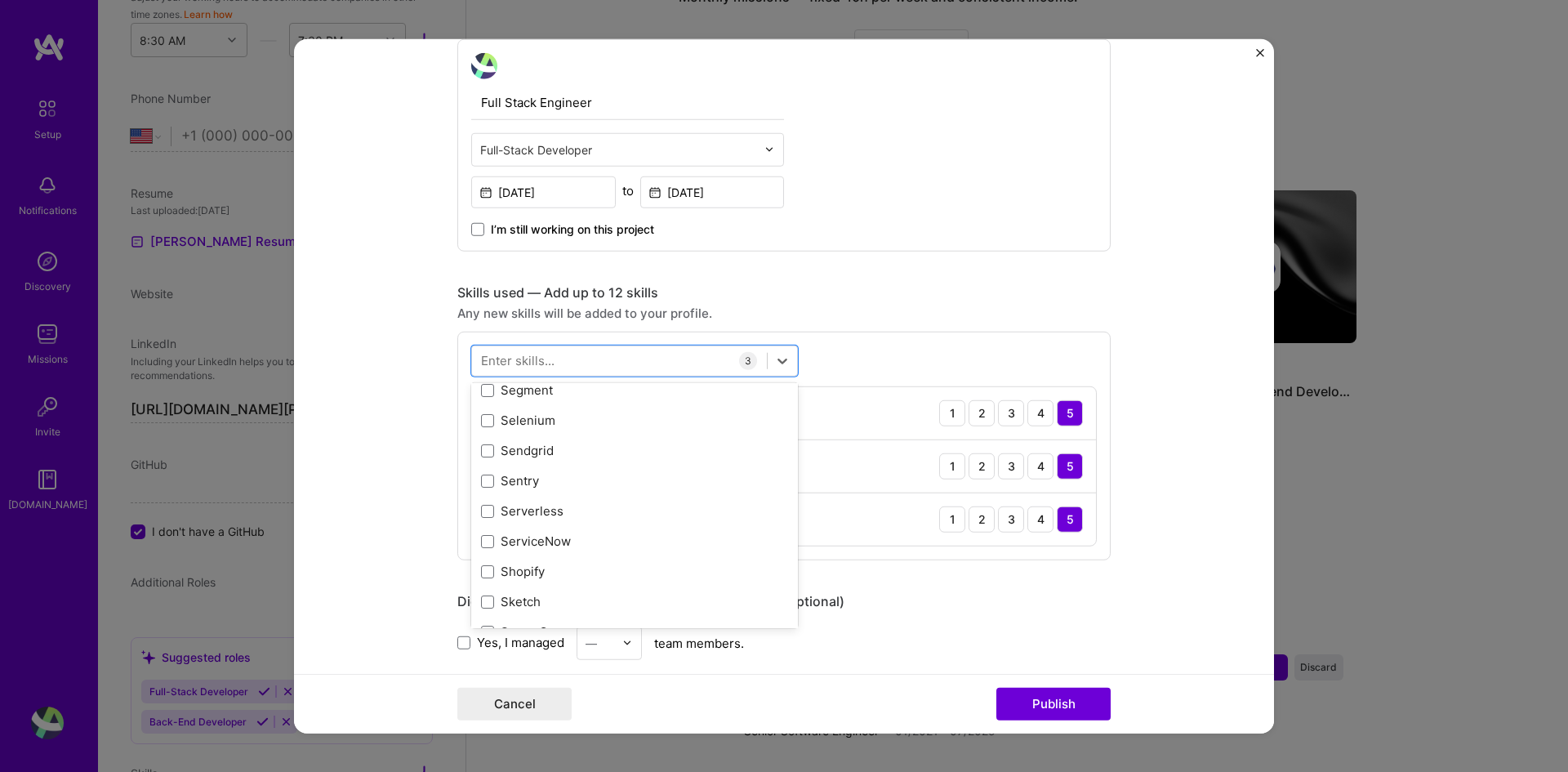
scroll to position [8960, 0]
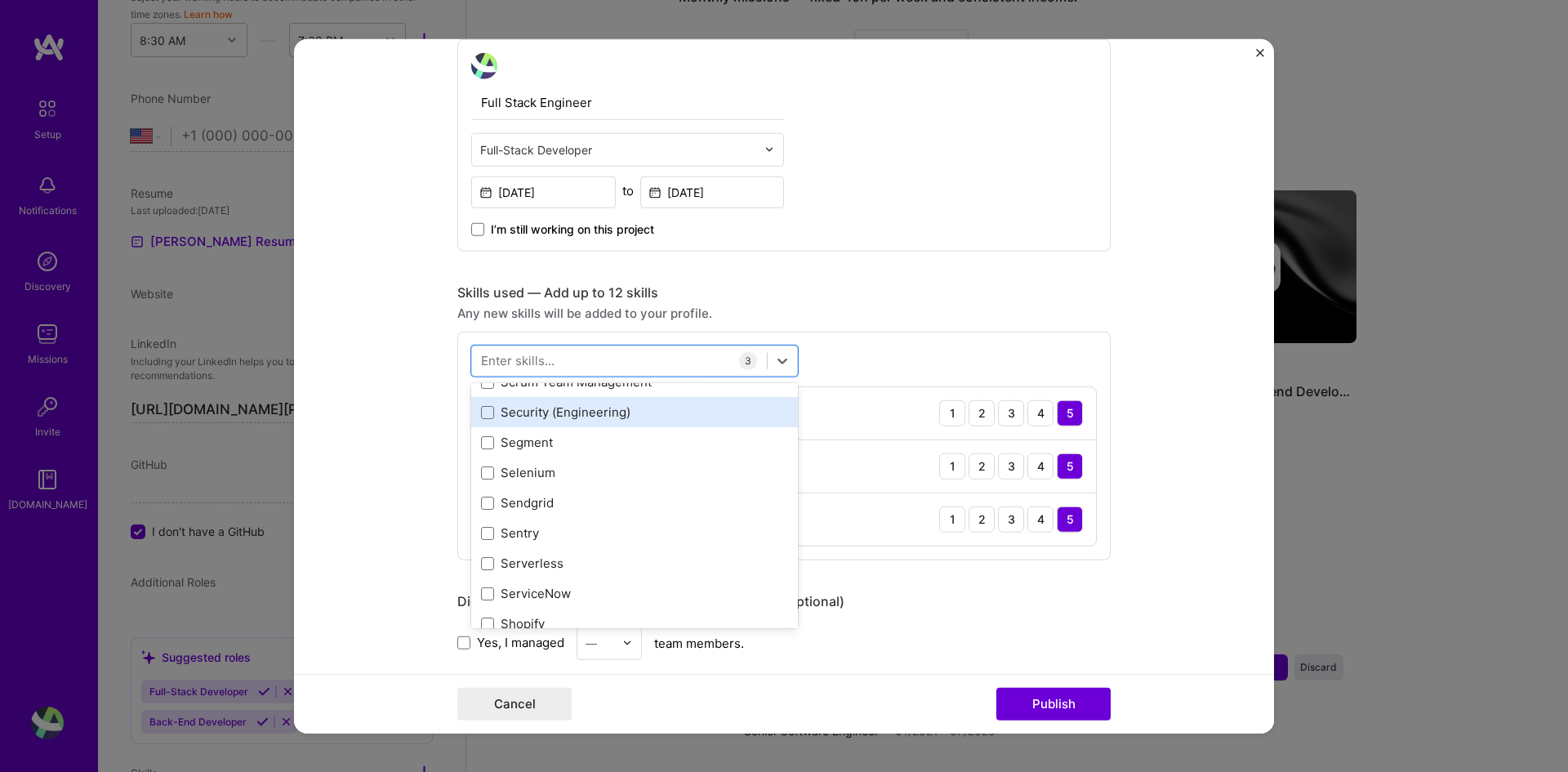
click at [589, 422] on div "Security (Engineering)" at bounding box center [634, 412] width 326 height 30
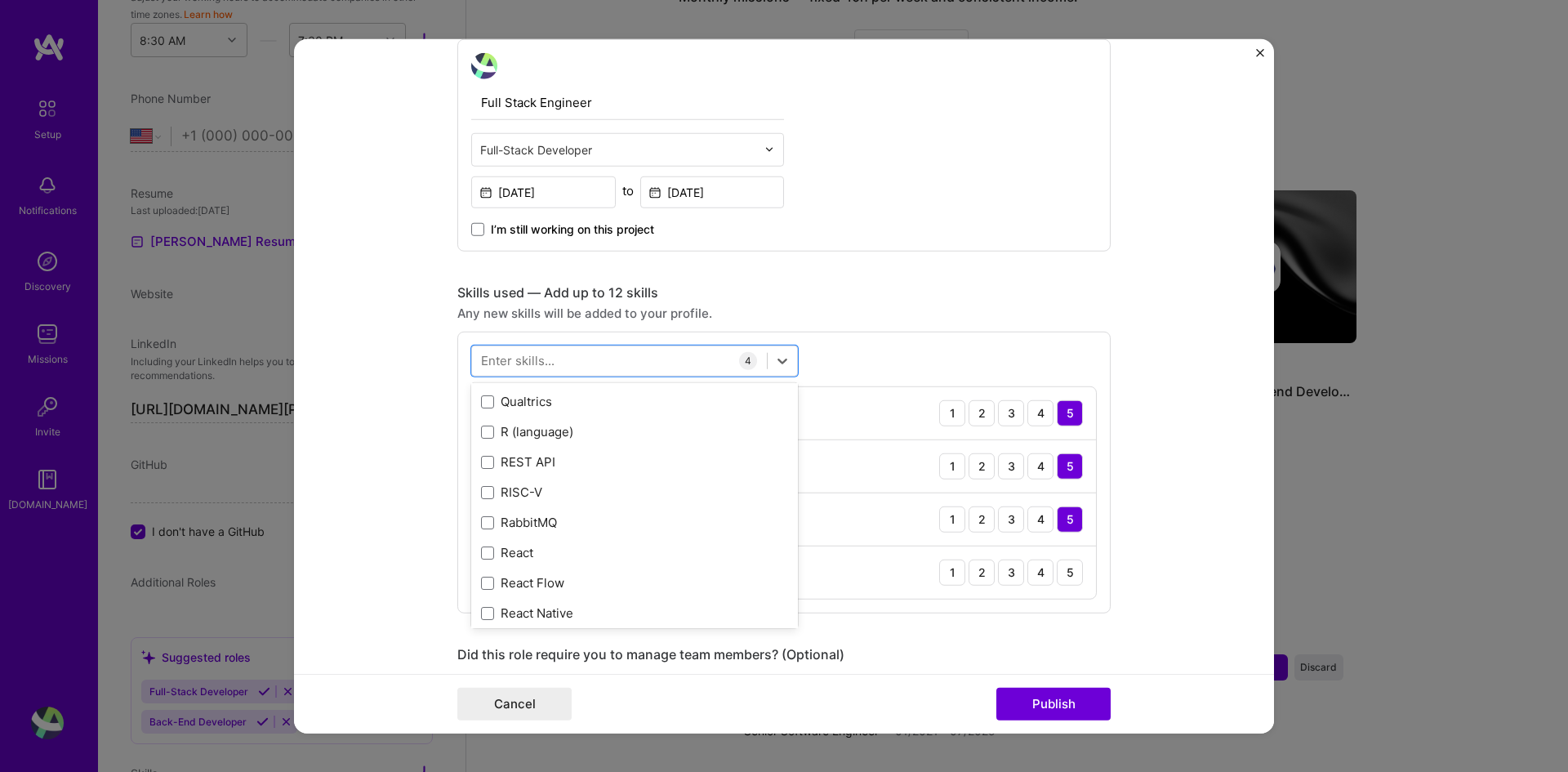
scroll to position [7980, 0]
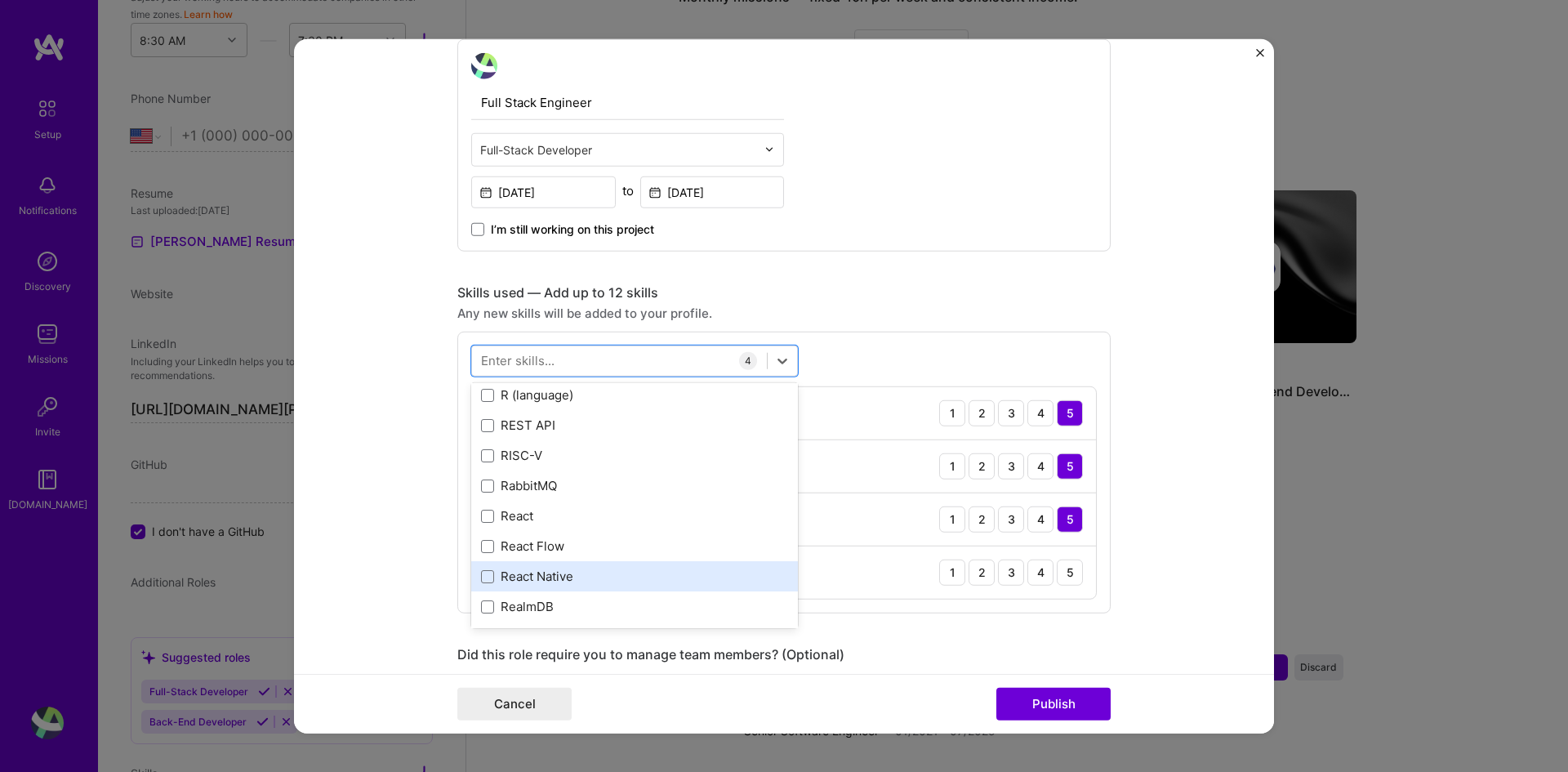
click at [585, 572] on div "React Native" at bounding box center [634, 576] width 307 height 17
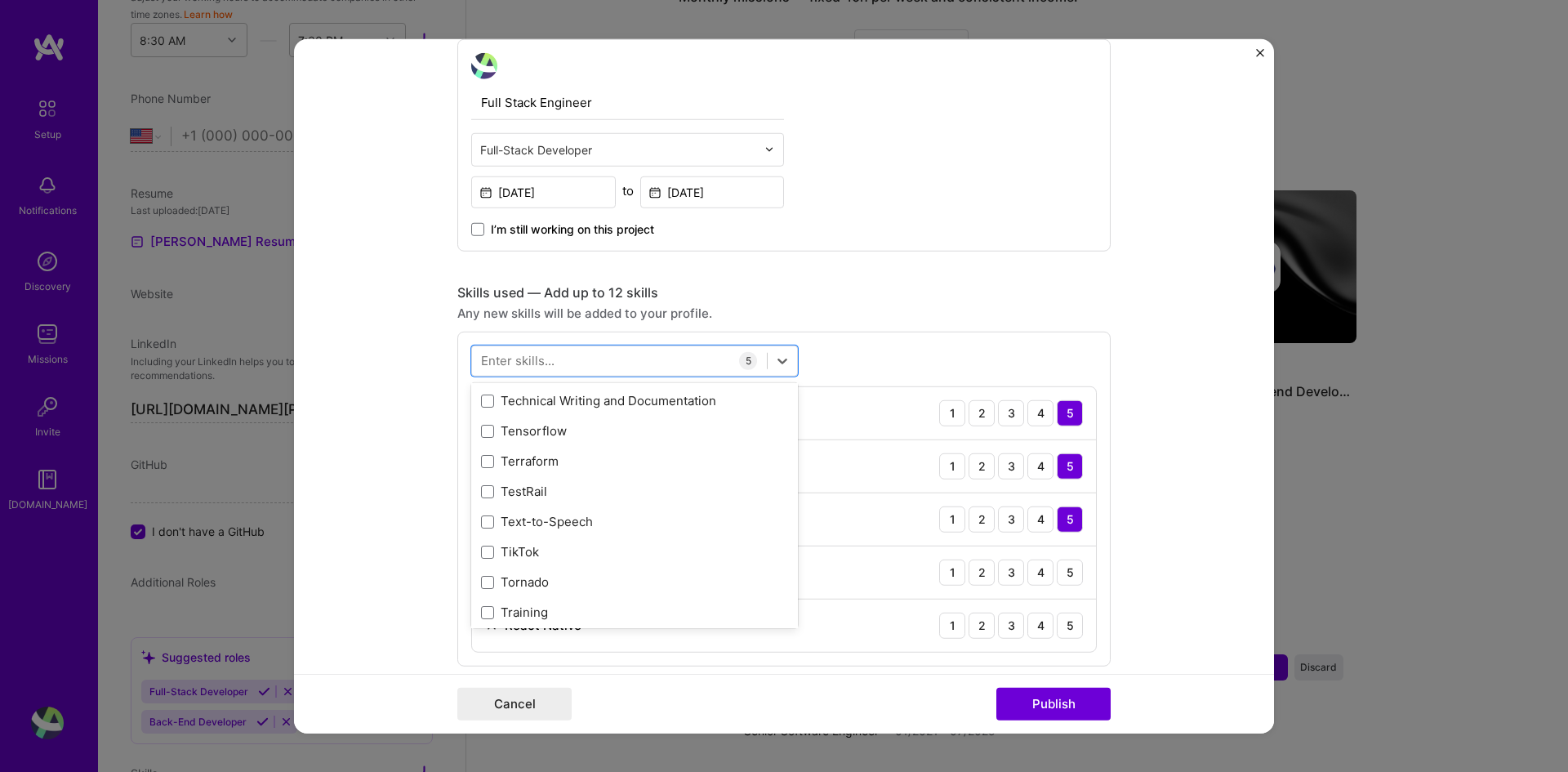
scroll to position [10185, 0]
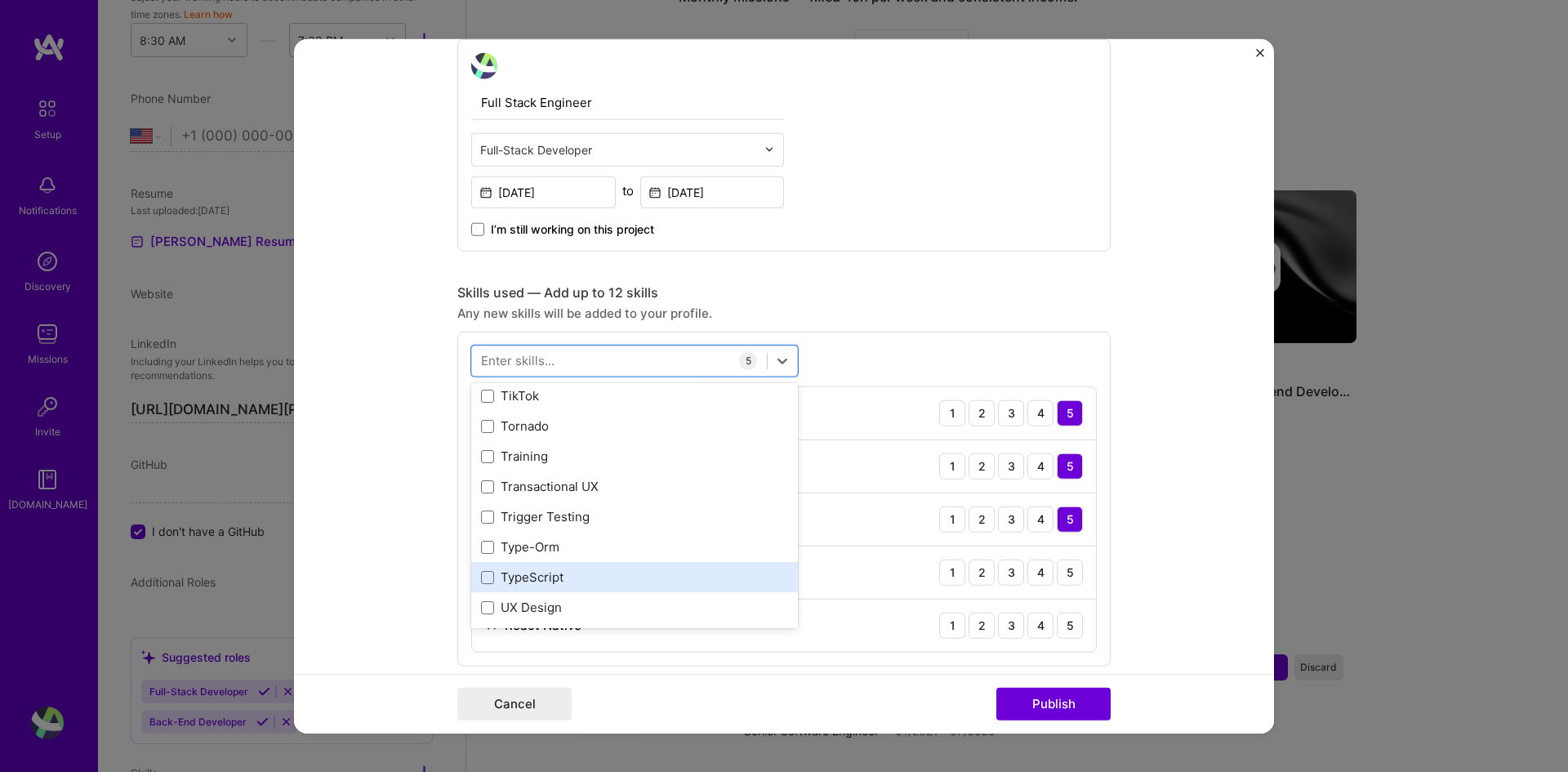
click at [586, 575] on div "TypeScript" at bounding box center [634, 577] width 307 height 17
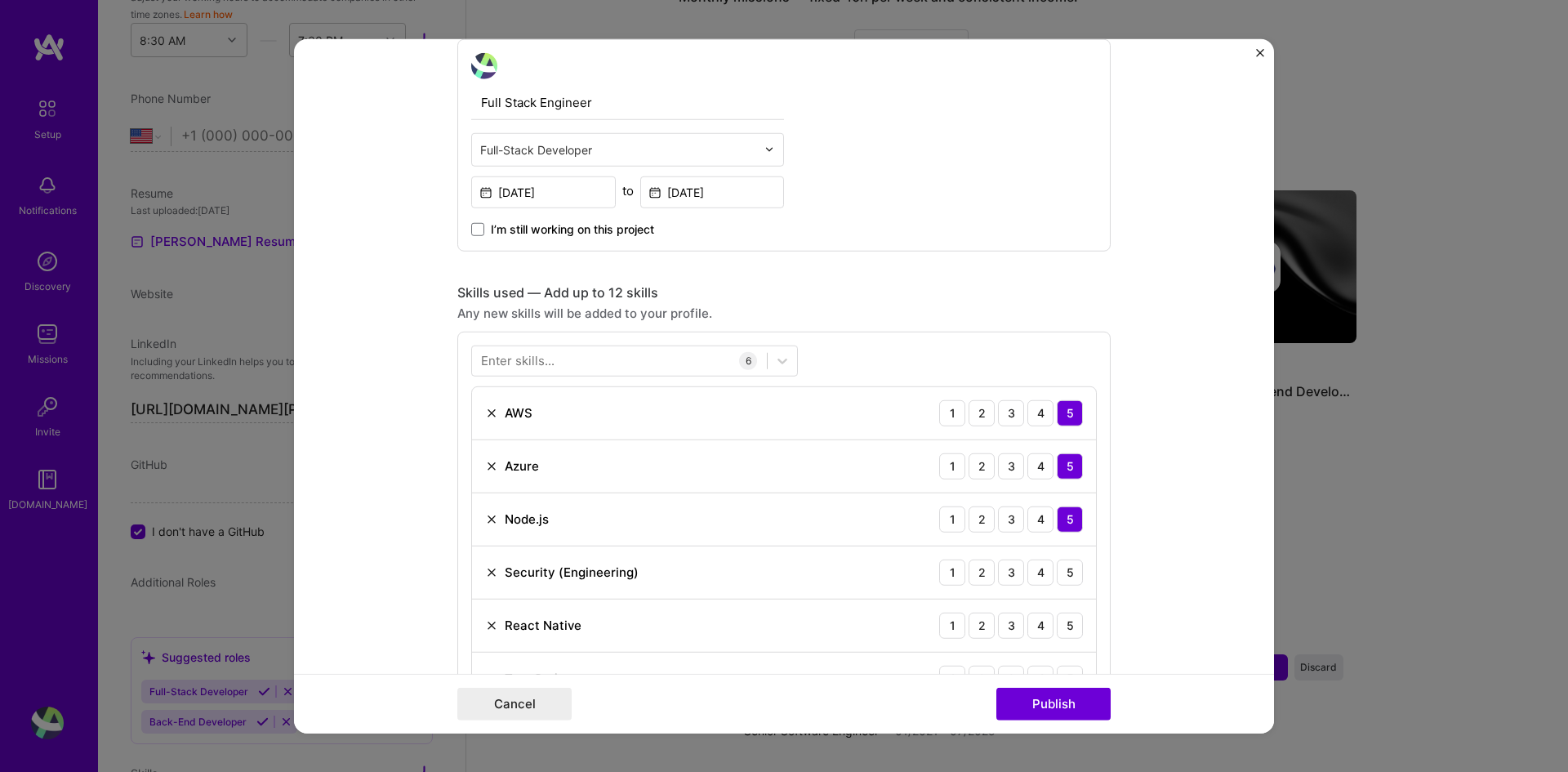
click at [418, 606] on form "Editing suggested project This project is suggested based on your LinkedIn, res…" at bounding box center [784, 386] width 980 height 695
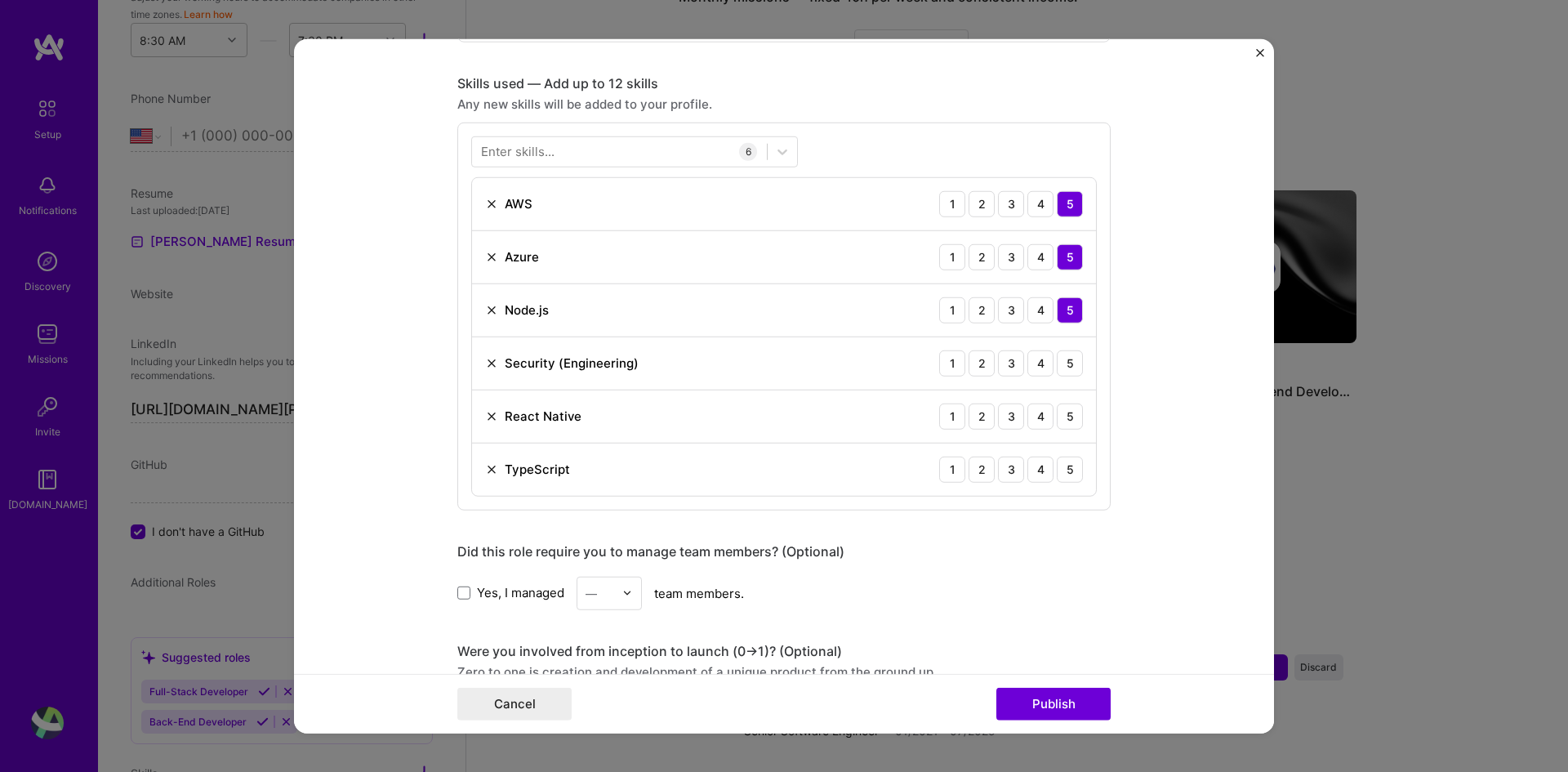
scroll to position [735, 0]
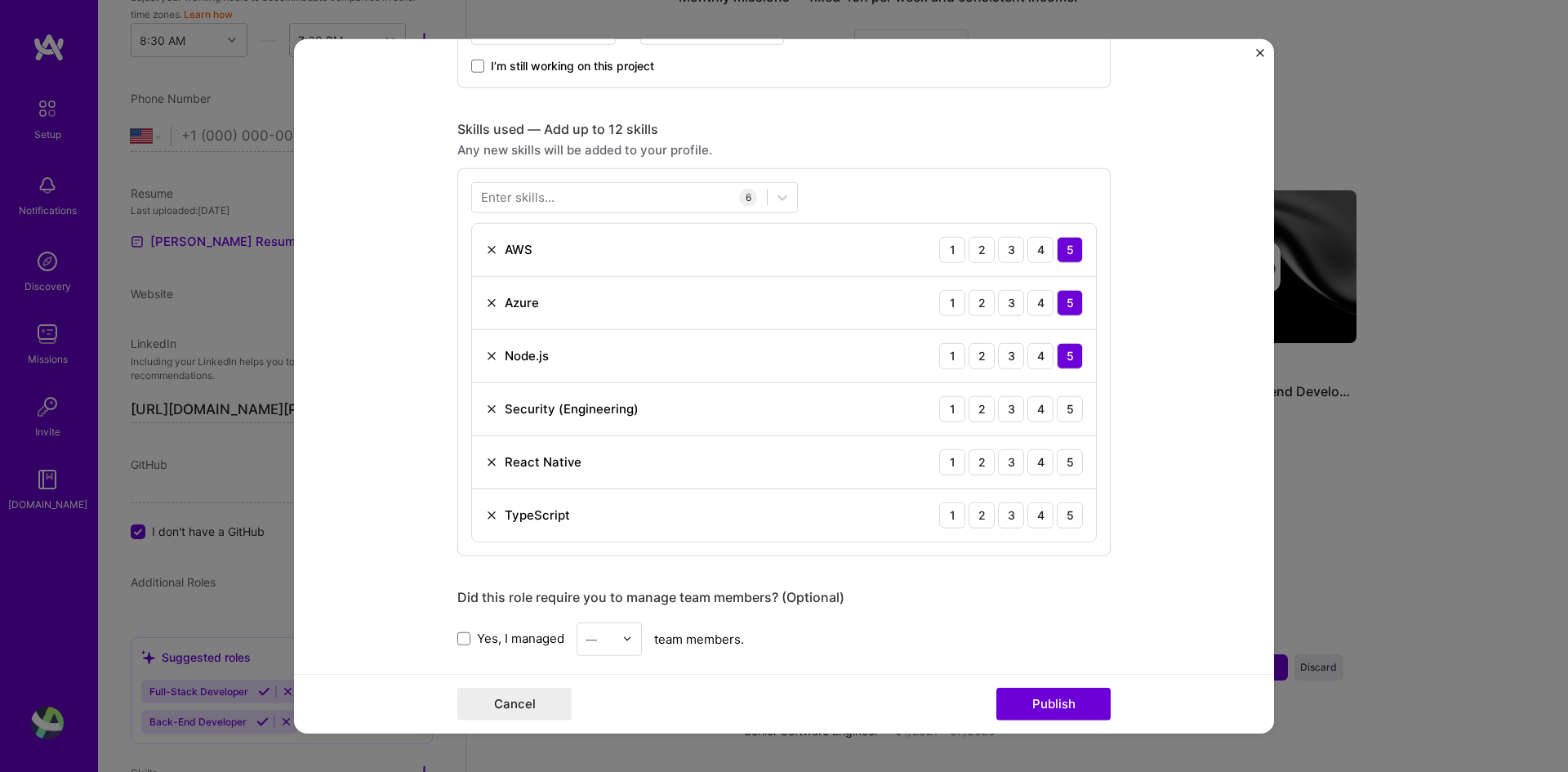
click at [536, 191] on div "Enter skills..." at bounding box center [518, 197] width 74 height 17
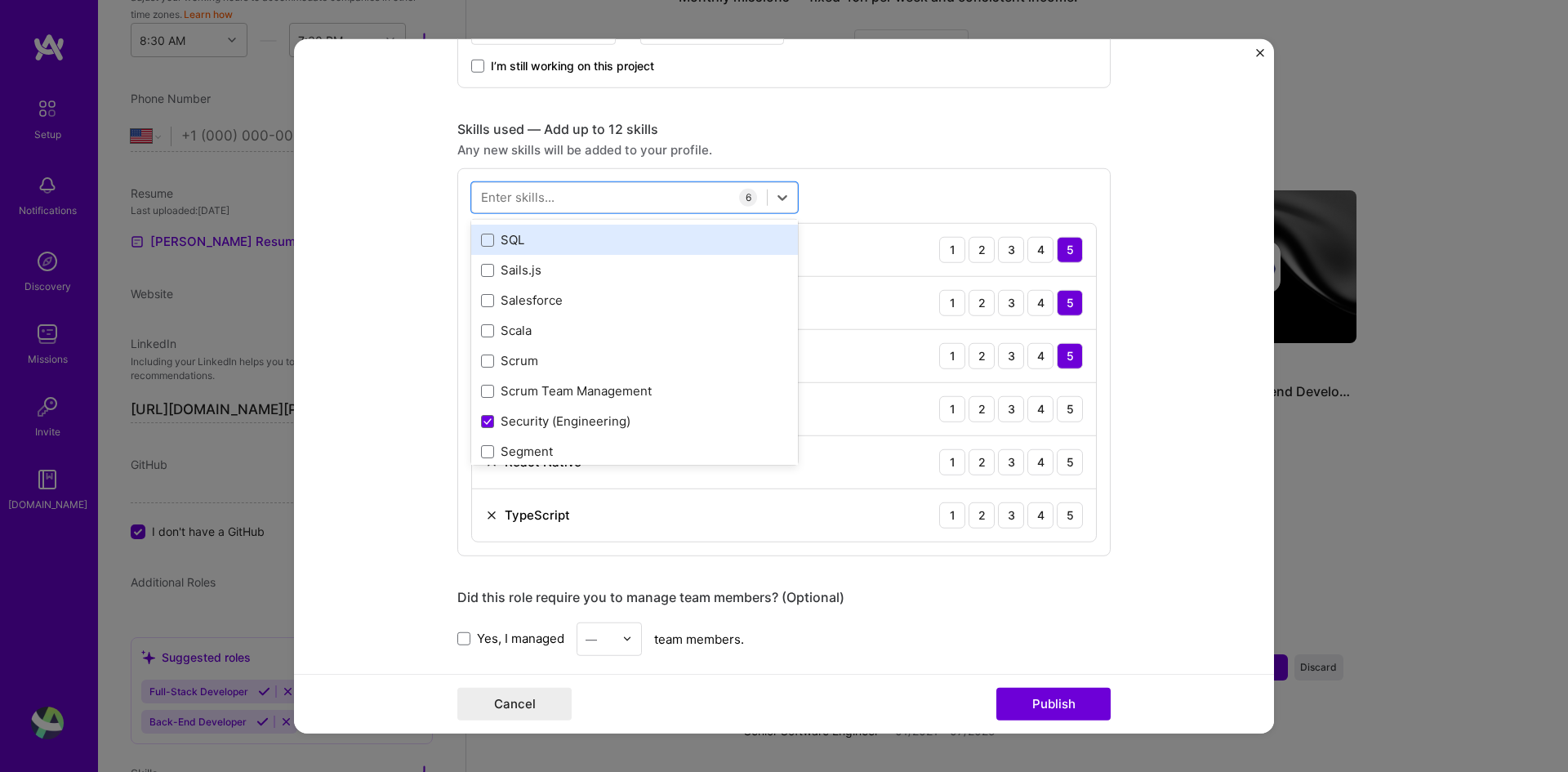
click at [491, 240] on div "SQL" at bounding box center [634, 239] width 307 height 17
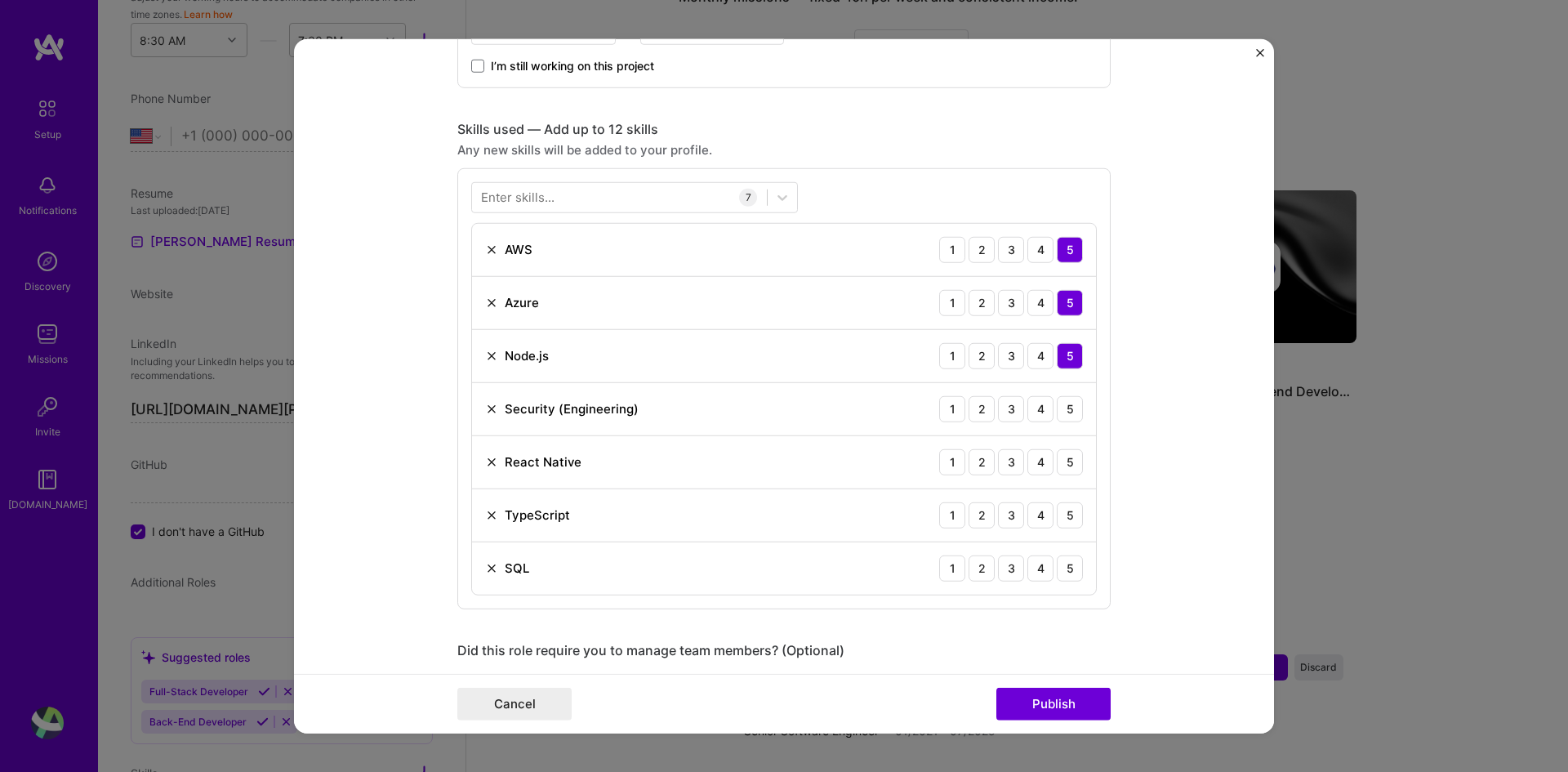
click at [352, 366] on form "Editing suggested project This project is suggested based on your LinkedIn, res…" at bounding box center [784, 386] width 980 height 695
click at [1066, 417] on div "5" at bounding box center [1070, 408] width 26 height 26
click at [1063, 459] on div "5" at bounding box center [1070, 461] width 26 height 26
click at [1071, 502] on div "5" at bounding box center [1070, 514] width 26 height 26
click at [1071, 566] on div "5" at bounding box center [1070, 567] width 26 height 26
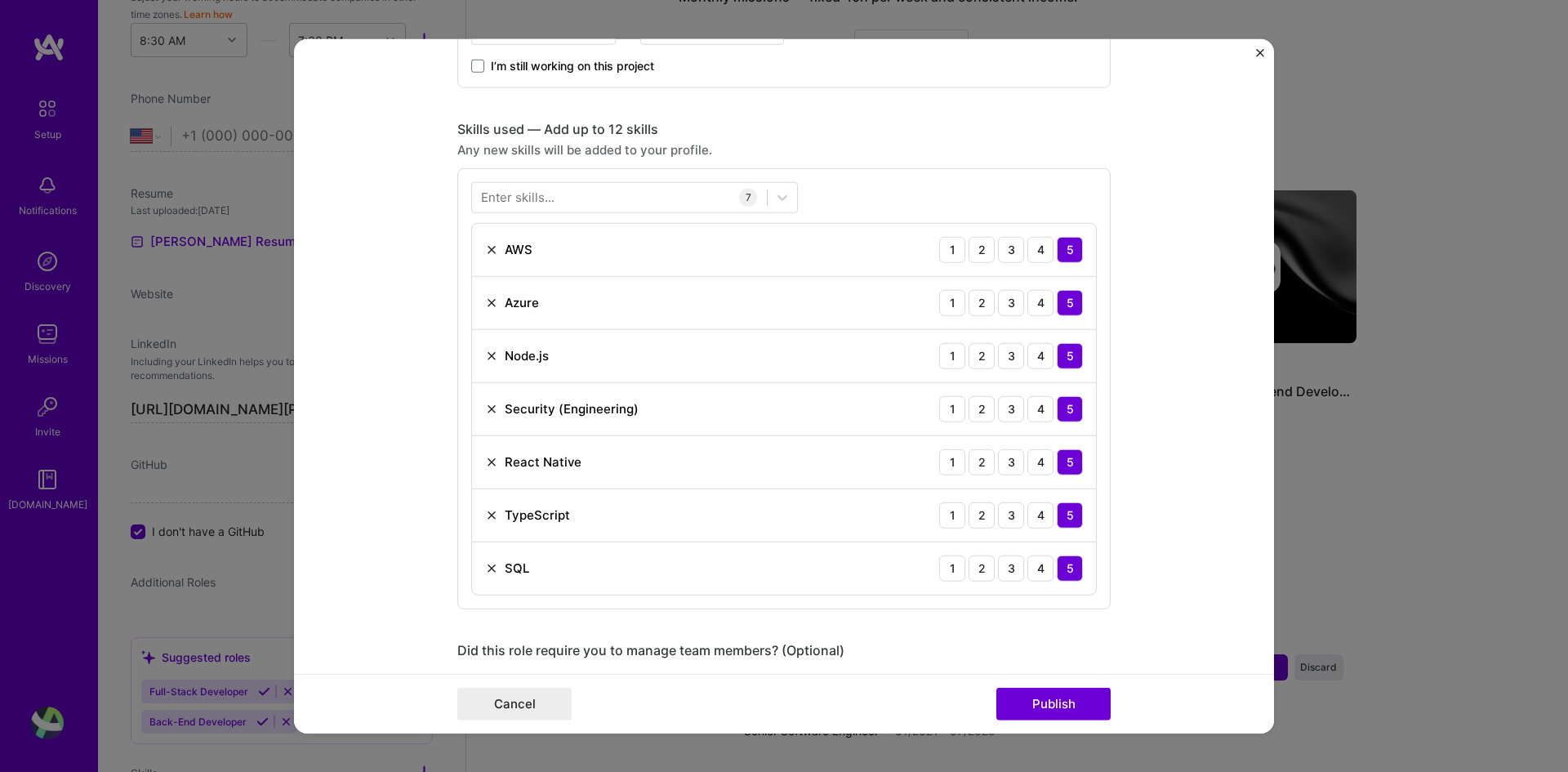
scroll to position [1061, 0]
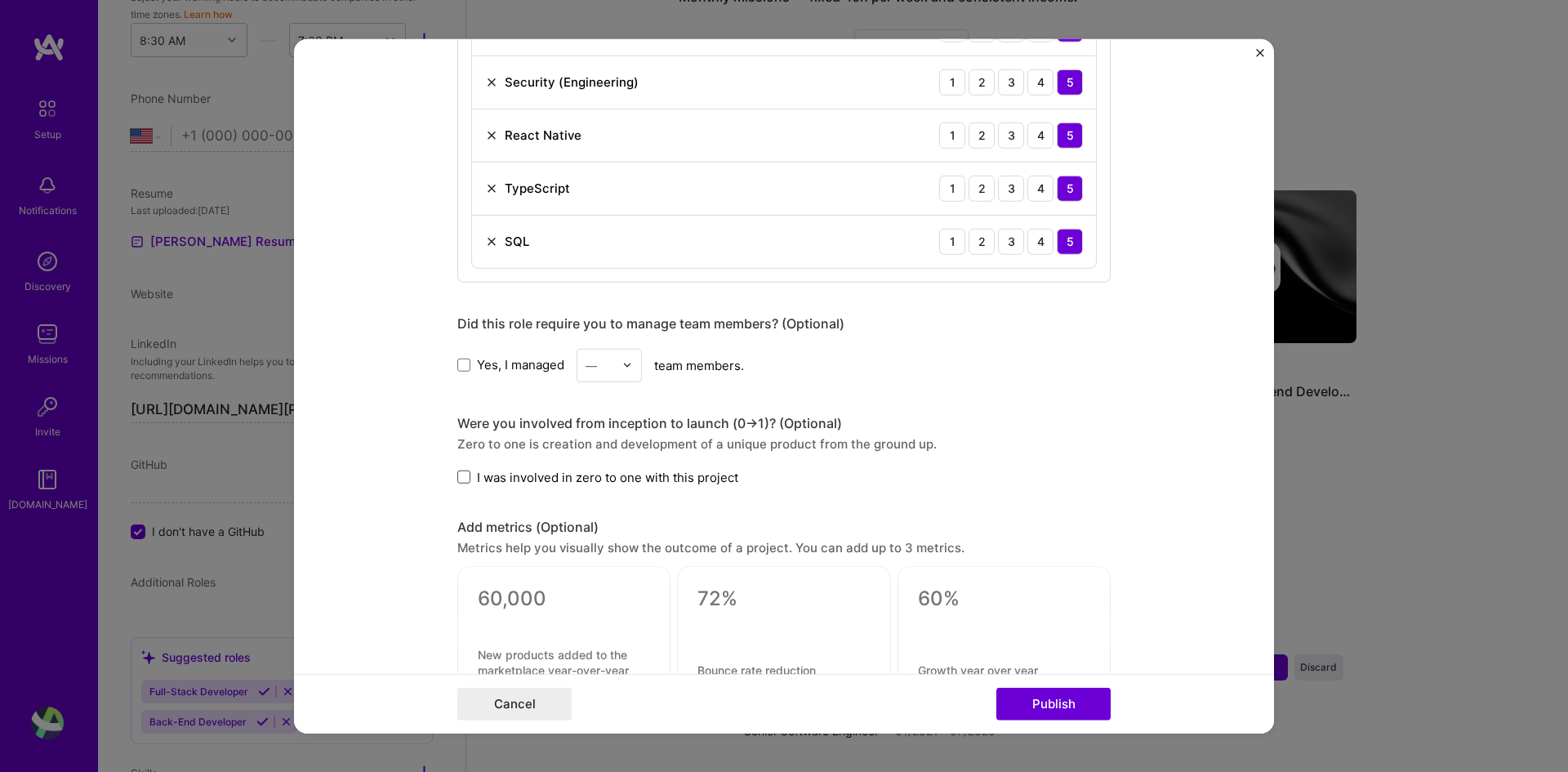
click at [458, 481] on span at bounding box center [463, 476] width 13 height 13
click at [0, 0] on input "I was involved in zero to one with this project" at bounding box center [0, 0] width 0 height 0
click at [392, 516] on form "Editing suggested project This project is suggested based on your LinkedIn, res…" at bounding box center [784, 386] width 980 height 695
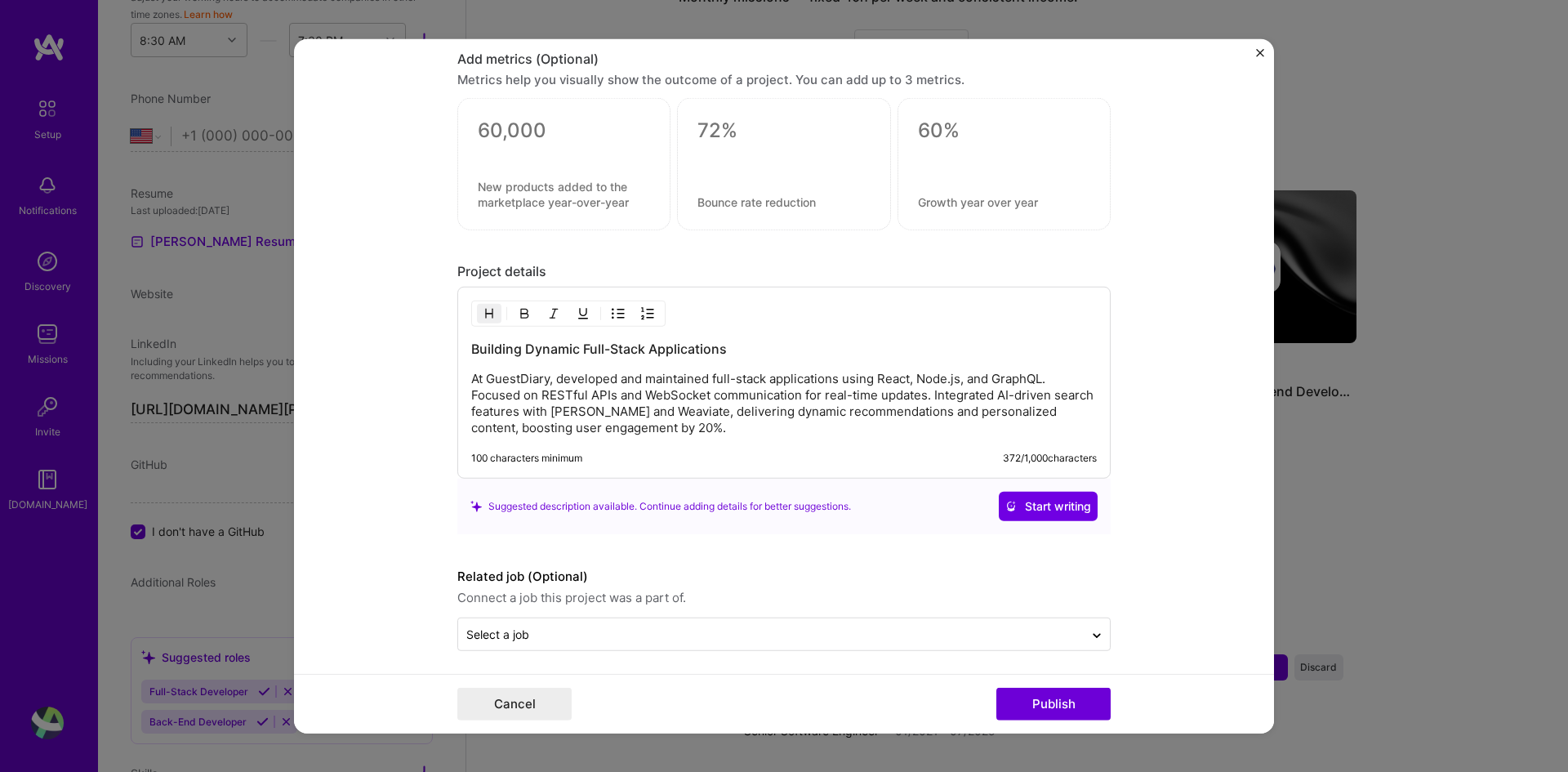
scroll to position [1536, 0]
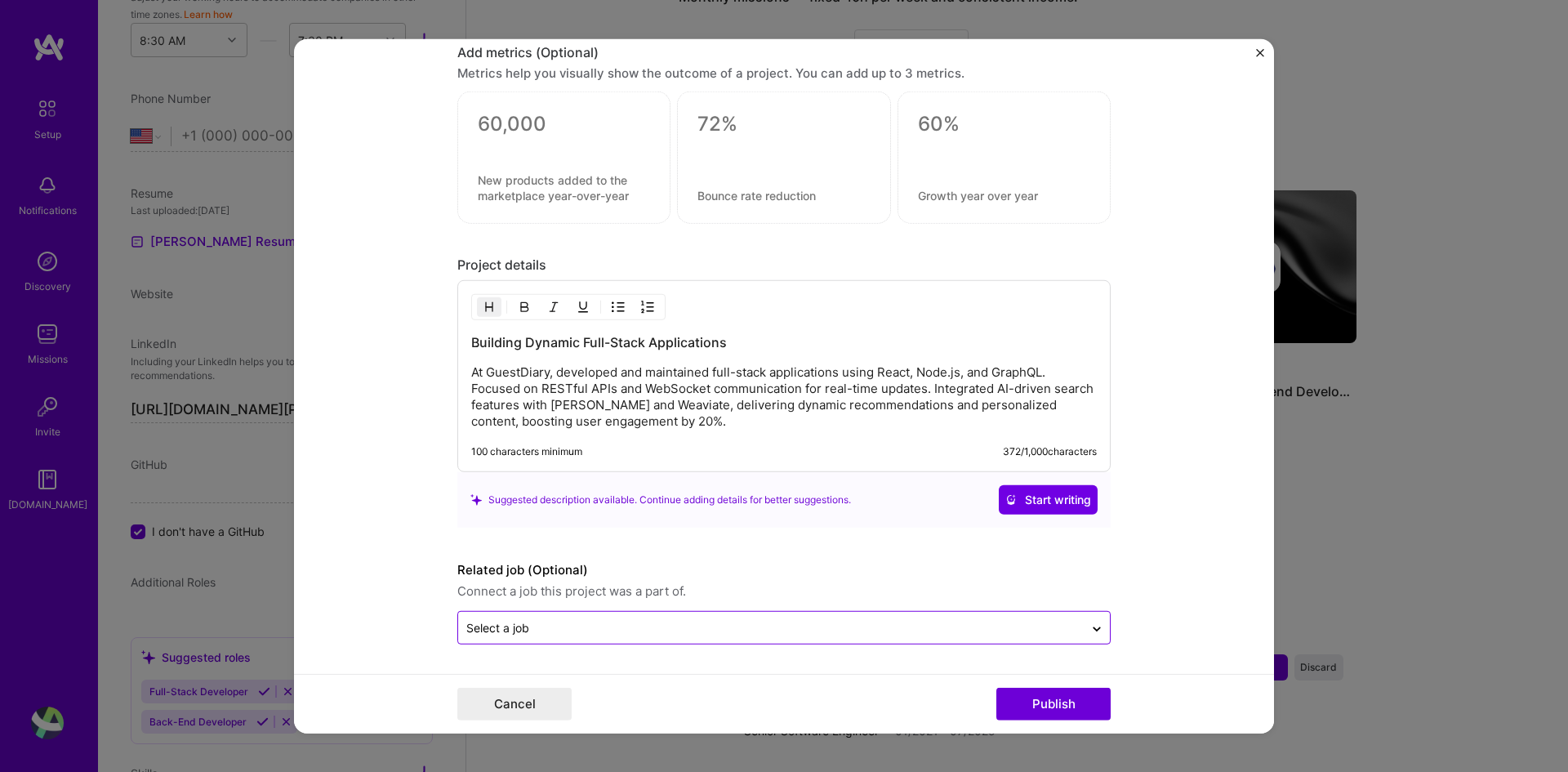
click at [606, 632] on input "text" at bounding box center [770, 627] width 609 height 17
click at [386, 593] on form "Editing suggested project This project is suggested based on your LinkedIn, res…" at bounding box center [784, 386] width 980 height 695
click at [1110, 714] on div "Cancel Publish" at bounding box center [784, 704] width 980 height 59
click at [1075, 710] on button "Publish" at bounding box center [1053, 704] width 114 height 33
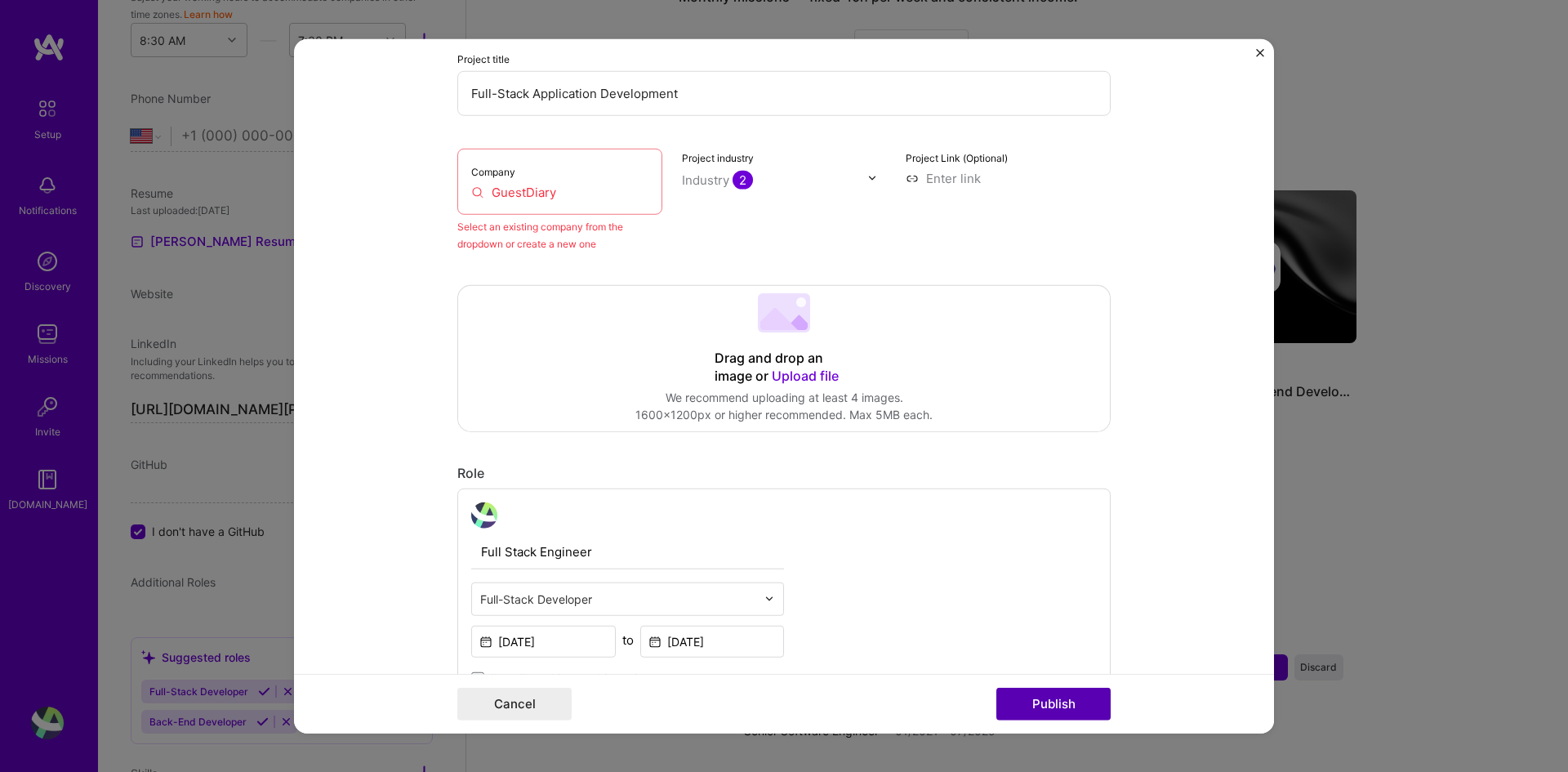
scroll to position [107, 0]
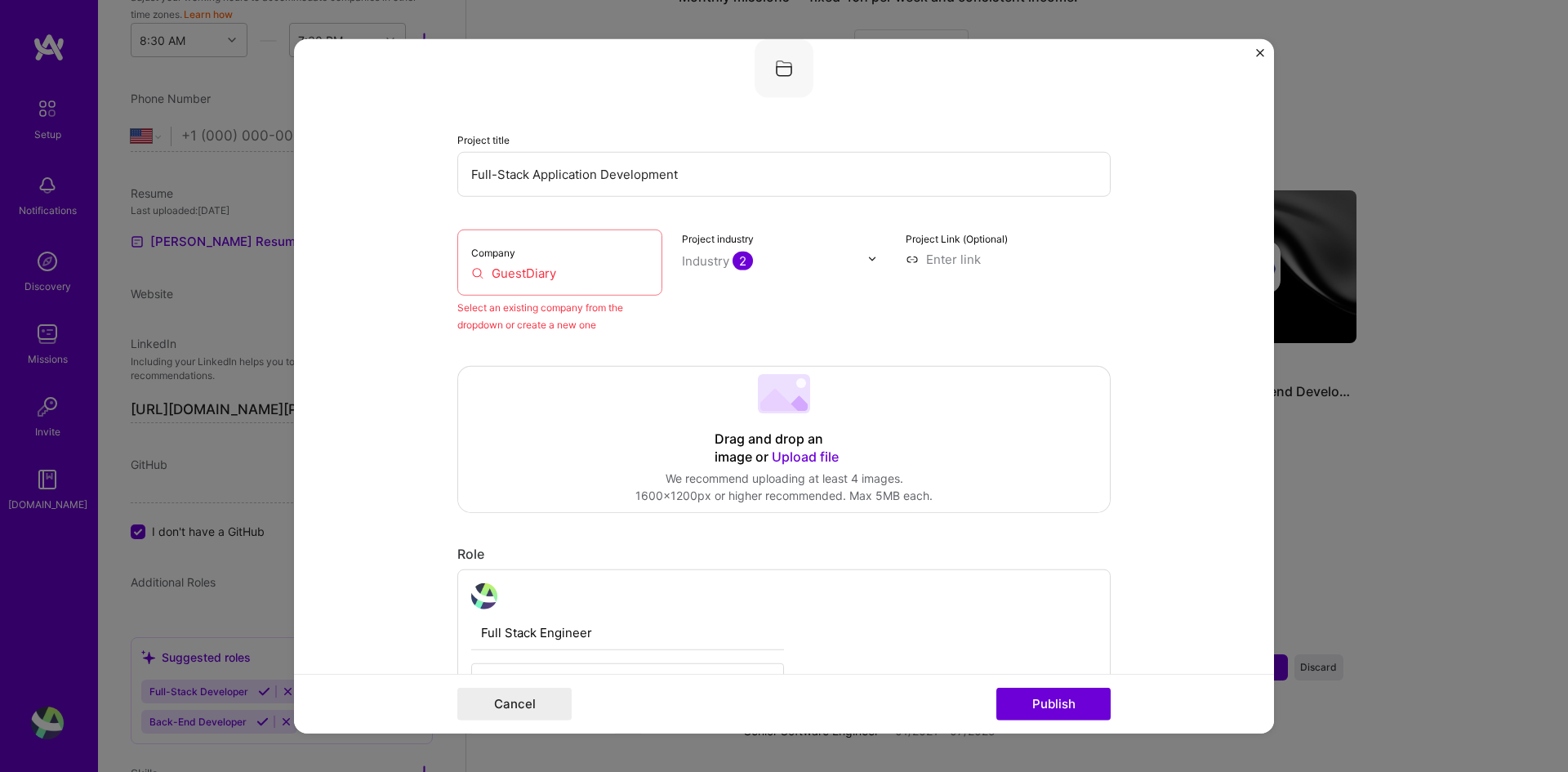
click at [537, 263] on div "Company GuestDiary" at bounding box center [560, 261] width 205 height 66
click at [539, 271] on input "GuestDiary" at bounding box center [560, 272] width 178 height 17
drag, startPoint x: 563, startPoint y: 277, endPoint x: 440, endPoint y: 261, distance: 124.0
click at [440, 261] on form "Editing suggested project This project is suggested based on your LinkedIn, res…" at bounding box center [784, 386] width 980 height 695
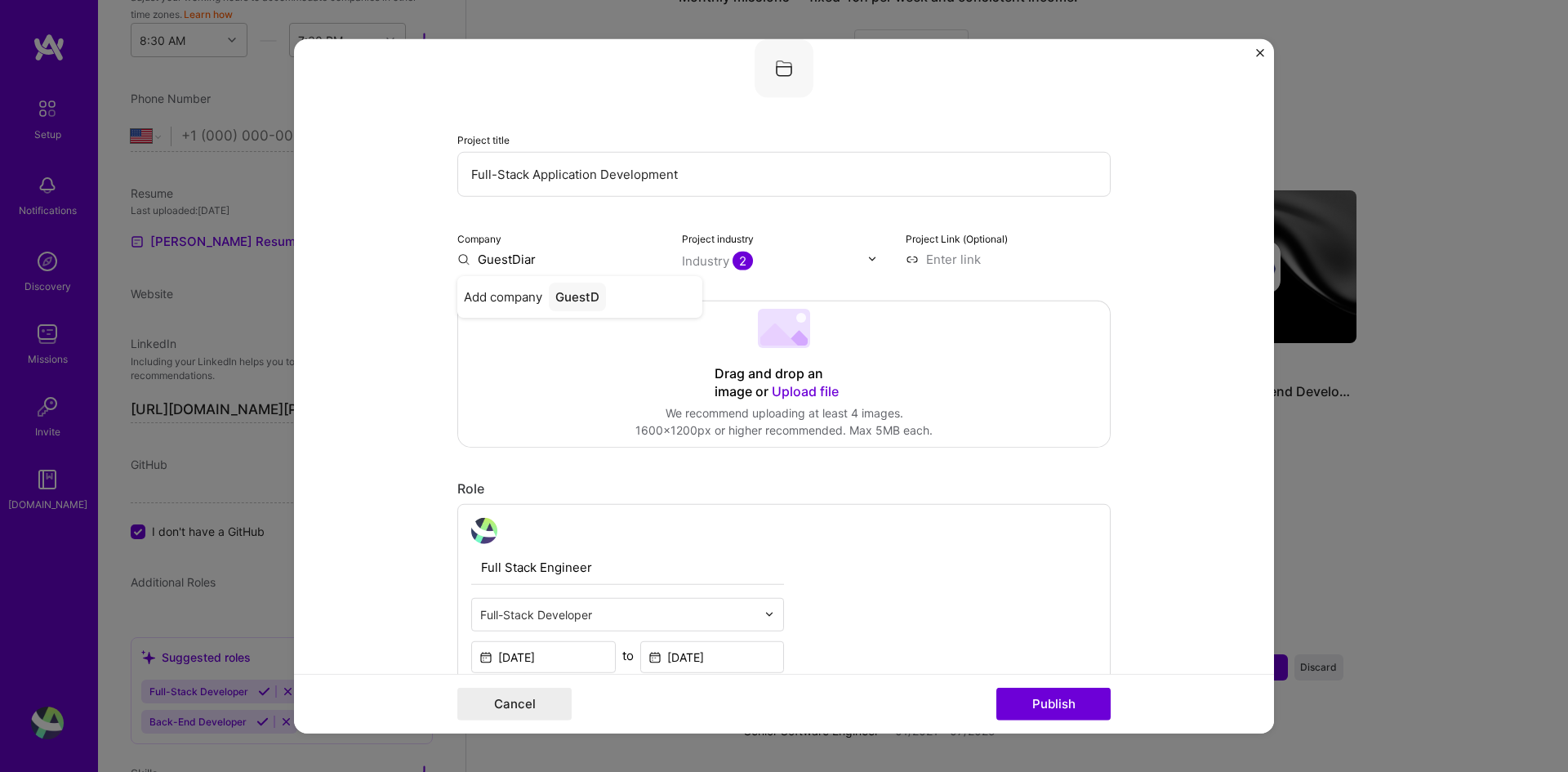
type input "GuestDiary"
click at [571, 300] on div "GuestDiary" at bounding box center [589, 296] width 80 height 29
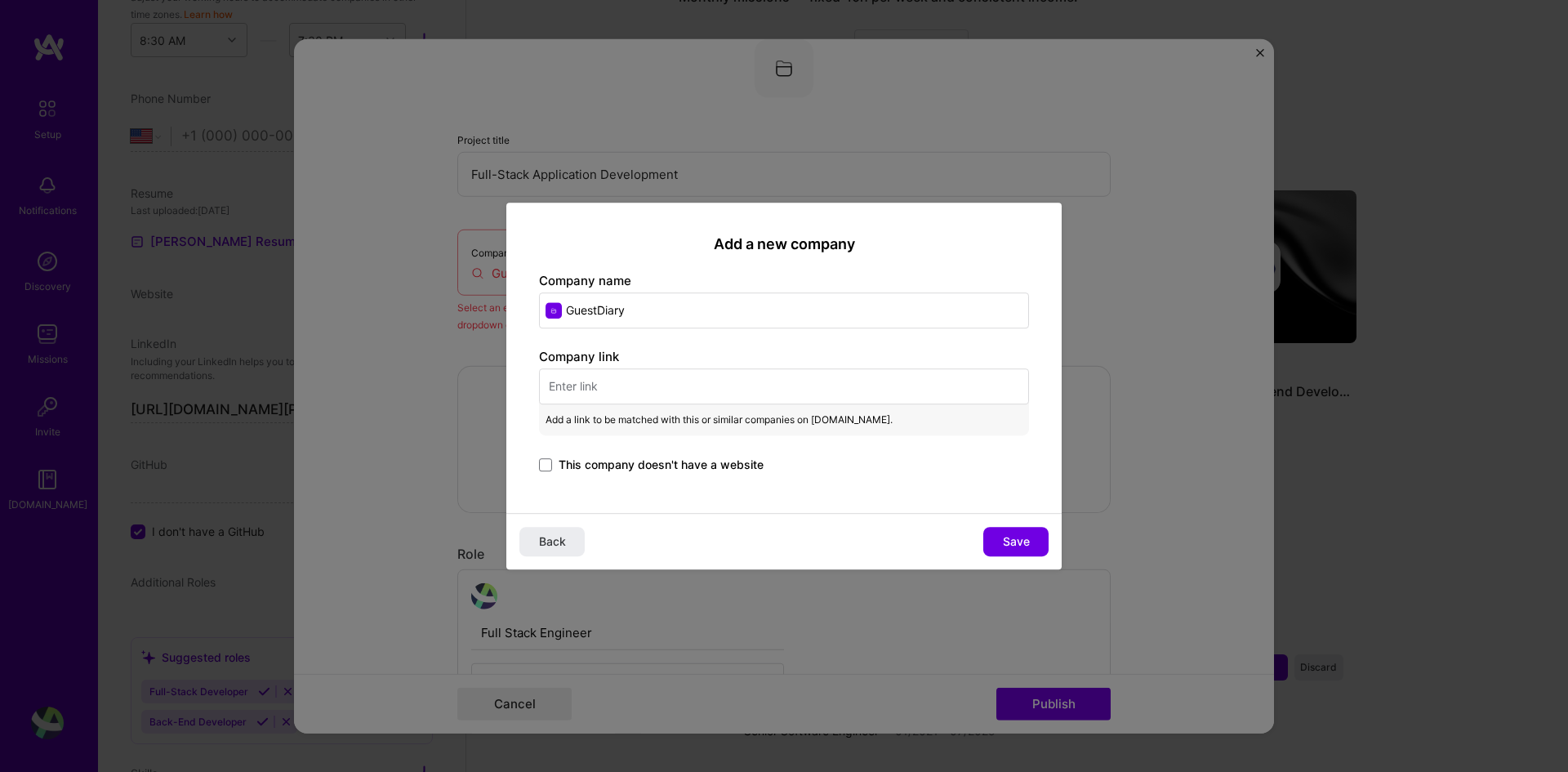
click at [559, 375] on input "text" at bounding box center [783, 386] width 490 height 36
paste input "[URL][DOMAIN_NAME]"
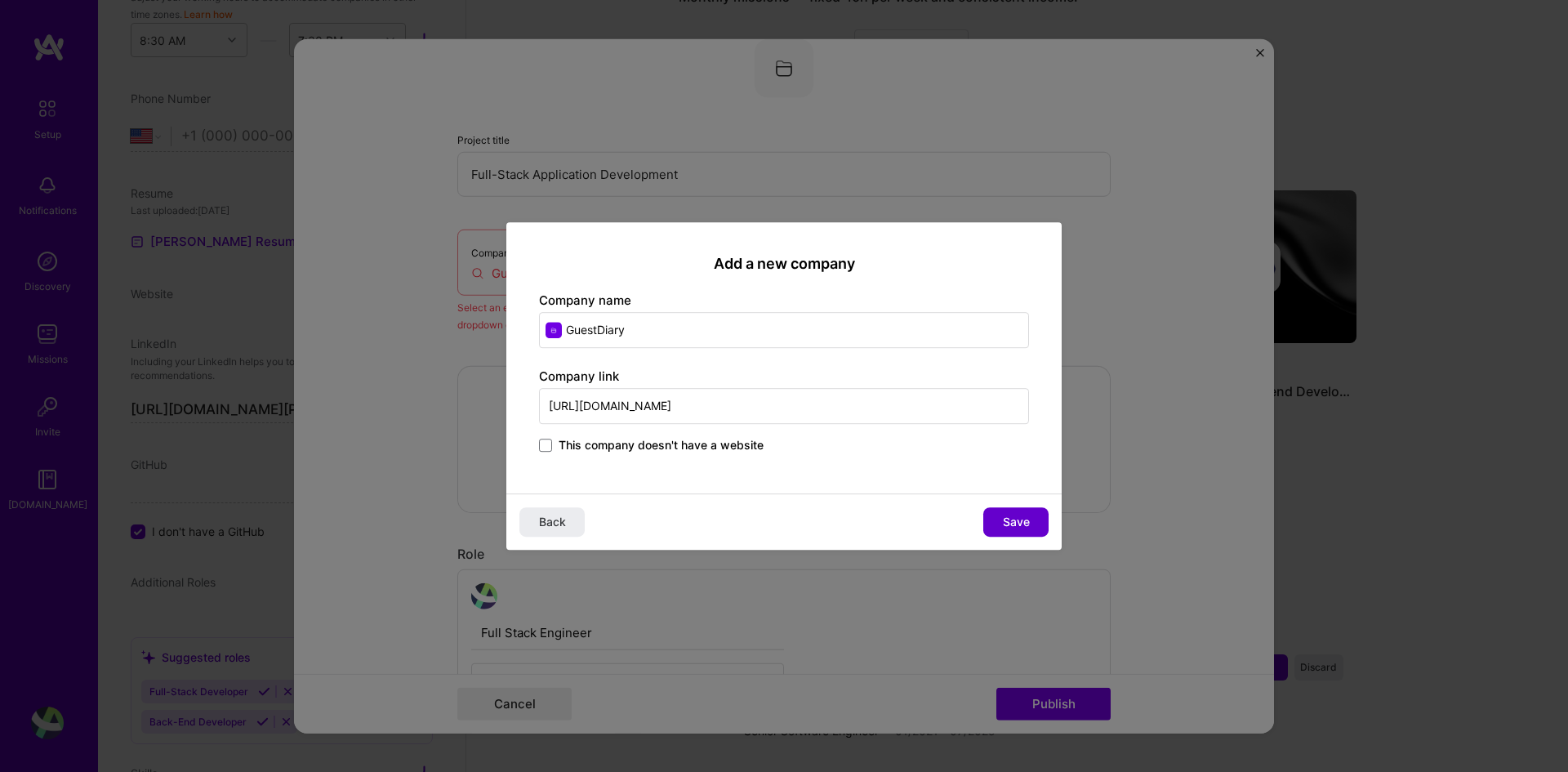
type input "[URL][DOMAIN_NAME]"
click at [1011, 524] on span "Save" at bounding box center [1017, 521] width 27 height 16
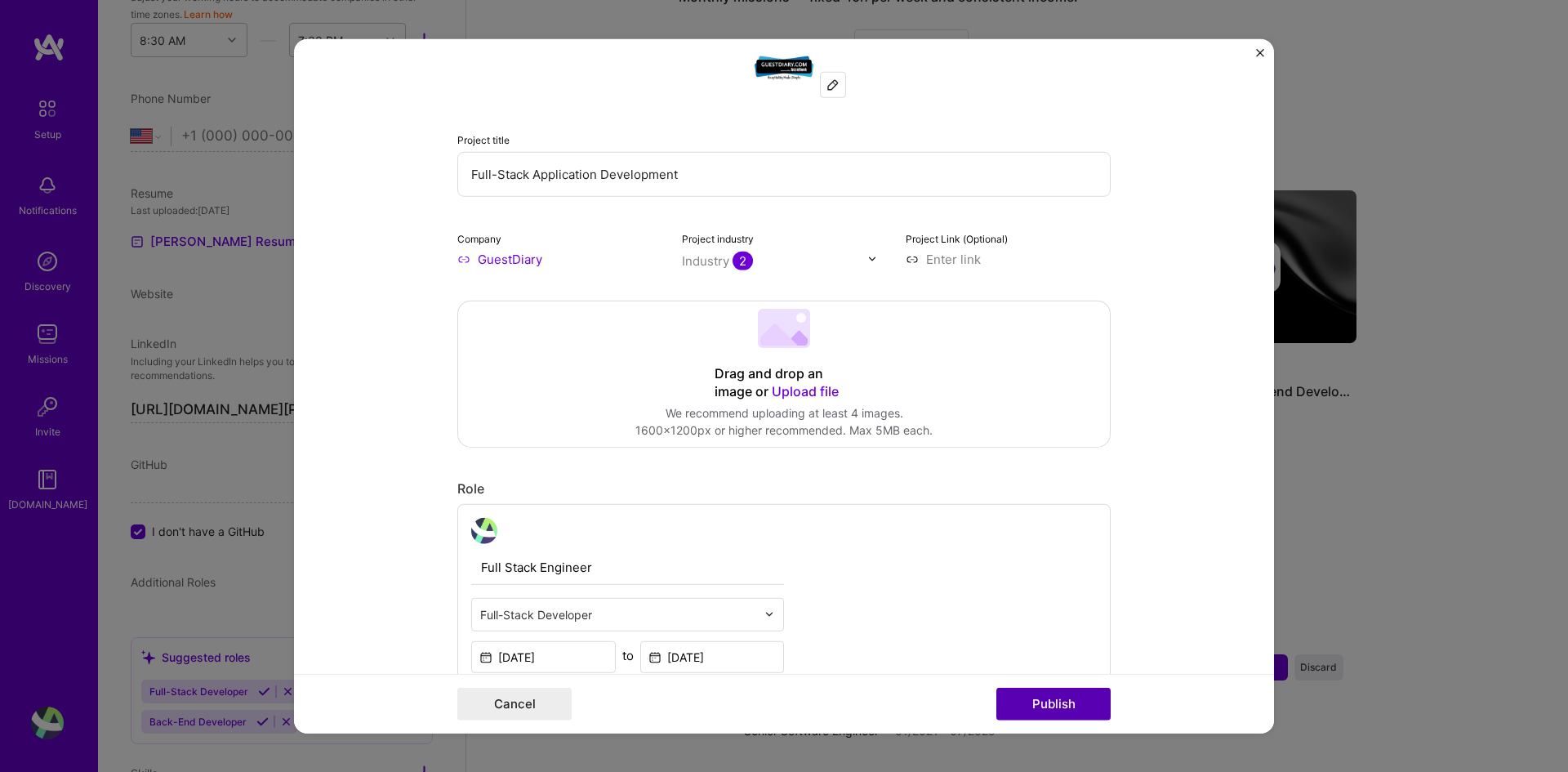
click at [1063, 701] on button "Publish" at bounding box center [1053, 704] width 114 height 33
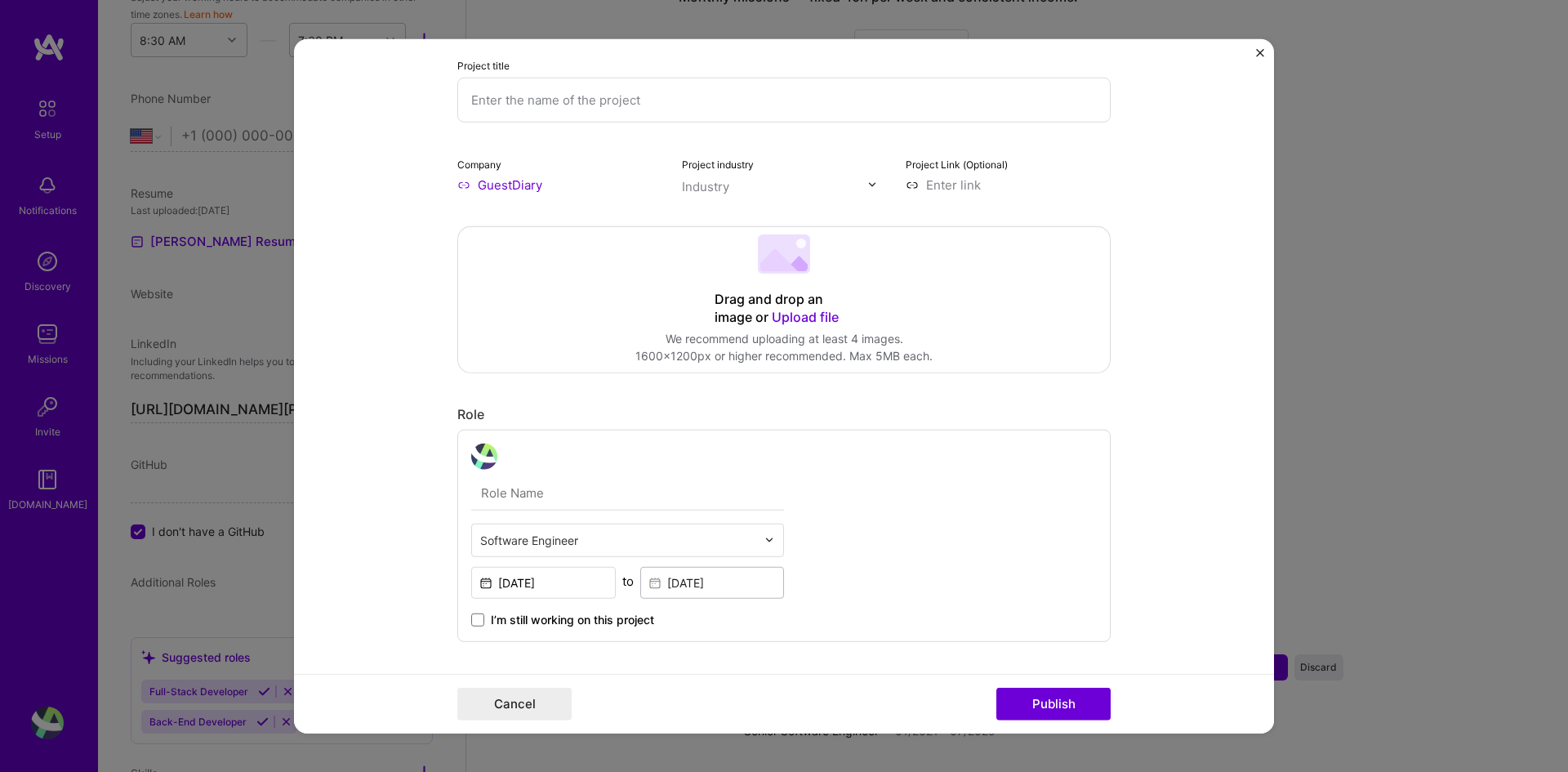
scroll to position [33, 0]
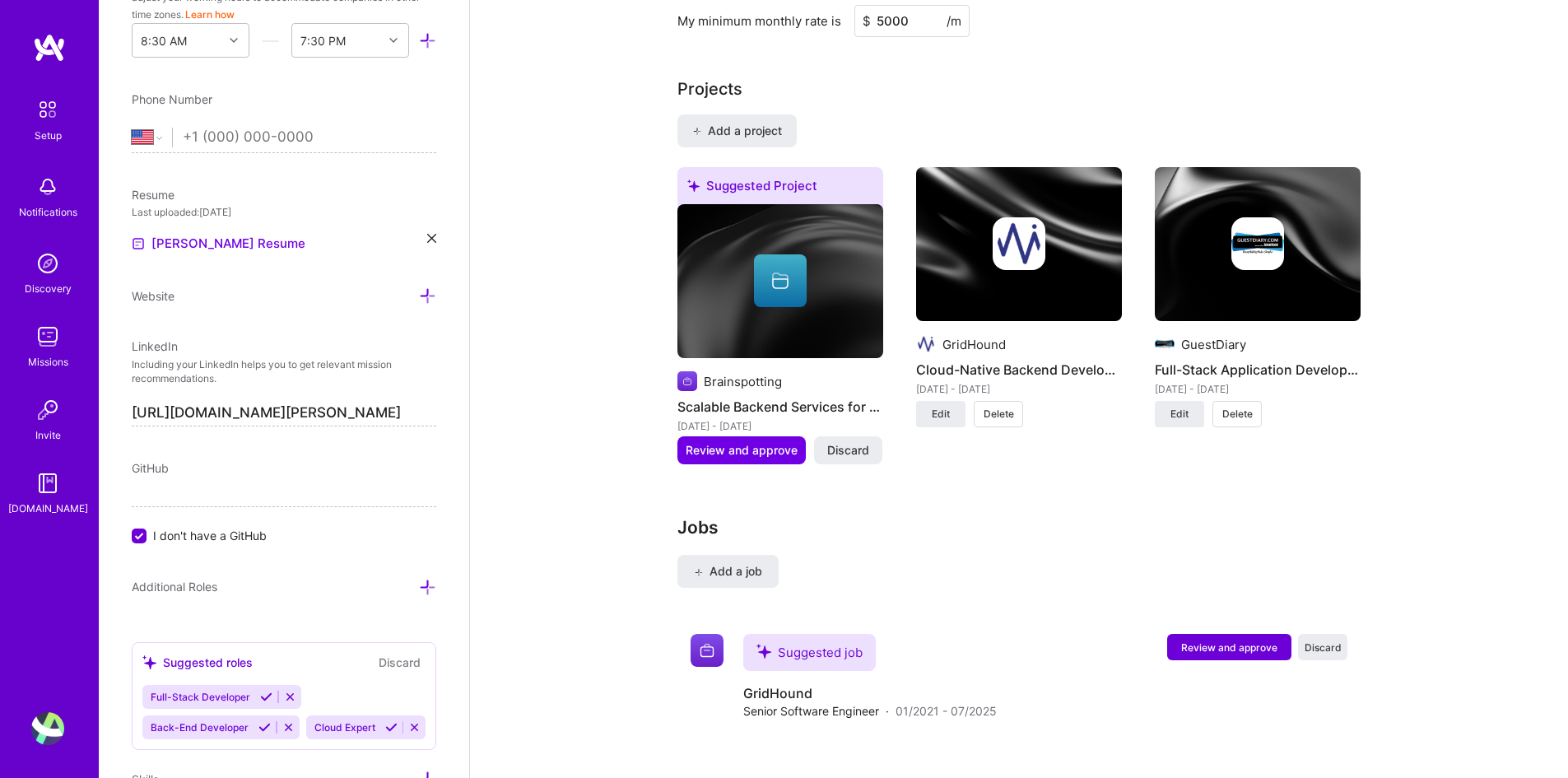
click at [834, 320] on img at bounding box center [780, 281] width 205 height 155
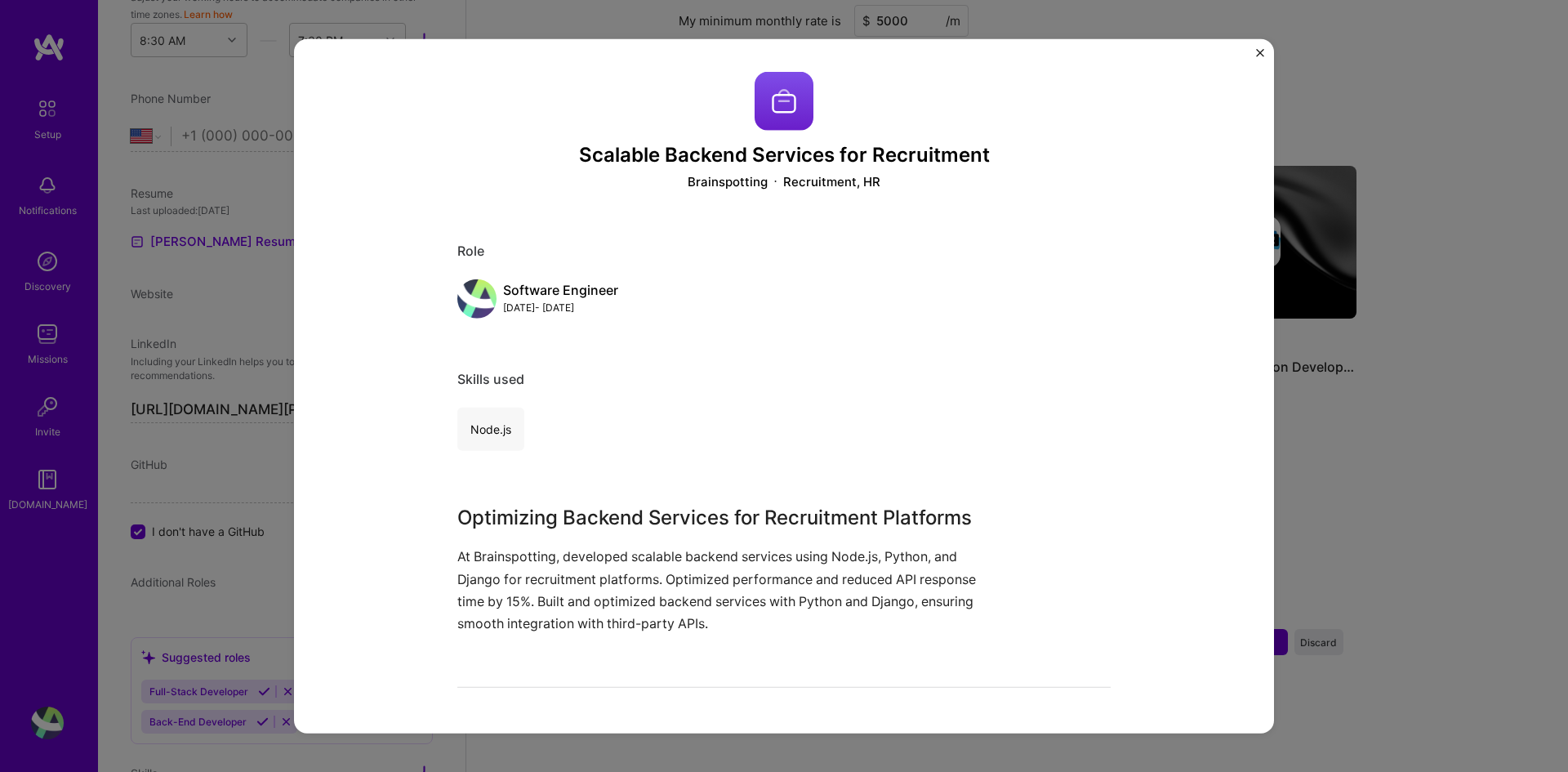
click at [1052, 465] on div "Scalable Backend Services for Recruitment Brainspotting Recruitment, HR Role So…" at bounding box center [784, 560] width 654 height 977
click at [496, 388] on div "Skills used" at bounding box center [784, 379] width 654 height 17
click at [484, 430] on div "Node.js" at bounding box center [491, 429] width 67 height 43
click at [558, 351] on div "Scalable Backend Services for Recruitment Brainspotting Recruitment, HR Role So…" at bounding box center [784, 560] width 654 height 977
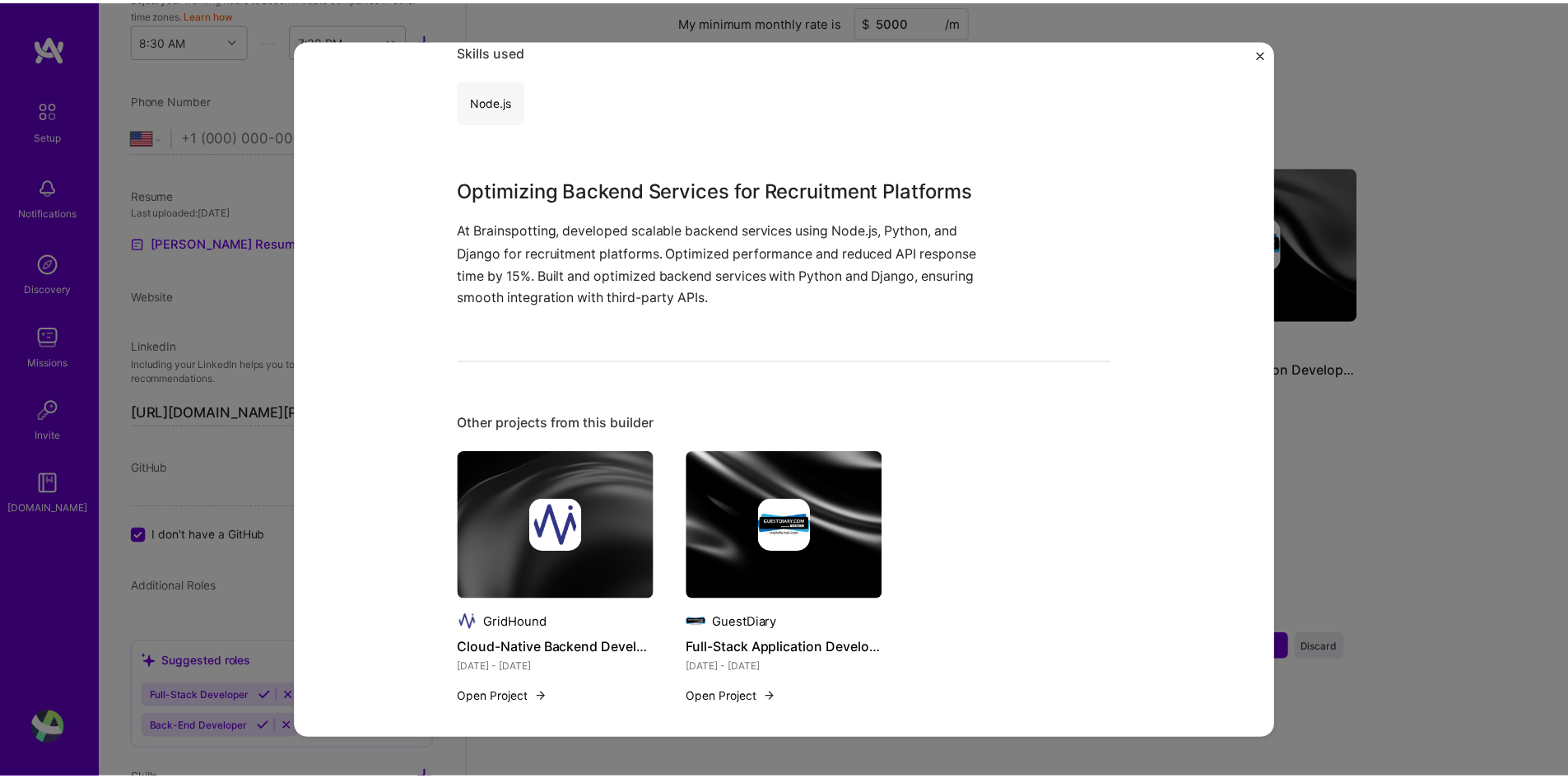
scroll to position [350, 0]
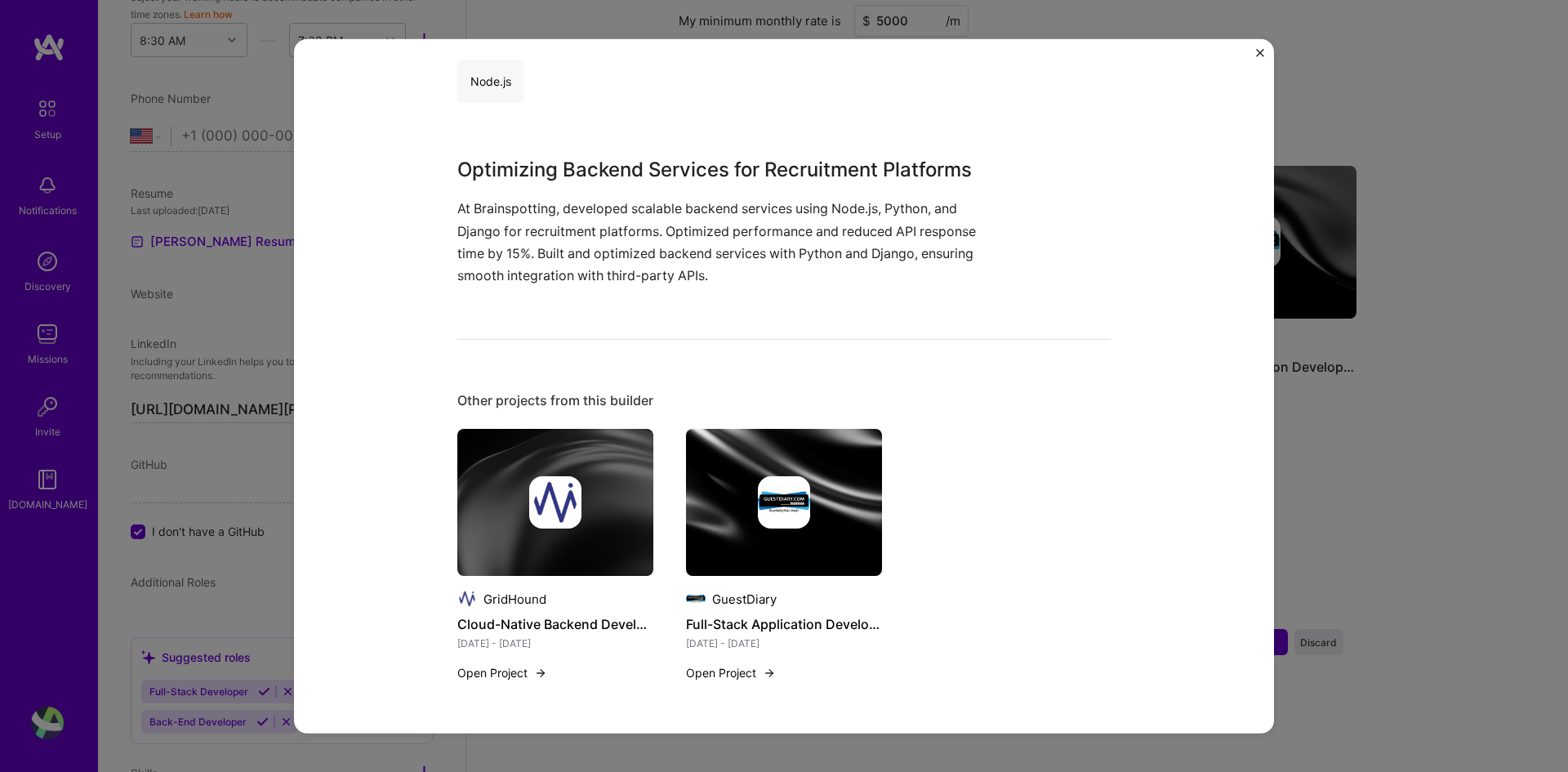
click at [1356, 557] on div "Scalable Backend Services for Recruitment Brainspotting Recruitment, HR Role So…" at bounding box center [784, 386] width 1568 height 772
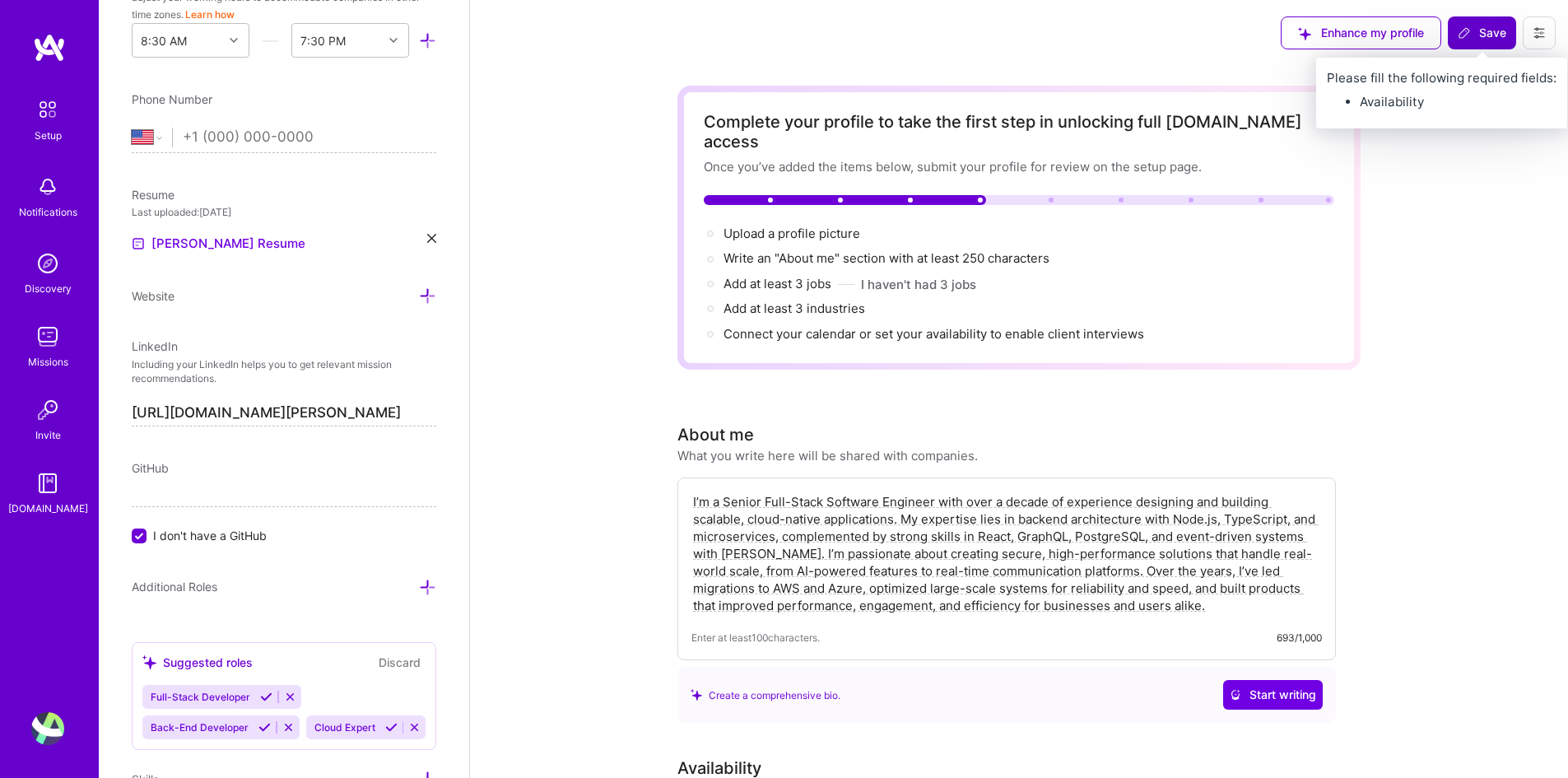
click at [1482, 32] on span "Save" at bounding box center [1481, 32] width 49 height 16
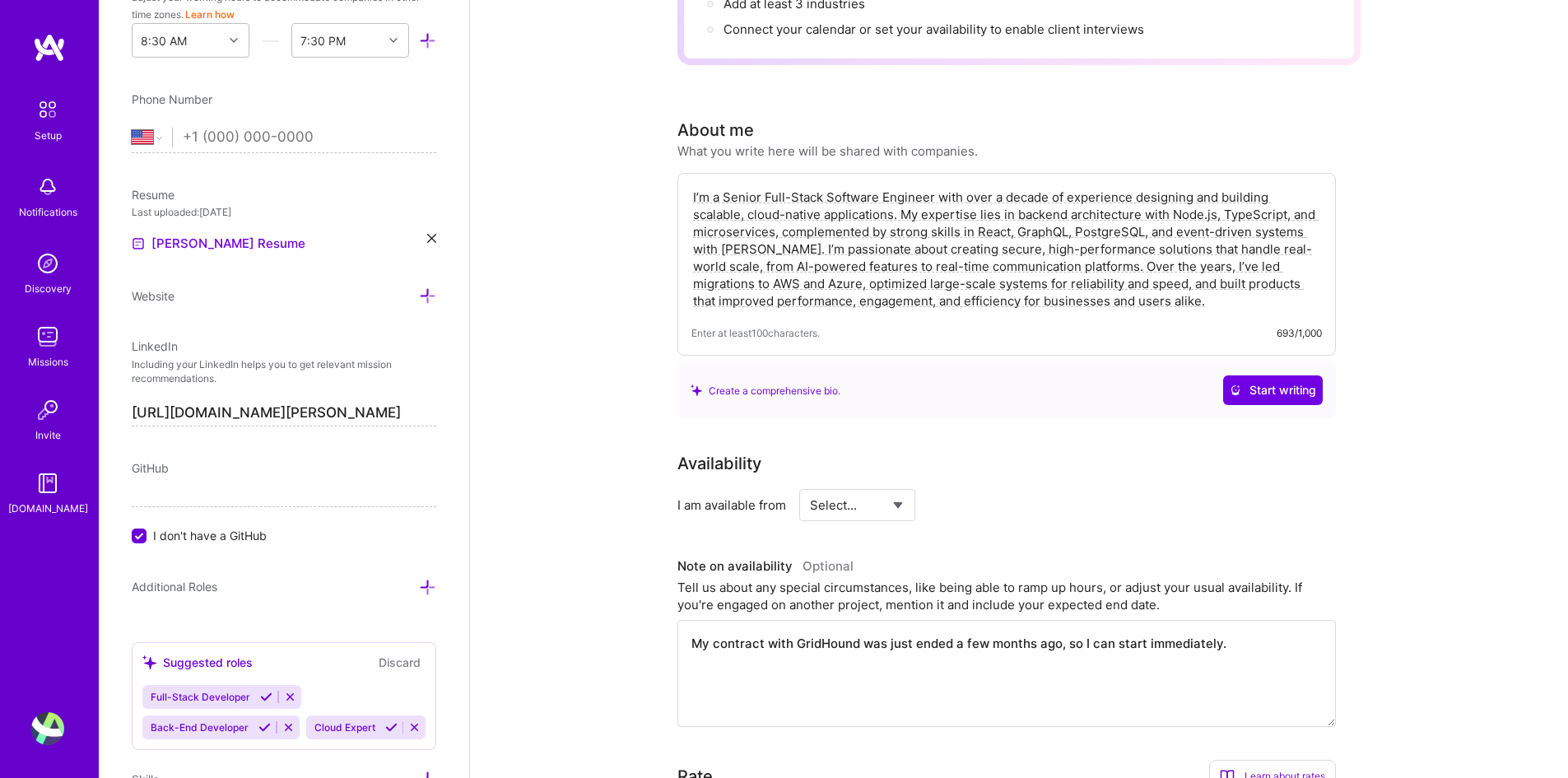
scroll to position [329, 0]
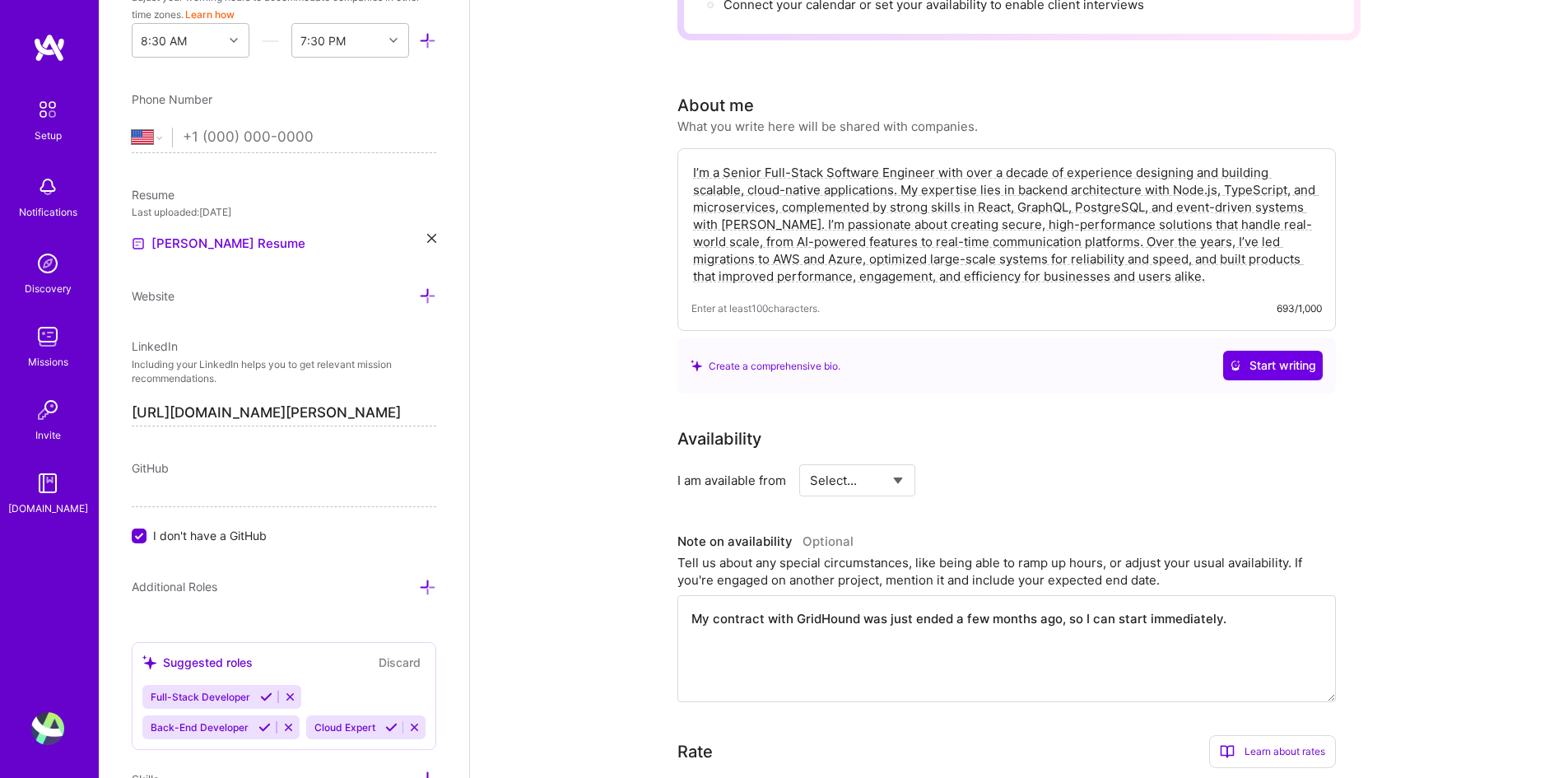
click at [892, 460] on select "Select... Right Now Future Date Not Available" at bounding box center [856, 480] width 95 height 42
select select "Right Now"
click at [810, 459] on select "Select... Right Now Future Date Not Available" at bounding box center [856, 480] width 95 height 42
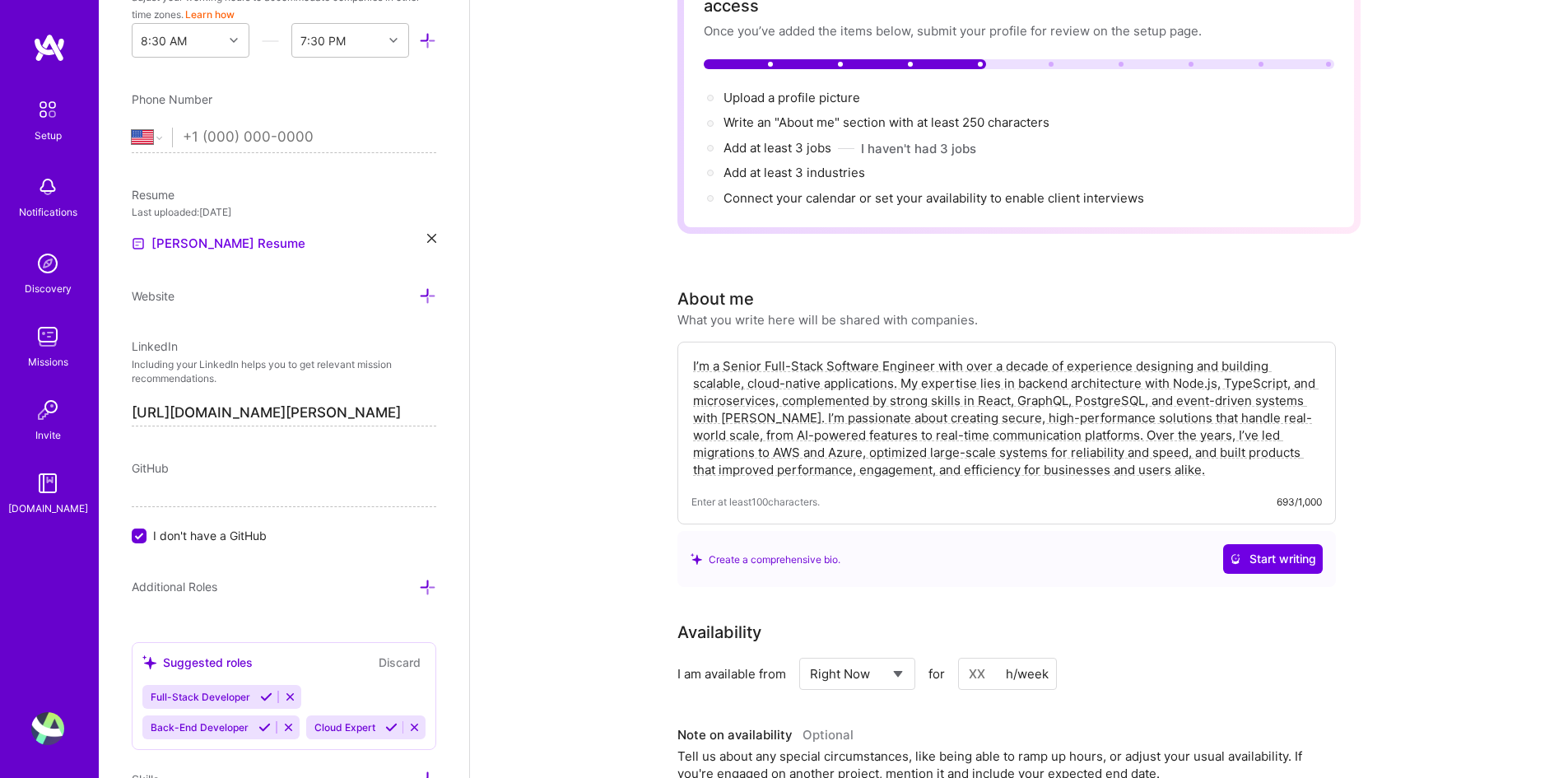
scroll to position [0, 0]
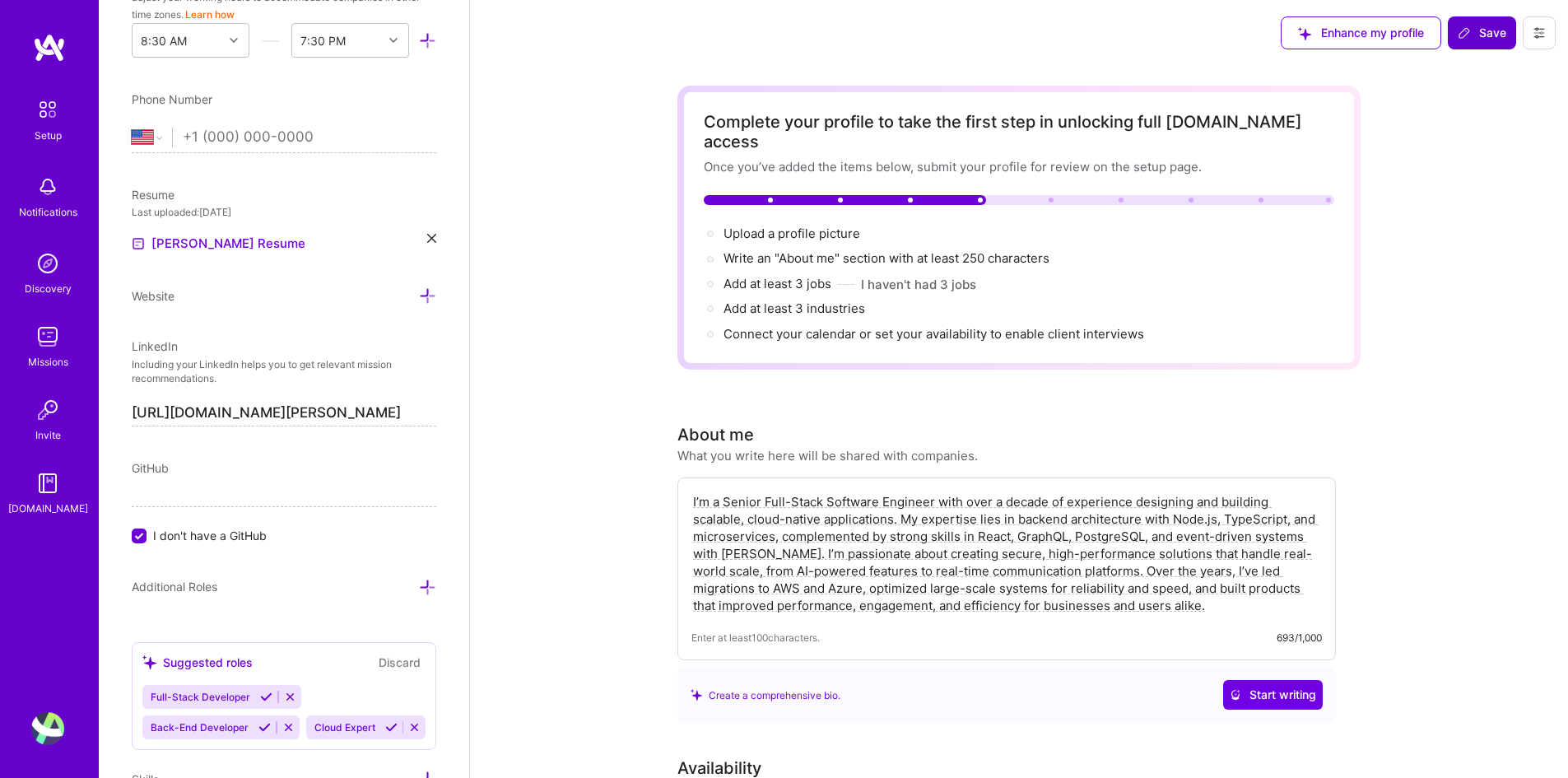
click at [1493, 44] on button "Save" at bounding box center [1482, 32] width 68 height 33
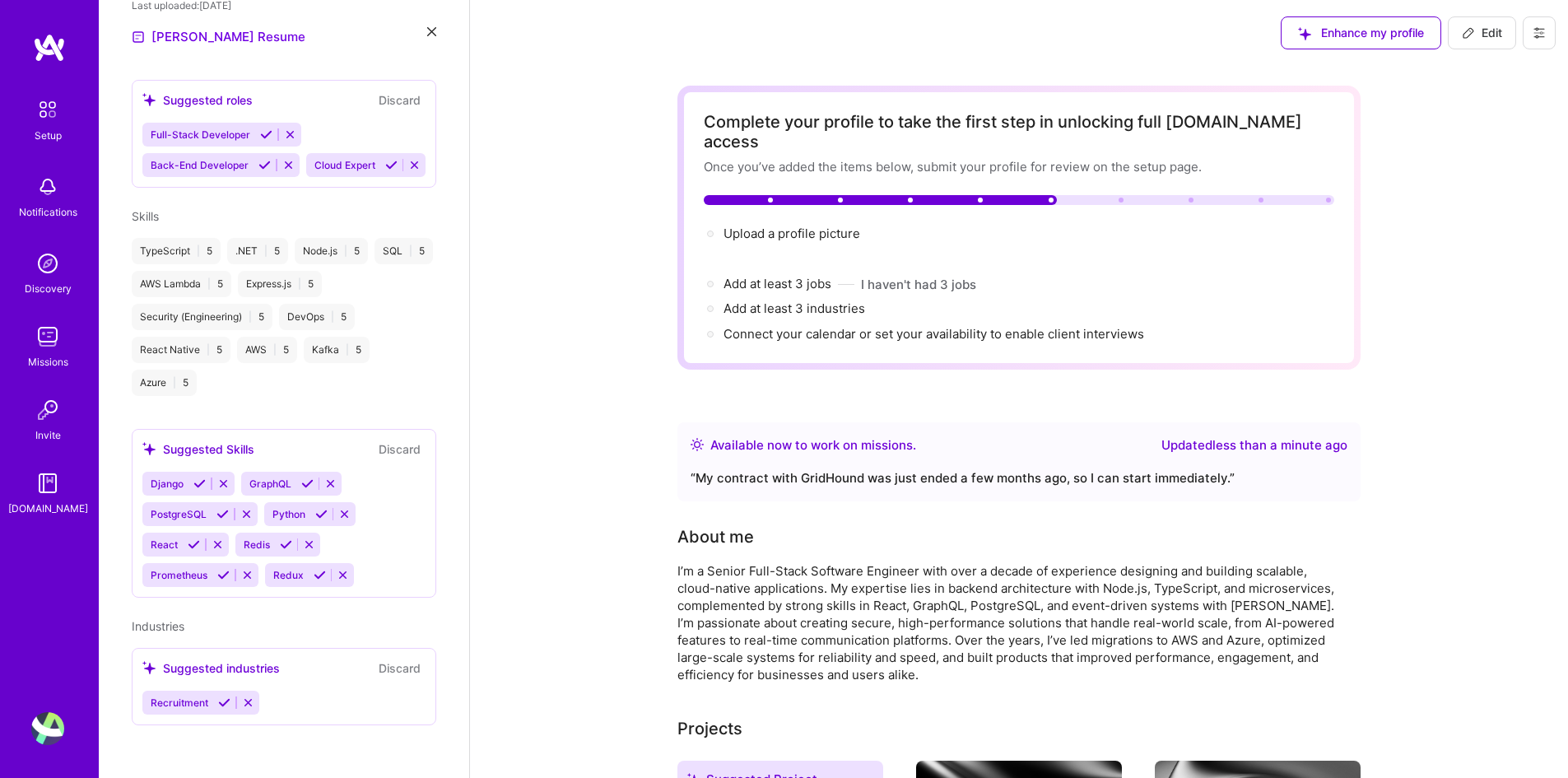
scroll to position [403, 0]
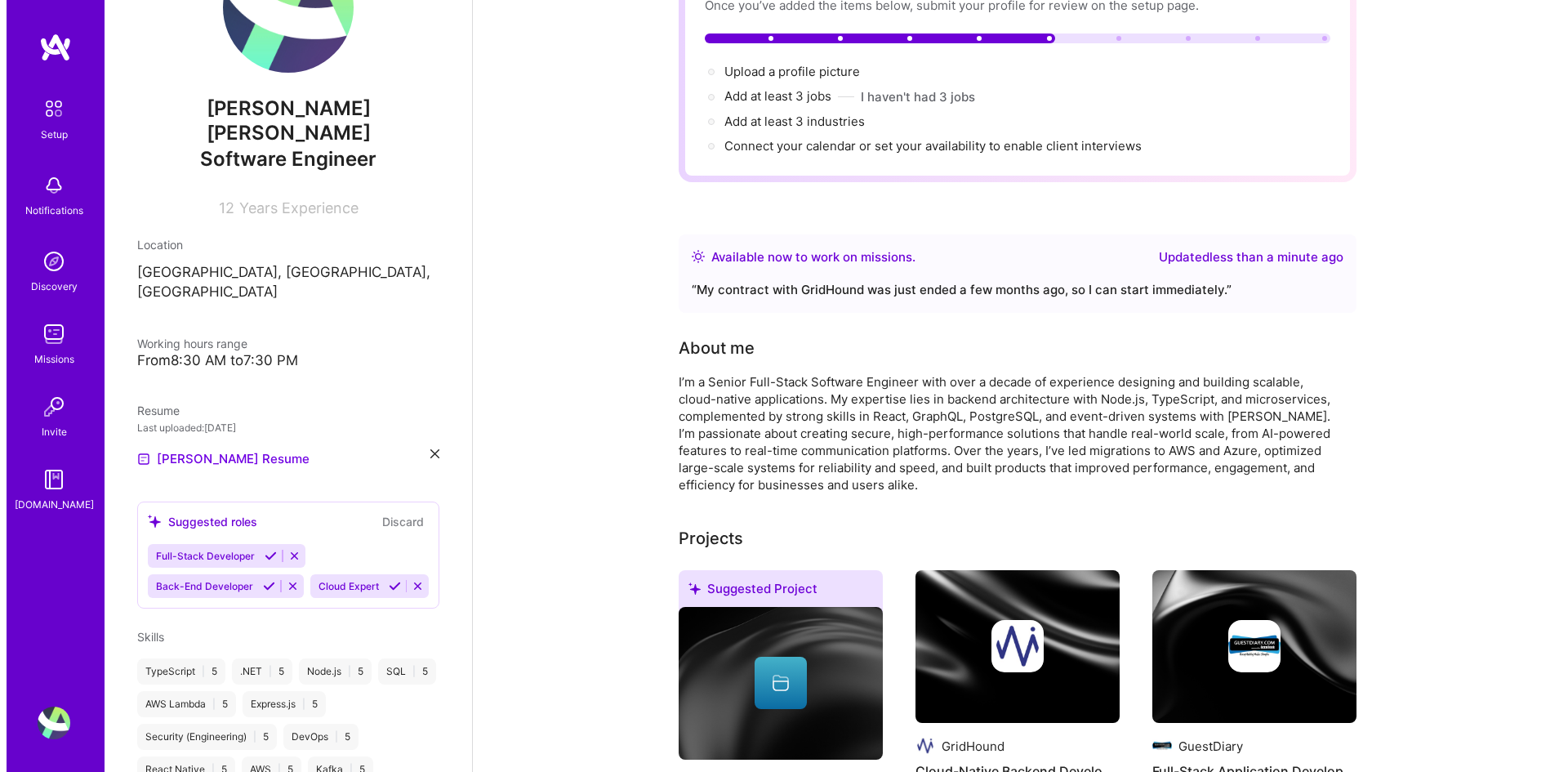
scroll to position [0, 0]
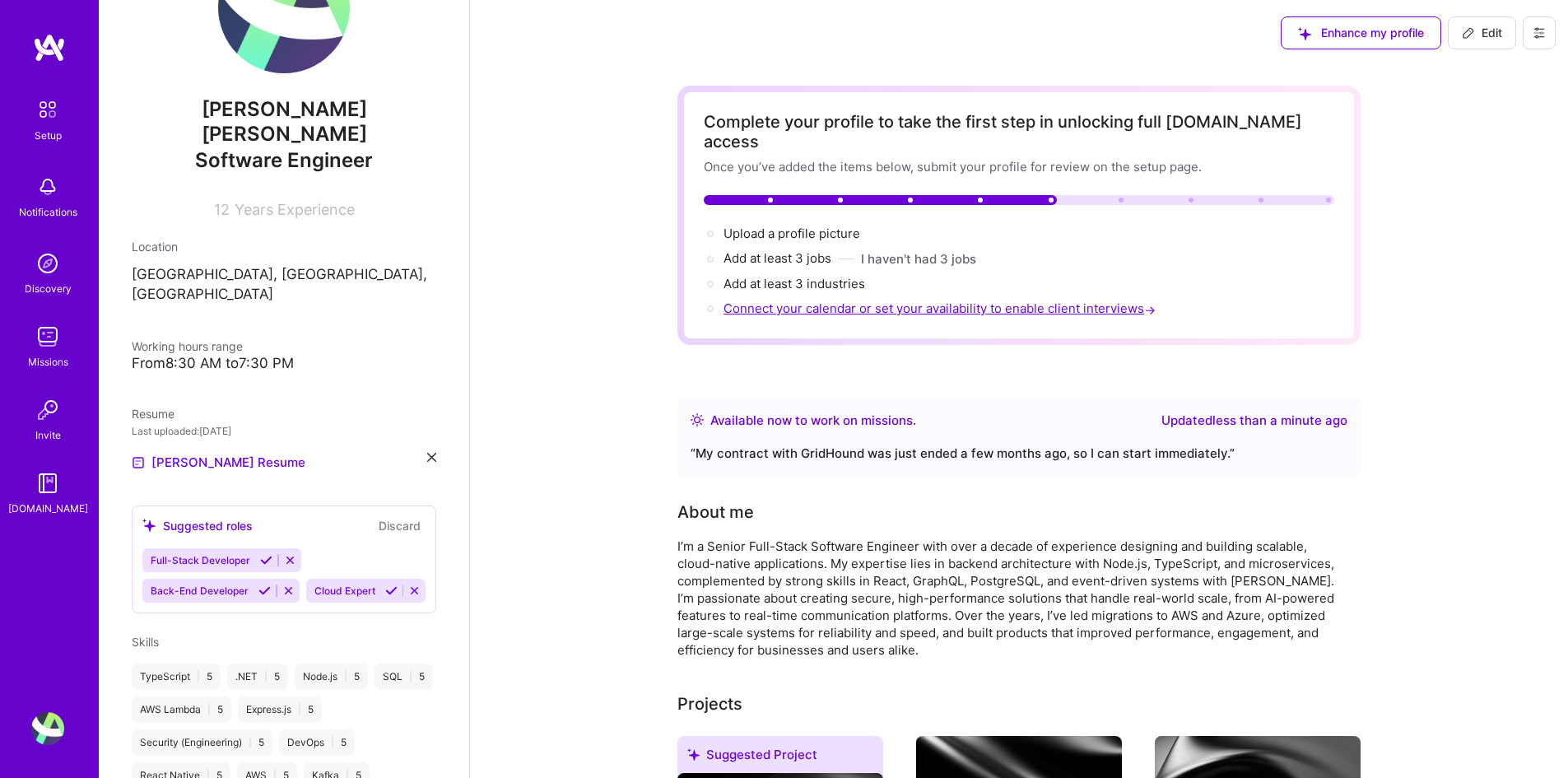
click at [1127, 300] on span "Connect your calendar or set your availability to enable client interviews →" at bounding box center [941, 308] width 435 height 15
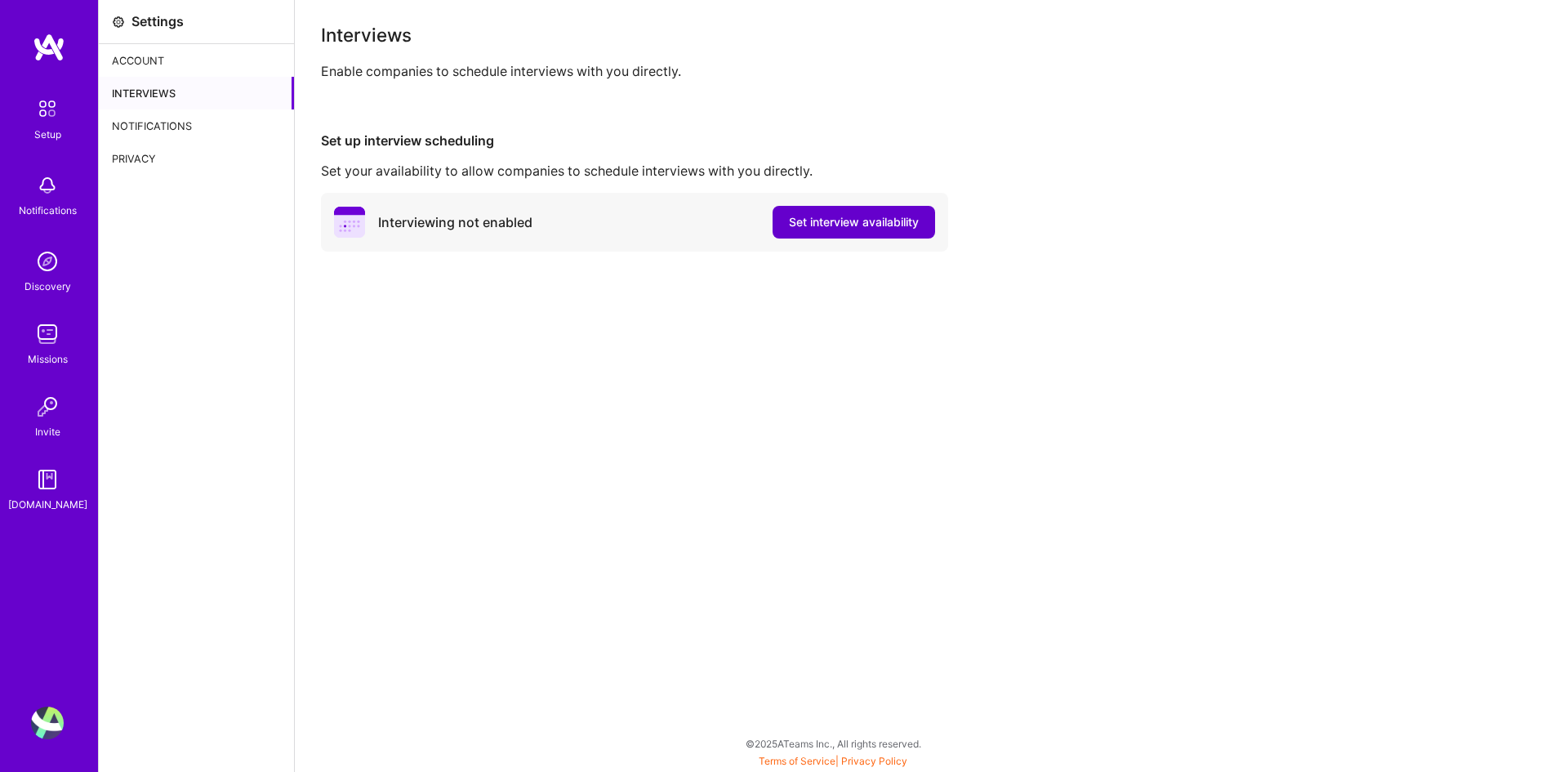
click at [840, 224] on span "Set interview availability" at bounding box center [854, 222] width 130 height 16
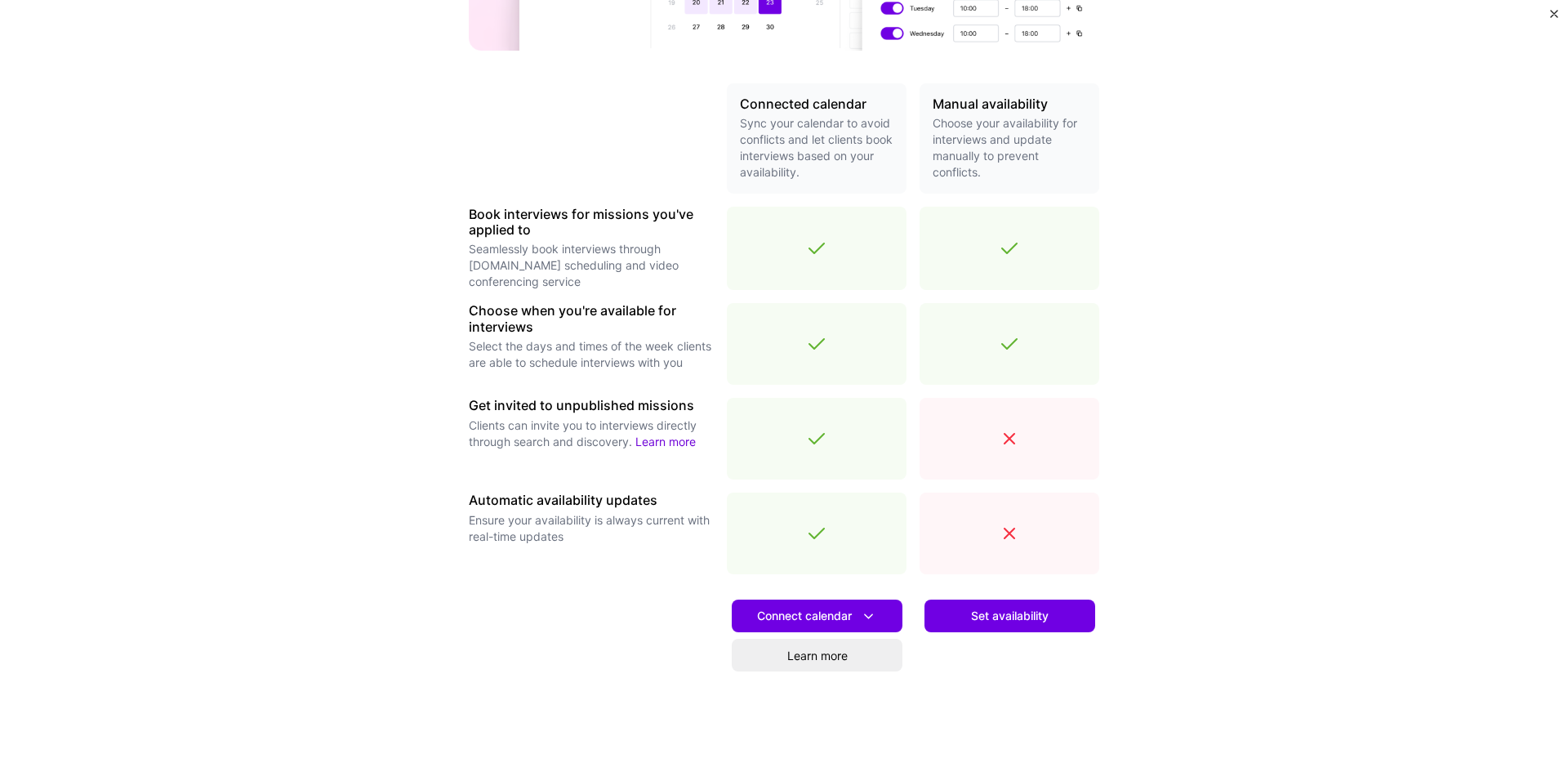
scroll to position [372, 0]
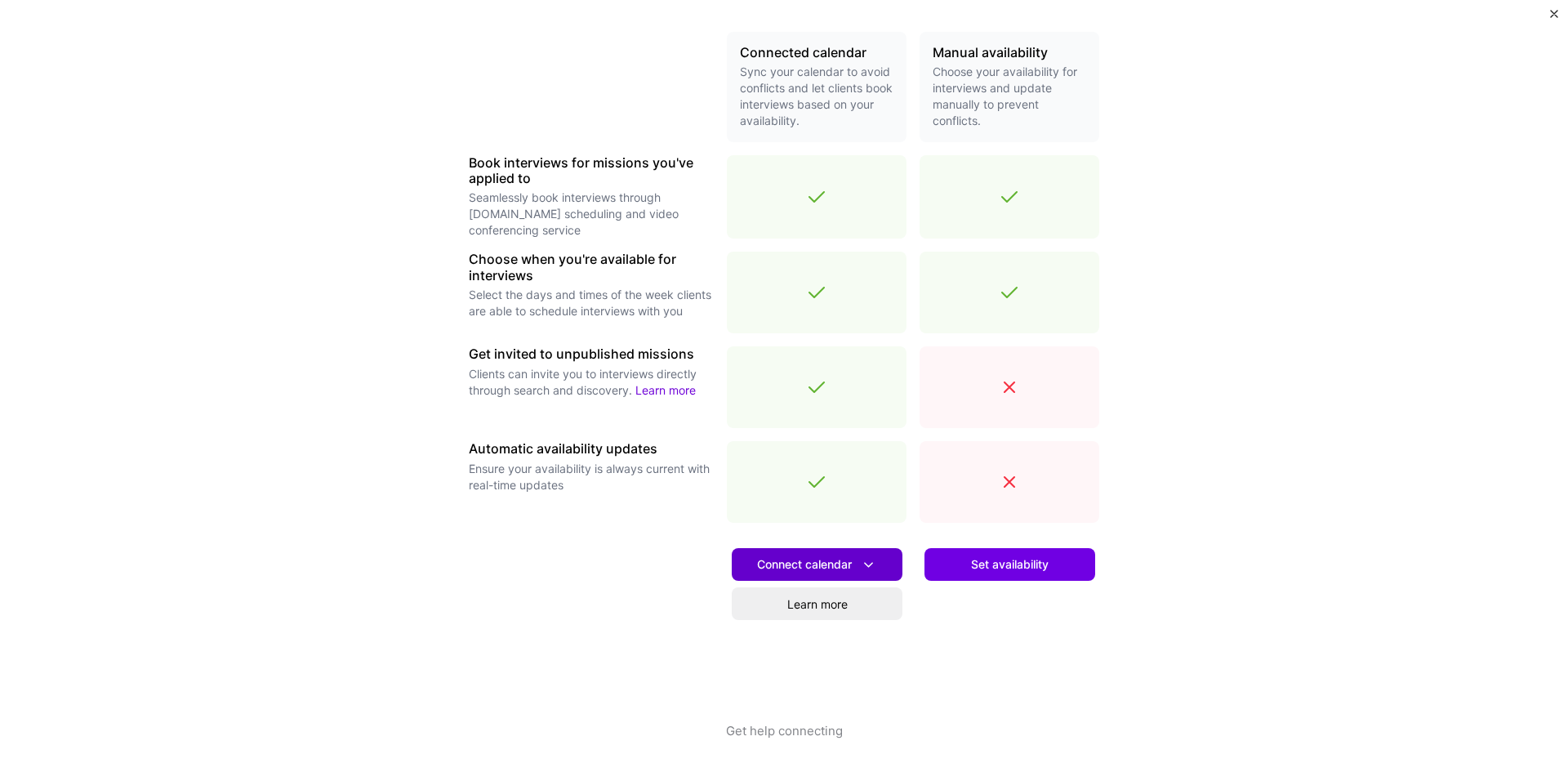
click at [869, 563] on icon at bounding box center [869, 565] width 17 height 17
click at [958, 638] on div "Set availability" at bounding box center [1009, 628] width 179 height 186
click at [781, 557] on span "Connect calendar" at bounding box center [817, 565] width 120 height 17
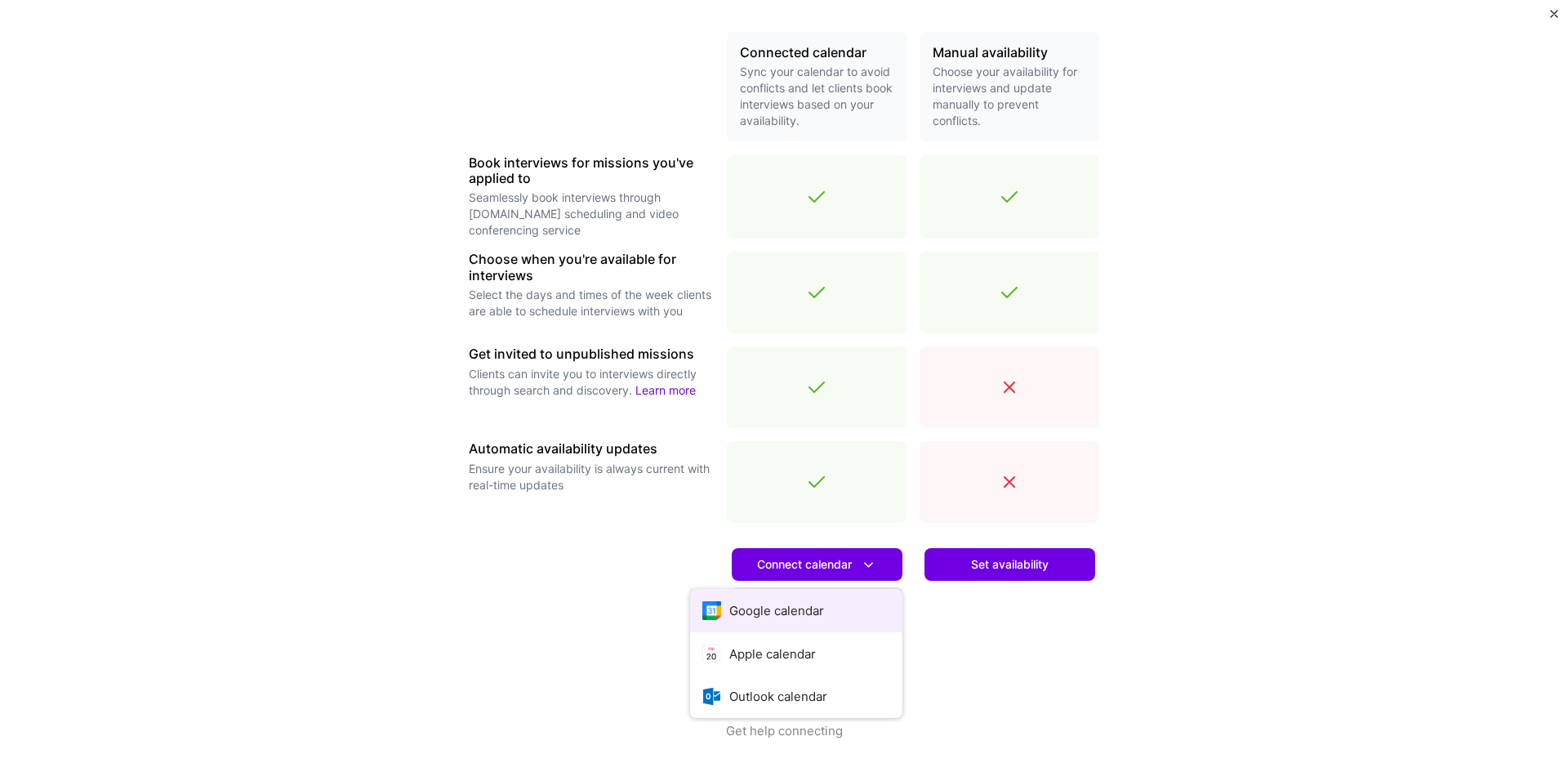
click at [798, 602] on button "Google calendar" at bounding box center [796, 610] width 212 height 43
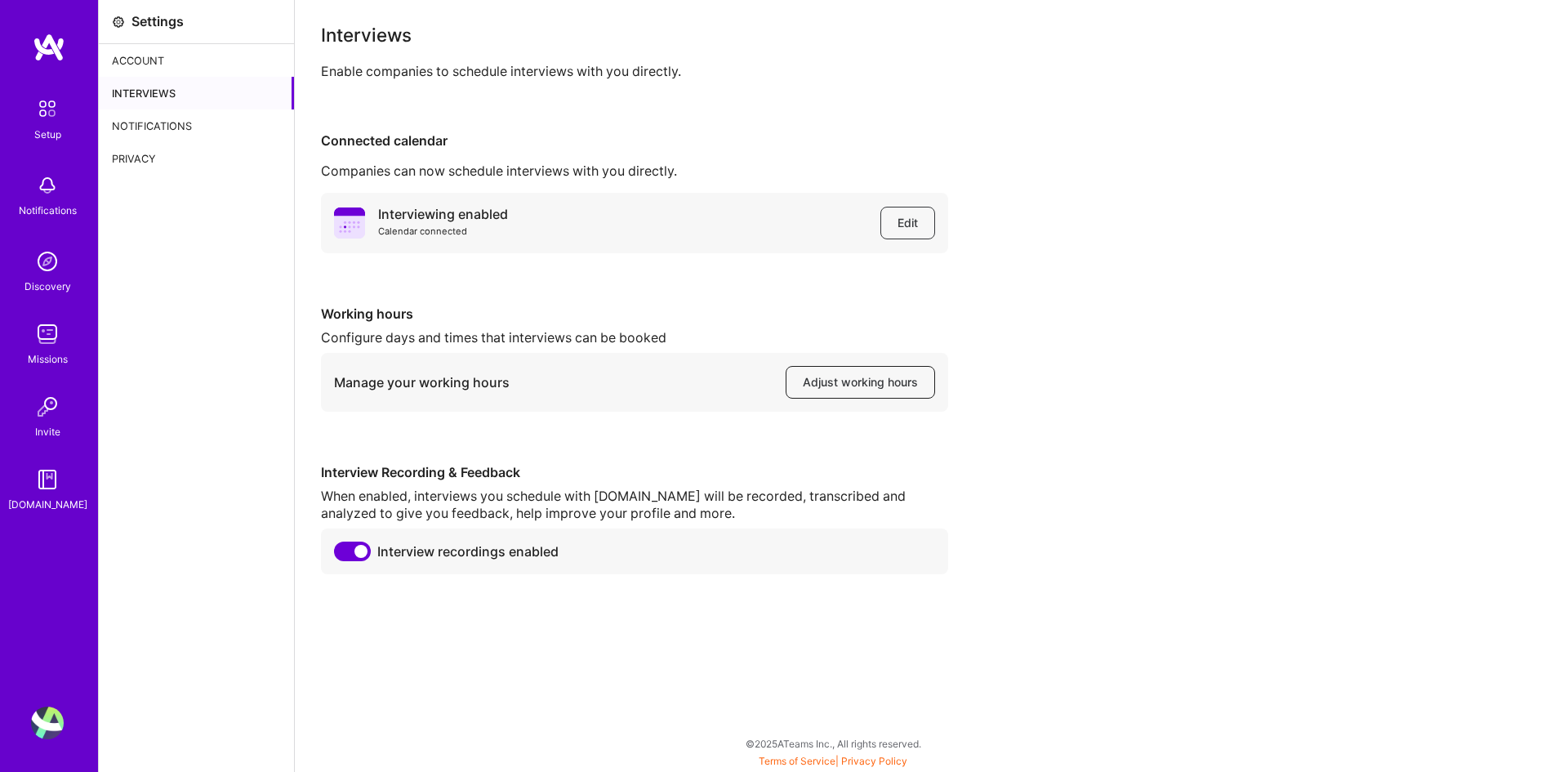
click at [870, 381] on span "Adjust working hours" at bounding box center [860, 381] width 115 height 16
click at [1238, 456] on div "Interviewing enabled Calendar connected Edit Working hours Configure days and t…" at bounding box center [932, 383] width 1221 height 381
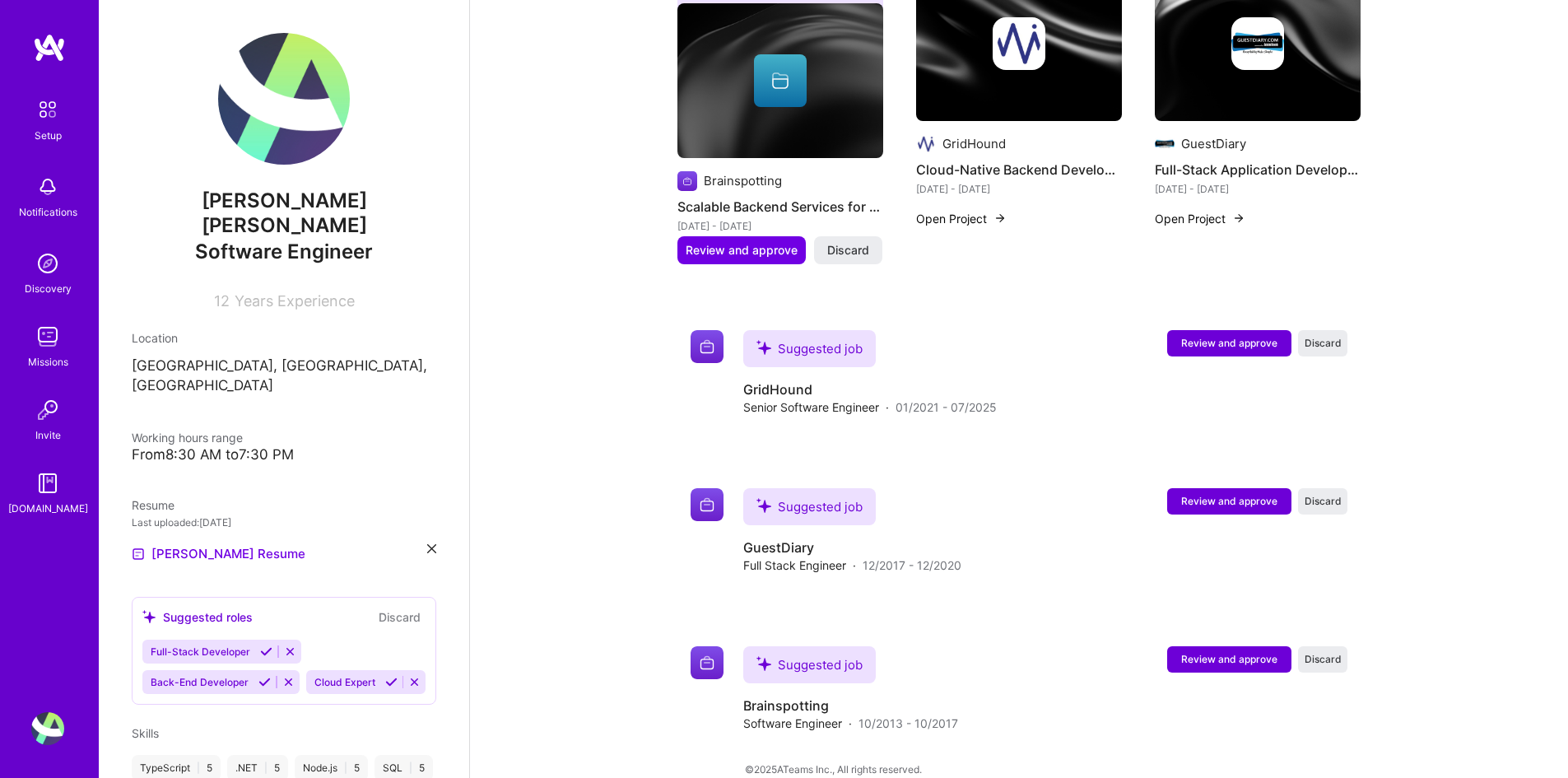
click at [49, 193] on img at bounding box center [48, 187] width 33 height 33
click at [51, 277] on img at bounding box center [48, 263] width 33 height 33
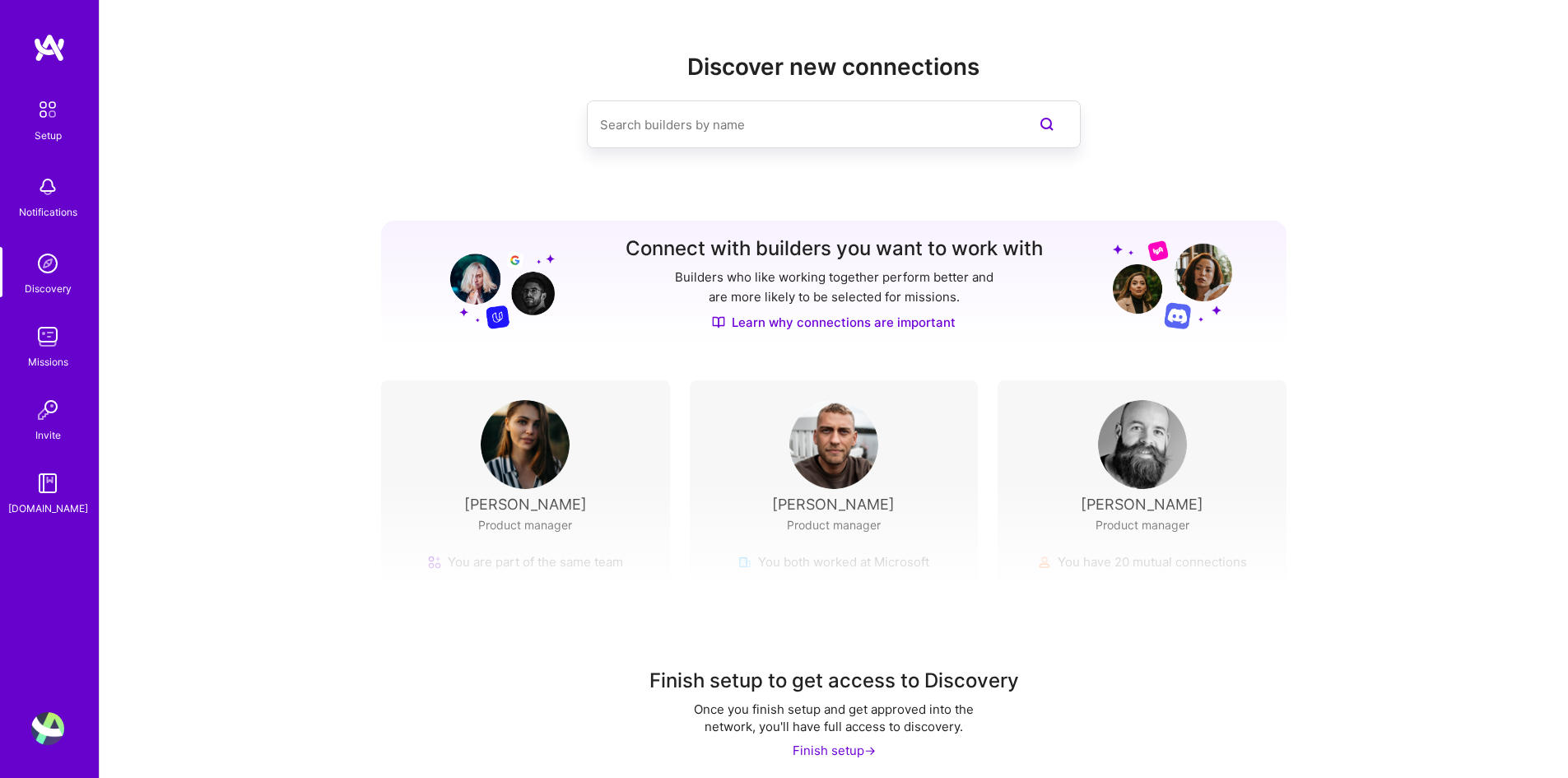
click at [700, 126] on input at bounding box center [800, 124] width 401 height 42
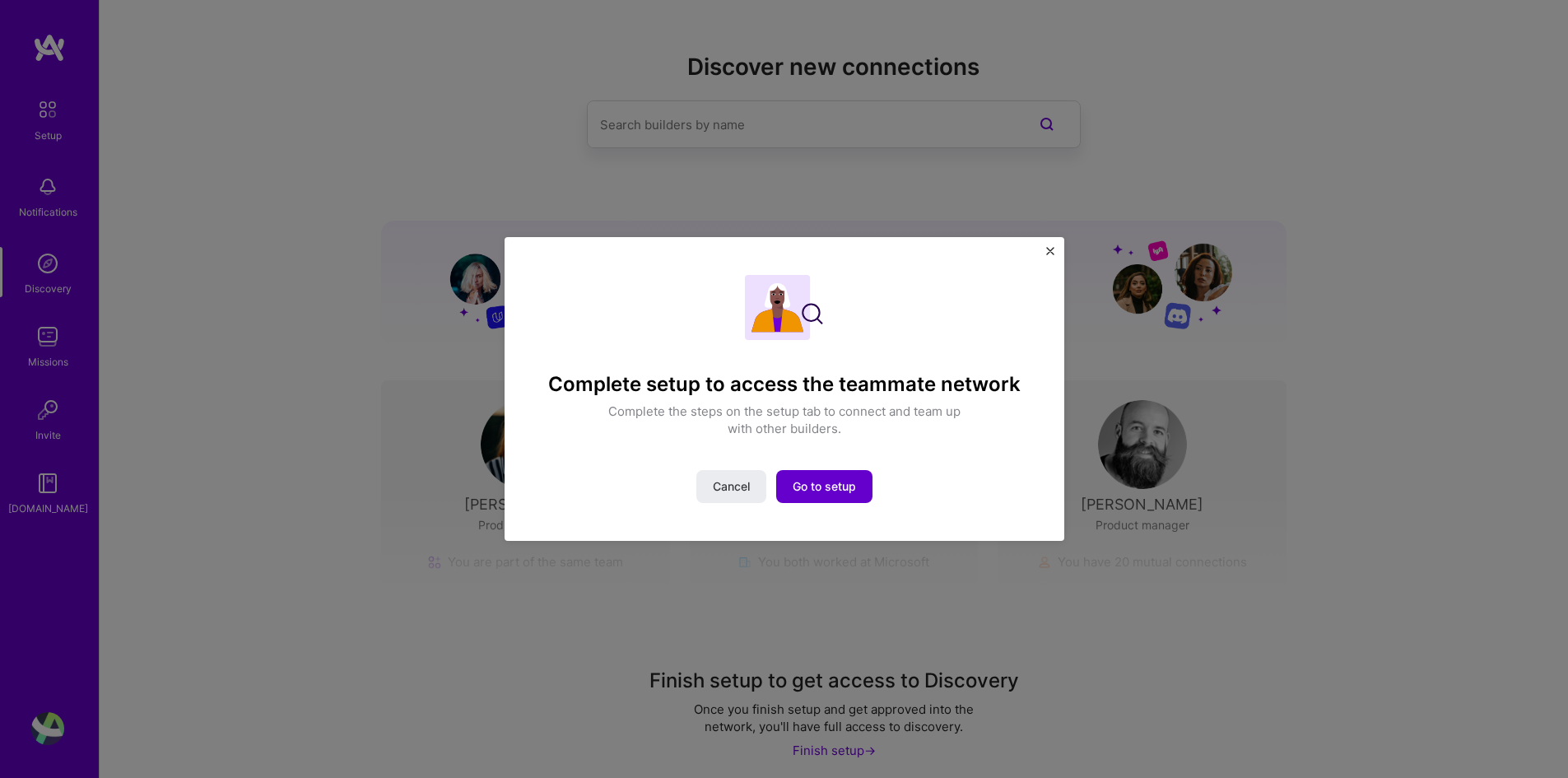
click at [833, 488] on span "Go to setup" at bounding box center [824, 486] width 63 height 16
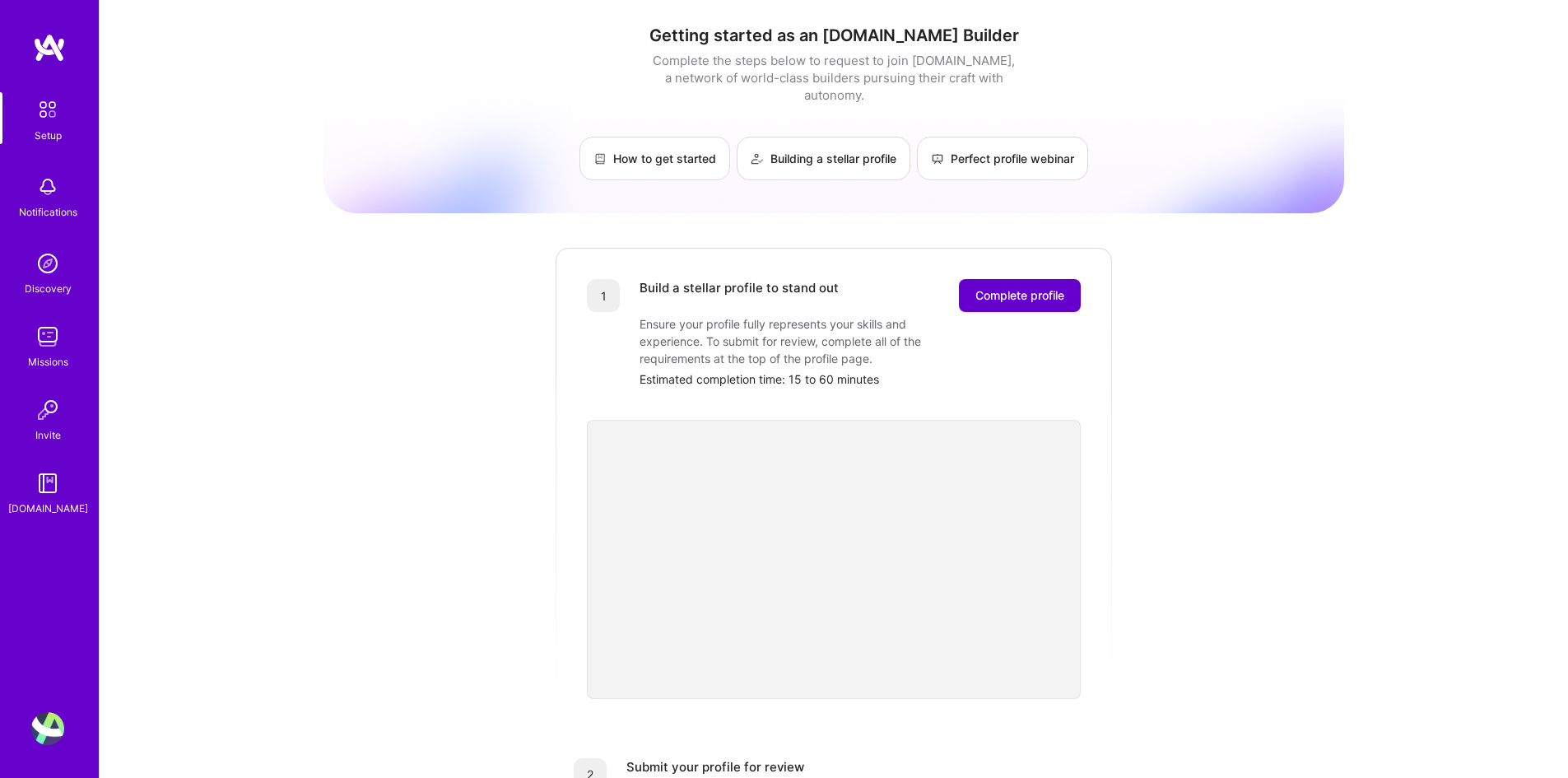
click at [1028, 287] on span "Complete profile" at bounding box center [1019, 295] width 89 height 16
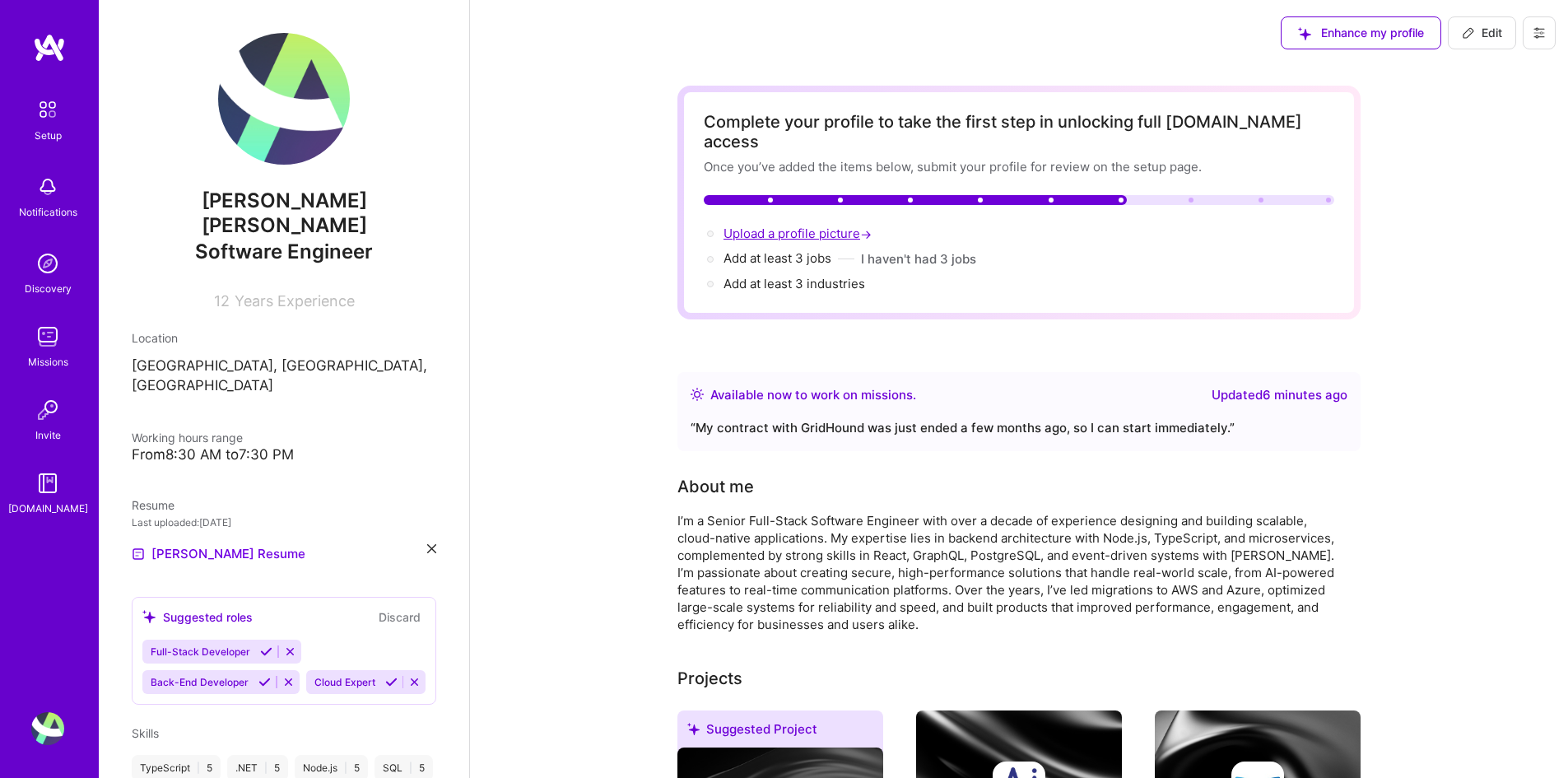
click at [821, 226] on span "Upload a profile picture →" at bounding box center [799, 233] width 152 height 15
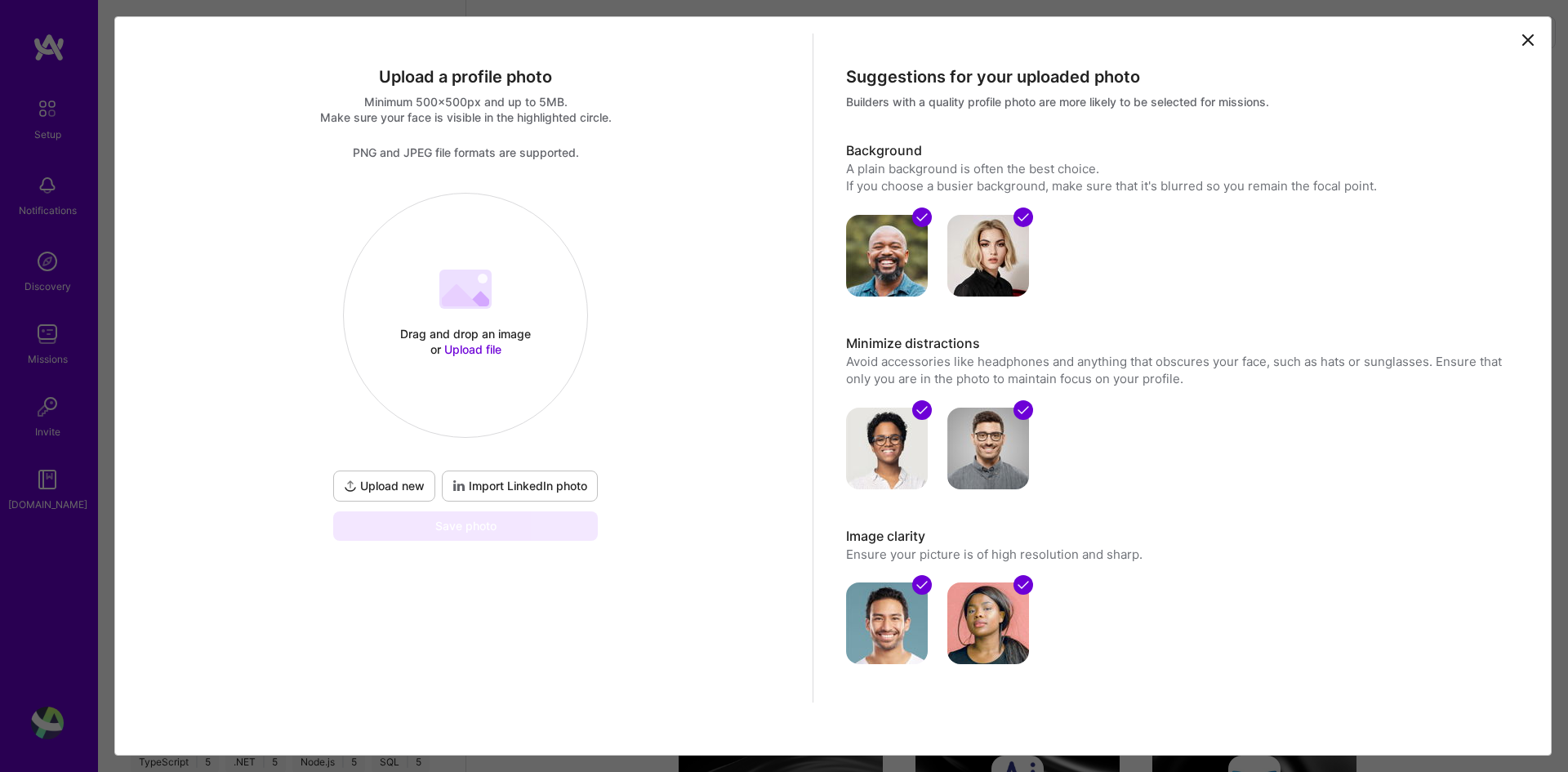
click at [1319, 541] on h3 "Image clarity" at bounding box center [1180, 536] width 669 height 18
